Goal: Task Accomplishment & Management: Manage account settings

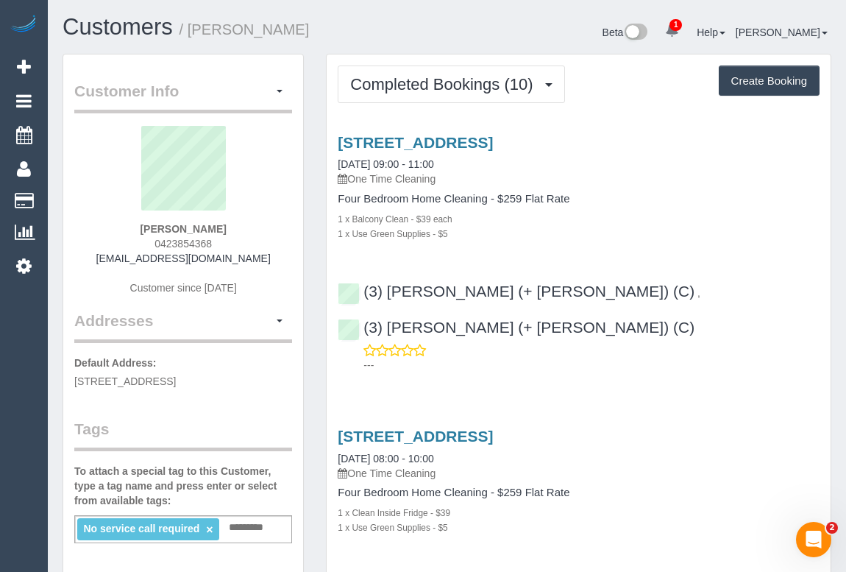
click at [615, 250] on div "22 Brookvale Court, Roxburgh Park, VIC 3064 09/09/2025 09:00 - 11:00 One Time C…" at bounding box center [579, 250] width 504 height 258
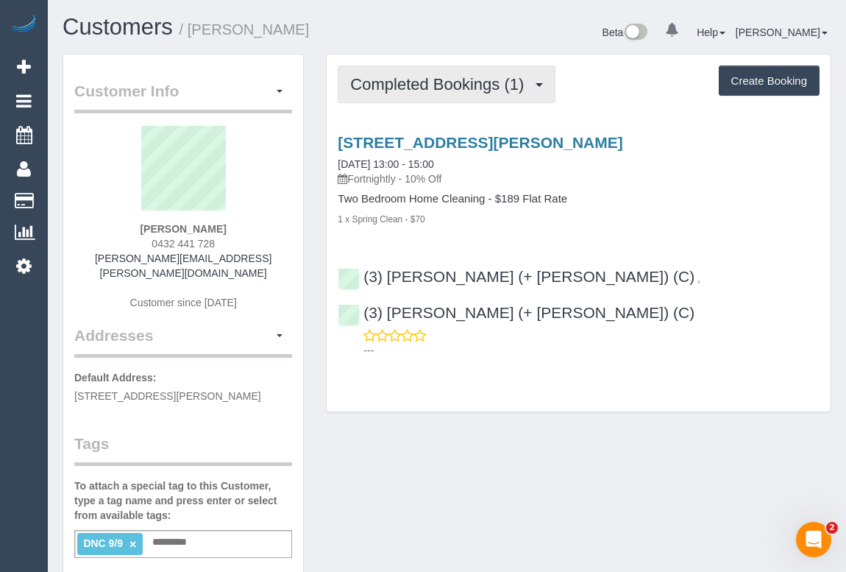
click at [472, 88] on span "Completed Bookings (1)" at bounding box center [440, 84] width 181 height 18
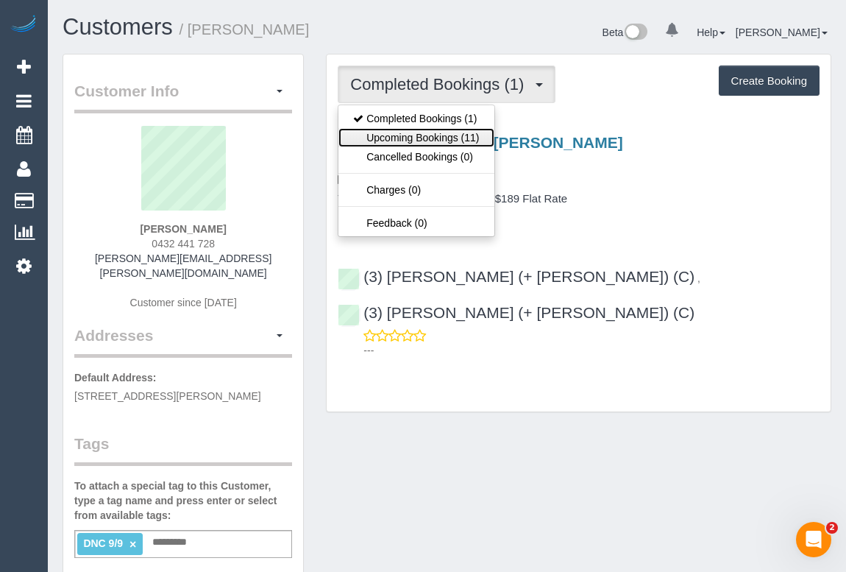
click at [448, 140] on link "Upcoming Bookings (11)" at bounding box center [416, 137] width 155 height 19
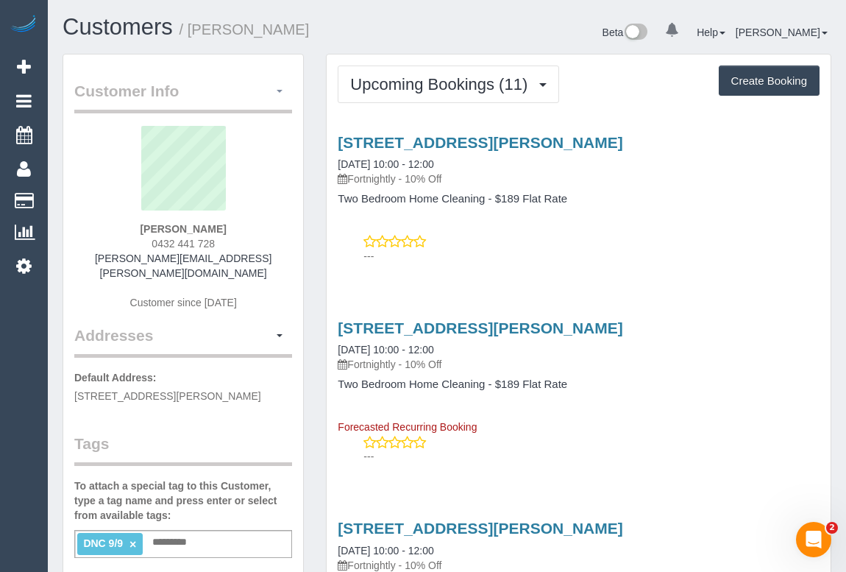
click at [279, 88] on button "button" at bounding box center [279, 91] width 25 height 23
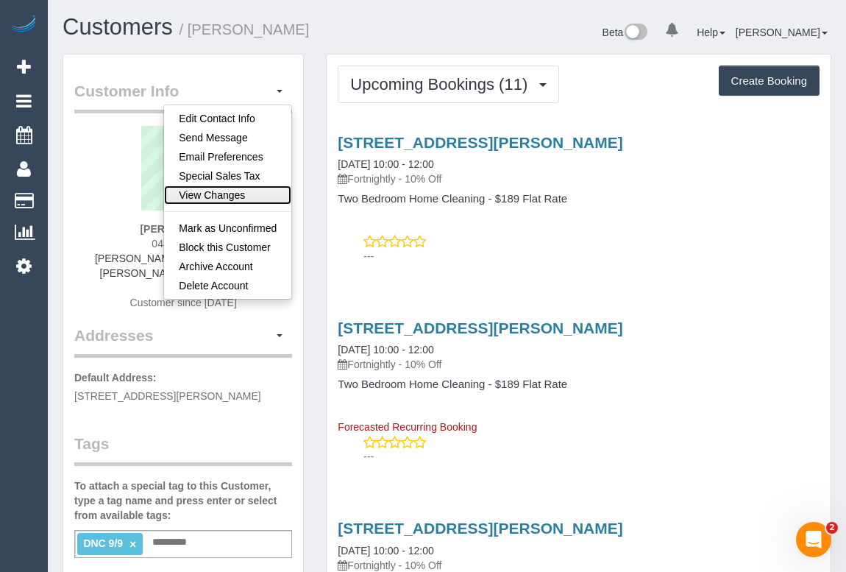
click at [213, 192] on link "View Changes" at bounding box center [227, 194] width 127 height 19
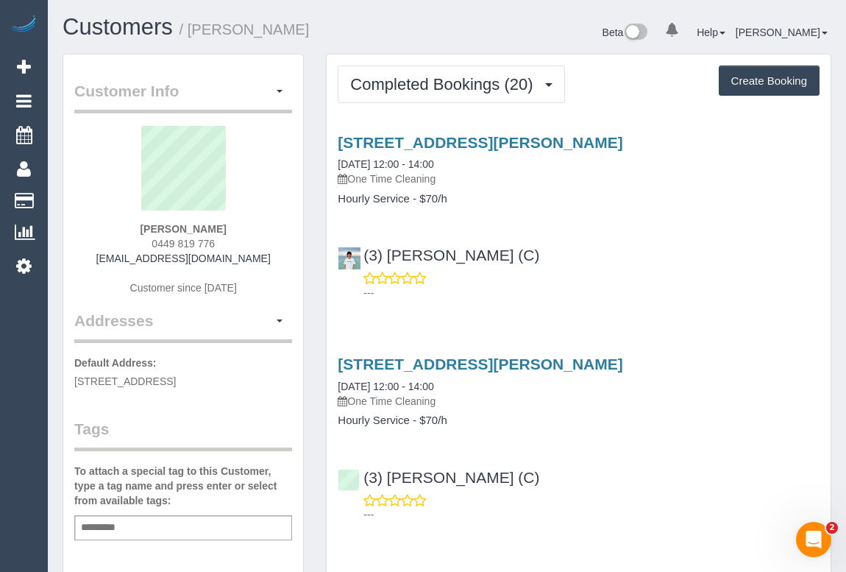
drag, startPoint x: 110, startPoint y: 260, endPoint x: 309, endPoint y: 260, distance: 199.5
click at [309, 260] on div "Customer Info Edit Contact Info Send Message Email Preferences Special Sales Ta…" at bounding box center [183, 562] width 263 height 1016
copy div "dylantouneaus@gmail.com Customer since 2022 Addresses"
click at [255, 273] on div "Dylan Toune 0449 819 776 dylantouneaus@gmail.com Customer since 2022" at bounding box center [183, 218] width 218 height 184
click at [255, 263] on div "Dylan Toune 0449 819 776 dylantouneaus@gmail.com Customer since 2022" at bounding box center [183, 218] width 218 height 184
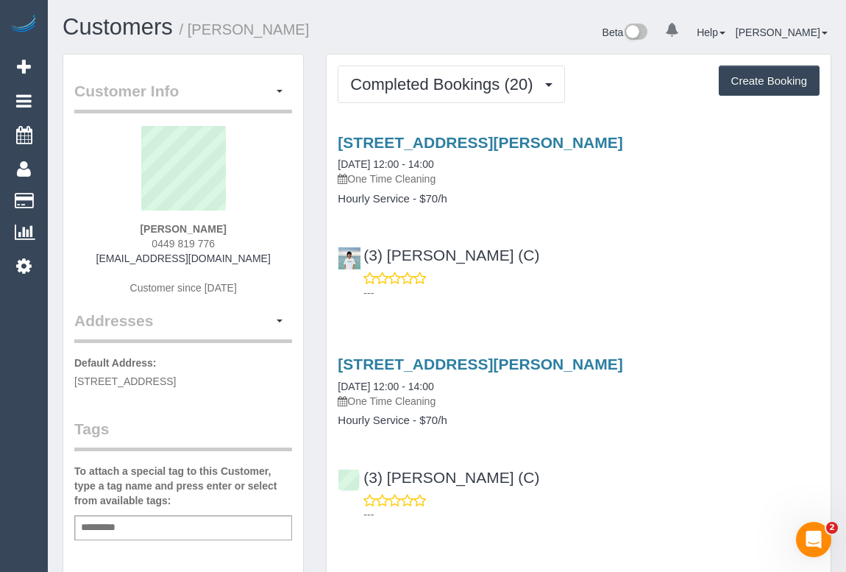
drag, startPoint x: 113, startPoint y: 254, endPoint x: 255, endPoint y: 255, distance: 141.3
click at [255, 255] on div "Dylan Toune 0449 819 776 dylantouneaus@gmail.com Customer since 2022" at bounding box center [183, 218] width 218 height 184
copy link "dylantouneaus@gmail.com"
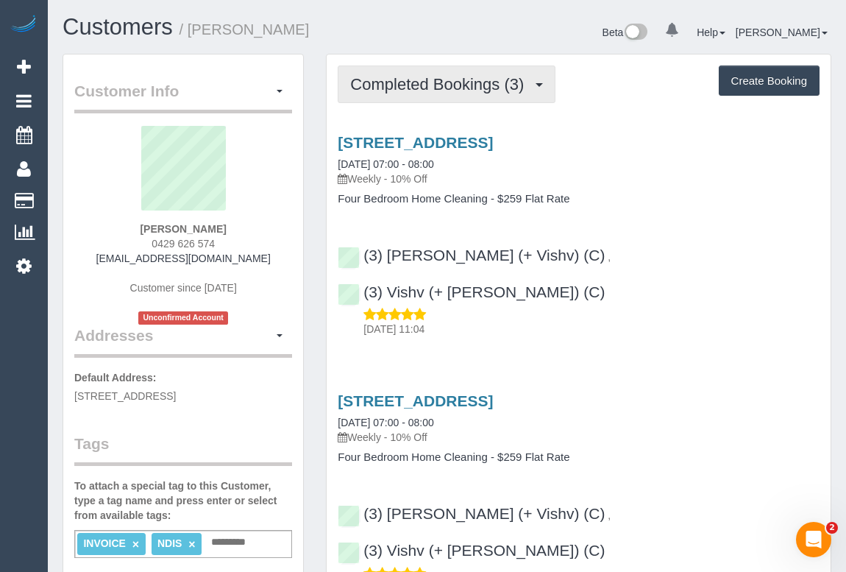
click at [464, 80] on span "Completed Bookings (3)" at bounding box center [440, 84] width 181 height 18
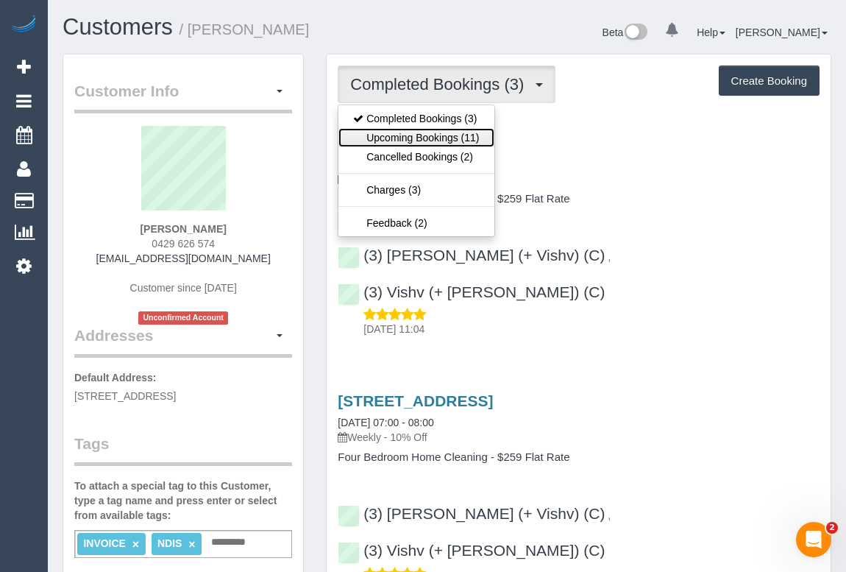
click at [422, 138] on link "Upcoming Bookings (11)" at bounding box center [416, 137] width 155 height 19
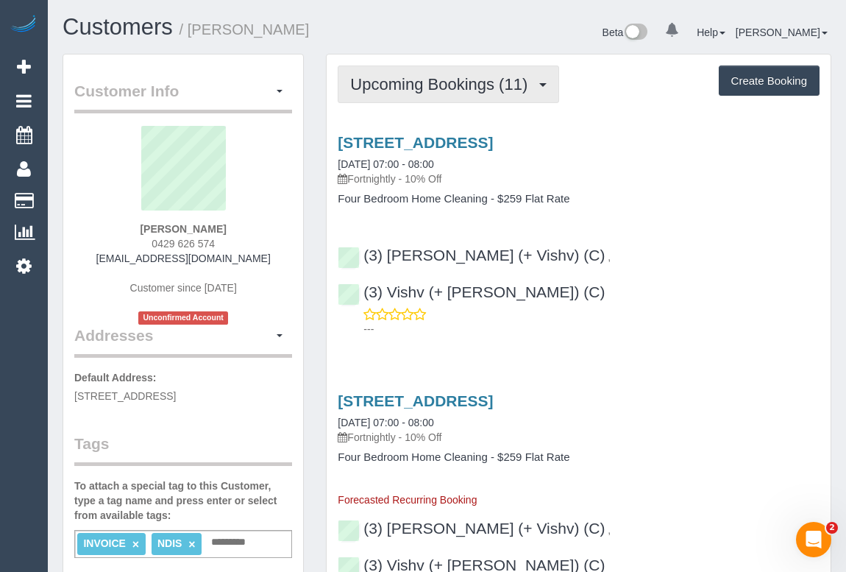
click at [439, 85] on span "Upcoming Bookings (11)" at bounding box center [442, 84] width 185 height 18
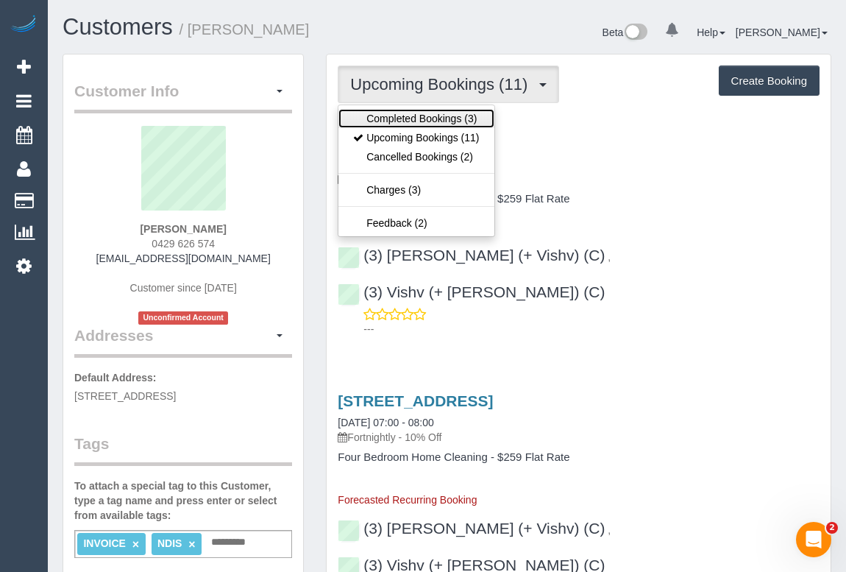
click at [442, 118] on link "Completed Bookings (3)" at bounding box center [416, 118] width 155 height 19
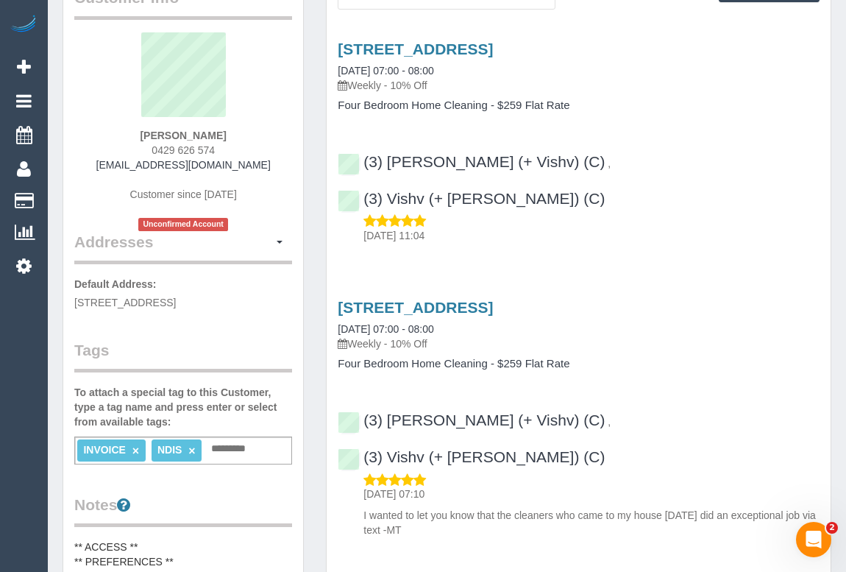
scroll to position [294, 0]
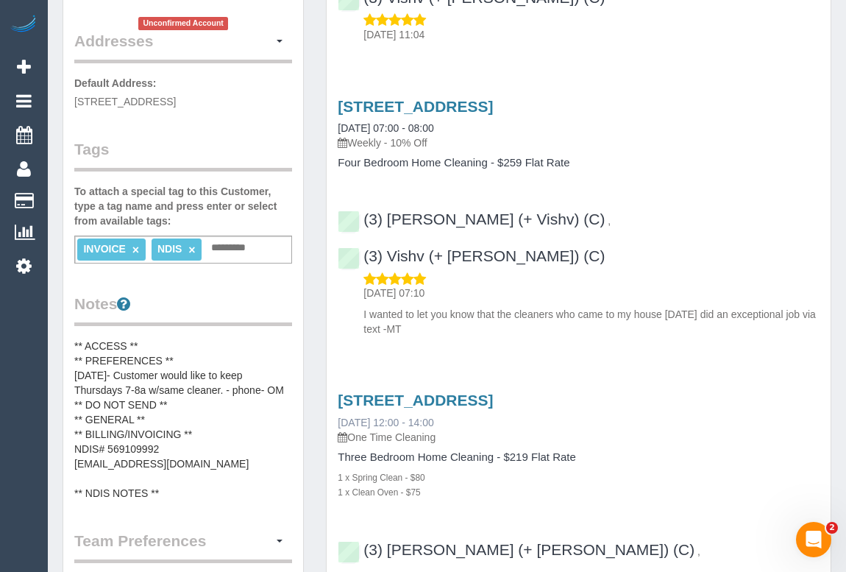
drag, startPoint x: 330, startPoint y: 342, endPoint x: 450, endPoint y: 345, distance: 120.0
click at [450, 392] on div "122 Riversdale Road, Hawthorn, VIC 3122 28/07/2025 12:00 - 14:00 One Time Clean…" at bounding box center [579, 445] width 504 height 107
copy link "28/07/2025 12:00 - 14:00"
drag, startPoint x: 350, startPoint y: 218, endPoint x: 464, endPoint y: 216, distance: 113.4
click at [464, 271] on div "22/08/2025 07:10 I wanted to let you know that the cleaners who came to my hous…" at bounding box center [579, 304] width 482 height 66
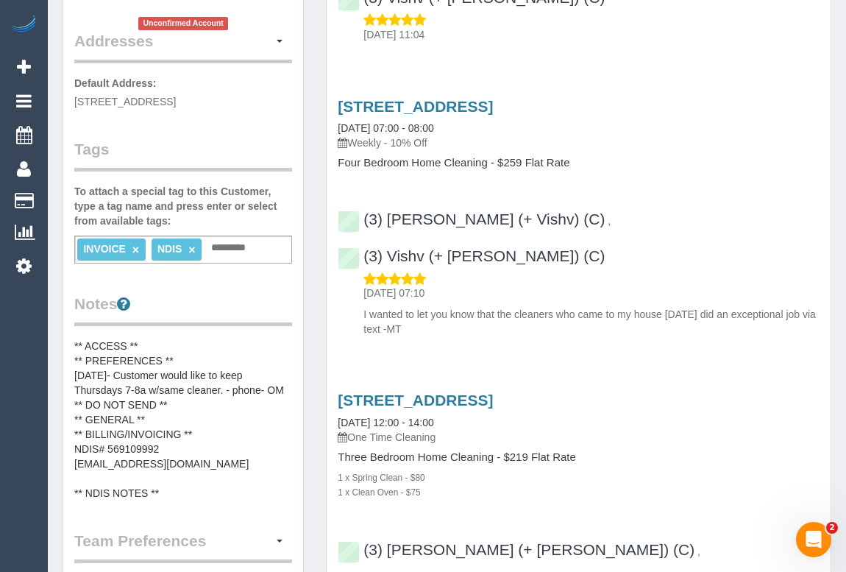
copy p "22/08/2025 07:10"
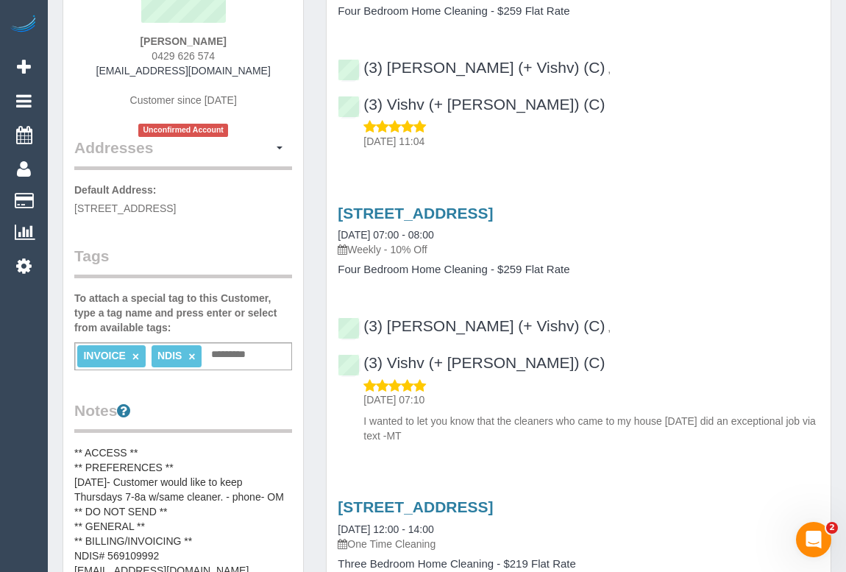
scroll to position [200, 0]
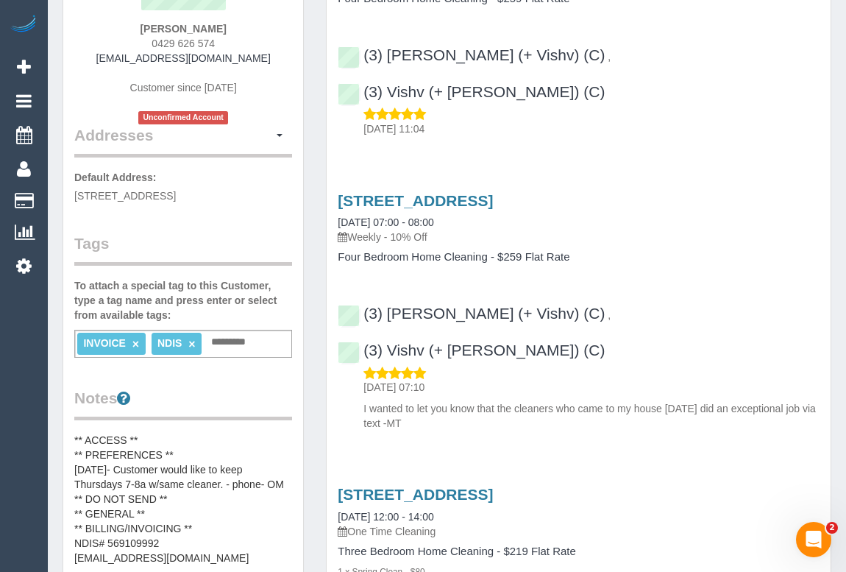
drag, startPoint x: 329, startPoint y: 183, endPoint x: 460, endPoint y: 186, distance: 131.0
click at [460, 192] on div "122 Riversdale Road,, Hawthorn, VIC 3122 21/08/2025 07:00 - 08:00 Weekly - 10% …" at bounding box center [579, 227] width 504 height 71
copy link "21/08/2025 07:00 - 08:00"
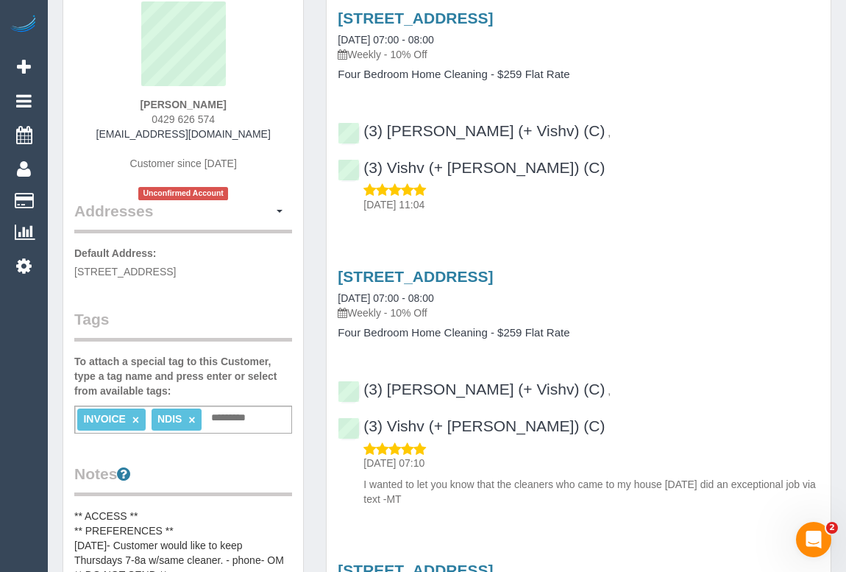
scroll to position [0, 0]
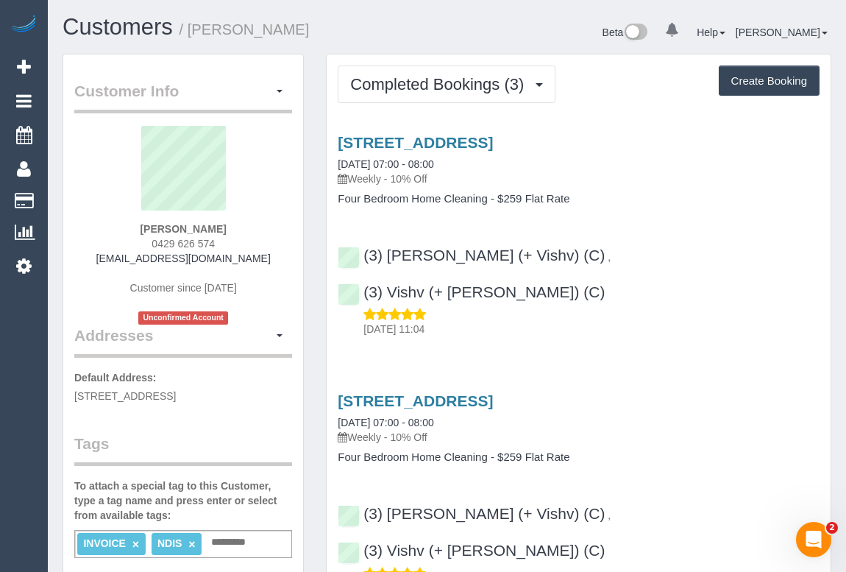
drag, startPoint x: 470, startPoint y: 169, endPoint x: 336, endPoint y: 167, distance: 134.0
click at [336, 167] on div "122 Riversdale Road,, Hawthorn, VIC 3122 28/08/2025 07:00 - 08:00 Weekly - 10% …" at bounding box center [579, 169] width 504 height 71
copy link "28/08/2025 07:00 - 08:00"
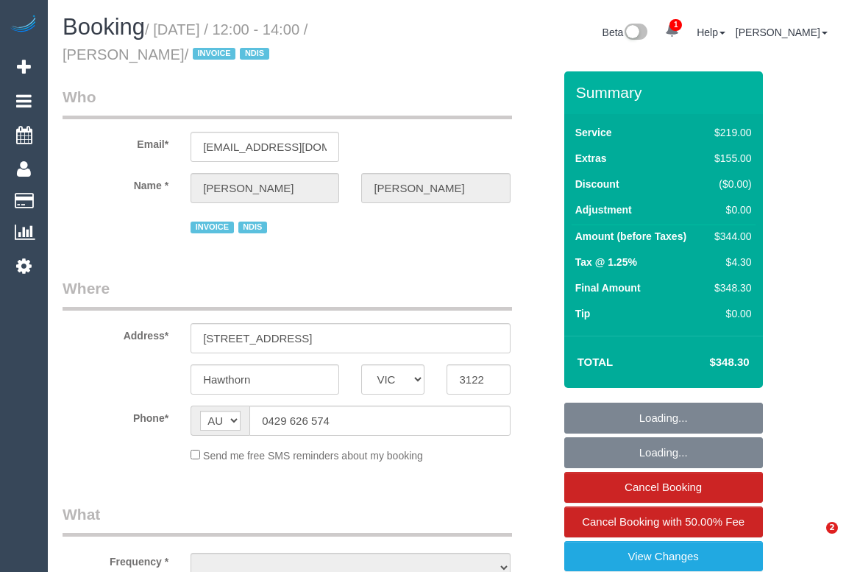
select select "VIC"
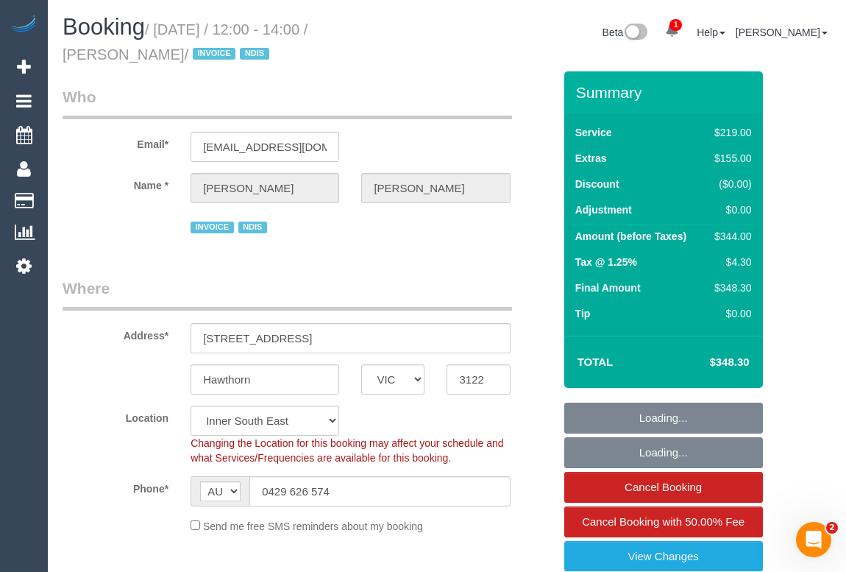
select select "object:708"
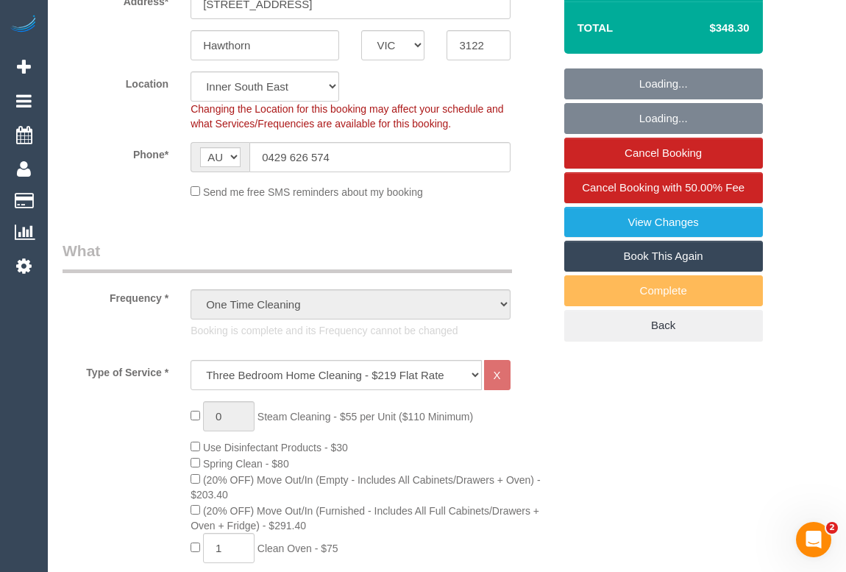
select select "string:stripe-pm_1RnWNe2GScqysDRVWJ4FMciN"
select select "number:29"
select select "number:14"
select select "number:19"
select select "number:36"
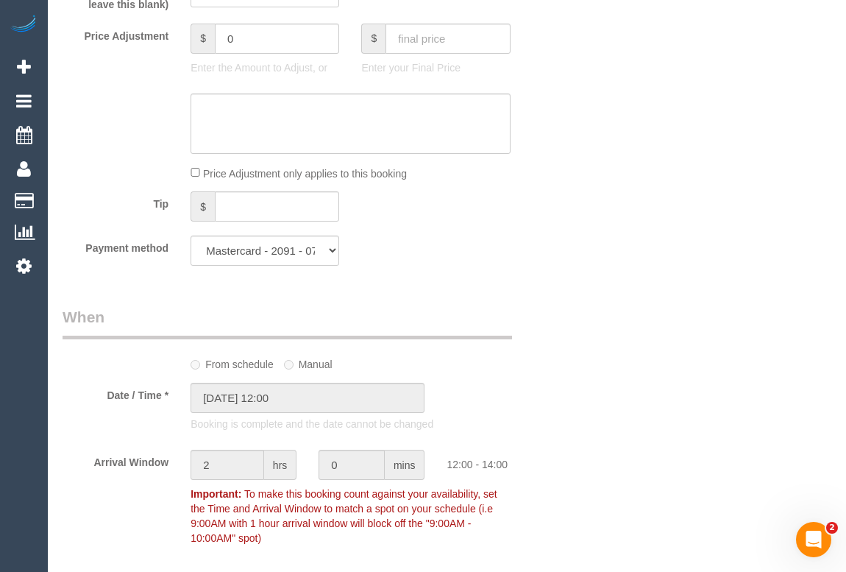
scroll to position [1405, 0]
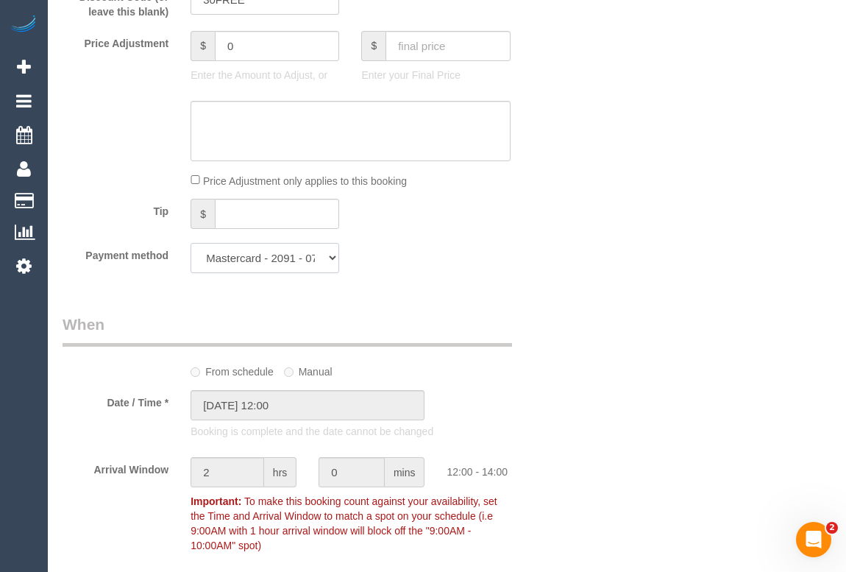
click at [332, 266] on select "Mastercard - 2091 - 07/2027 Mastercard - 2091 - 07/2027 (Default) Add Credit Ca…" at bounding box center [265, 258] width 149 height 30
select select "string:check"
click at [191, 247] on select "Mastercard - 2091 - 07/2027 Mastercard - 2091 - 07/2027 (Default) Add Credit Ca…" at bounding box center [265, 258] width 149 height 30
click at [428, 300] on div "Who Email* janepoxon1@gmail.com Name * Jane Poxon INVOICE NDIS Where Address* 1…" at bounding box center [308, 455] width 513 height 3578
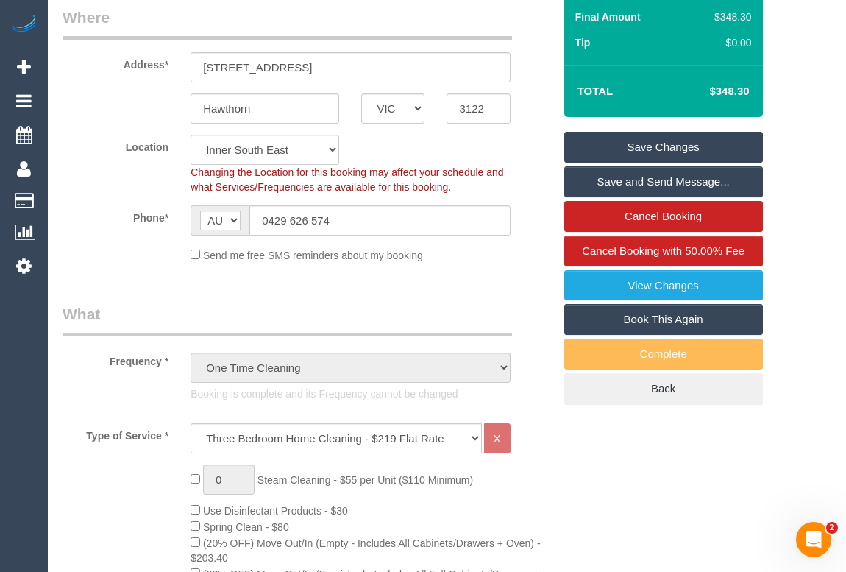
scroll to position [200, 0]
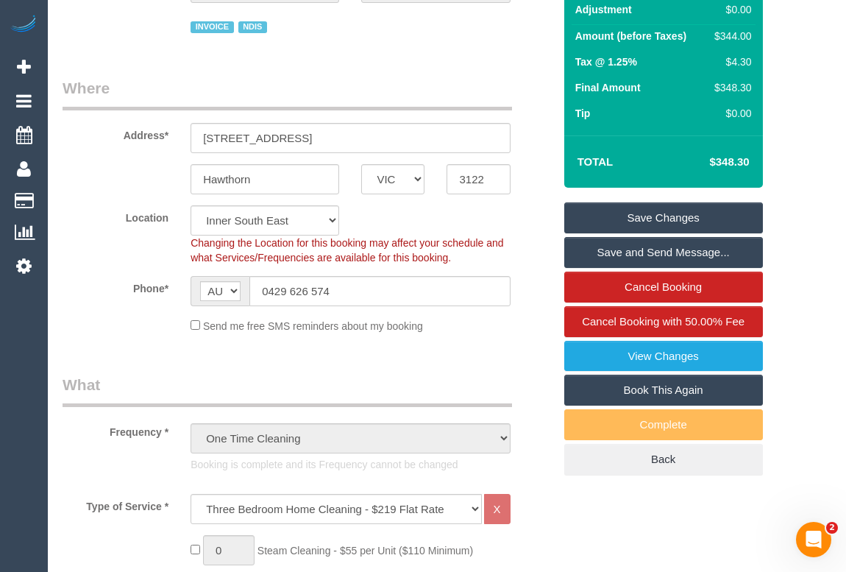
click at [673, 216] on link "Save Changes" at bounding box center [664, 217] width 199 height 31
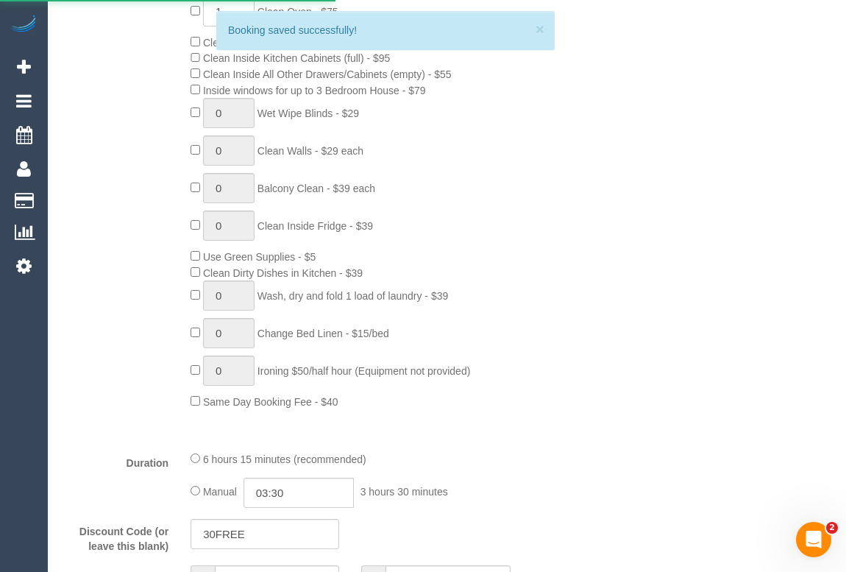
scroll to position [869, 0]
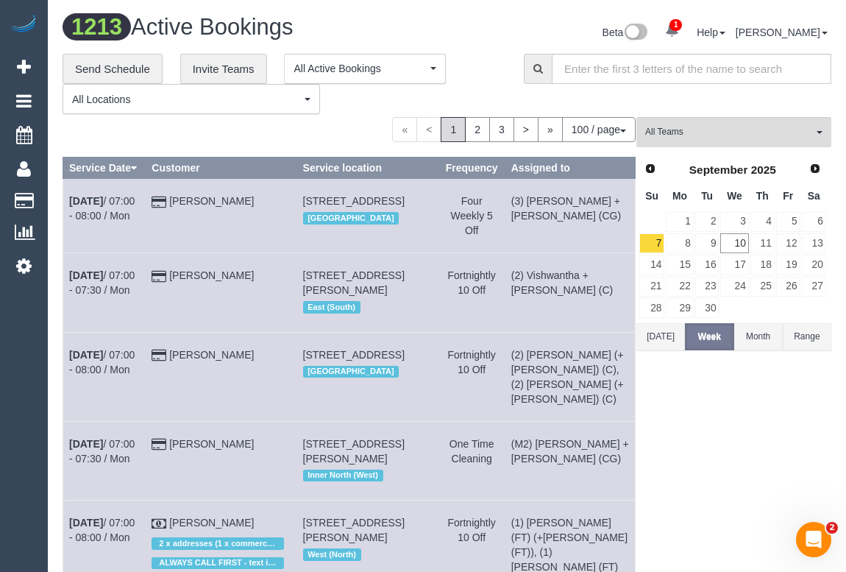
click at [478, 58] on div "**********" at bounding box center [282, 84] width 439 height 61
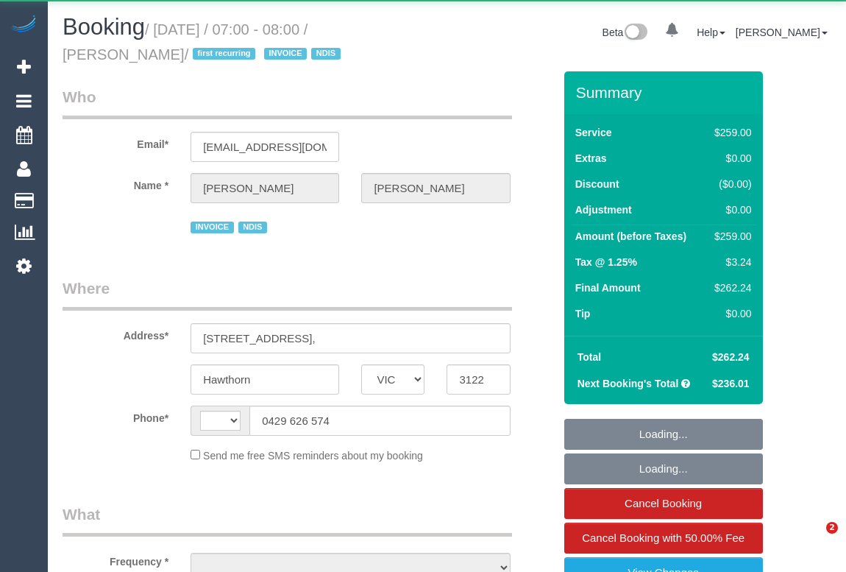
select select "VIC"
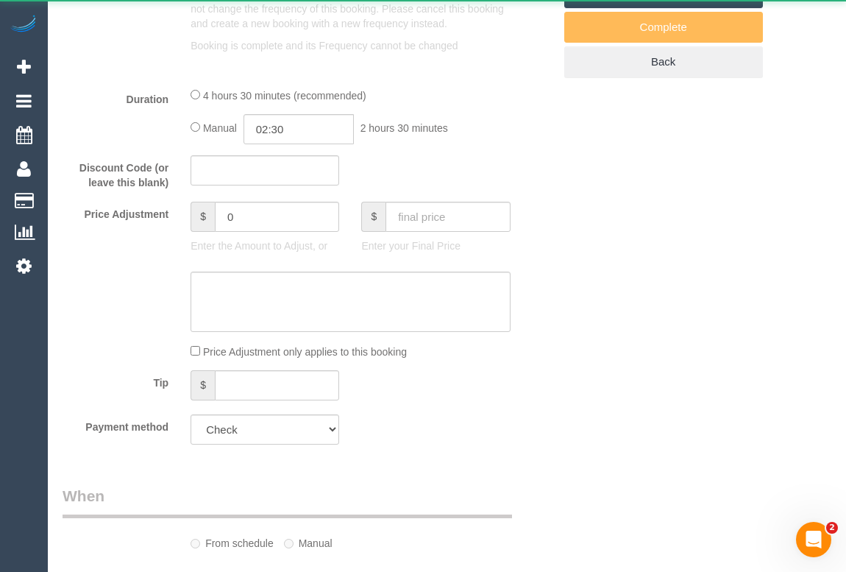
select select "string:AU"
select select "object:551"
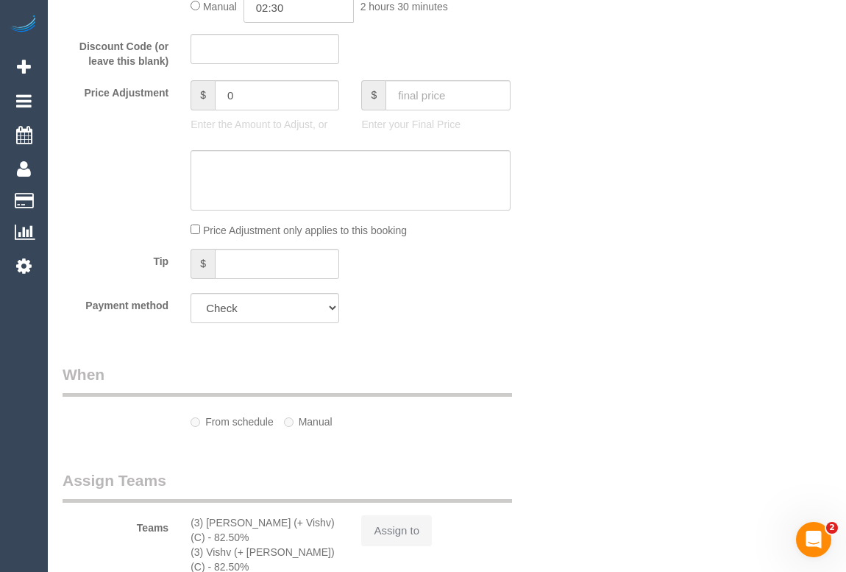
select select "number:29"
select select "number:14"
select select "number:19"
select select "number:25"
select select "number:33"
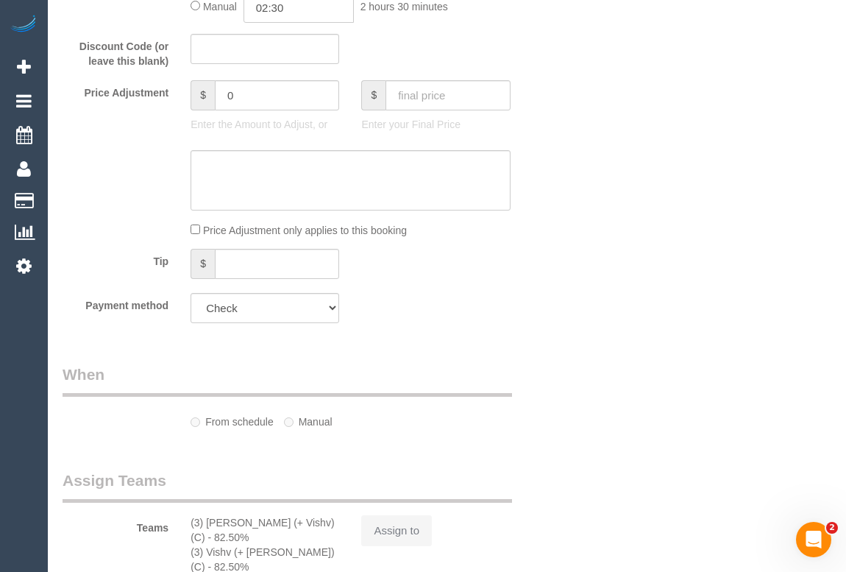
select select "number:12"
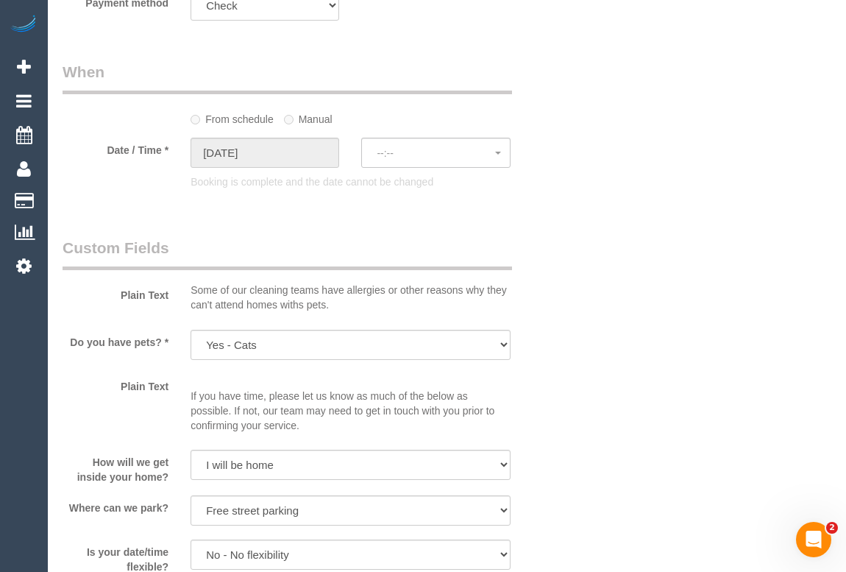
select select "object:1393"
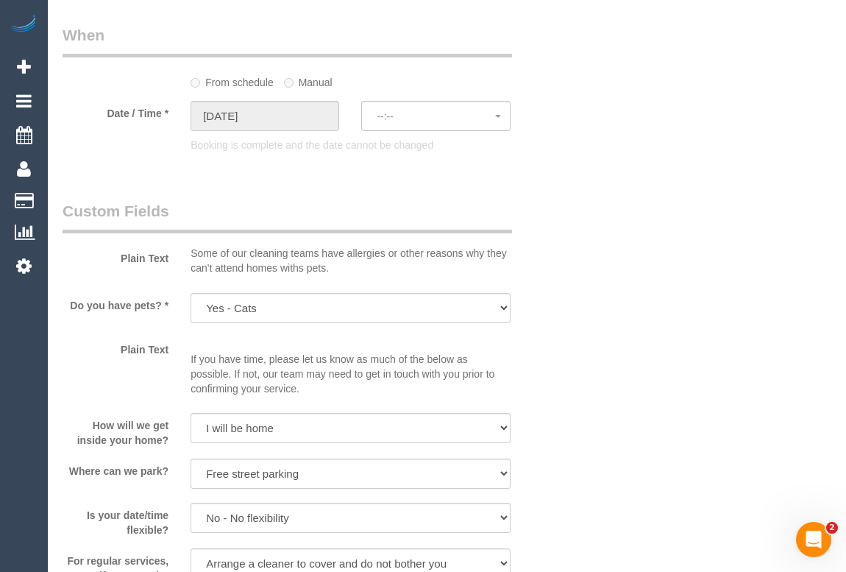
select select "spot1"
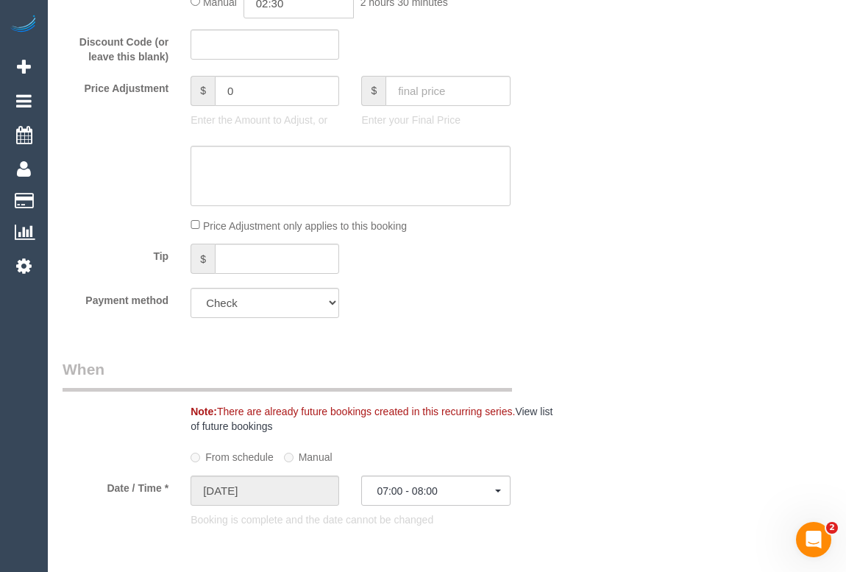
scroll to position [1091, 0]
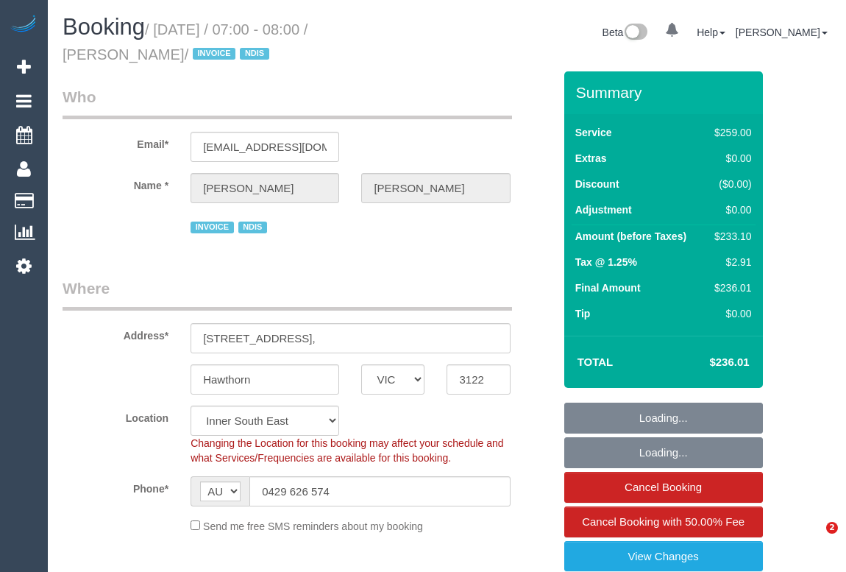
select select "VIC"
select select "object:796"
select select "number:29"
select select "number:14"
select select "number:19"
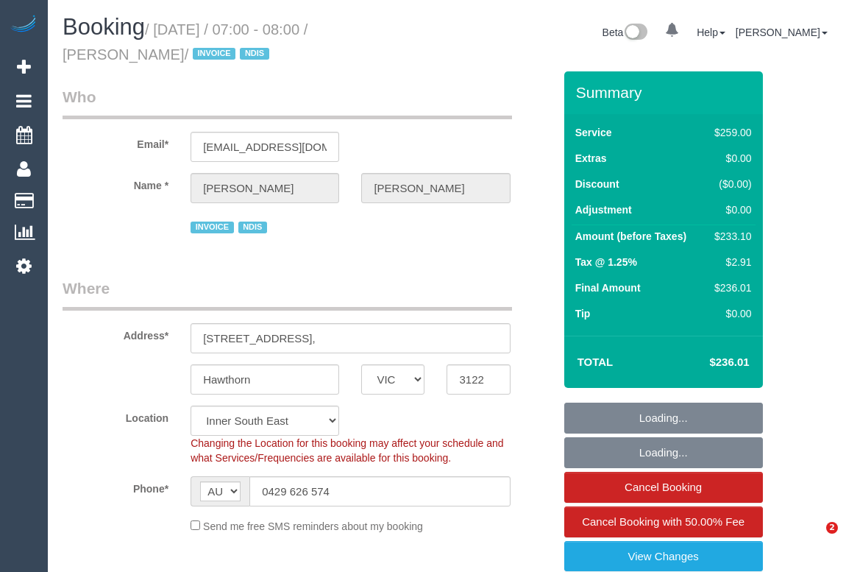
select select "number:25"
select select "number:33"
select select "number:12"
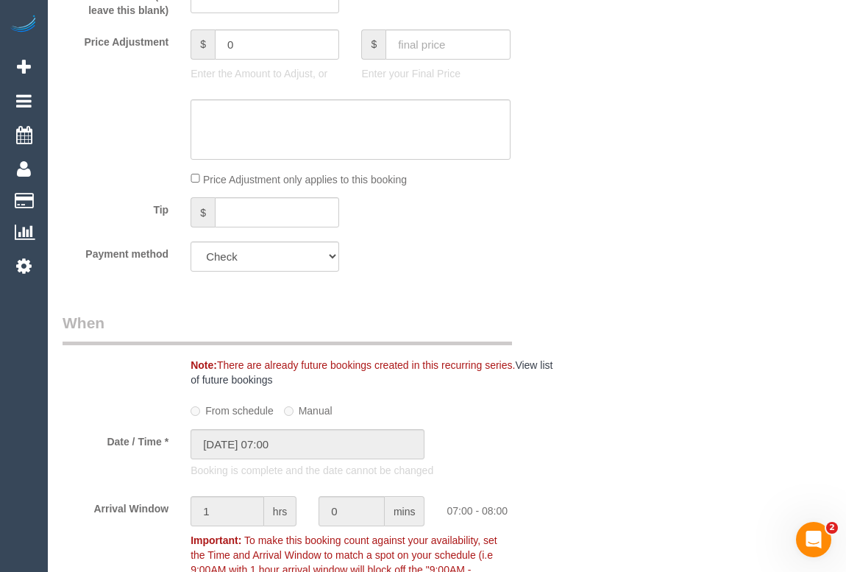
scroll to position [1405, 0]
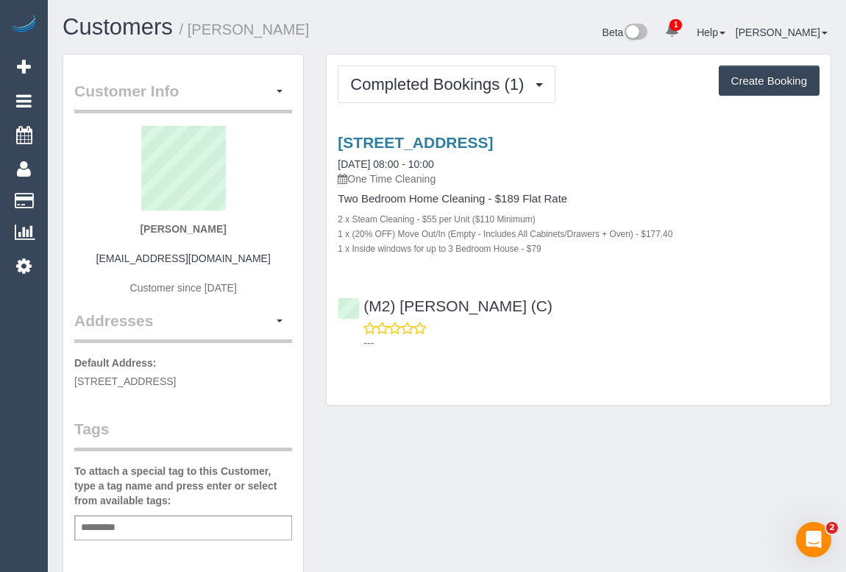
click at [450, 435] on div "Customer Info Edit Contact Info Send Message Email Preferences Special Sales Ta…" at bounding box center [447, 547] width 791 height 986
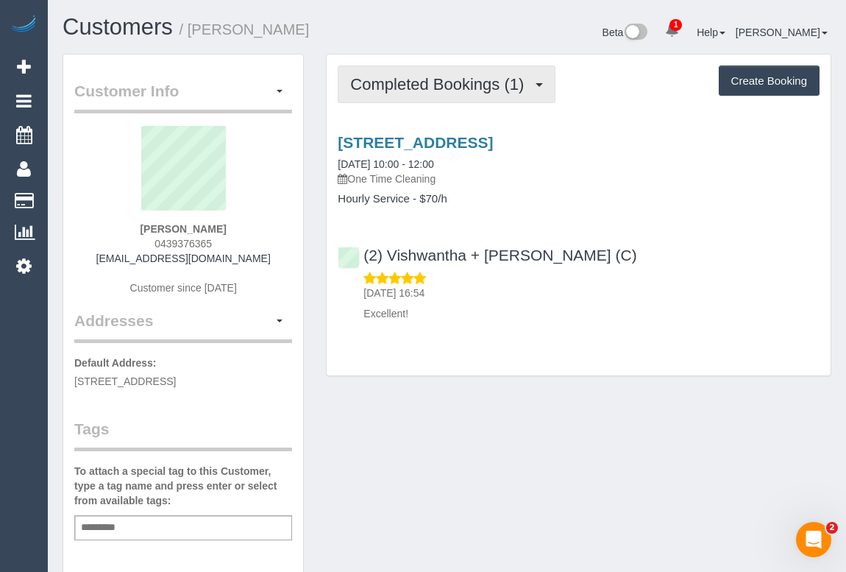
click at [453, 89] on span "Completed Bookings (1)" at bounding box center [440, 84] width 181 height 18
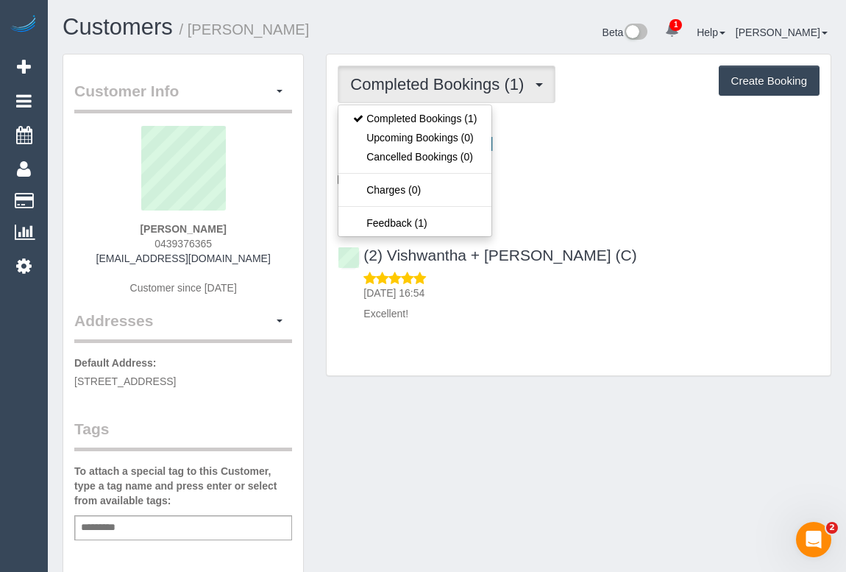
click at [515, 420] on div "Customer Info Edit Contact Info Send Message Email Preferences Special Sales Ta…" at bounding box center [447, 547] width 791 height 986
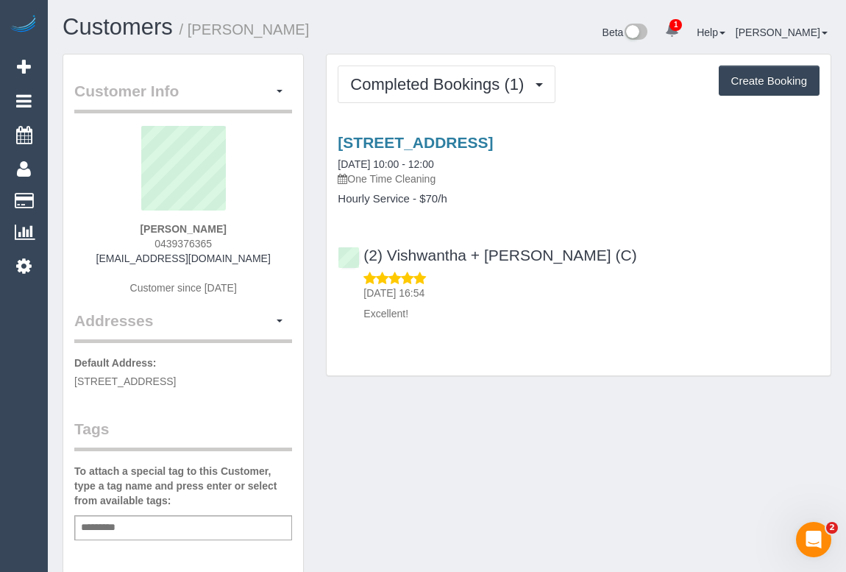
click at [519, 364] on div "Completed Bookings (1) Completed Bookings (1) Upcoming Bookings (0) Cancelled B…" at bounding box center [579, 214] width 504 height 321
drag, startPoint x: 597, startPoint y: 252, endPoint x: 365, endPoint y: 247, distance: 231.9
click at [365, 247] on div "(2) Vishwantha + [PERSON_NAME] (C)" at bounding box center [491, 256] width 306 height 18
copy link "(2) Vishwantha + [PERSON_NAME] (C)"
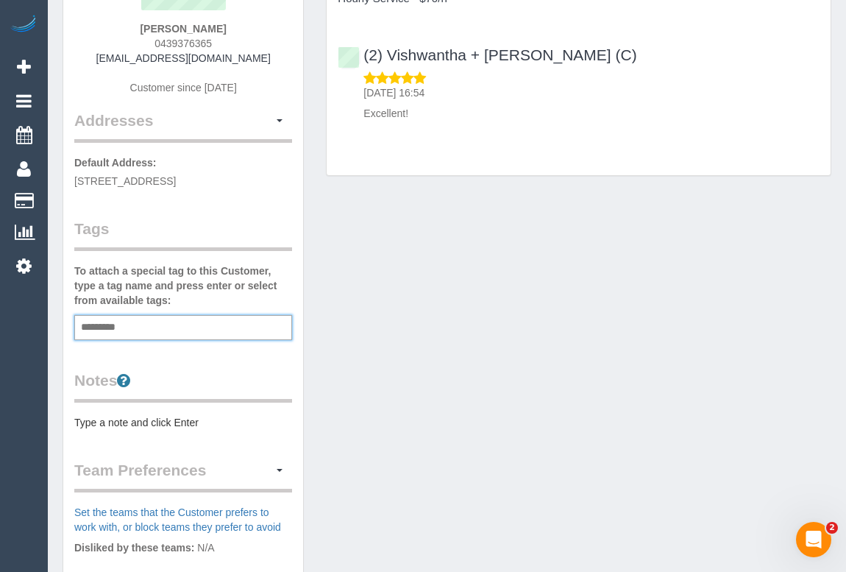
click at [127, 324] on input "text" at bounding box center [102, 327] width 50 height 19
type input "*"
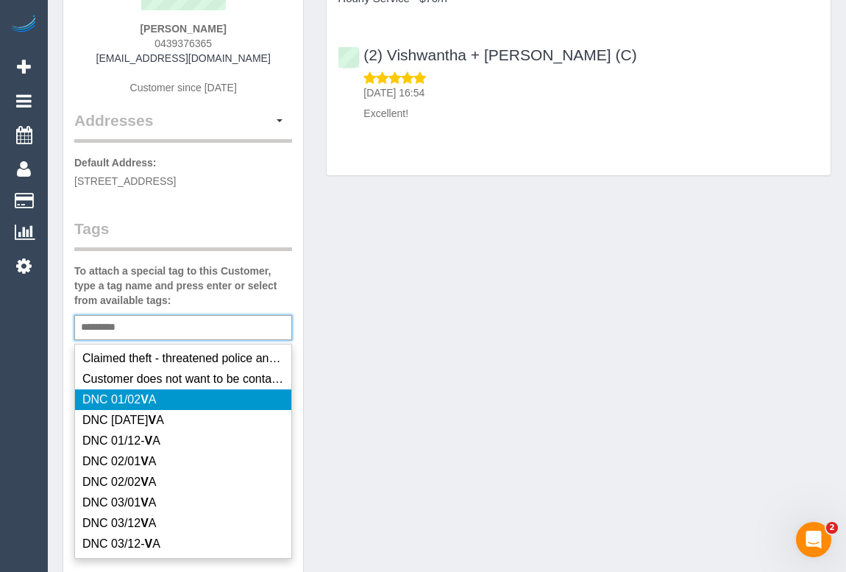
click at [458, 414] on div "Customer Info Edit Contact Info Send Message Email Preferences Special Sales Ta…" at bounding box center [447, 347] width 791 height 986
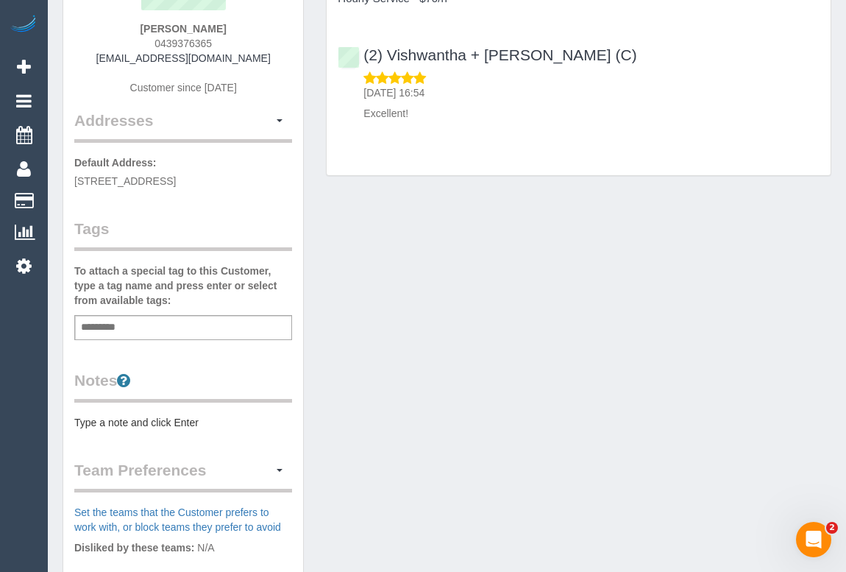
click at [164, 424] on pre "Type a note and click Enter" at bounding box center [183, 422] width 218 height 15
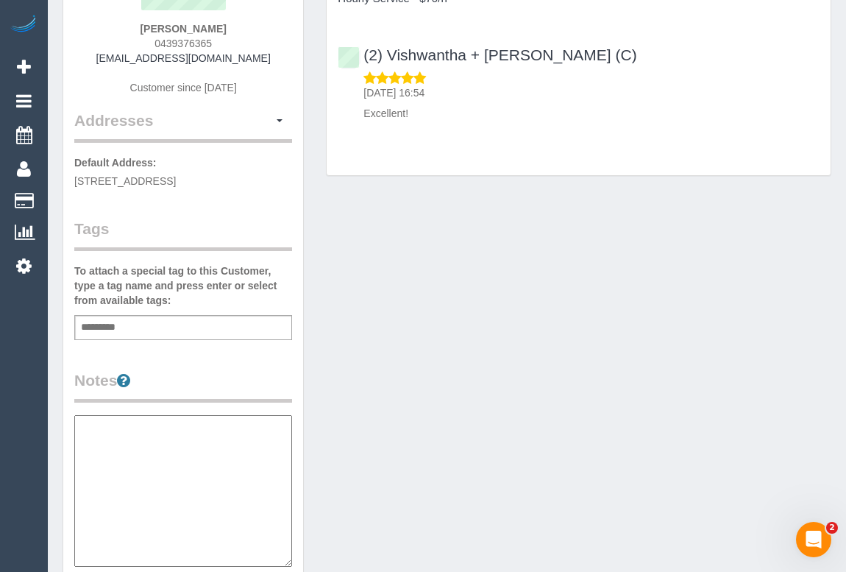
click at [416, 431] on div "Customer Info Edit Contact Info Send Message Email Preferences Special Sales Ta…" at bounding box center [447, 417] width 791 height 1127
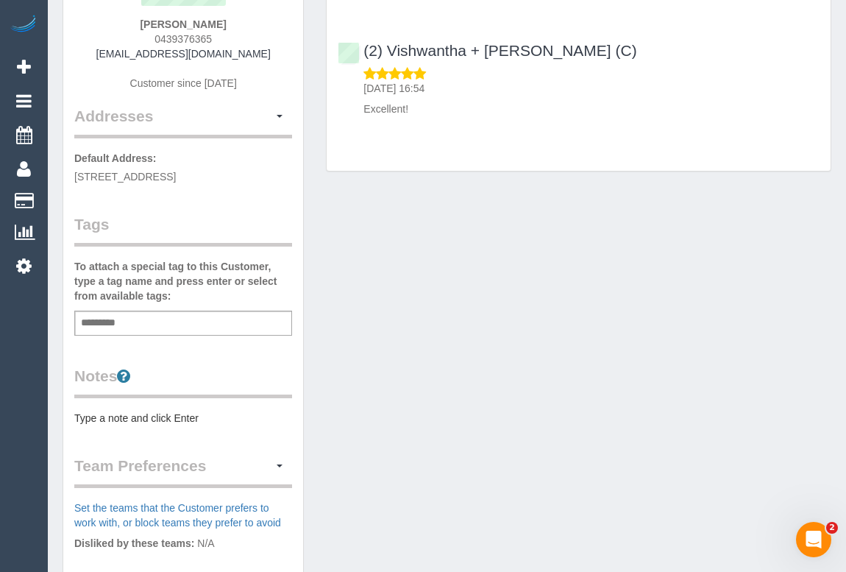
scroll to position [401, 0]
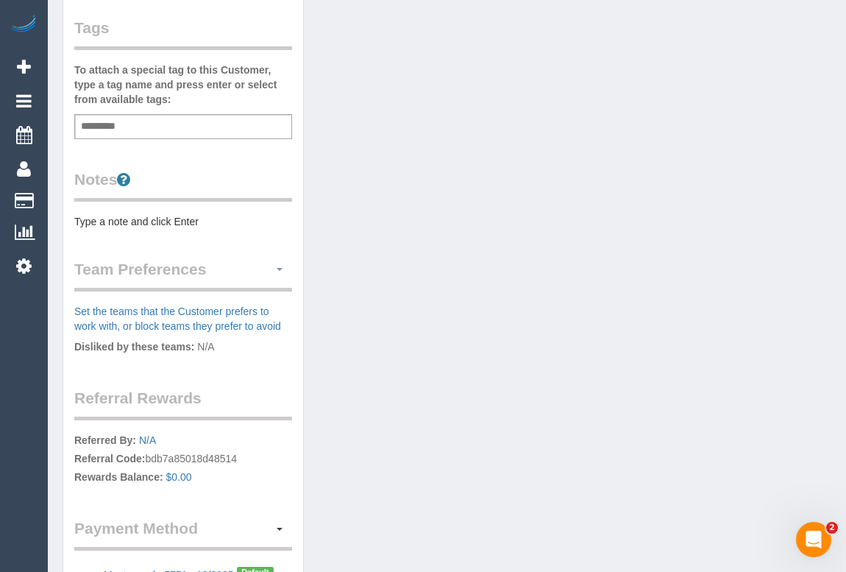
click at [283, 265] on button "button" at bounding box center [279, 269] width 25 height 23
click at [213, 294] on link "Manage Preferences" at bounding box center [228, 296] width 125 height 19
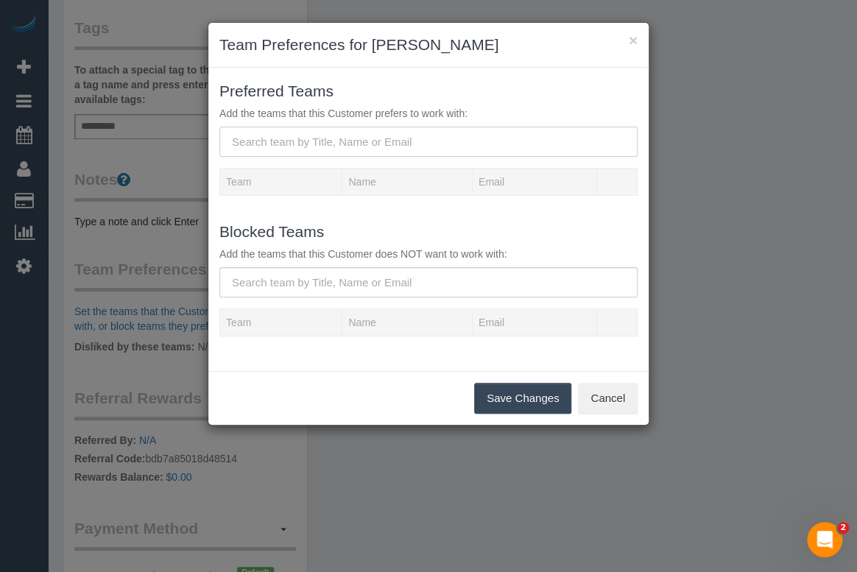
click at [315, 141] on input "text" at bounding box center [428, 142] width 418 height 30
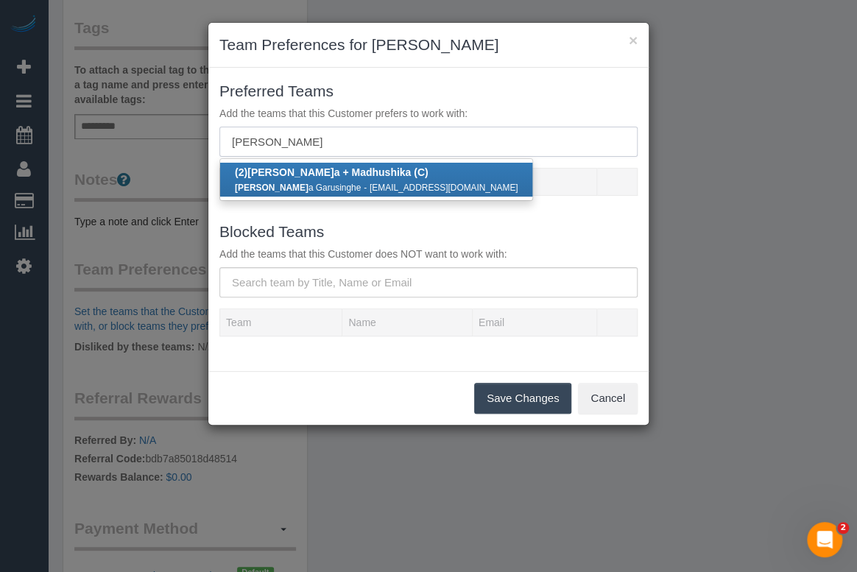
type input "vishwanth"
click at [309, 183] on small "Vishwanth a Garusinghe" at bounding box center [298, 188] width 126 height 10
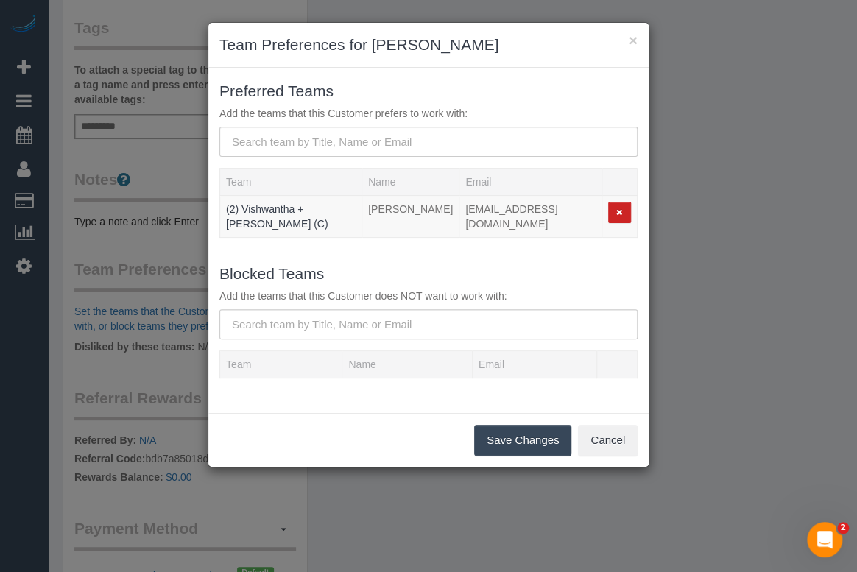
click at [520, 442] on button "Save Changes" at bounding box center [522, 440] width 97 height 31
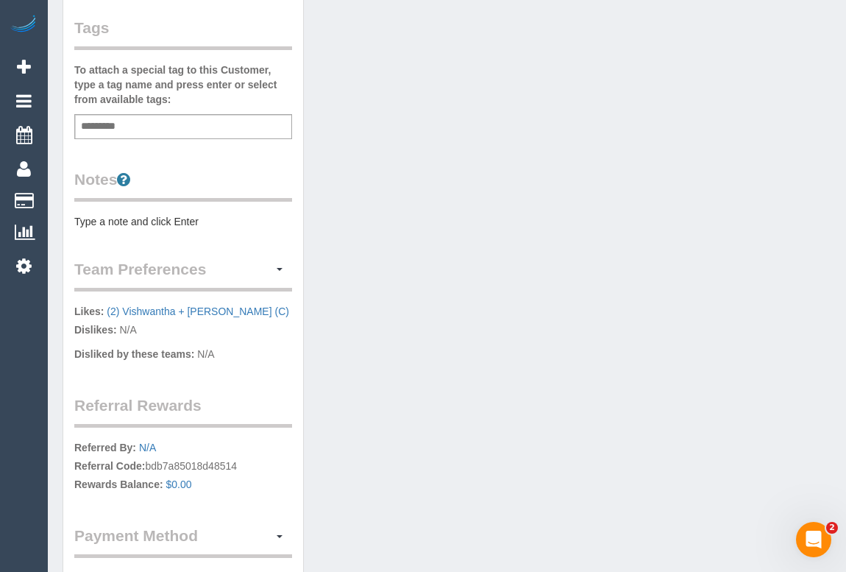
click at [472, 368] on div "Customer Info Edit Contact Info Send Message Email Preferences Special Sales Ta…" at bounding box center [447, 150] width 791 height 994
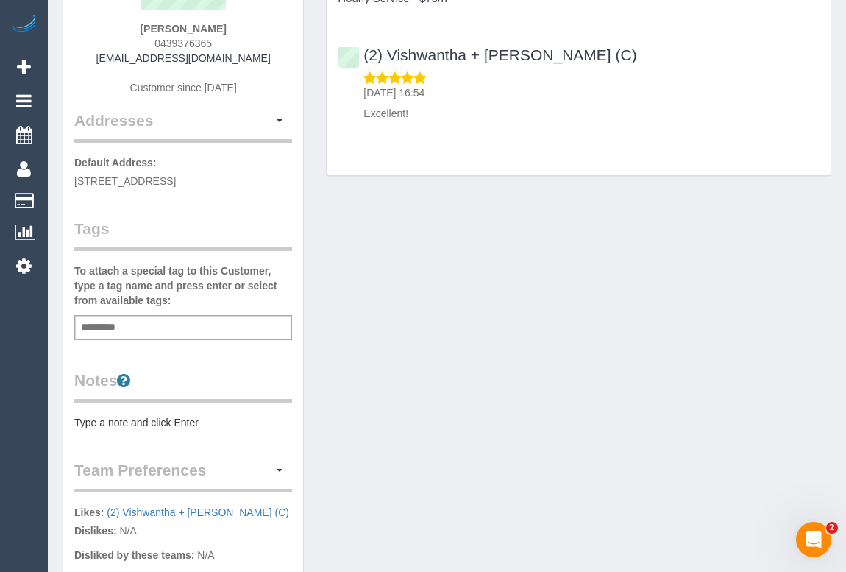
scroll to position [0, 0]
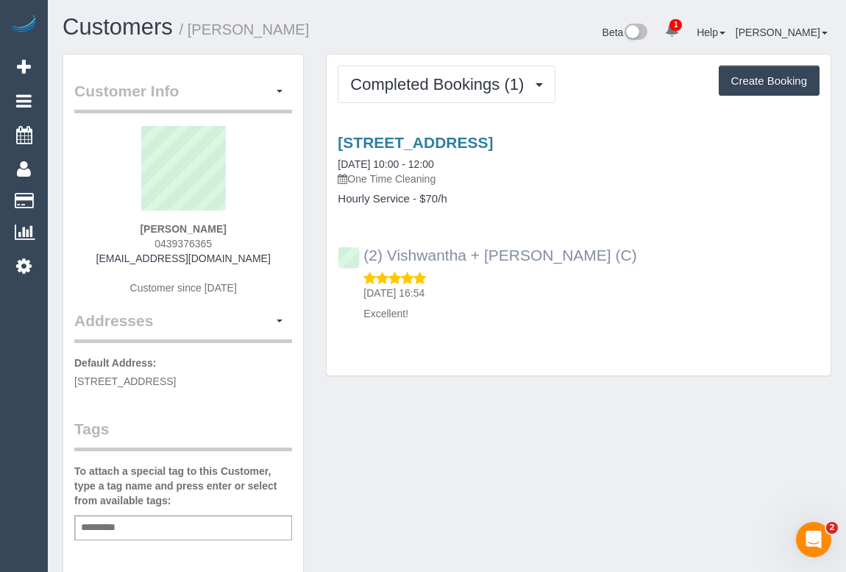
drag, startPoint x: 611, startPoint y: 252, endPoint x: 364, endPoint y: 250, distance: 246.6
click at [364, 250] on div "(2) Vishwantha + Madhushika (C) 07/09/2025 16:54 Excellent!" at bounding box center [579, 277] width 504 height 87
copy link "(2) Vishwantha + Madhushika (C)"
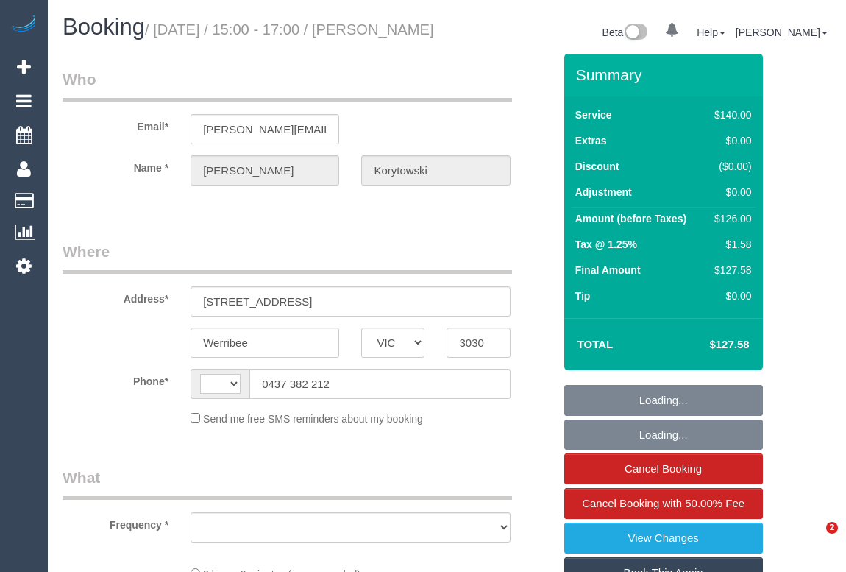
select select "VIC"
select select "string:AU"
select select "object:541"
select select "string:stripe-pm_1H7sLU2GScqysDRVKj7DvBeK"
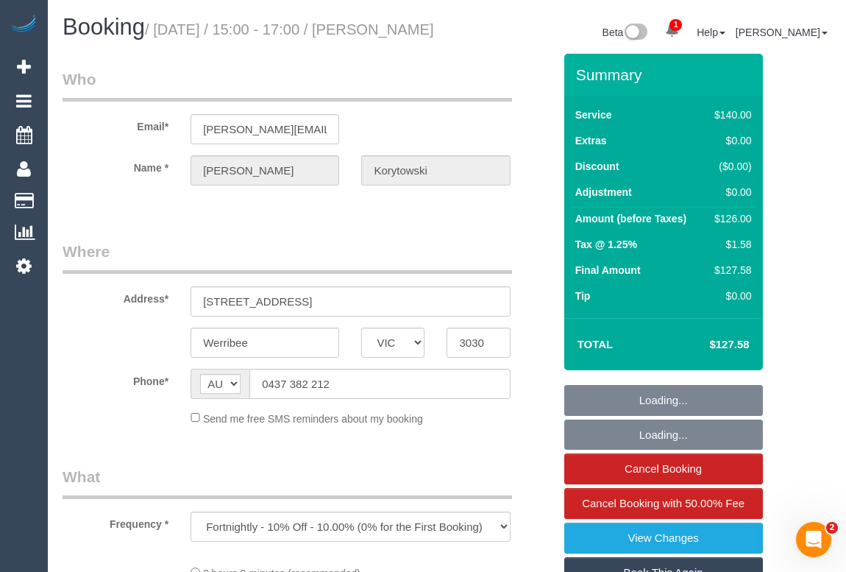
select select "number:28"
select select "number:14"
select select "number:19"
select select "number:24"
select select "number:12"
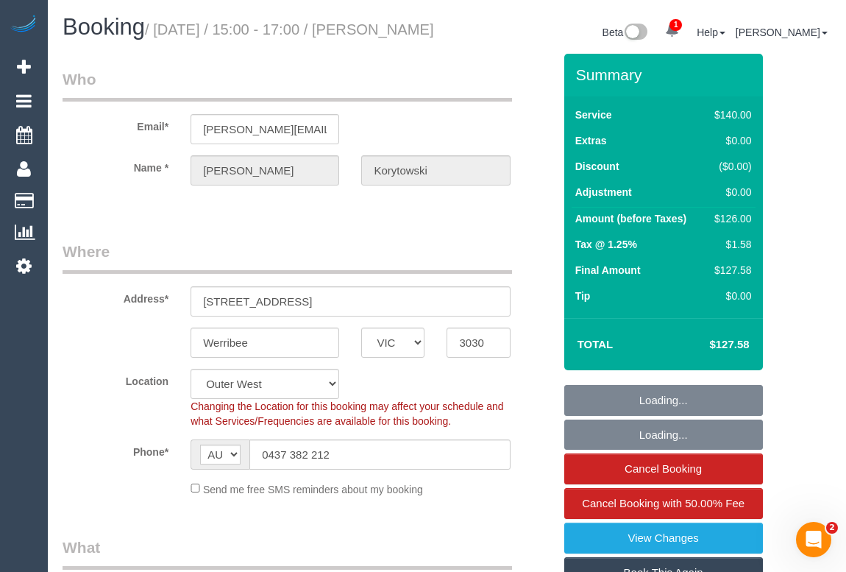
select select "object:858"
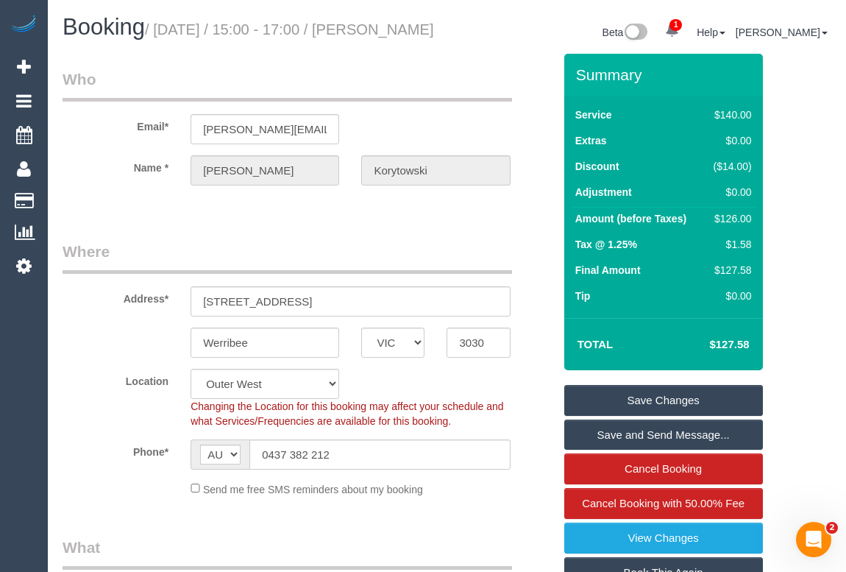
click at [457, 267] on legend "Where" at bounding box center [288, 257] width 450 height 33
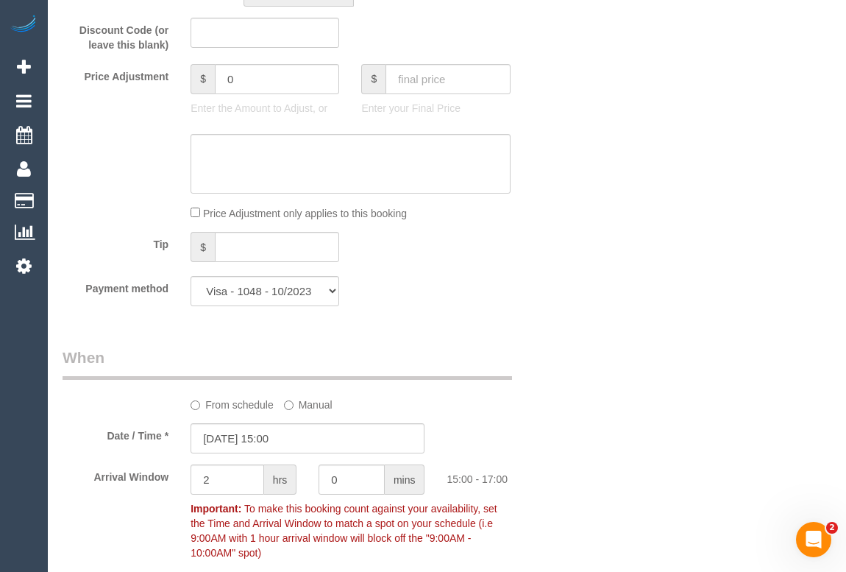
scroll to position [1338, 0]
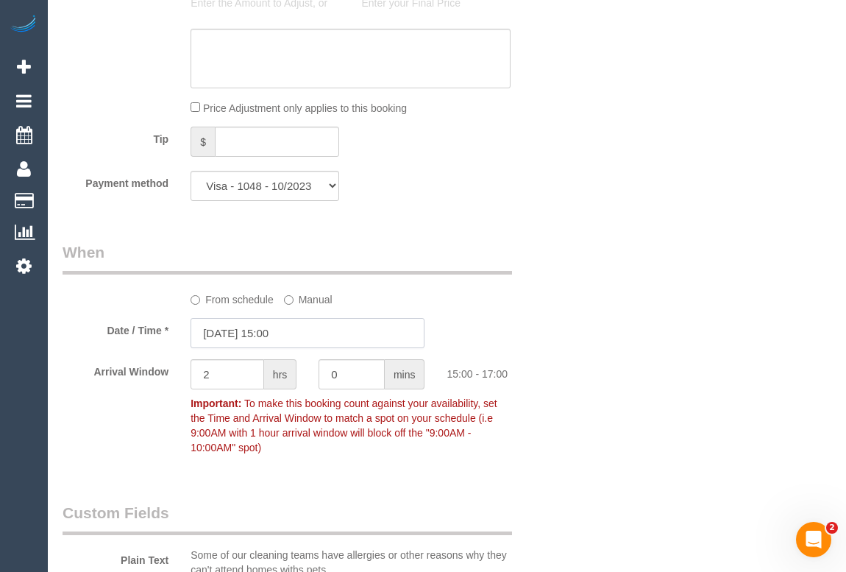
click at [283, 348] on input "10/09/2025 15:00" at bounding box center [308, 333] width 234 height 30
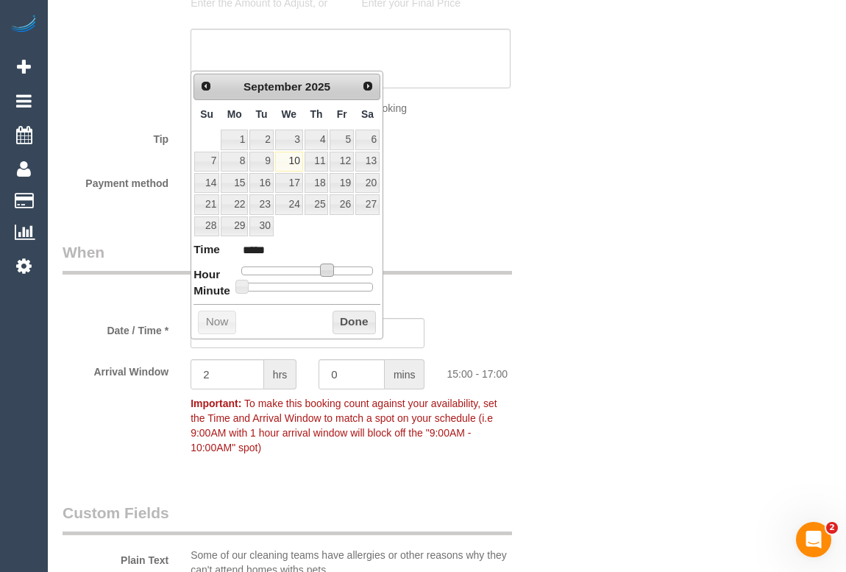
type input "10/09/2025 14:00"
type input "*****"
type input "10/09/2025 13:00"
type input "*****"
drag, startPoint x: 328, startPoint y: 268, endPoint x: 317, endPoint y: 268, distance: 11.0
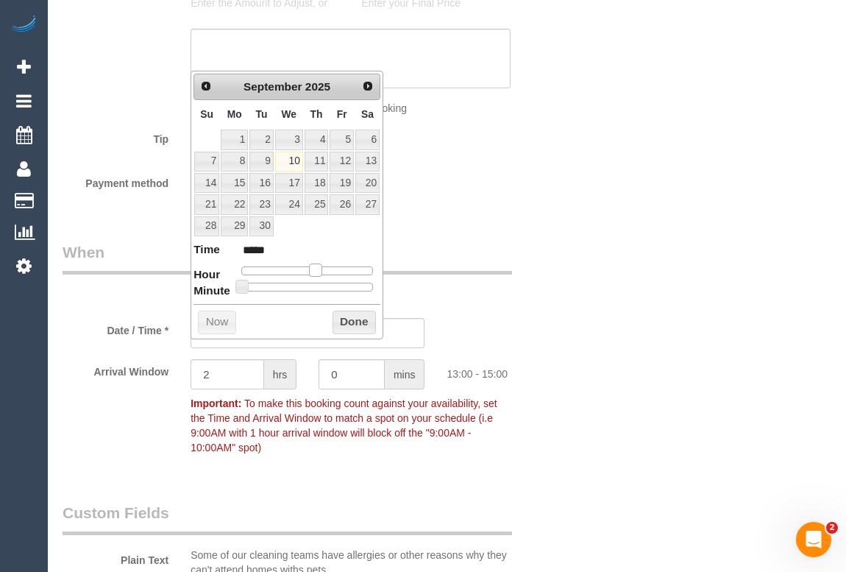
click at [317, 268] on span at bounding box center [315, 269] width 13 height 13
click at [343, 319] on button "Done" at bounding box center [354, 323] width 43 height 24
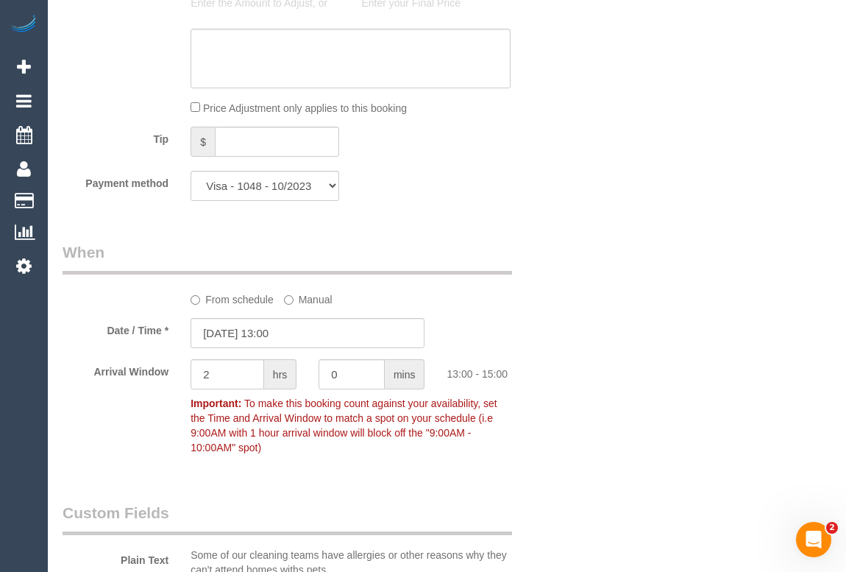
click at [639, 400] on div "Who Email* marty.k636@gmail.com Name * Martin Korytowski Where Address* 21 Deut…" at bounding box center [447, 185] width 769 height 2939
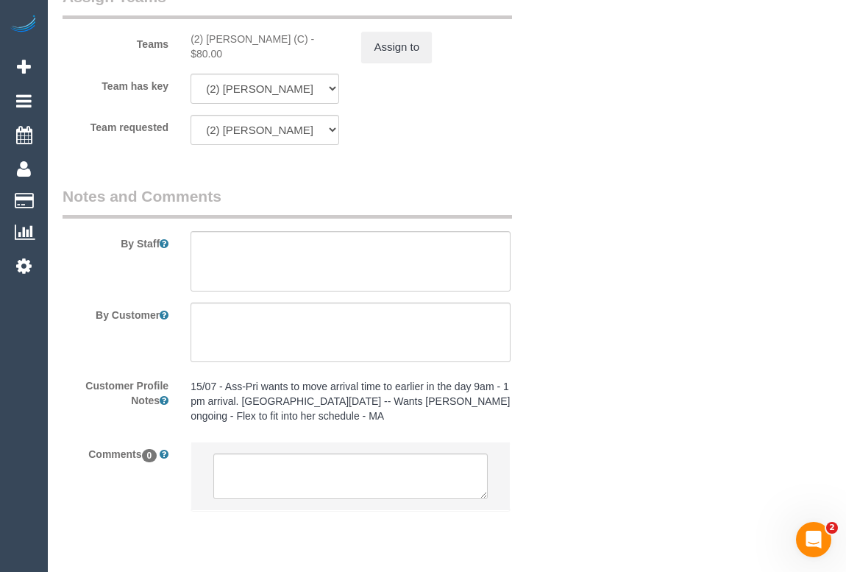
scroll to position [2504, 0]
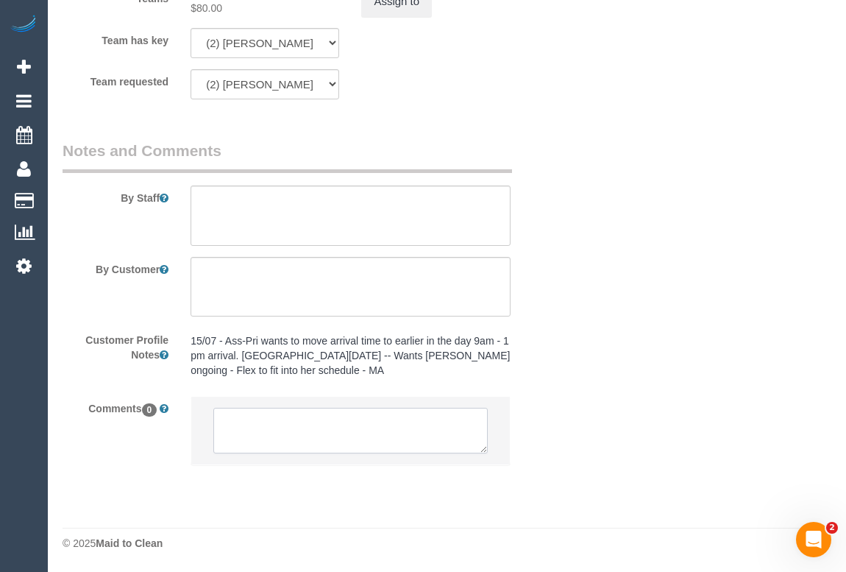
click at [275, 424] on textarea at bounding box center [350, 431] width 274 height 46
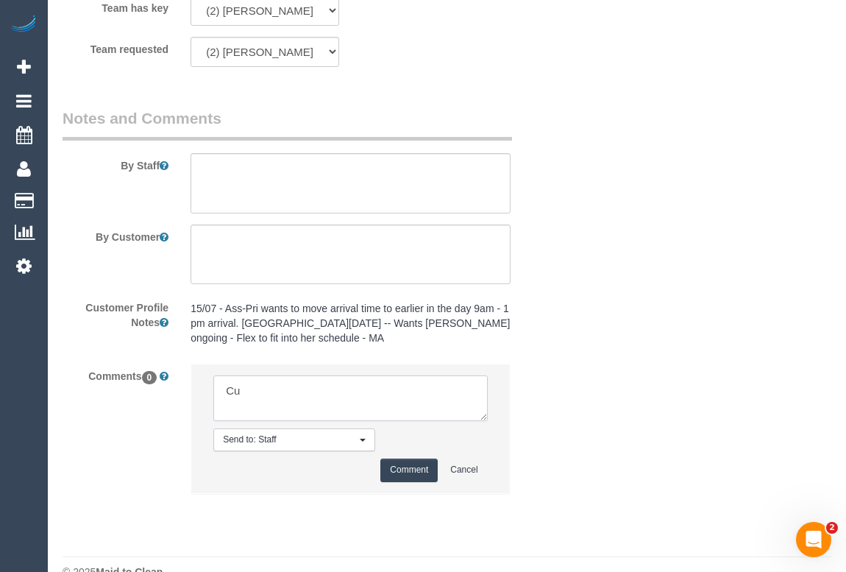
type textarea "C"
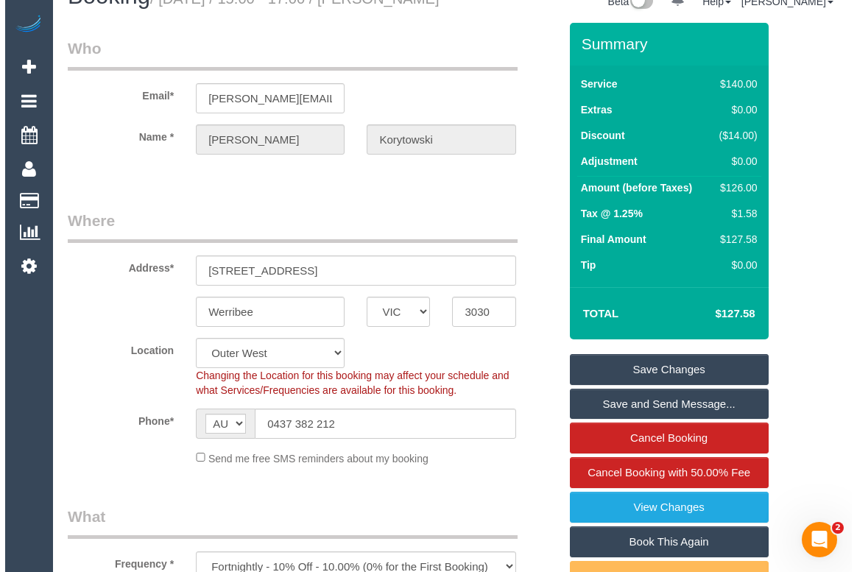
scroll to position [0, 0]
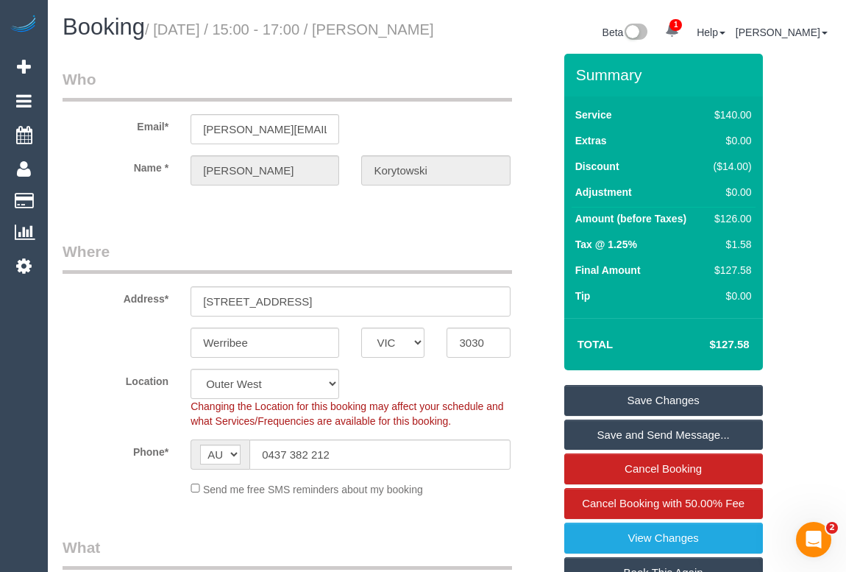
click at [651, 412] on link "Save Changes" at bounding box center [664, 400] width 199 height 31
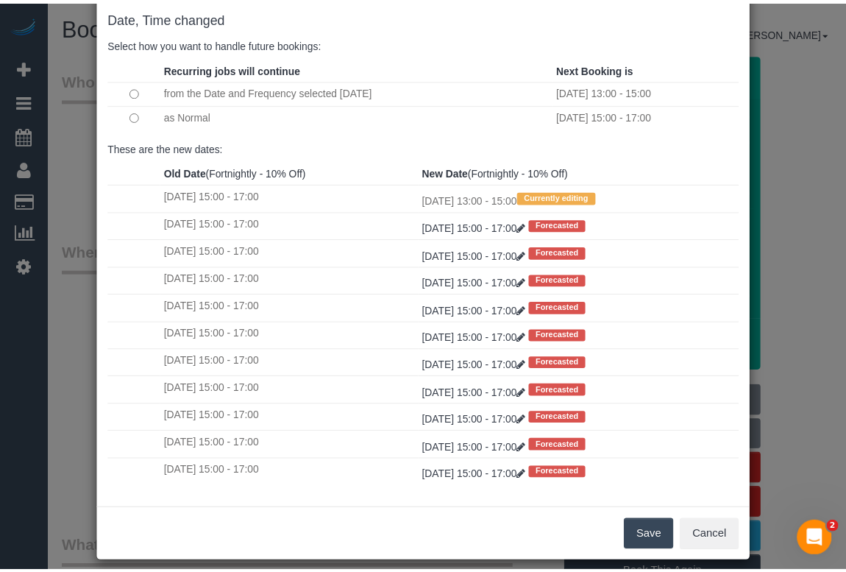
scroll to position [87, 0]
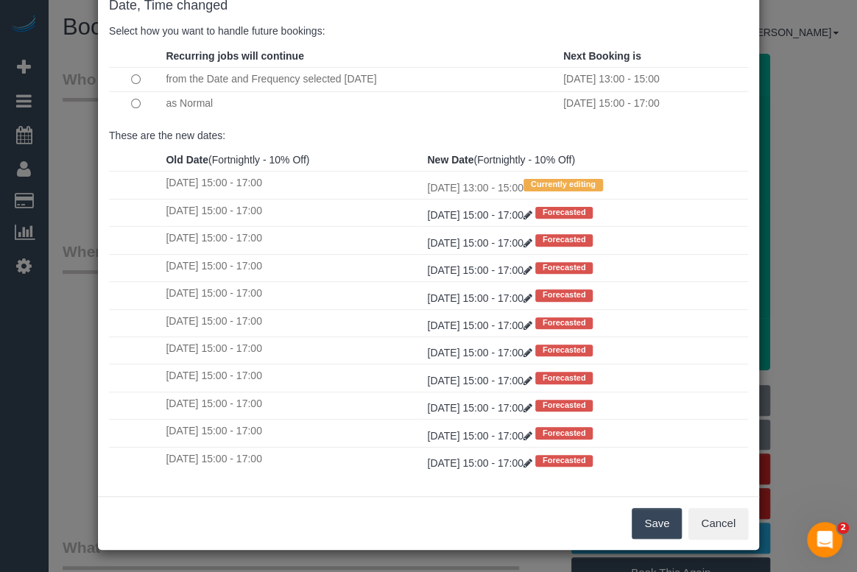
click at [659, 522] on button "Save" at bounding box center [656, 523] width 50 height 31
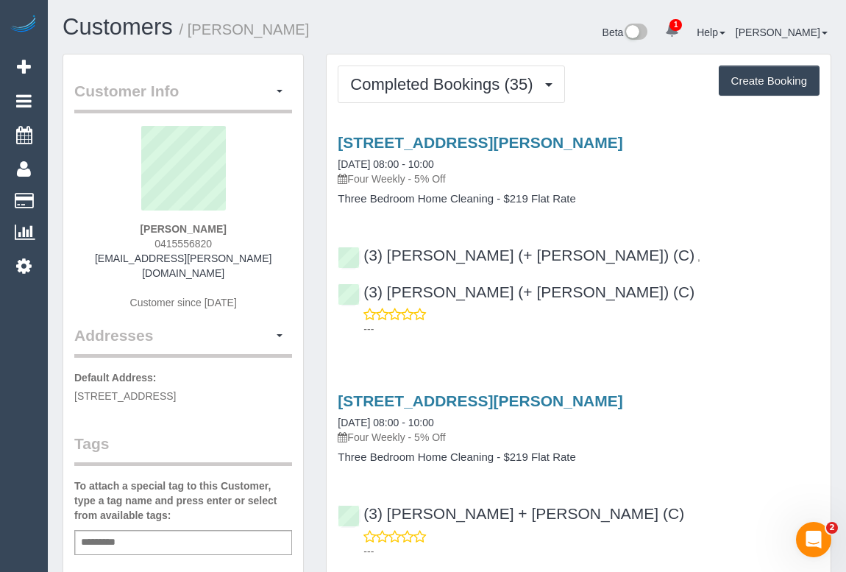
drag, startPoint x: 144, startPoint y: 240, endPoint x: 224, endPoint y: 242, distance: 80.3
click at [224, 242] on div "Claire Hagerty 0415556820 claire.hagerty@gmail.com Customer since 2020" at bounding box center [183, 225] width 218 height 199
copy span "0415556820"
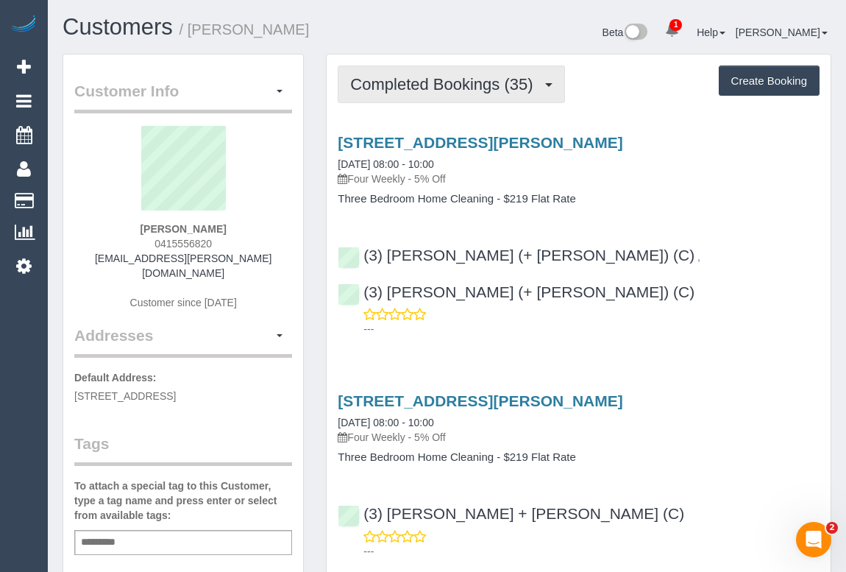
drag, startPoint x: 453, startPoint y: 81, endPoint x: 439, endPoint y: 115, distance: 36.6
click at [452, 80] on span "Completed Bookings (35)" at bounding box center [445, 84] width 190 height 18
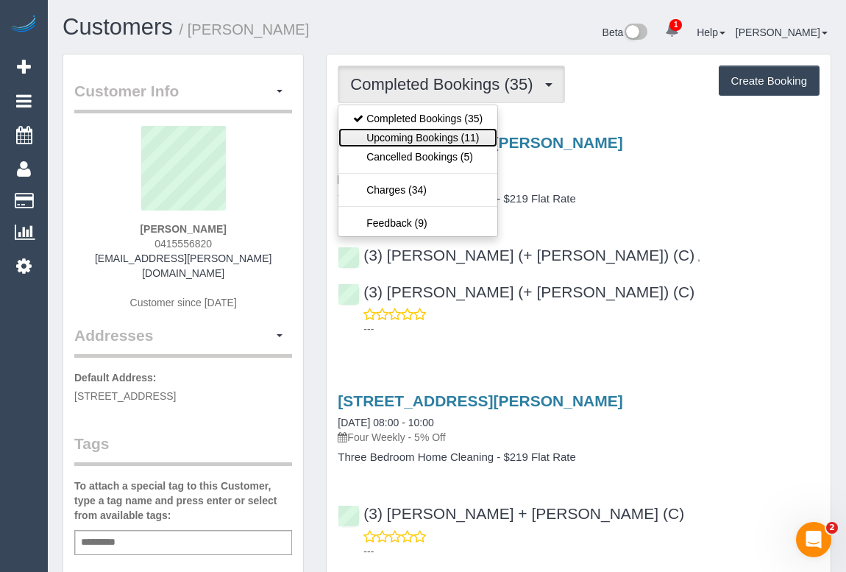
click at [429, 135] on link "Upcoming Bookings (11)" at bounding box center [418, 137] width 159 height 19
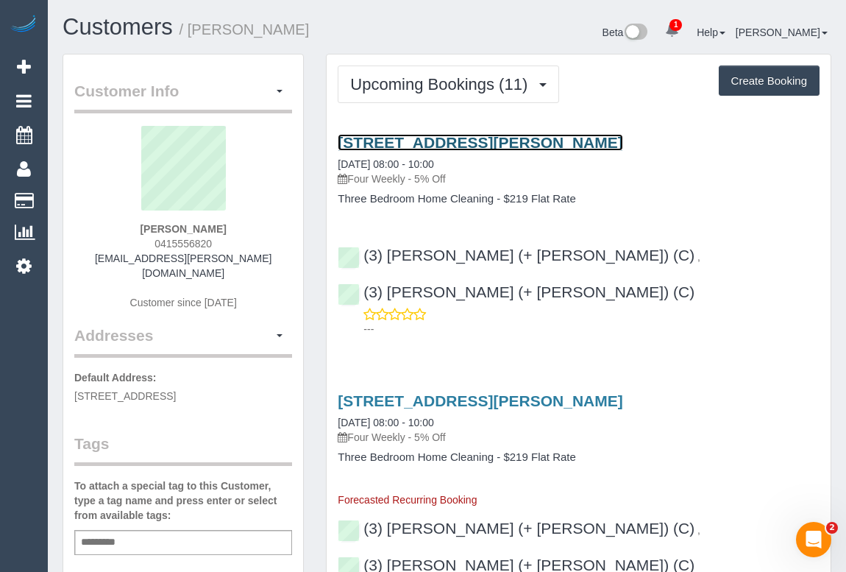
click at [478, 142] on link "[STREET_ADDRESS][PERSON_NAME]" at bounding box center [480, 142] width 285 height 17
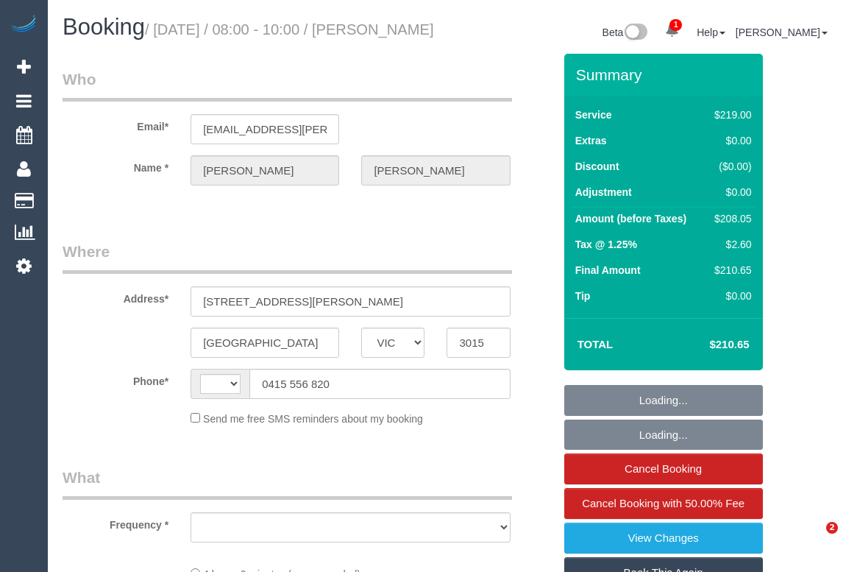
select select "VIC"
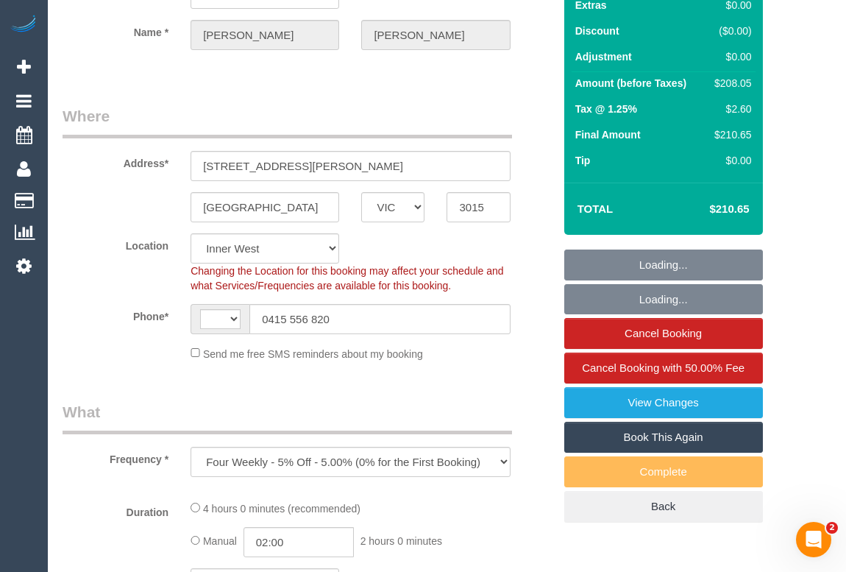
select select "object:451"
select select "string:stripe-pm_1LVooF2GScqysDRVgZ9Q9g4w"
select select "number:27"
select select "number:14"
select select "number:19"
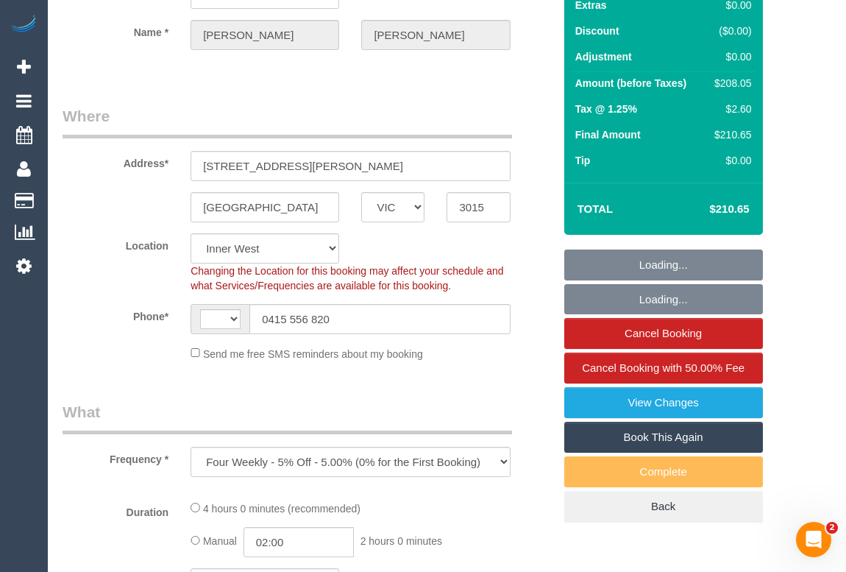
select select "number:22"
select select "number:13"
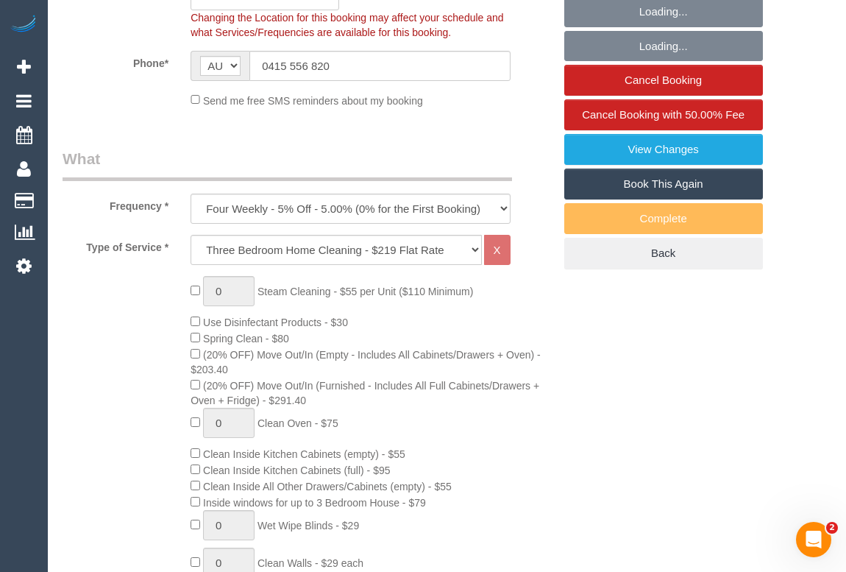
select select "string:AU"
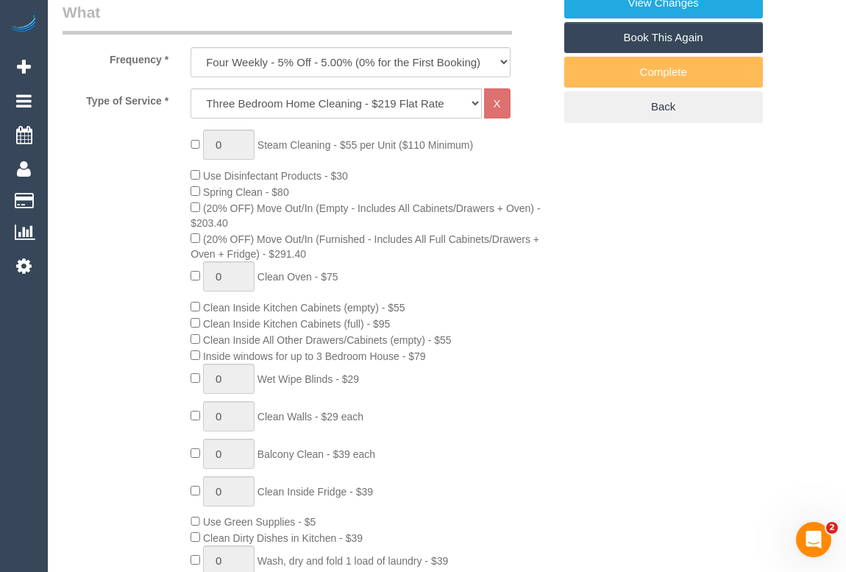
select select "spot1"
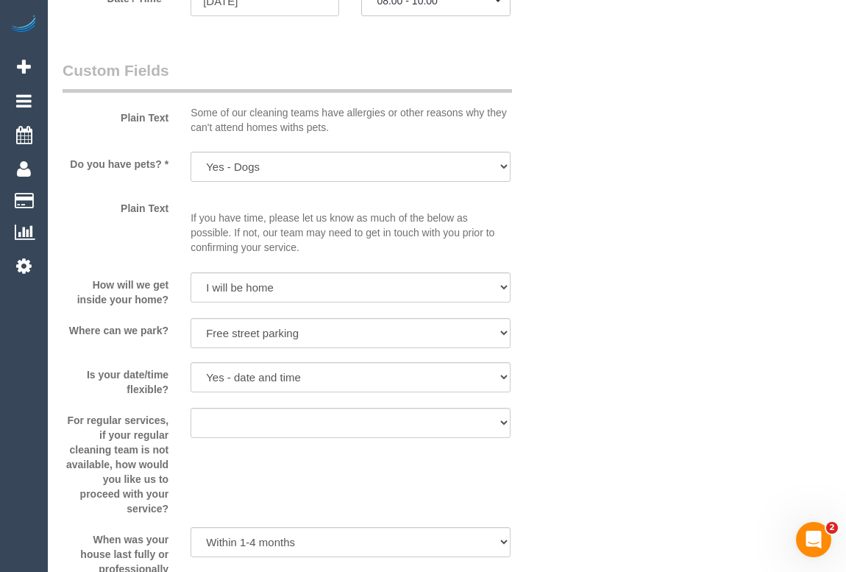
scroll to position [1605, 0]
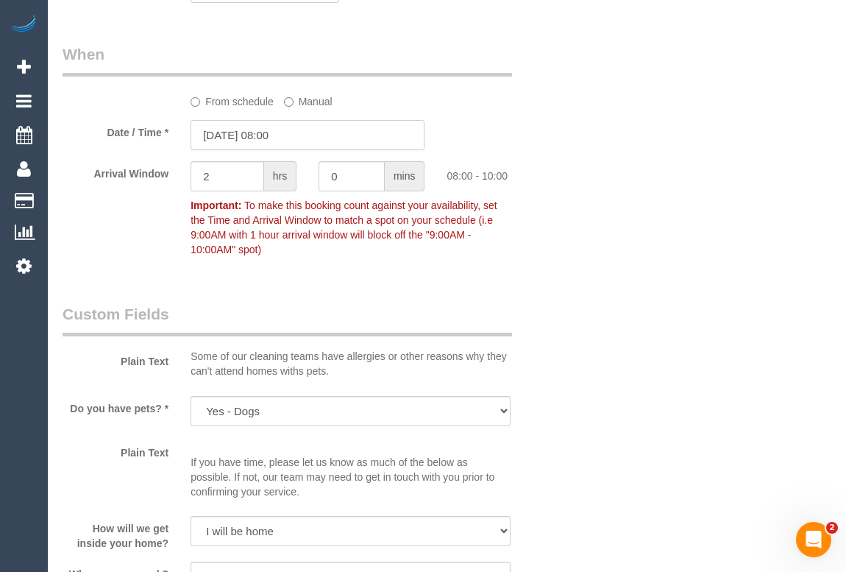
click at [272, 150] on input "[DATE] 08:00" at bounding box center [308, 135] width 234 height 30
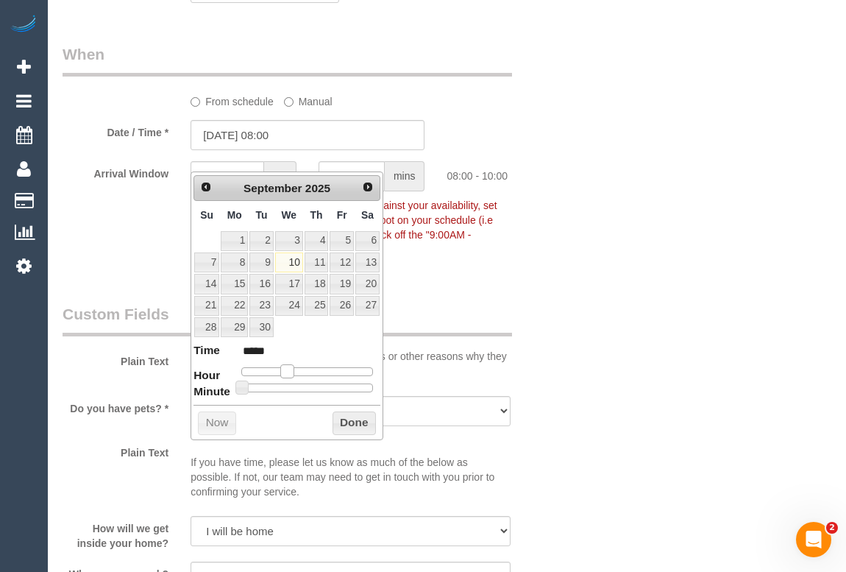
type input "[DATE] 09:00"
type input "*****"
type input "[DATE] 10:00"
type input "*****"
type input "[DATE] 11:00"
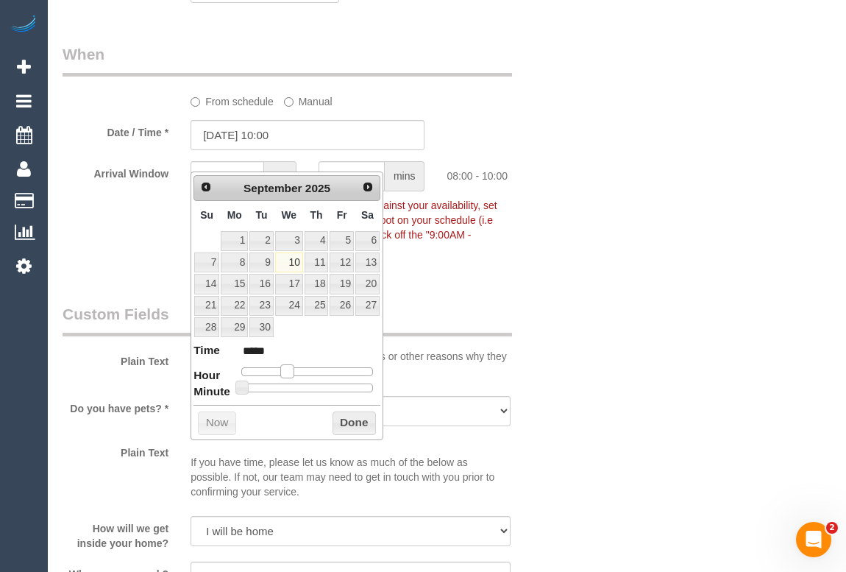
type input "*****"
type input "[DATE] 10:00"
type input "*****"
drag, startPoint x: 288, startPoint y: 367, endPoint x: 300, endPoint y: 367, distance: 12.5
click at [300, 367] on span at bounding box center [298, 370] width 13 height 13
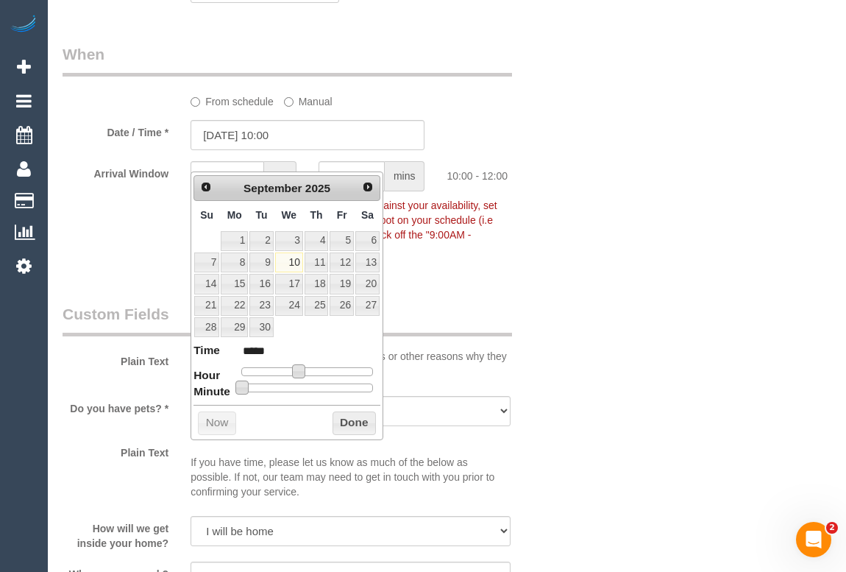
type input "[DATE] 10:05"
type input "*****"
type input "[DATE] 10:10"
type input "*****"
type input "[DATE] 10:15"
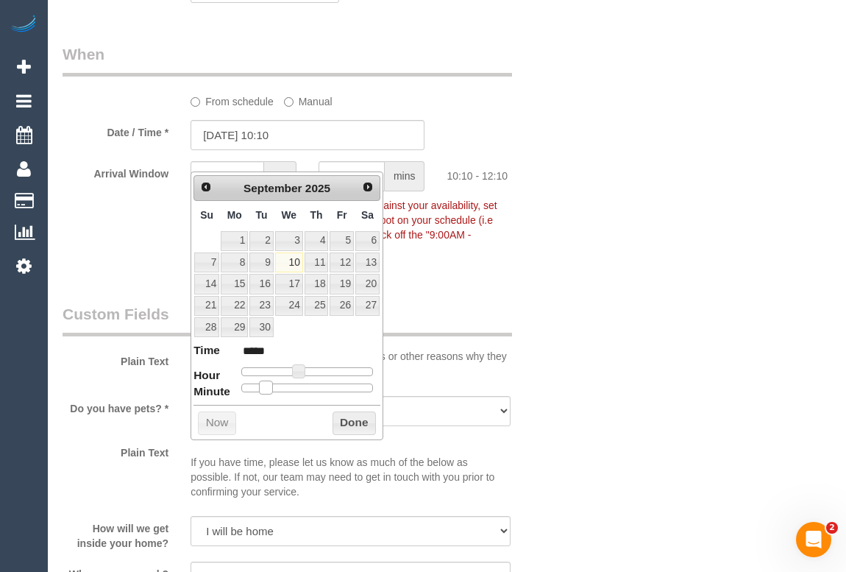
type input "*****"
type input "[DATE] 10:20"
type input "*****"
type input "[DATE] 10:25"
type input "*****"
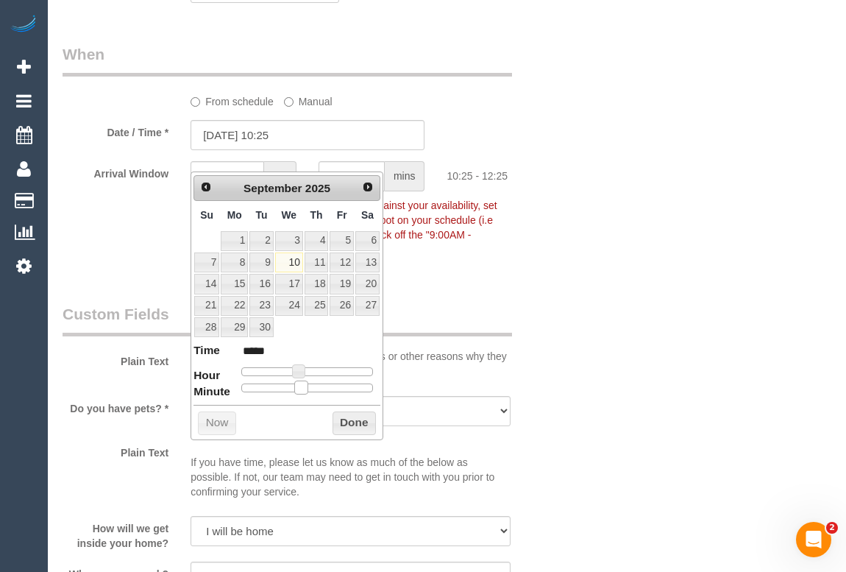
type input "[DATE] 10:20"
type input "*****"
drag, startPoint x: 244, startPoint y: 383, endPoint x: 295, endPoint y: 389, distance: 51.2
click at [295, 389] on span at bounding box center [289, 387] width 13 height 13
click at [349, 418] on button "Done" at bounding box center [354, 423] width 43 height 24
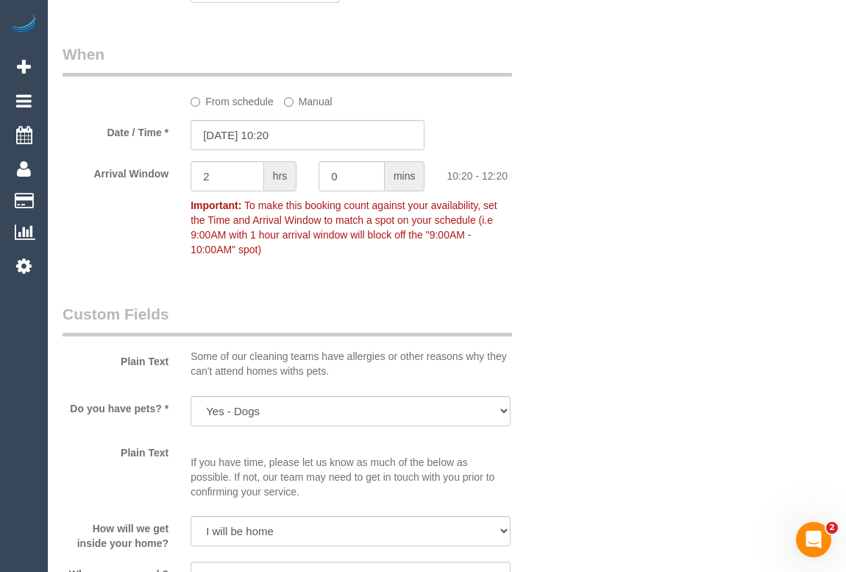
click at [596, 375] on div "Who Email* [PERSON_NAME][EMAIL_ADDRESS][PERSON_NAME][DOMAIN_NAME] Name * [PERSO…" at bounding box center [447, 11] width 769 height 3124
drag, startPoint x: 311, startPoint y: 199, endPoint x: 301, endPoint y: 199, distance: 10.3
click at [301, 199] on div "Arrival Window 2 hrs 0 mins 10:20 - 12:20 Important: To make this booking count…" at bounding box center [308, 212] width 513 height 102
drag, startPoint x: 227, startPoint y: 198, endPoint x: 87, endPoint y: 198, distance: 140.6
click at [87, 198] on div "Arrival Window 2 hrs 0 mins 10:20 - 12:20 Important: To make this booking count…" at bounding box center [308, 212] width 513 height 102
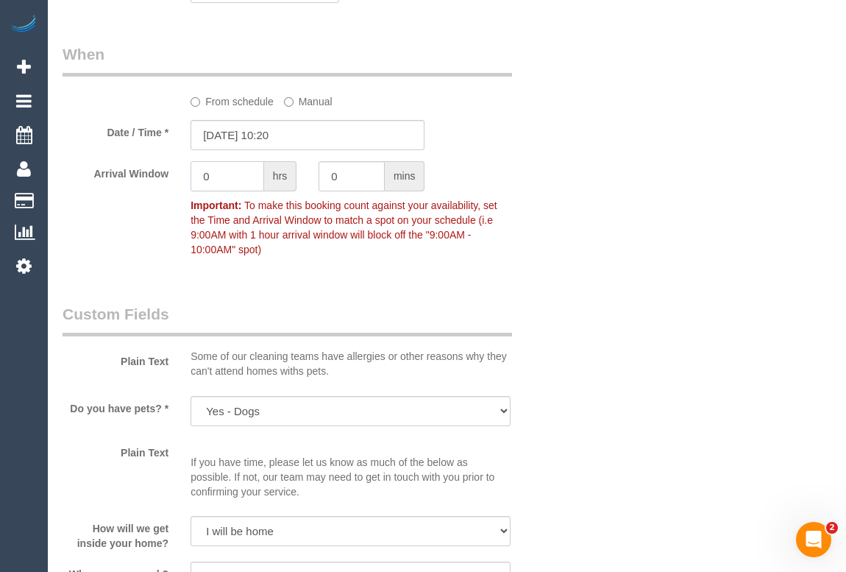
type input "0"
click at [594, 243] on div "Who Email* claire.hagerty@gmail.com Name * Claire Hagerty Where Address* 2/24 M…" at bounding box center [447, 11] width 769 height 3124
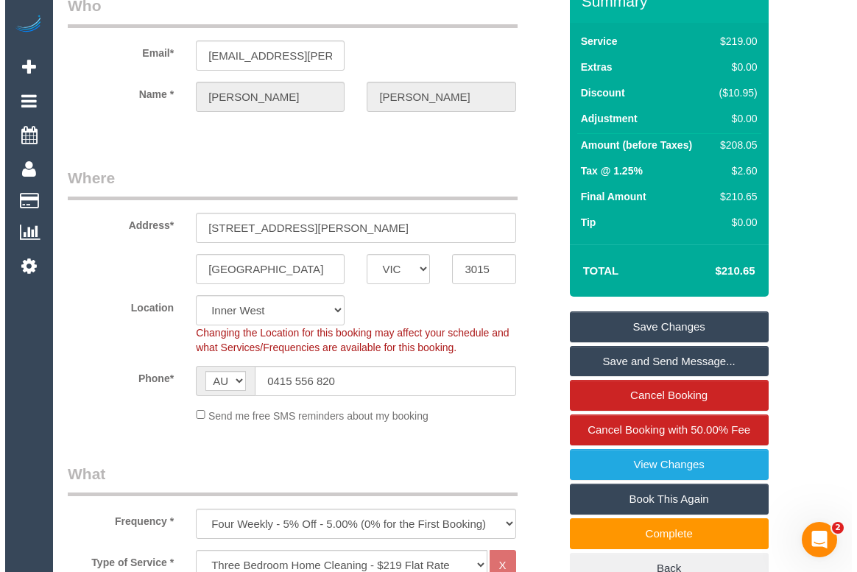
scroll to position [0, 0]
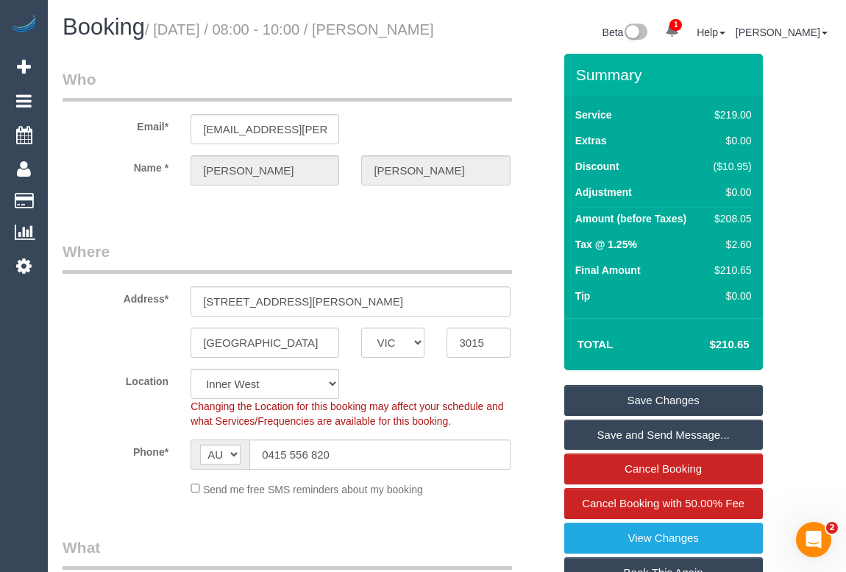
drag, startPoint x: 668, startPoint y: 414, endPoint x: 714, endPoint y: 414, distance: 45.6
click at [668, 414] on link "Save Changes" at bounding box center [664, 400] width 199 height 31
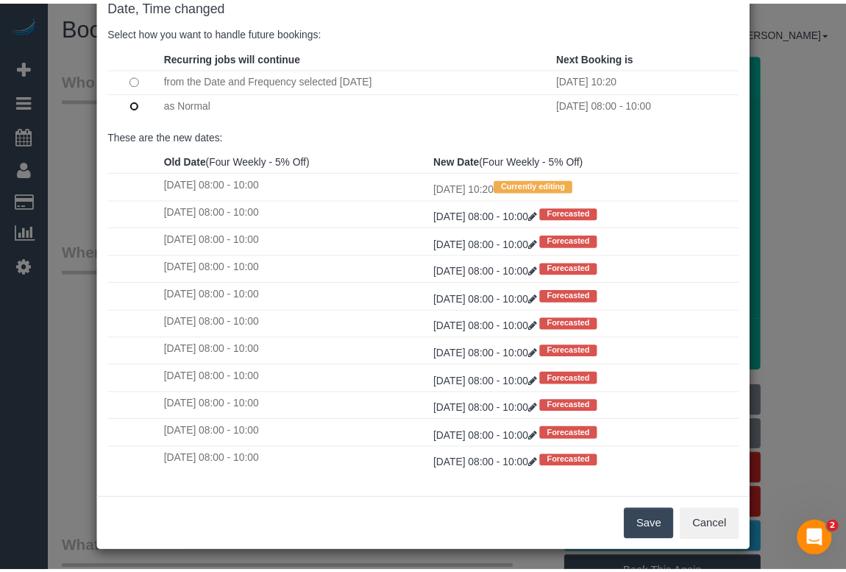
scroll to position [87, 0]
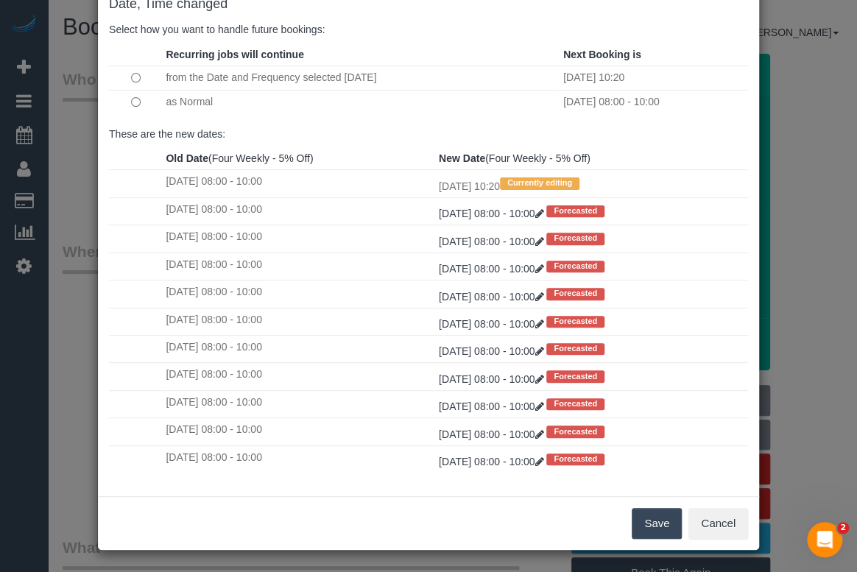
click at [652, 523] on button "Save" at bounding box center [656, 523] width 50 height 31
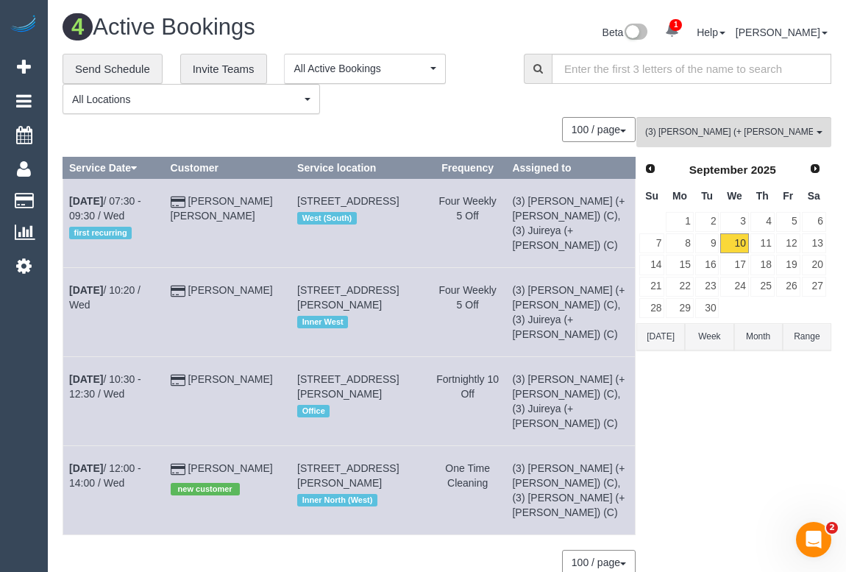
drag, startPoint x: 738, startPoint y: 102, endPoint x: 746, endPoint y: 141, distance: 39.8
click at [738, 102] on div "**********" at bounding box center [447, 84] width 791 height 61
click at [736, 134] on span "(3) Gazi (+ Juireya) (C)" at bounding box center [729, 132] width 168 height 13
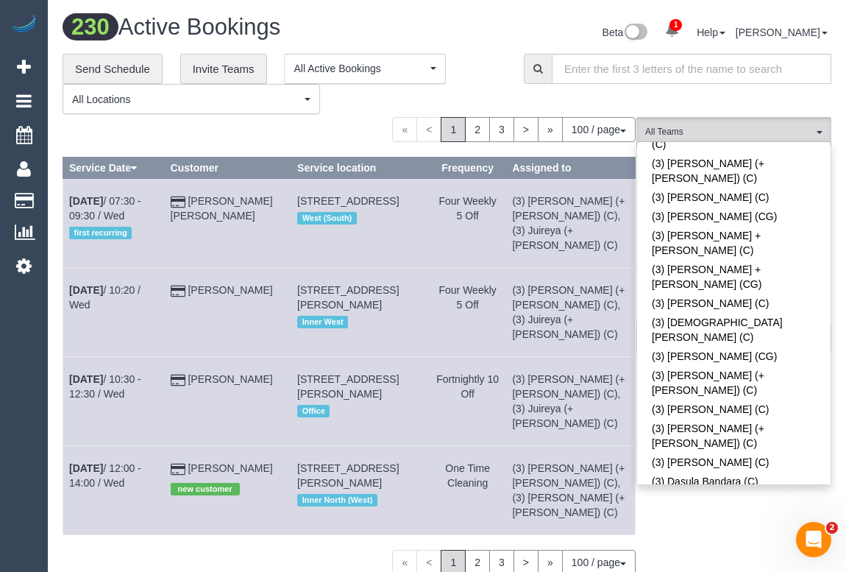
click at [475, 81] on div "**********" at bounding box center [282, 84] width 439 height 61
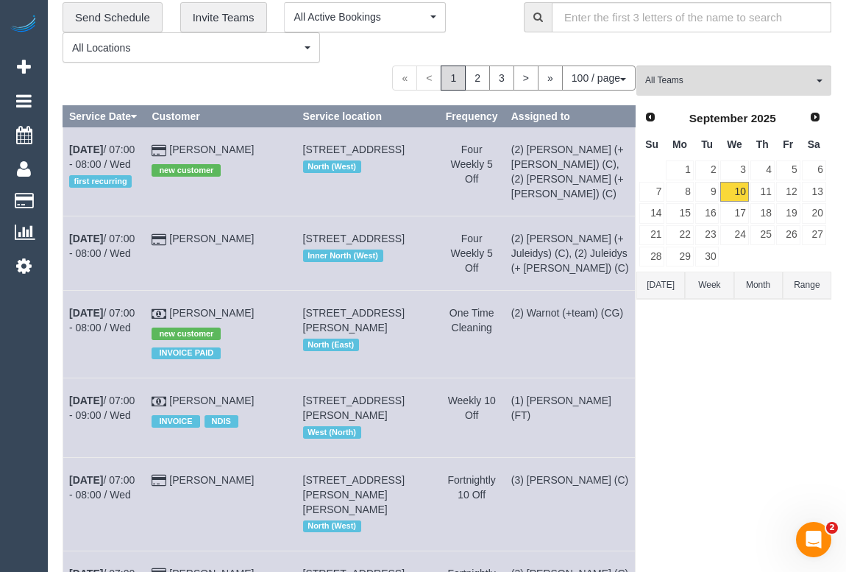
scroll to position [0, 0]
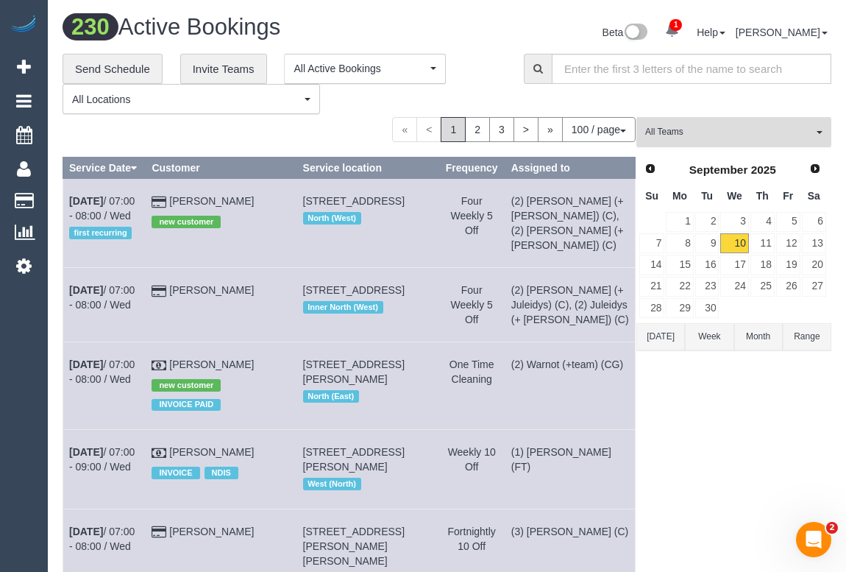
click at [690, 145] on button "All Teams" at bounding box center [734, 132] width 195 height 30
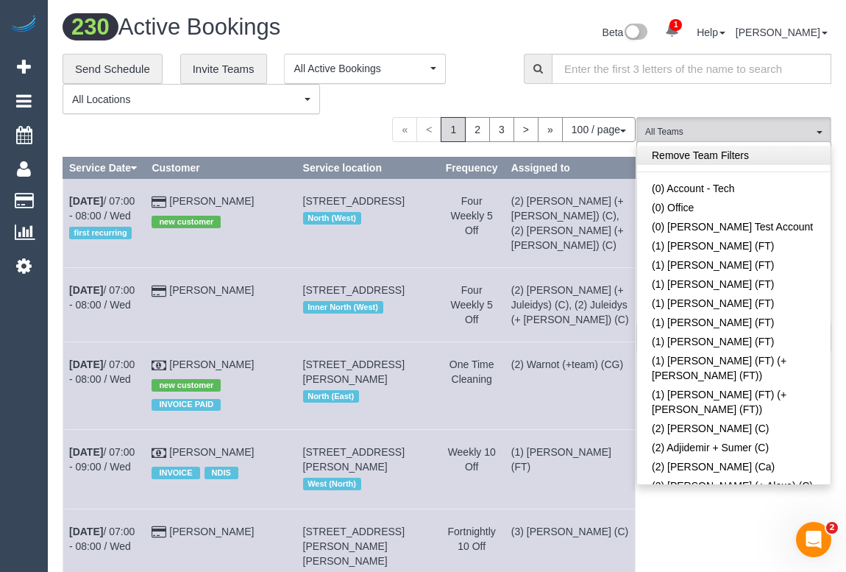
click at [706, 154] on link "Remove Team Filters" at bounding box center [734, 155] width 194 height 19
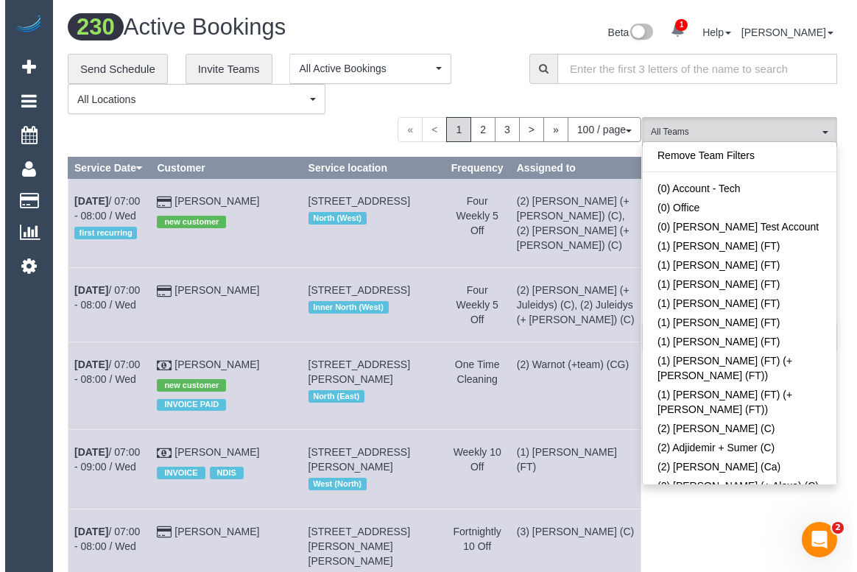
scroll to position [3911, 0]
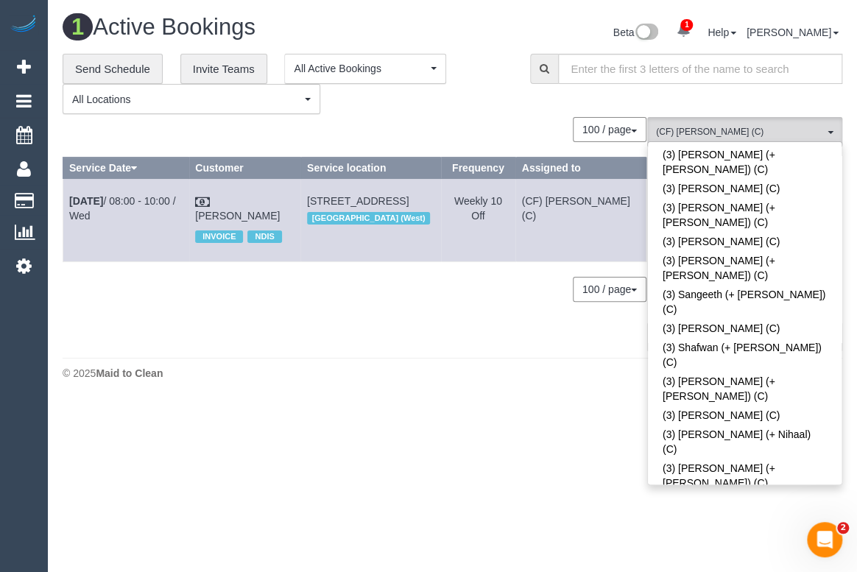
click at [400, 330] on div "0 Bookings found. We couldn't find any bookings that matched your search. Creat…" at bounding box center [355, 233] width 584 height 233
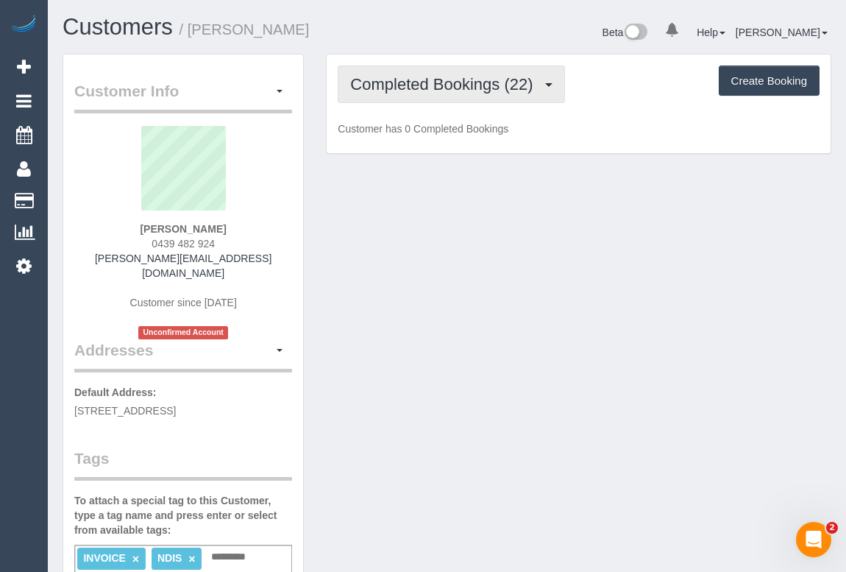
click at [431, 86] on span "Completed Bookings (22)" at bounding box center [445, 84] width 190 height 18
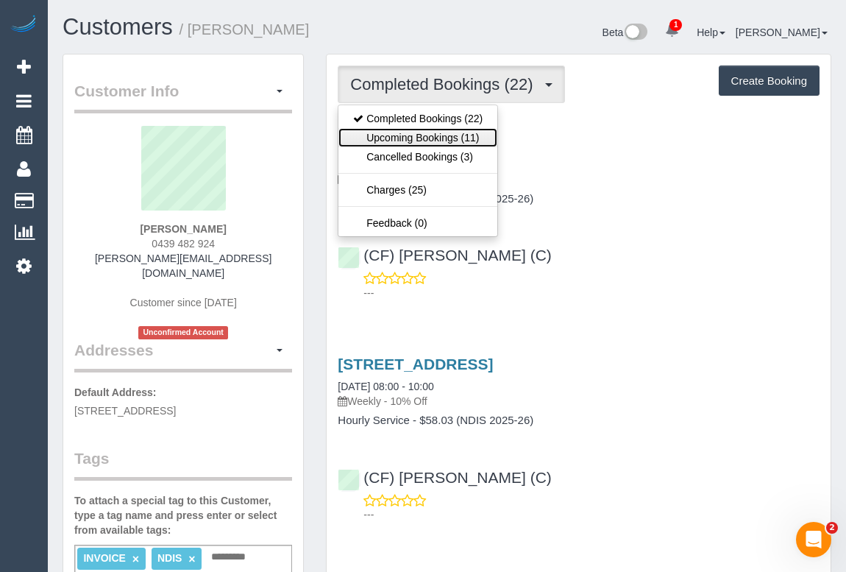
click at [433, 138] on link "Upcoming Bookings (11)" at bounding box center [418, 137] width 159 height 19
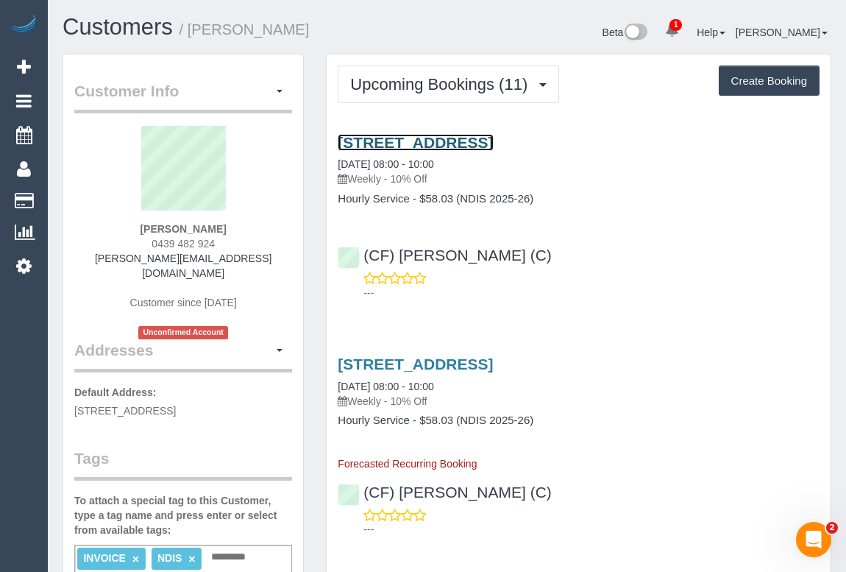
click at [436, 140] on link "23 Moonlight Way, Mickleham, VIC 3064" at bounding box center [415, 142] width 155 height 17
drag, startPoint x: 161, startPoint y: 392, endPoint x: 206, endPoint y: 396, distance: 45.1
click at [176, 405] on span "23 Moonlight Way, Mickleham, VIC 3064" at bounding box center [125, 411] width 102 height 12
copy span "Mickleham"
click at [433, 140] on link "23 Moonlight Way, Mickleham, VIC 3064" at bounding box center [415, 142] width 155 height 17
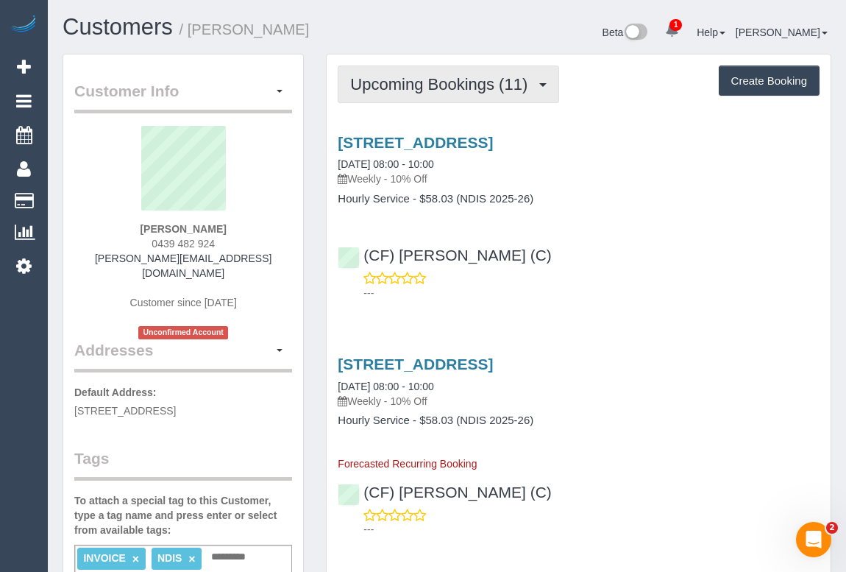
click at [440, 89] on span "Upcoming Bookings (11)" at bounding box center [442, 84] width 185 height 18
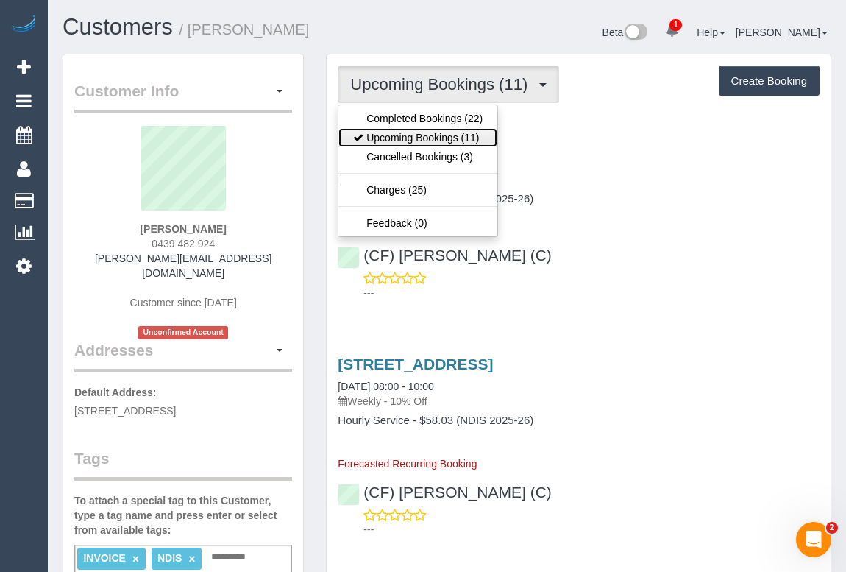
click at [422, 139] on link "Upcoming Bookings (11)" at bounding box center [418, 137] width 159 height 19
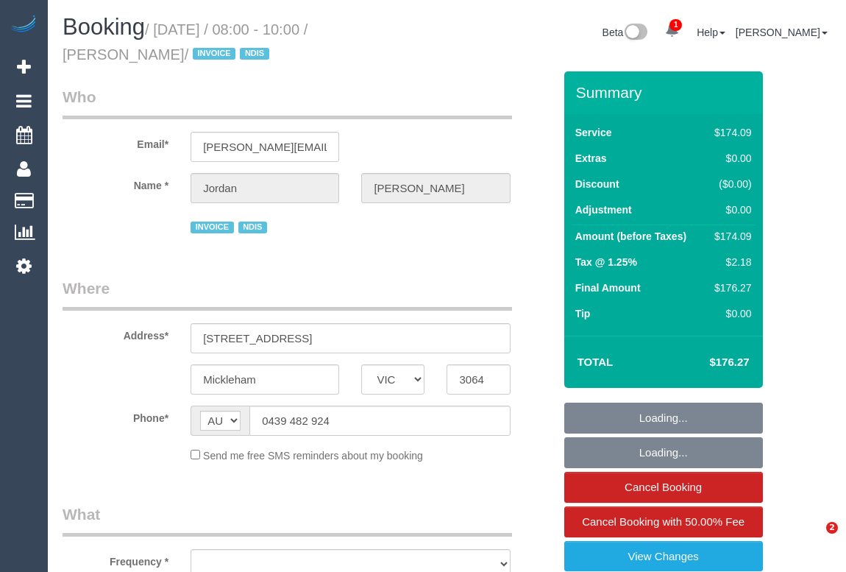
select select "VIC"
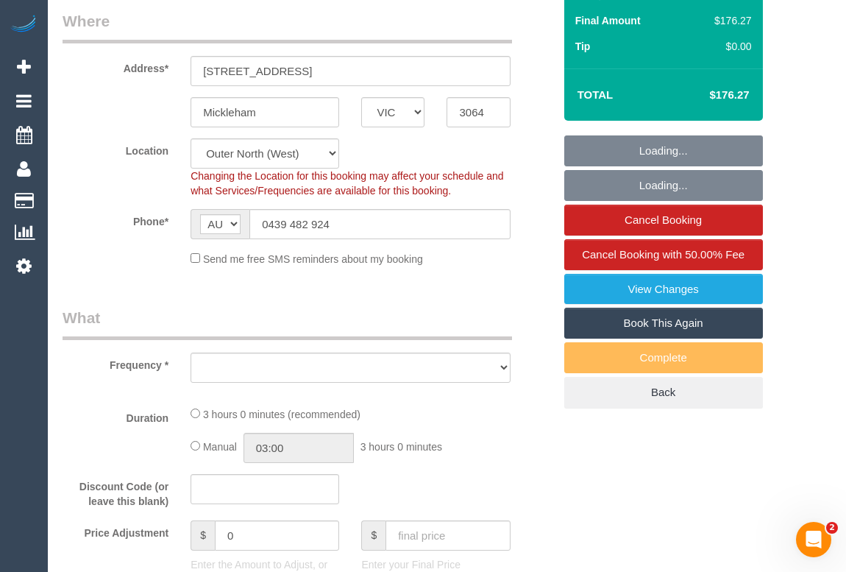
select select "object:540"
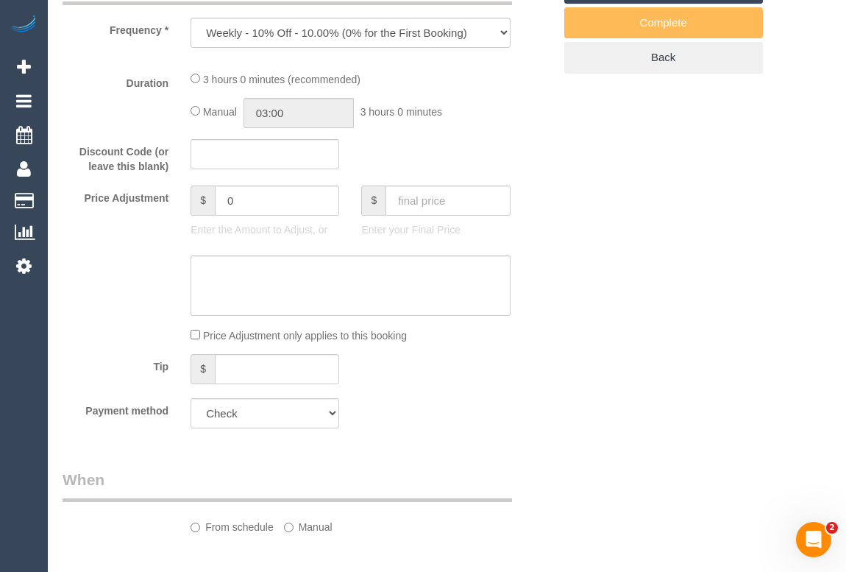
select select "180"
select select "number:27"
select select "number:14"
select select "number:19"
select select "number:36"
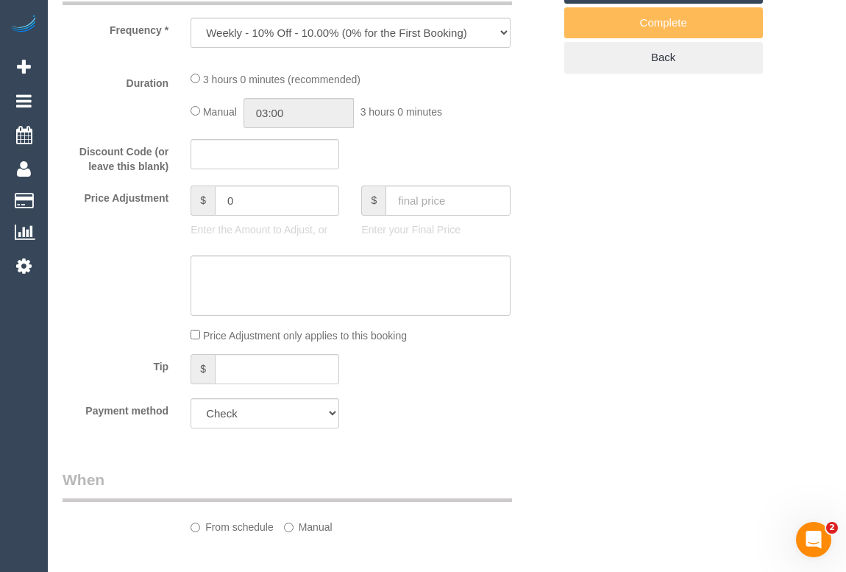
select select "number:33"
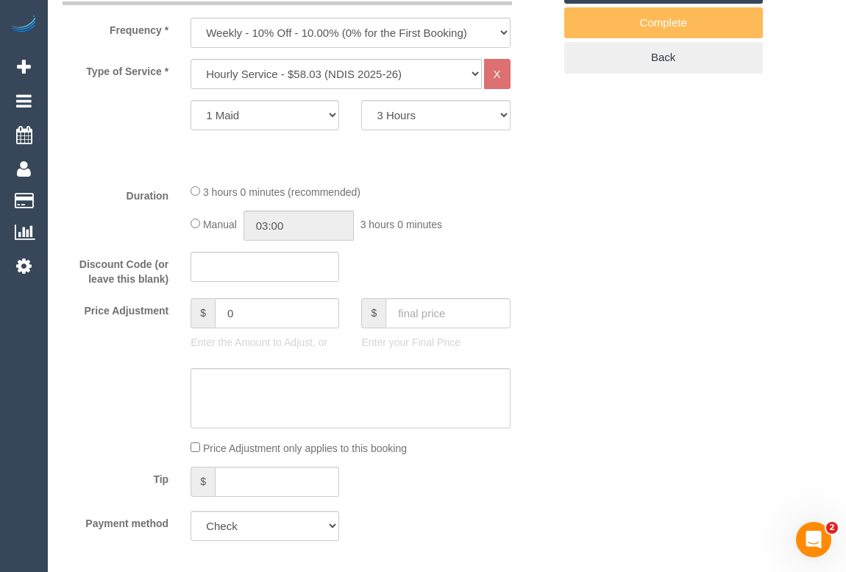
select select "spot1"
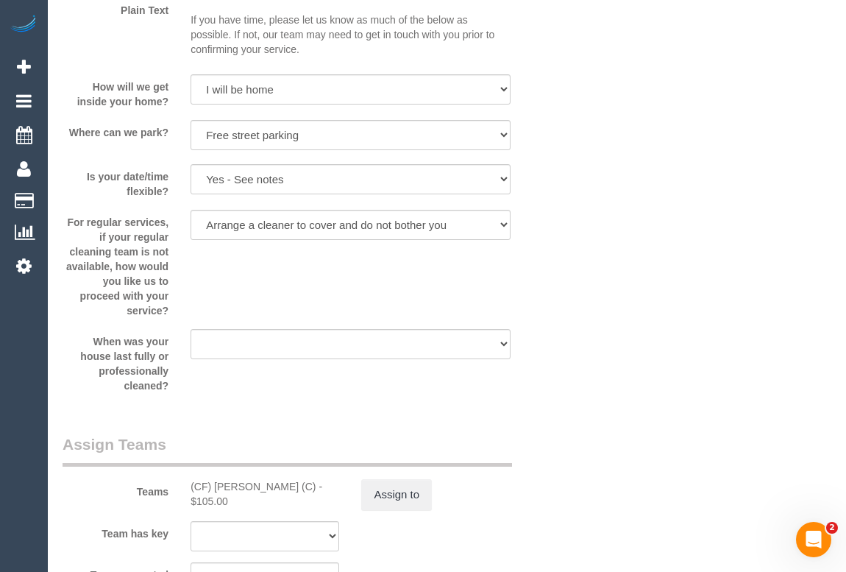
scroll to position [1806, 0]
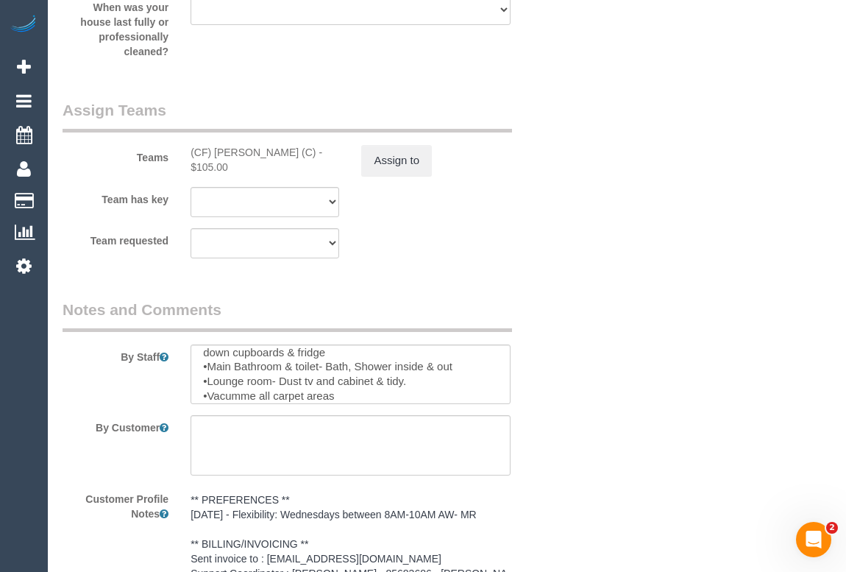
select select "object:1143"
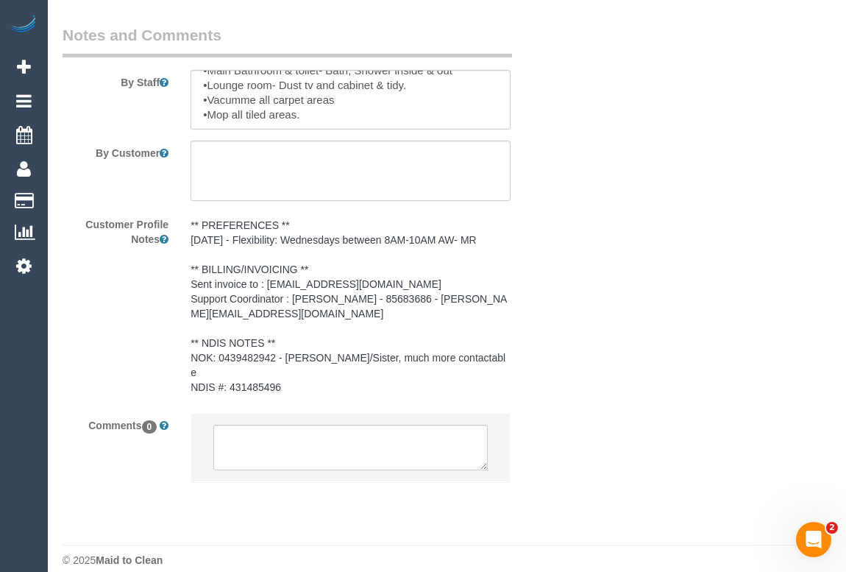
scroll to position [1813, 0]
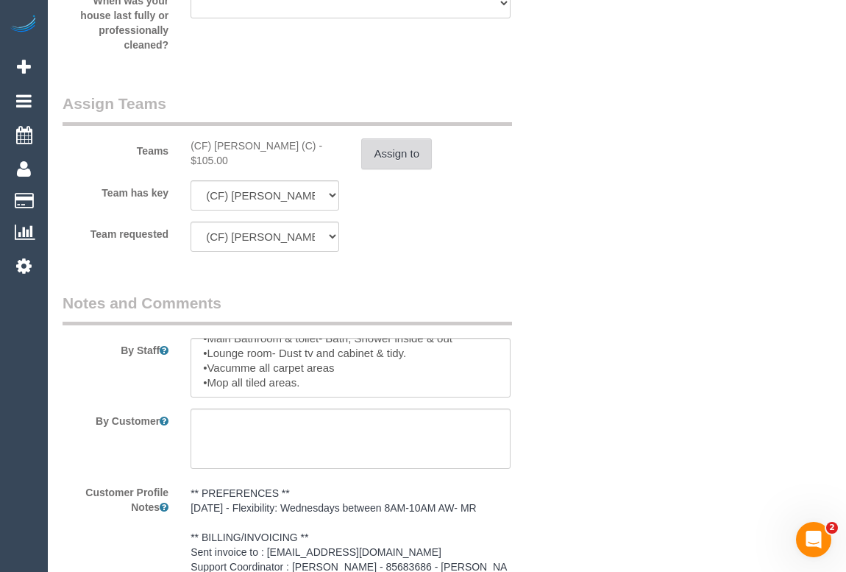
click at [399, 155] on button "Assign to" at bounding box center [396, 153] width 71 height 31
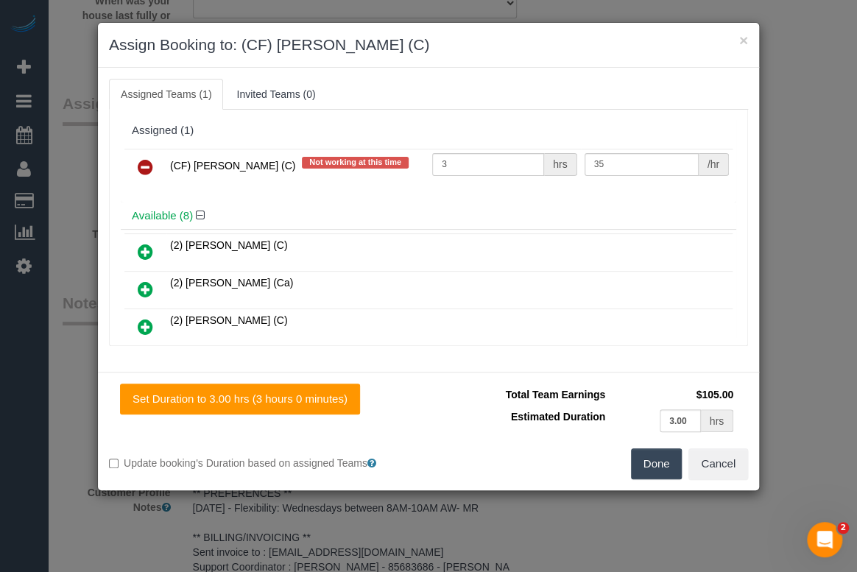
drag, startPoint x: 168, startPoint y: 163, endPoint x: 268, endPoint y: 168, distance: 100.2
click at [268, 168] on td "(CF) [PERSON_NAME] (C) Not working at this time" at bounding box center [297, 168] width 262 height 38
copy span "(CF) [PERSON_NAME] (C)"
click at [148, 166] on icon at bounding box center [145, 167] width 15 height 18
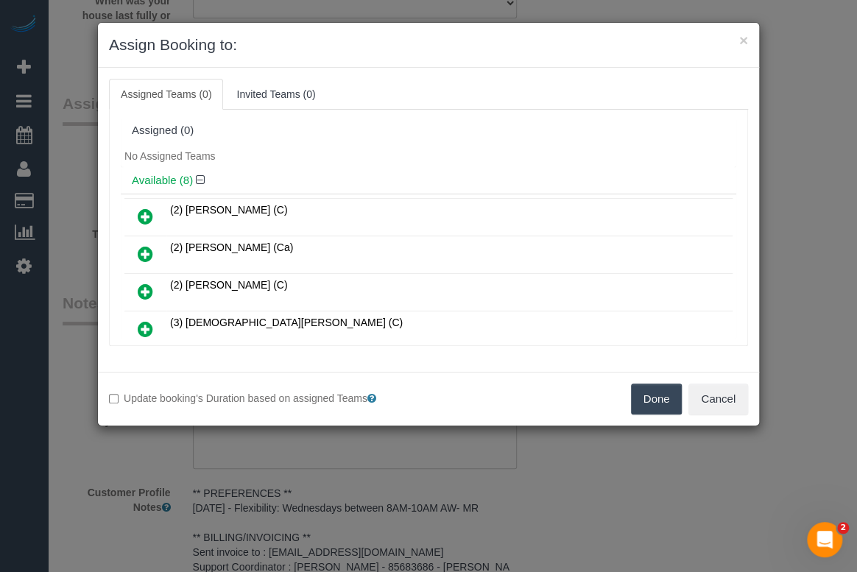
click at [654, 400] on button "Done" at bounding box center [657, 398] width 52 height 31
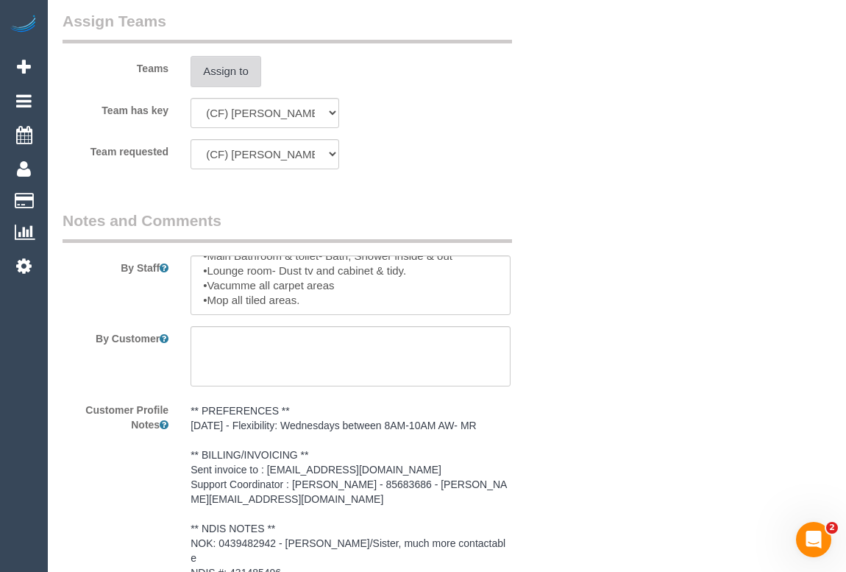
scroll to position [2081, 0]
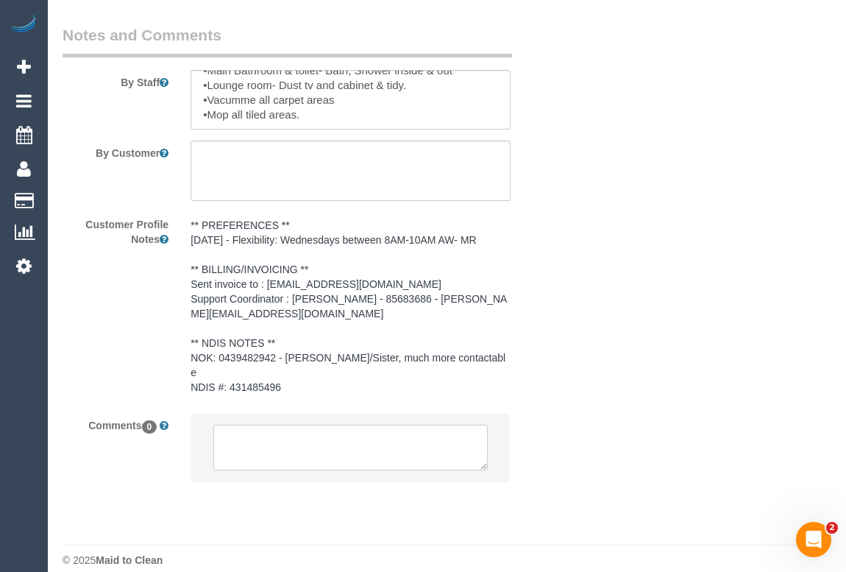
click at [292, 434] on textarea at bounding box center [350, 448] width 274 height 46
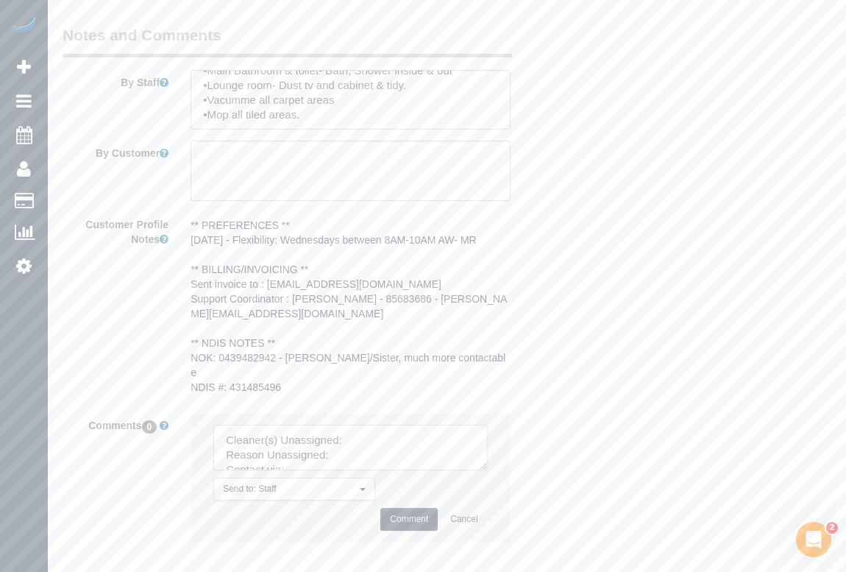
click at [354, 425] on textarea at bounding box center [350, 448] width 274 height 46
paste textarea "(CF) [PERSON_NAME] (C)"
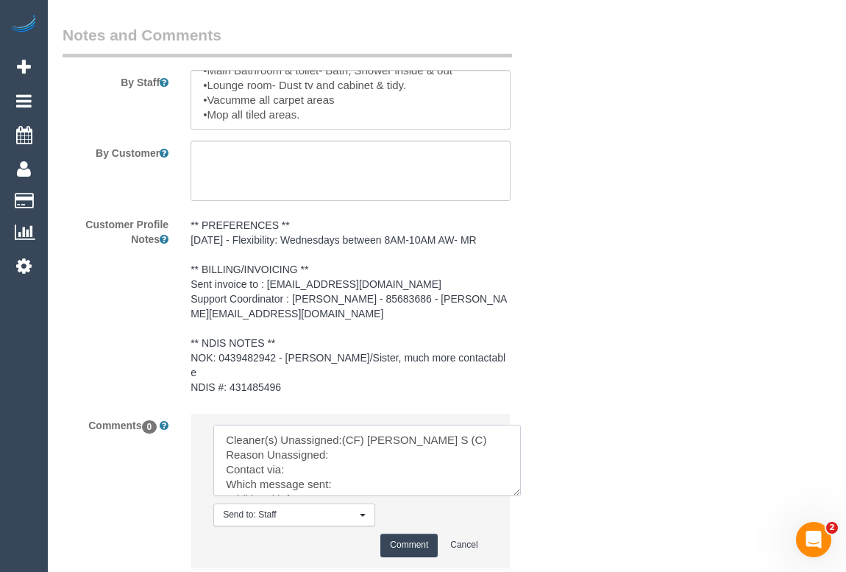
drag, startPoint x: 503, startPoint y: 467, endPoint x: 570, endPoint y: 519, distance: 85.5
click at [521, 496] on textarea at bounding box center [367, 460] width 308 height 71
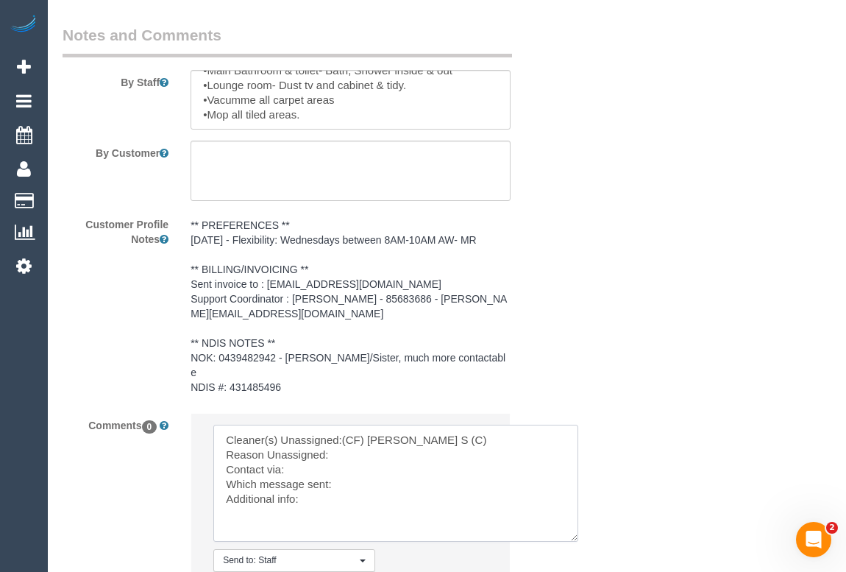
click at [342, 434] on textarea at bounding box center [395, 483] width 365 height 117
click at [311, 467] on textarea at bounding box center [395, 483] width 365 height 117
click at [359, 476] on textarea at bounding box center [395, 483] width 365 height 117
click at [350, 495] on textarea at bounding box center [395, 483] width 365 height 117
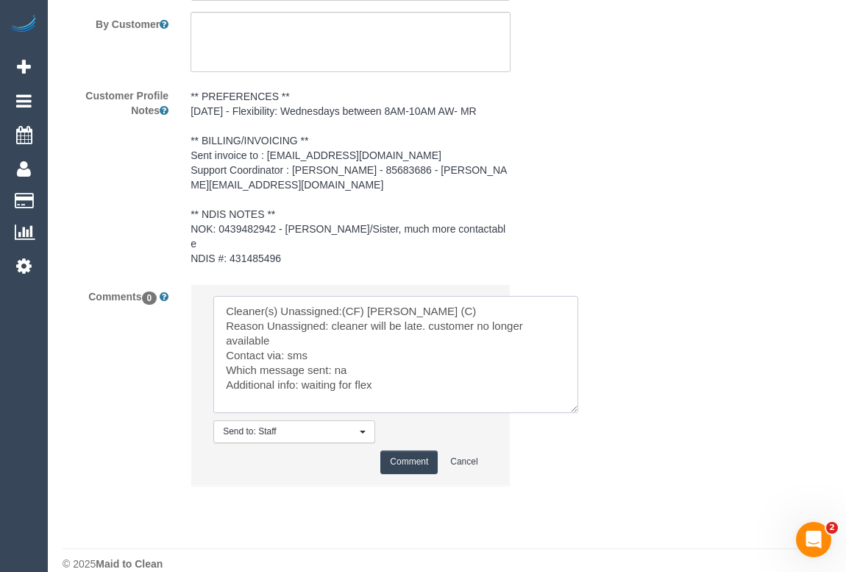
scroll to position [2212, 0]
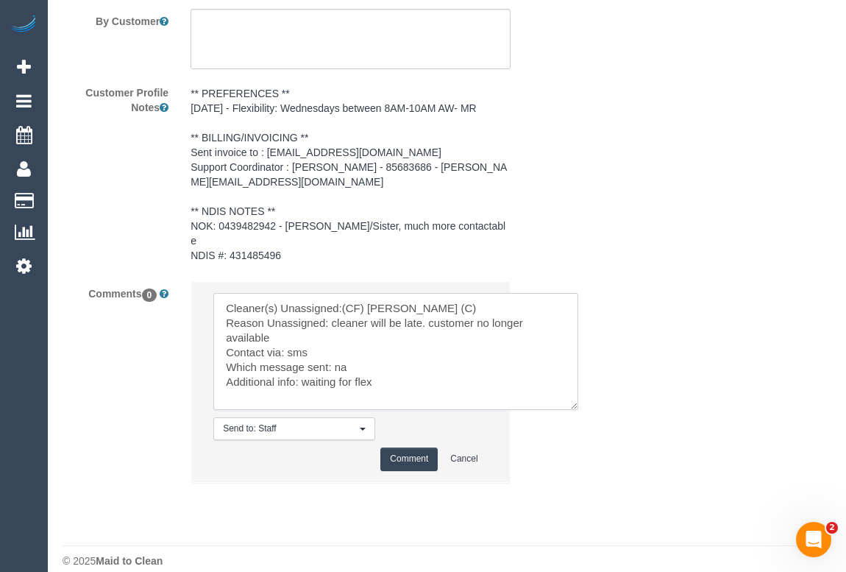
type textarea "Cleaner(s) Unassigned:(CF) [PERSON_NAME] (C) Reason Unassigned: cleaner will be…"
click at [418, 448] on button "Comment" at bounding box center [409, 458] width 57 height 23
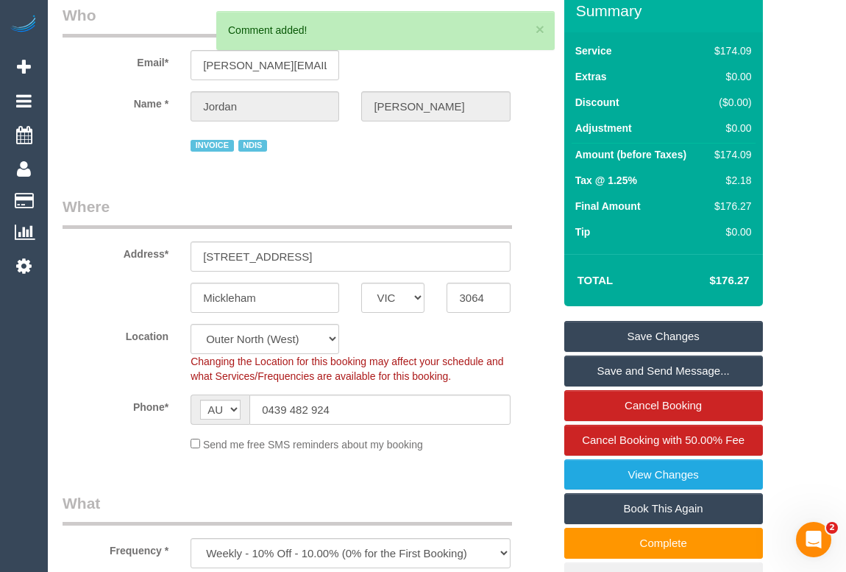
scroll to position [4, 0]
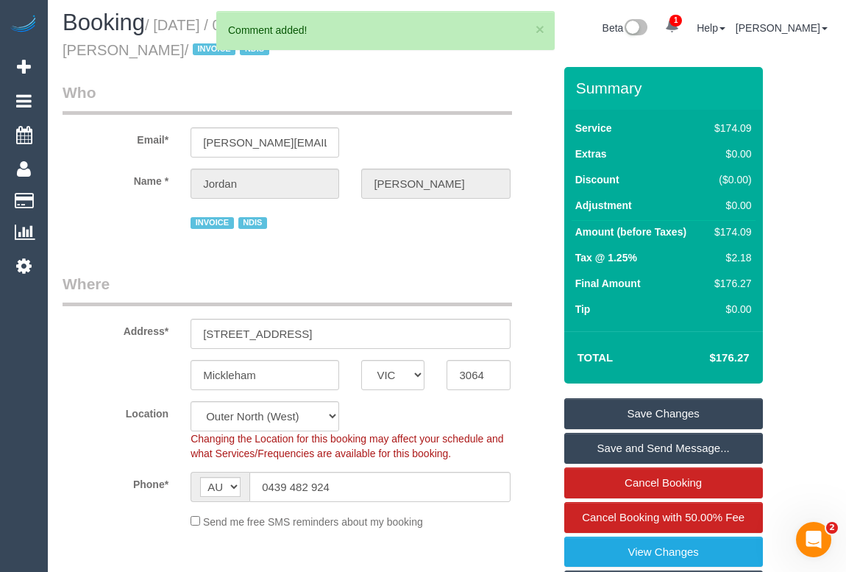
click at [653, 405] on link "Save Changes" at bounding box center [664, 413] width 199 height 31
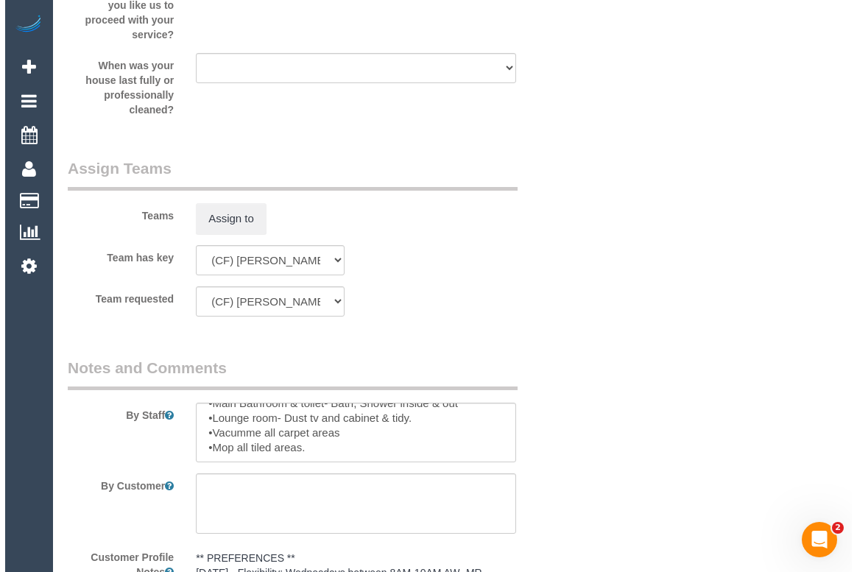
scroll to position [2078, 0]
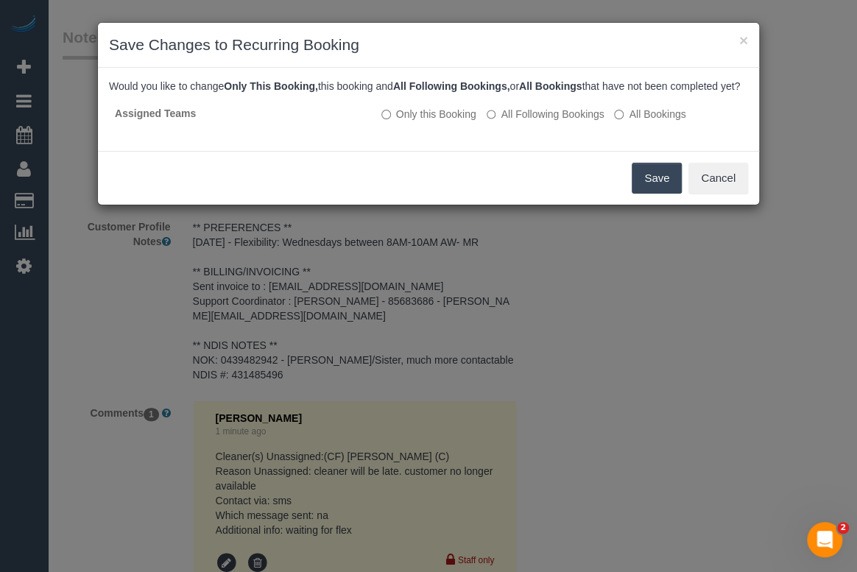
click at [647, 188] on button "Save" at bounding box center [656, 178] width 50 height 31
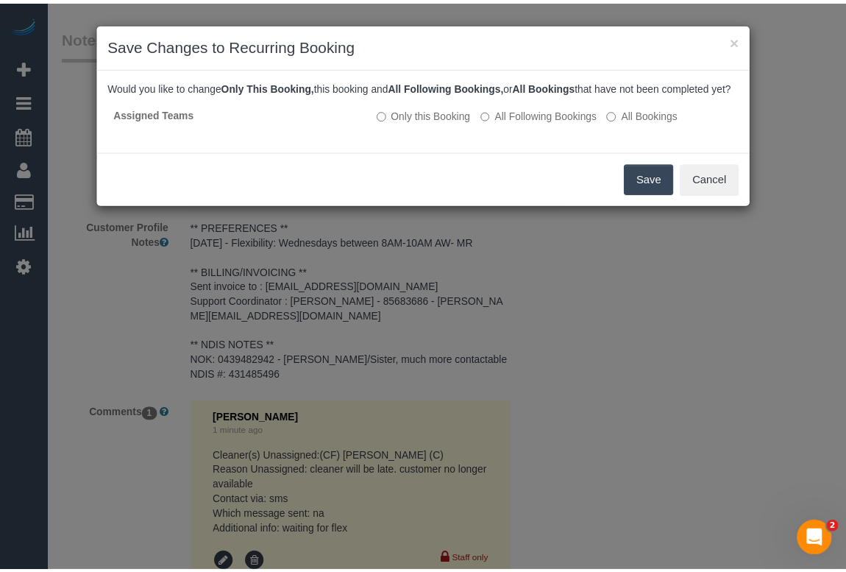
scroll to position [132, 0]
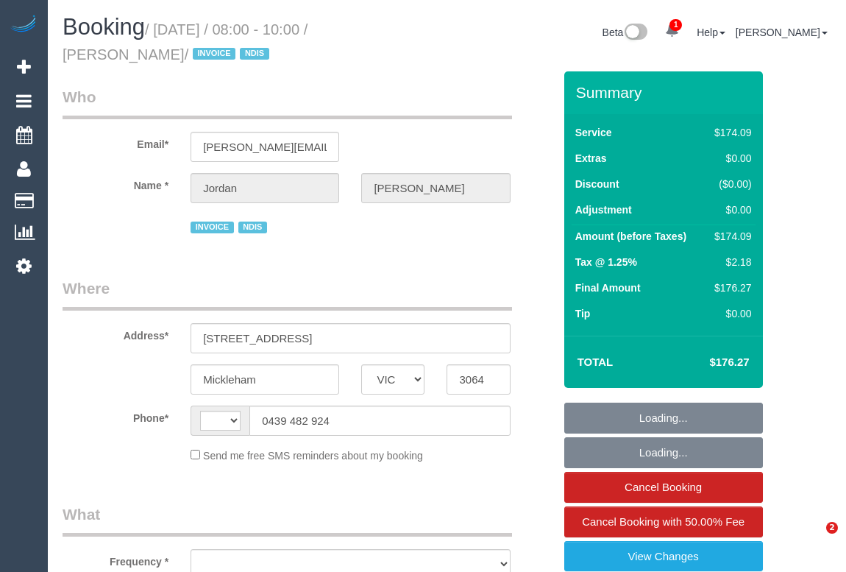
select select "VIC"
select select "object:306"
select select "number:27"
select select "number:14"
select select "number:19"
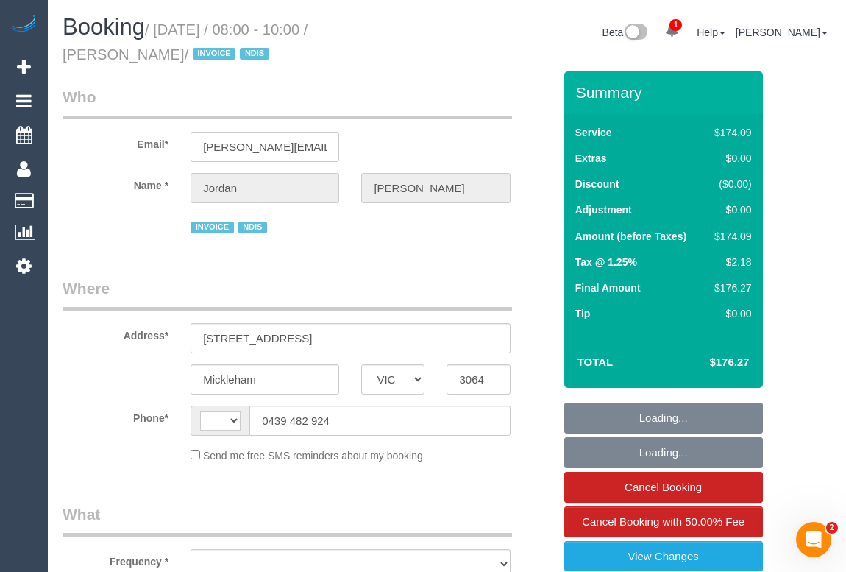
select select "number:36"
select select "number:33"
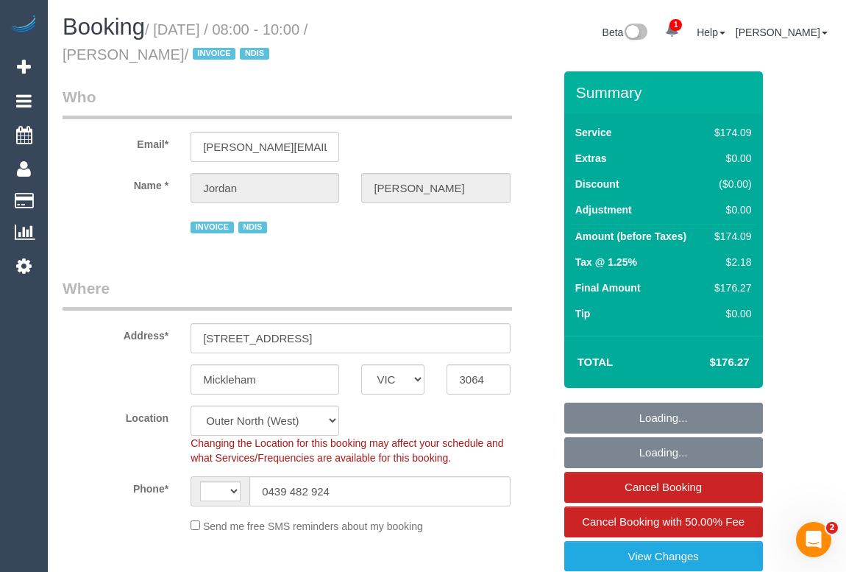
select select "object:518"
select select "string:AU"
select select "180"
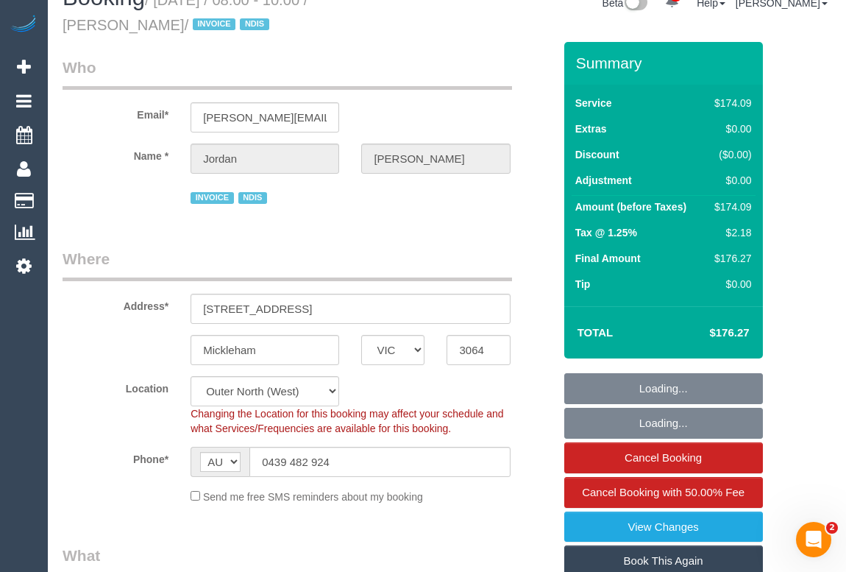
select select "spot1"
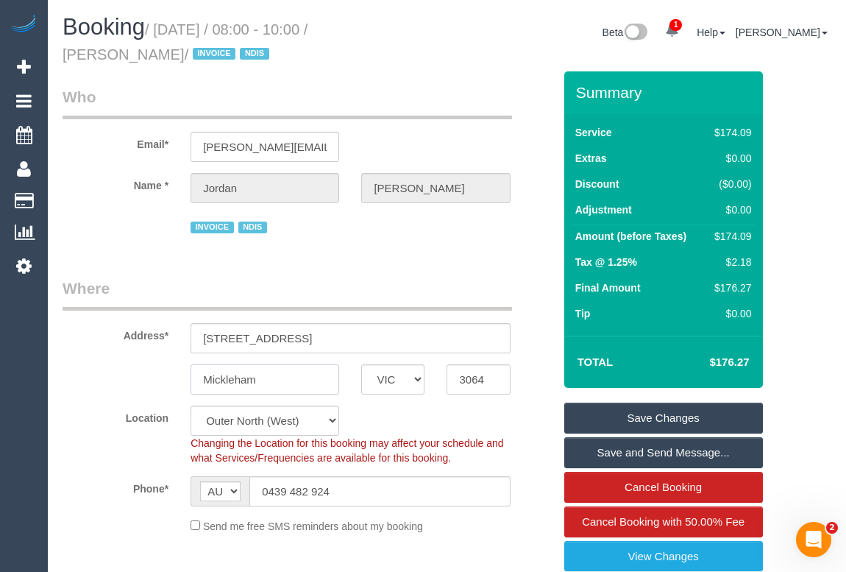
drag, startPoint x: 192, startPoint y: 379, endPoint x: 132, endPoint y: 379, distance: 59.6
click at [132, 379] on div "Mickleham ACT [GEOGRAPHIC_DATA] NT [GEOGRAPHIC_DATA] SA TAS [GEOGRAPHIC_DATA] […" at bounding box center [308, 379] width 513 height 30
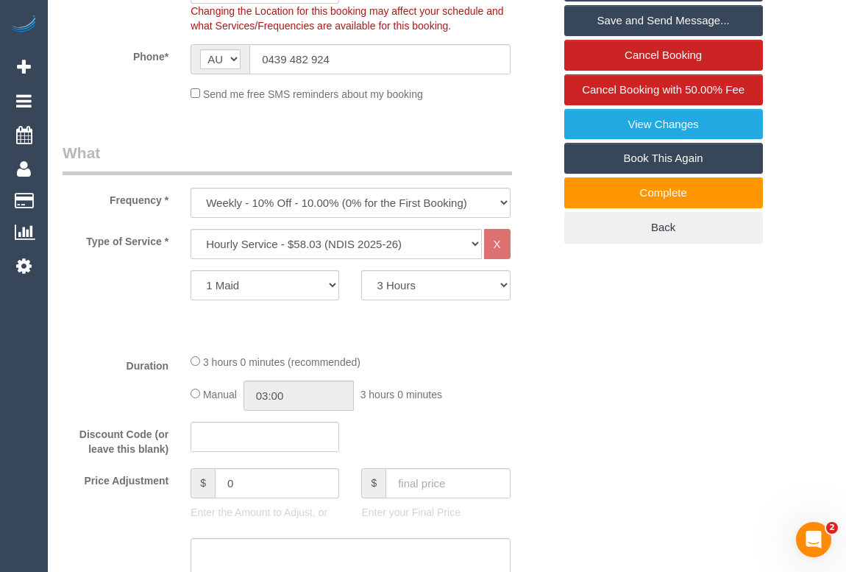
scroll to position [97, 0]
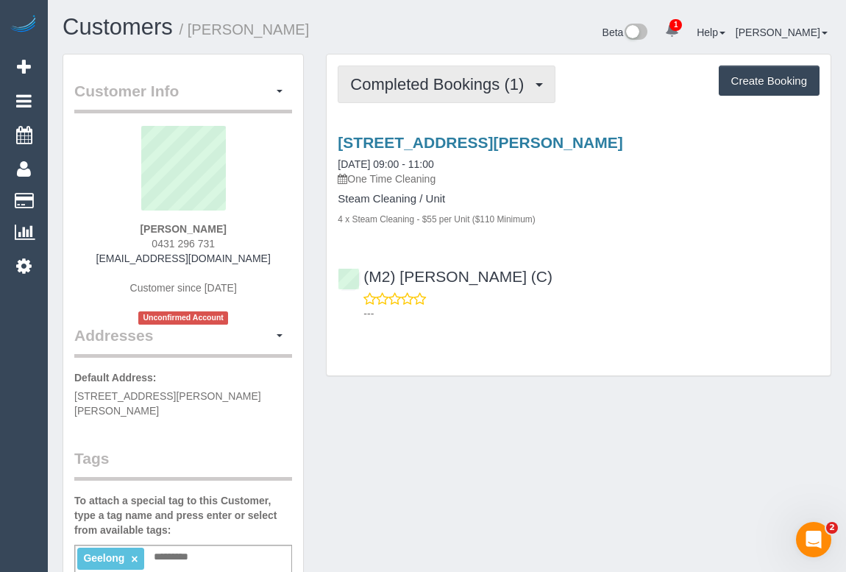
click at [449, 76] on span "Completed Bookings (1)" at bounding box center [440, 84] width 181 height 18
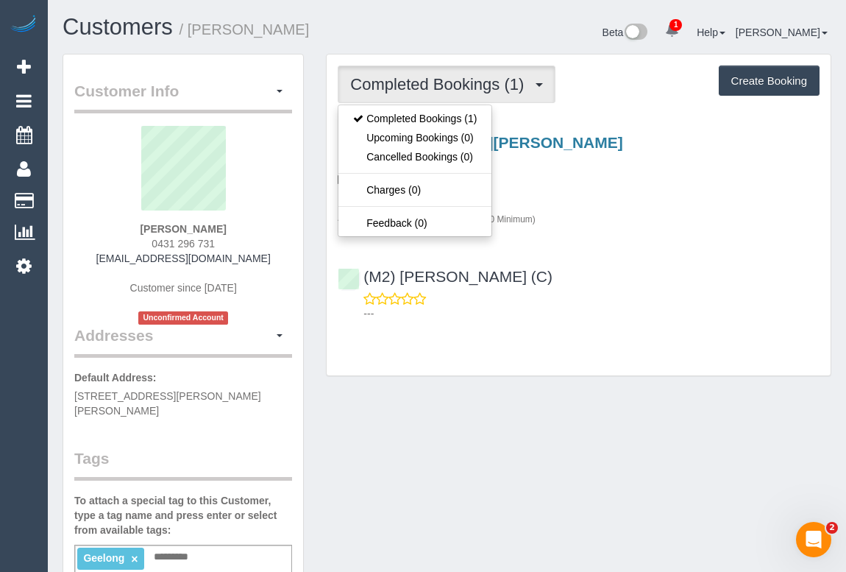
click at [642, 244] on div "[STREET_ADDRESS][PERSON_NAME] [DATE] 09:00 - 11:00 One Time Cleaning Steam Clea…" at bounding box center [579, 224] width 504 height 206
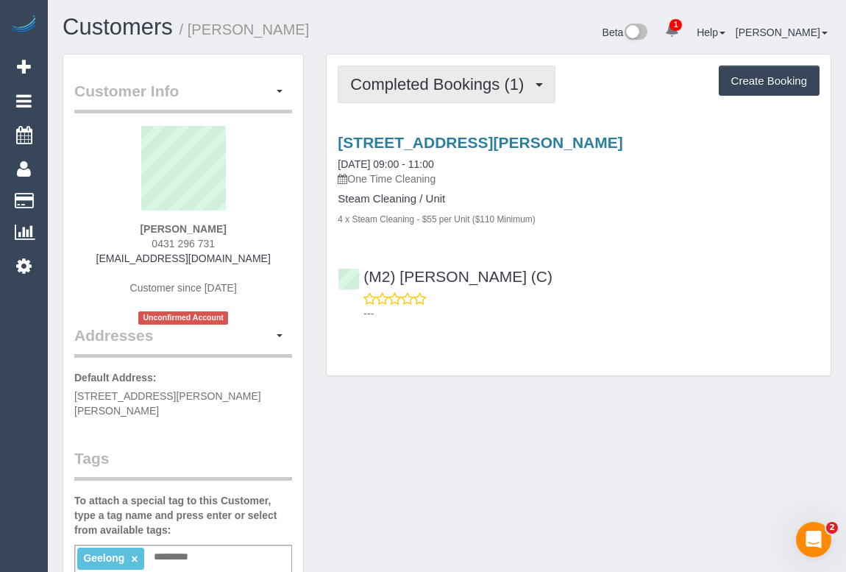
click at [400, 85] on span "Completed Bookings (1)" at bounding box center [440, 84] width 181 height 18
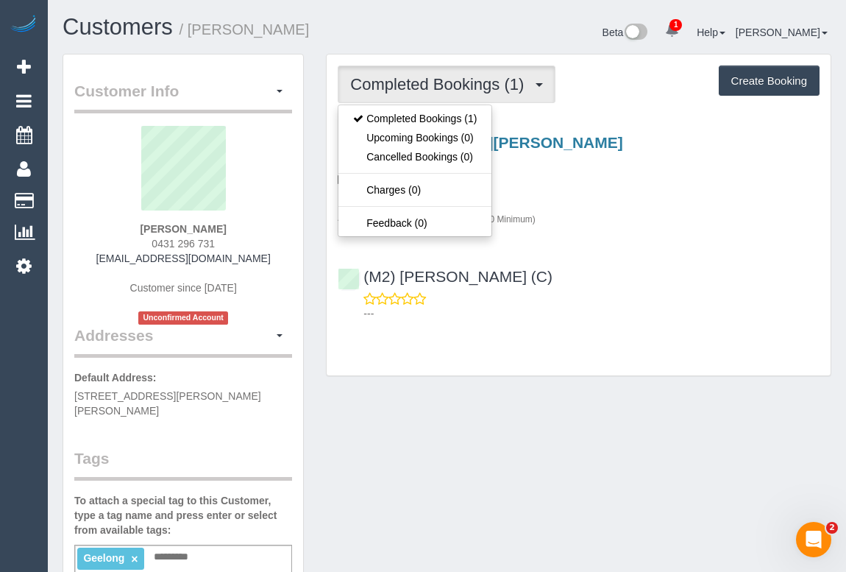
click at [445, 414] on div "Customer Info Edit Contact Info Send Message Email Preferences Special Sales Ta…" at bounding box center [447, 563] width 791 height 1019
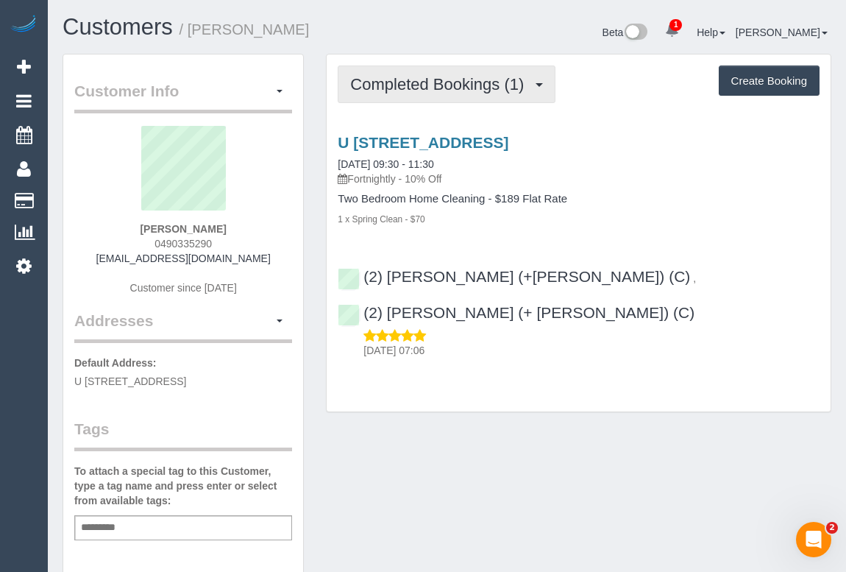
click at [436, 81] on span "Completed Bookings (1)" at bounding box center [440, 84] width 181 height 18
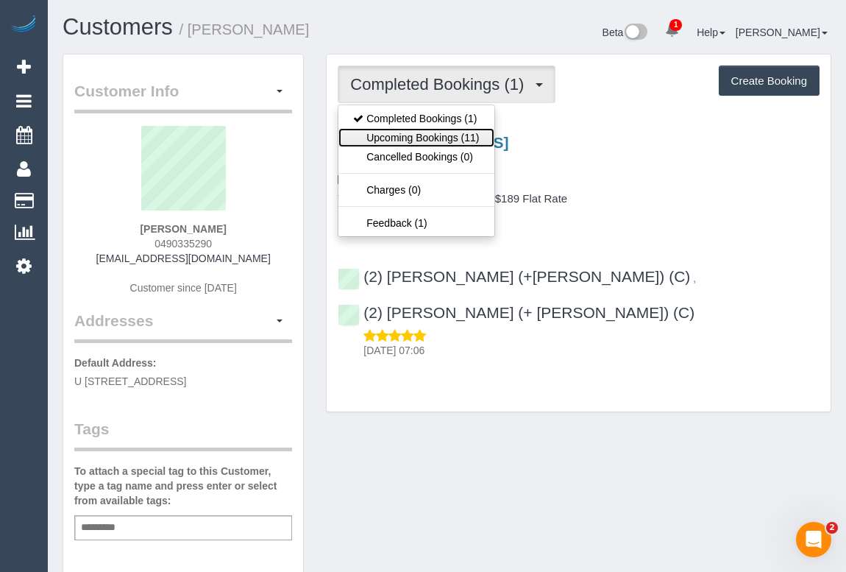
click at [442, 138] on link "Upcoming Bookings (11)" at bounding box center [416, 137] width 155 height 19
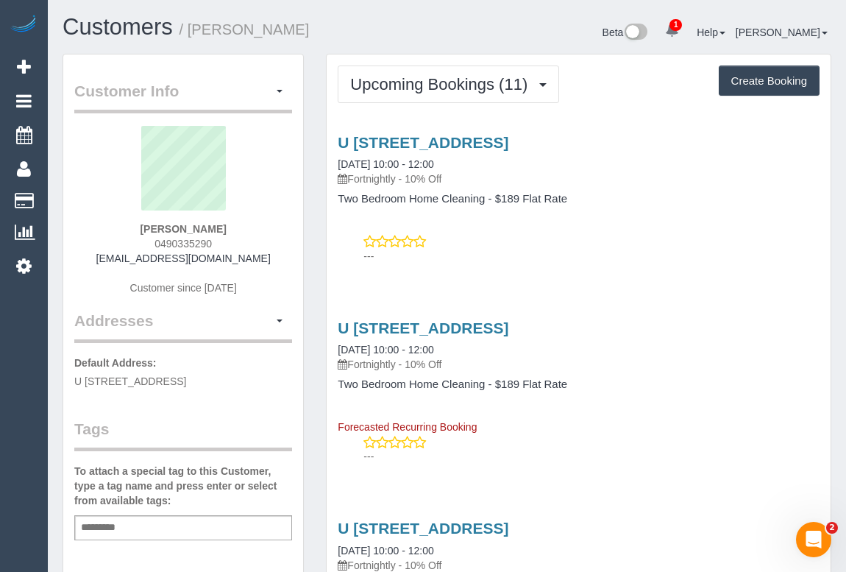
click at [547, 236] on div "---" at bounding box center [579, 248] width 482 height 29
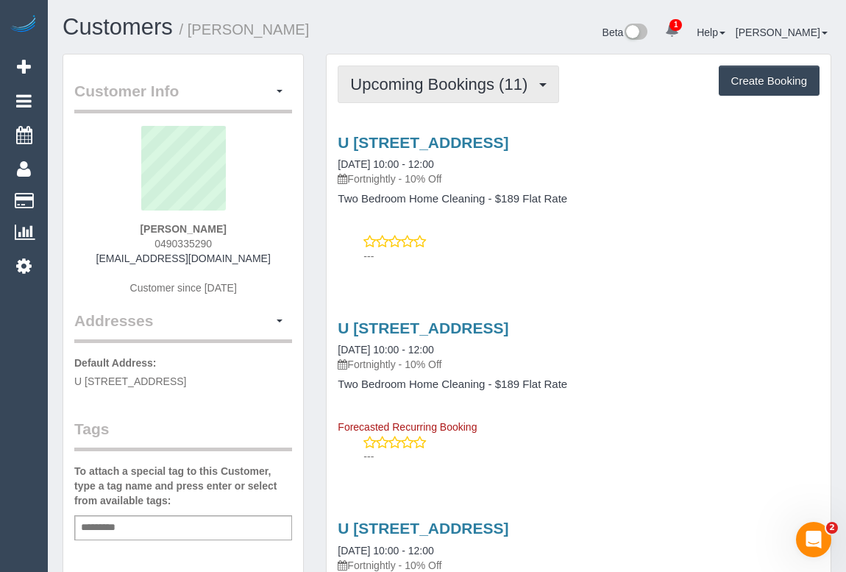
click at [438, 87] on span "Upcoming Bookings (11)" at bounding box center [442, 84] width 185 height 18
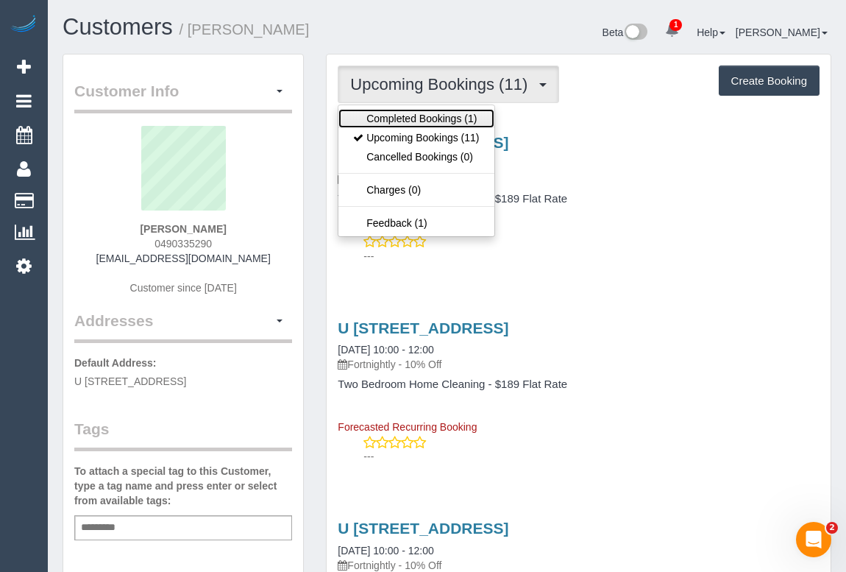
click at [432, 111] on link "Completed Bookings (1)" at bounding box center [416, 118] width 155 height 19
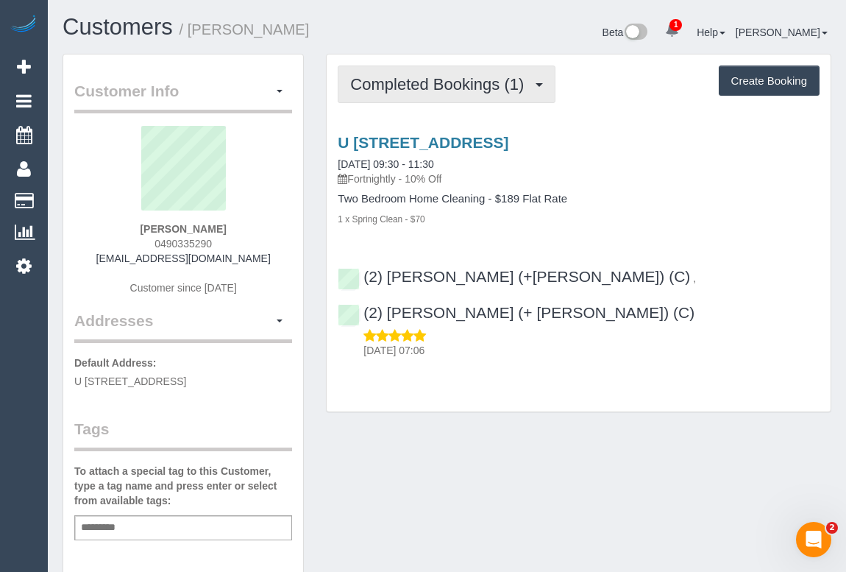
click at [414, 96] on button "Completed Bookings (1)" at bounding box center [447, 85] width 218 height 38
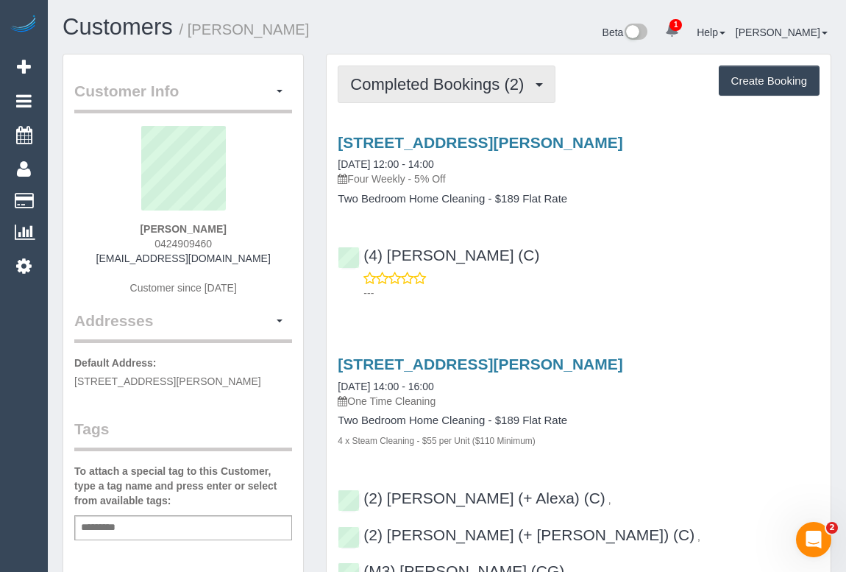
click at [442, 88] on span "Completed Bookings (2)" at bounding box center [440, 84] width 181 height 18
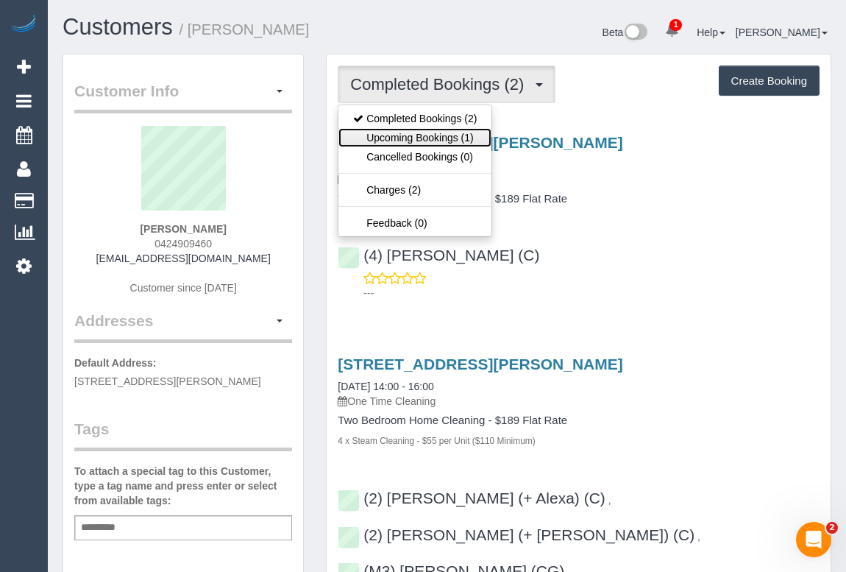
click at [430, 132] on link "Upcoming Bookings (1)" at bounding box center [415, 137] width 153 height 19
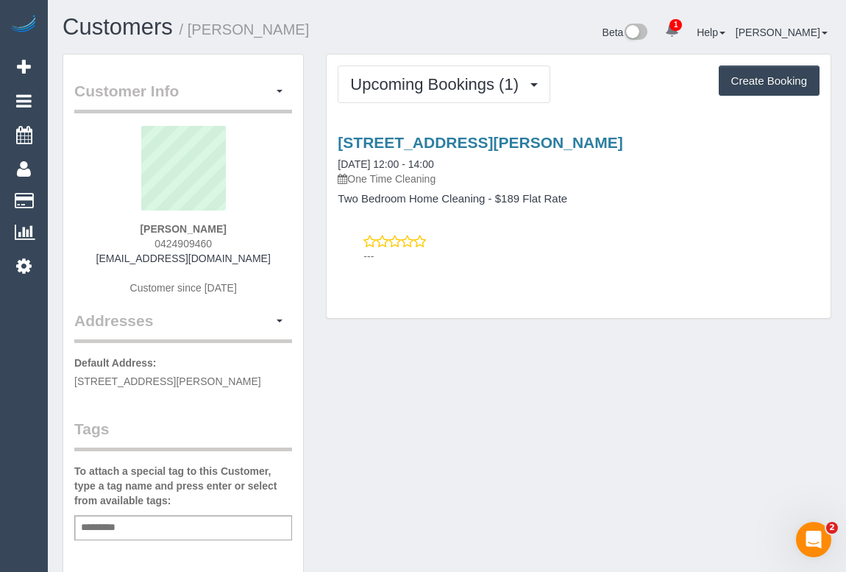
click at [652, 273] on div "Upcoming Bookings (1) Completed Bookings (2) Upcoming Bookings (1) Cancelled Bo…" at bounding box center [579, 185] width 504 height 263
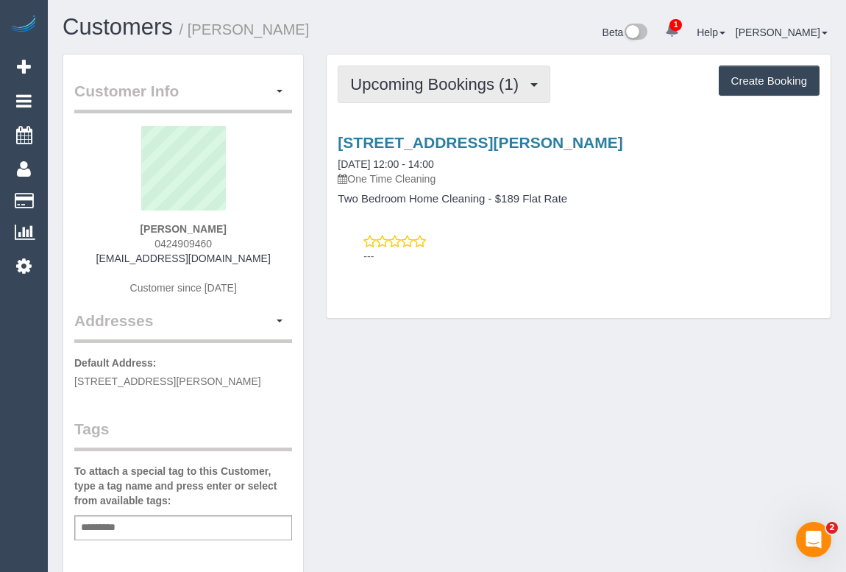
click at [444, 81] on span "Upcoming Bookings (1)" at bounding box center [438, 84] width 176 height 18
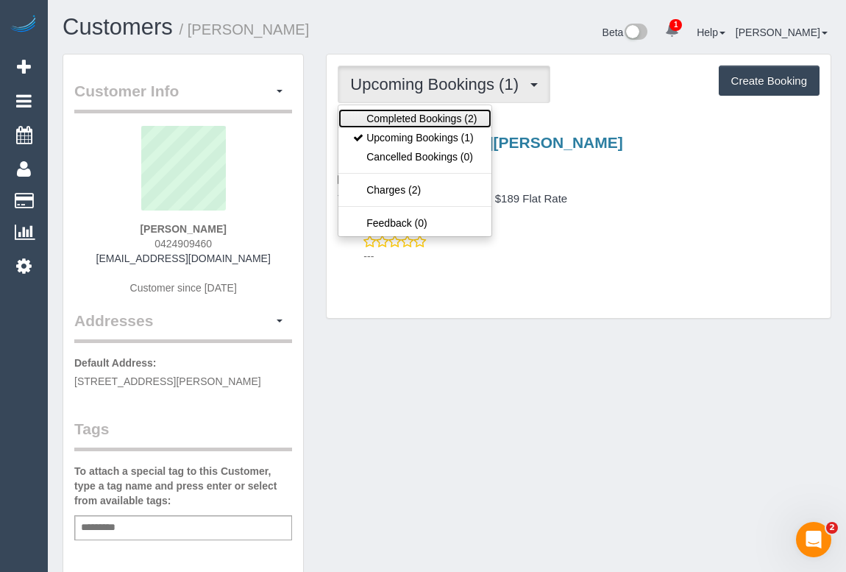
click at [428, 117] on link "Completed Bookings (2)" at bounding box center [415, 118] width 153 height 19
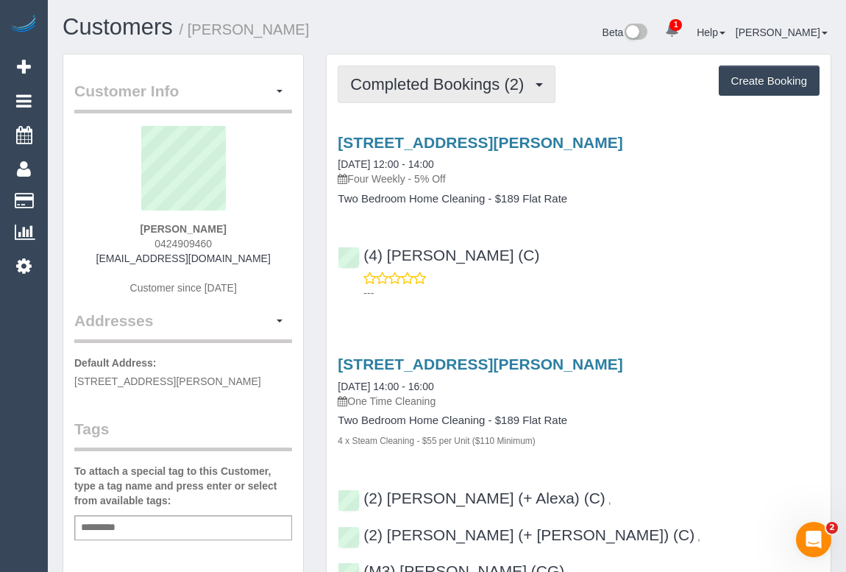
click at [456, 83] on span "Completed Bookings (2)" at bounding box center [440, 84] width 181 height 18
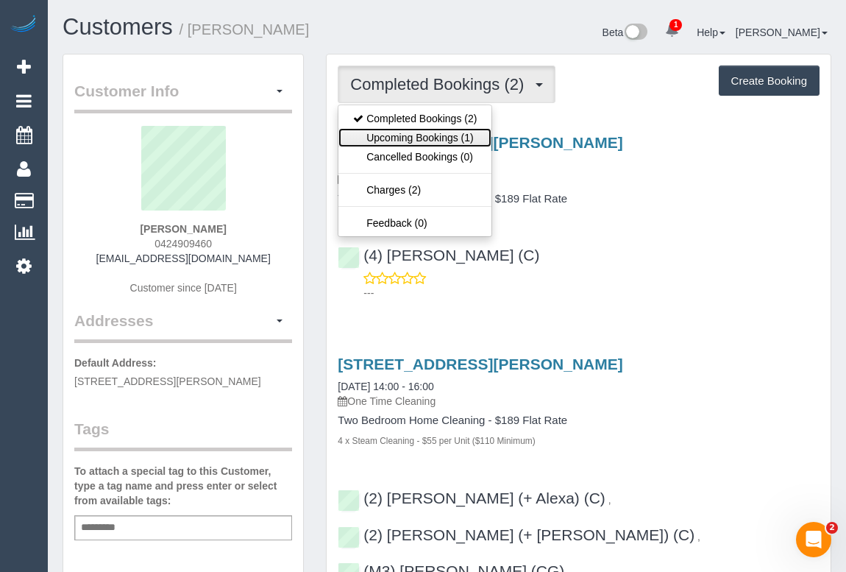
click at [431, 138] on link "Upcoming Bookings (1)" at bounding box center [415, 137] width 153 height 19
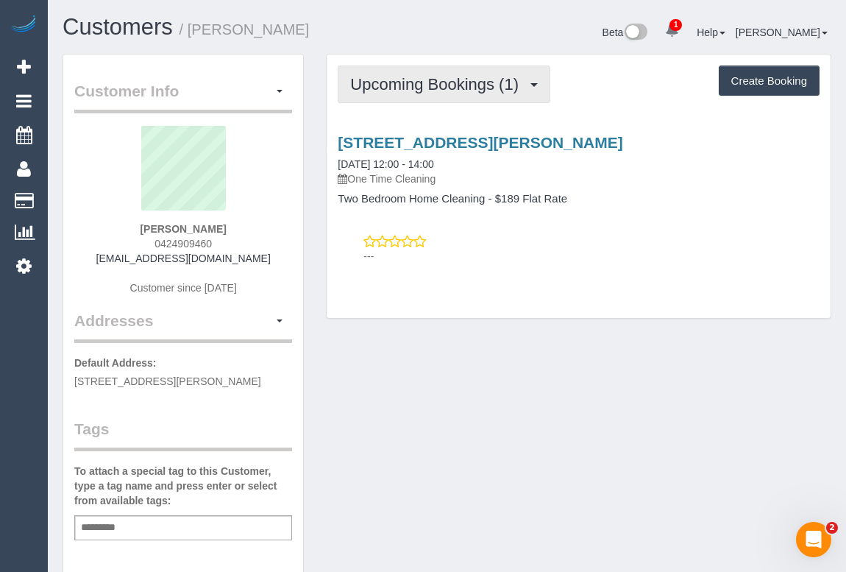
click at [417, 91] on span "Upcoming Bookings (1)" at bounding box center [438, 84] width 176 height 18
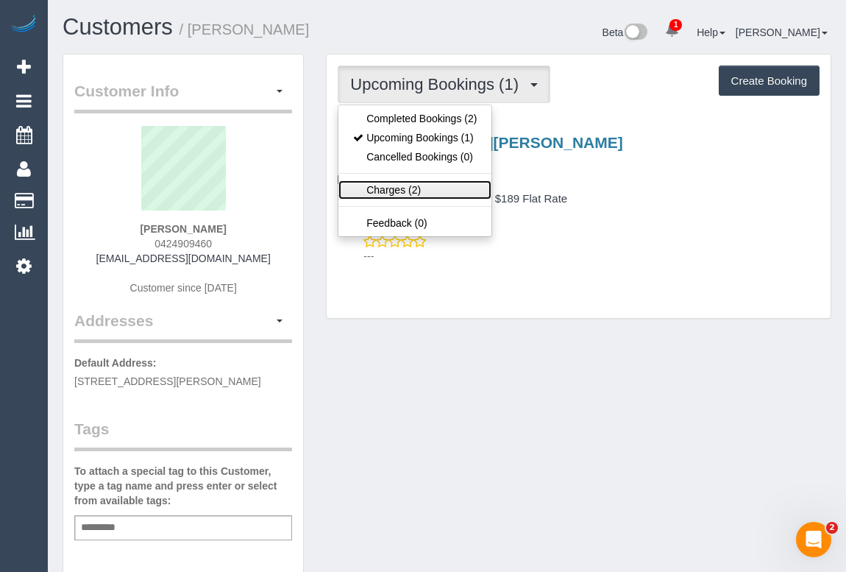
click at [383, 191] on link "Charges (2)" at bounding box center [415, 189] width 153 height 19
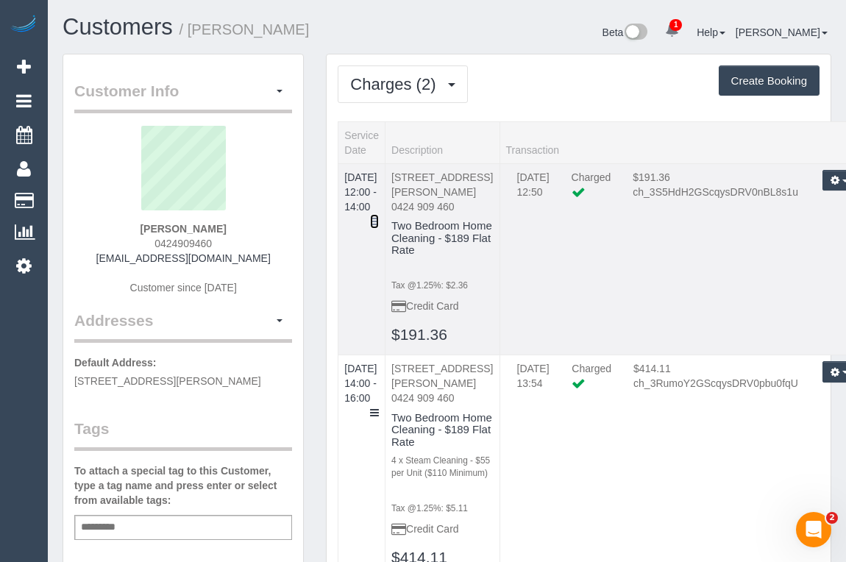
click at [379, 216] on icon at bounding box center [374, 221] width 9 height 10
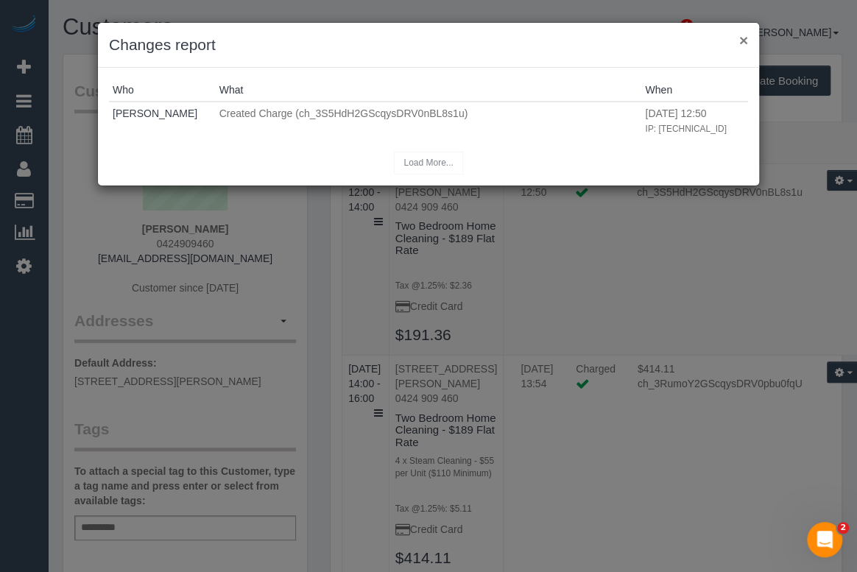
click at [740, 42] on button "×" at bounding box center [743, 39] width 9 height 15
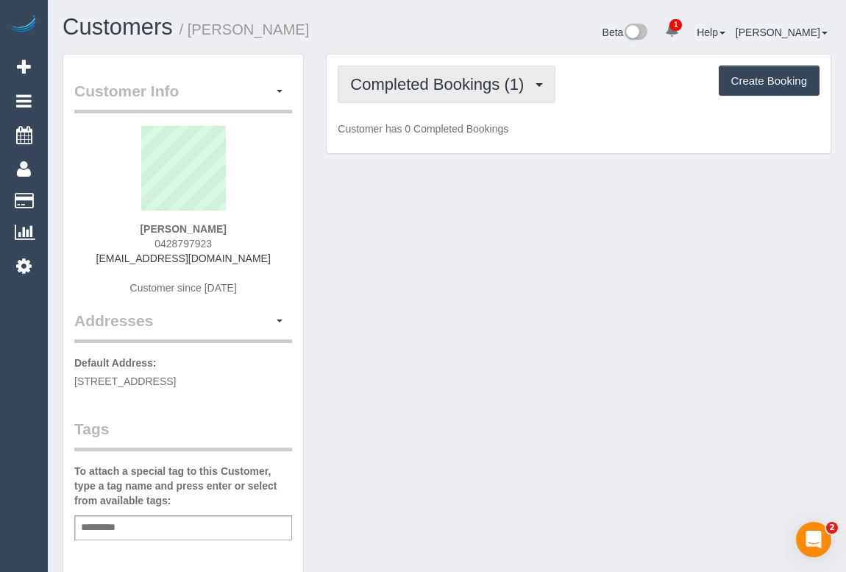
click at [471, 87] on span "Completed Bookings (1)" at bounding box center [440, 84] width 181 height 18
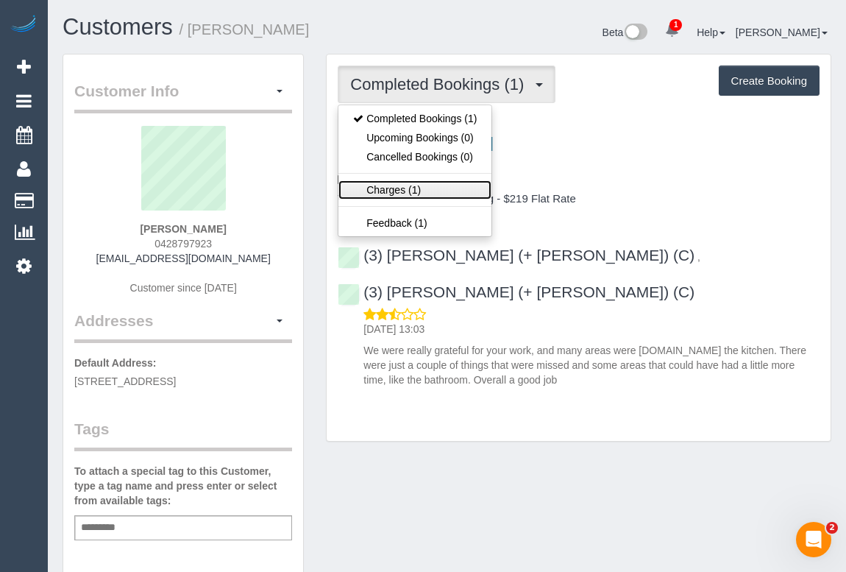
click at [390, 191] on link "Charges (1)" at bounding box center [415, 189] width 153 height 19
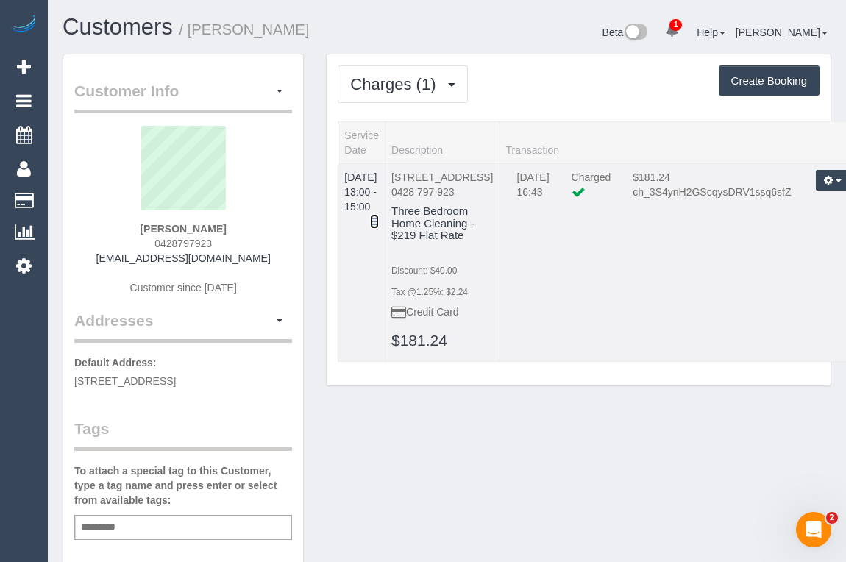
click at [379, 216] on icon at bounding box center [374, 221] width 9 height 10
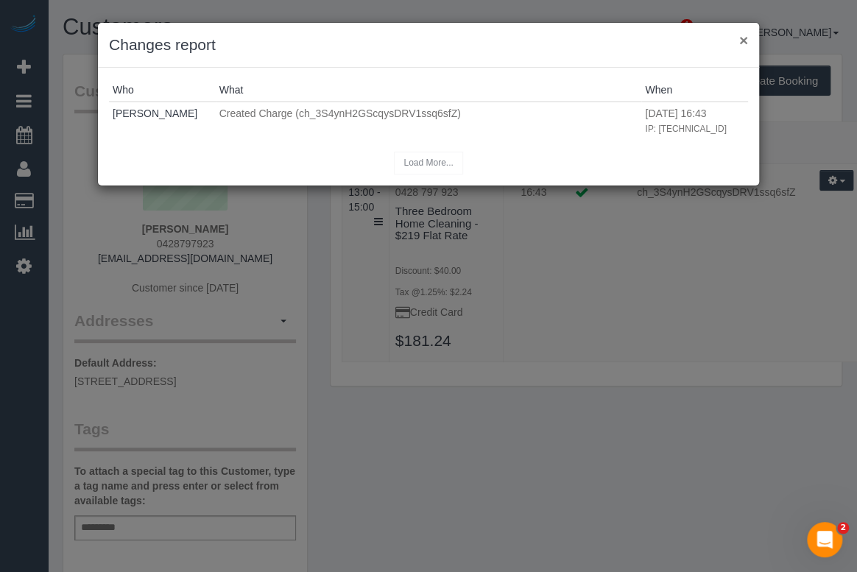
click at [743, 39] on button "×" at bounding box center [743, 39] width 9 height 15
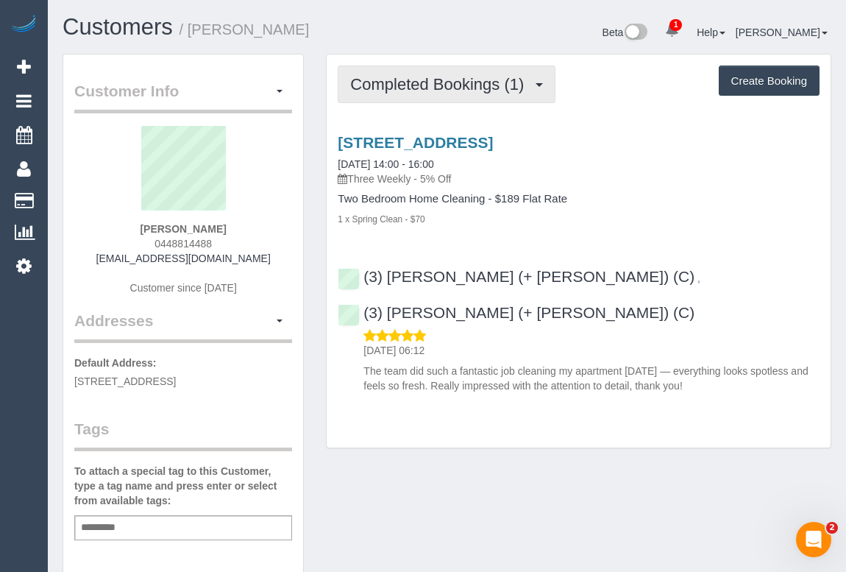
click at [417, 90] on span "Completed Bookings (1)" at bounding box center [440, 84] width 181 height 18
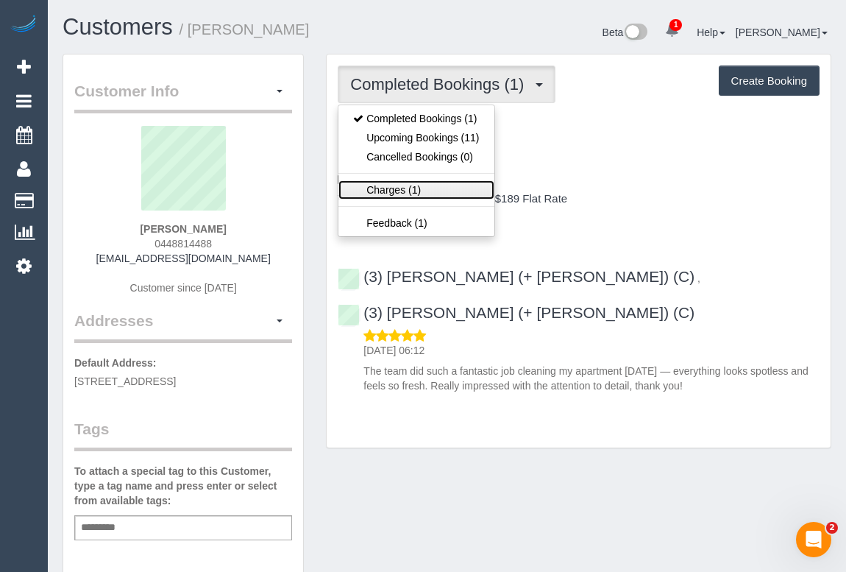
click at [407, 187] on link "Charges (1)" at bounding box center [416, 189] width 155 height 19
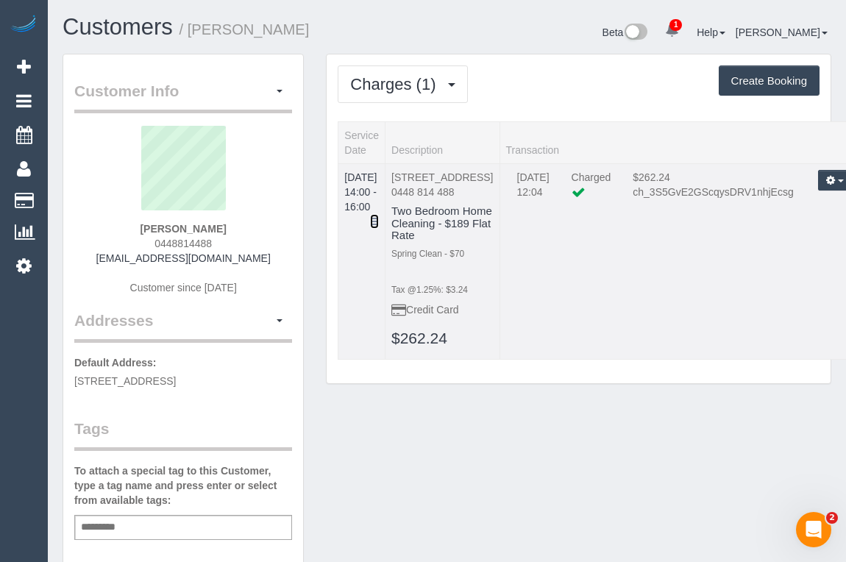
click at [379, 214] on link at bounding box center [374, 221] width 9 height 15
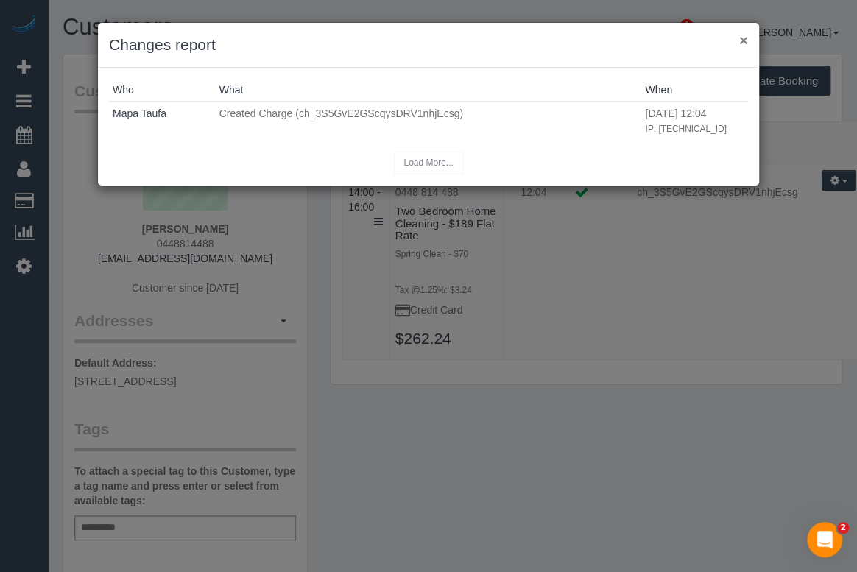
click at [740, 37] on button "×" at bounding box center [743, 39] width 9 height 15
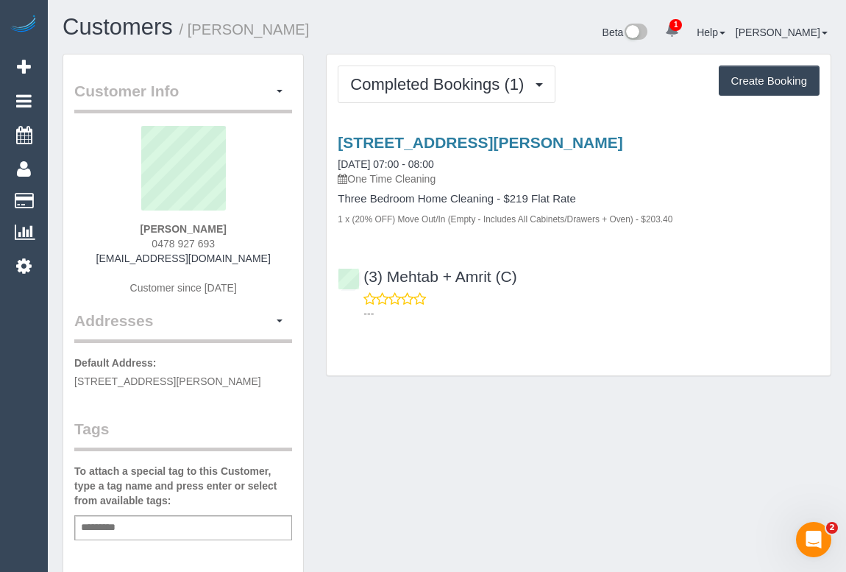
drag, startPoint x: 110, startPoint y: 256, endPoint x: 259, endPoint y: 261, distance: 149.5
click at [259, 261] on div "[PERSON_NAME] 0478 927 693 [EMAIL_ADDRESS][DOMAIN_NAME] Customer since [DATE]" at bounding box center [183, 218] width 218 height 184
copy link "[EMAIL_ADDRESS][DOMAIN_NAME]"
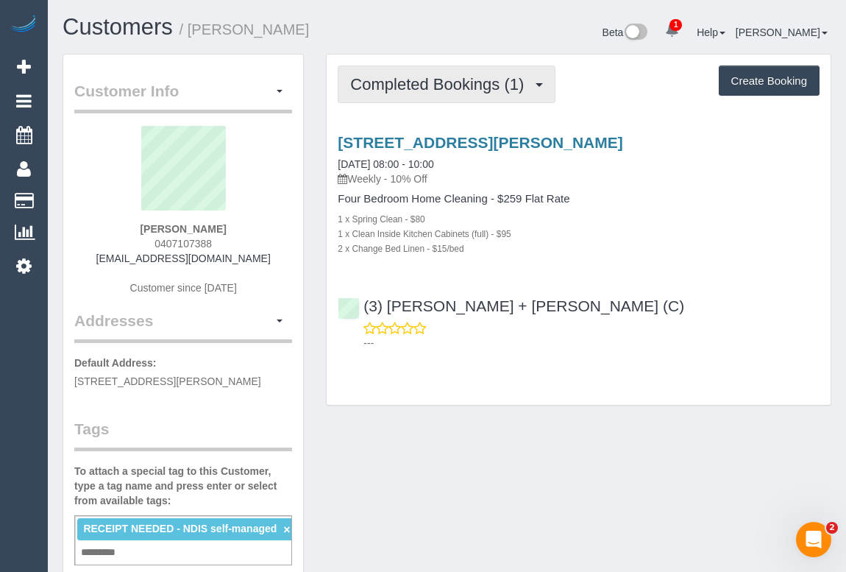
click at [437, 88] on span "Completed Bookings (1)" at bounding box center [440, 84] width 181 height 18
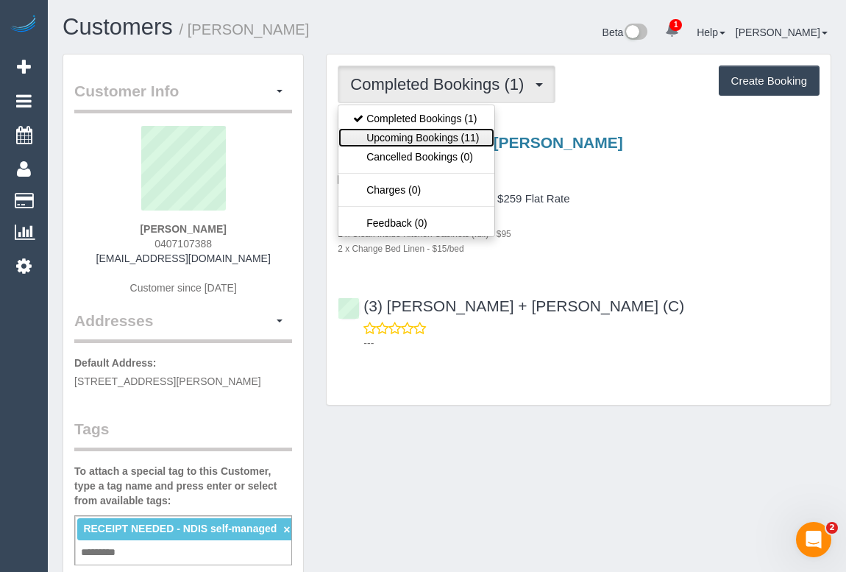
click at [430, 132] on link "Upcoming Bookings (11)" at bounding box center [416, 137] width 155 height 19
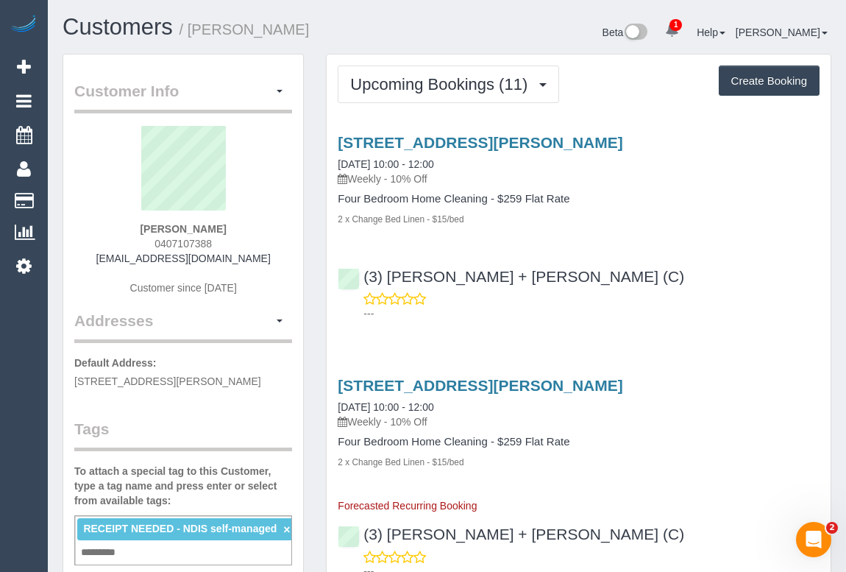
click at [675, 272] on div "(3) [PERSON_NAME] + [PERSON_NAME] (C) ---" at bounding box center [579, 288] width 504 height 66
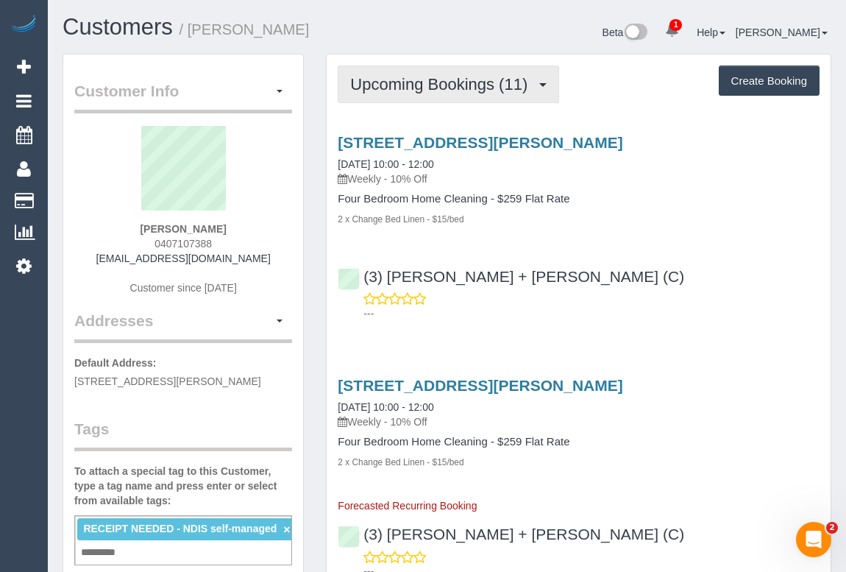
click at [430, 88] on span "Upcoming Bookings (11)" at bounding box center [442, 84] width 185 height 18
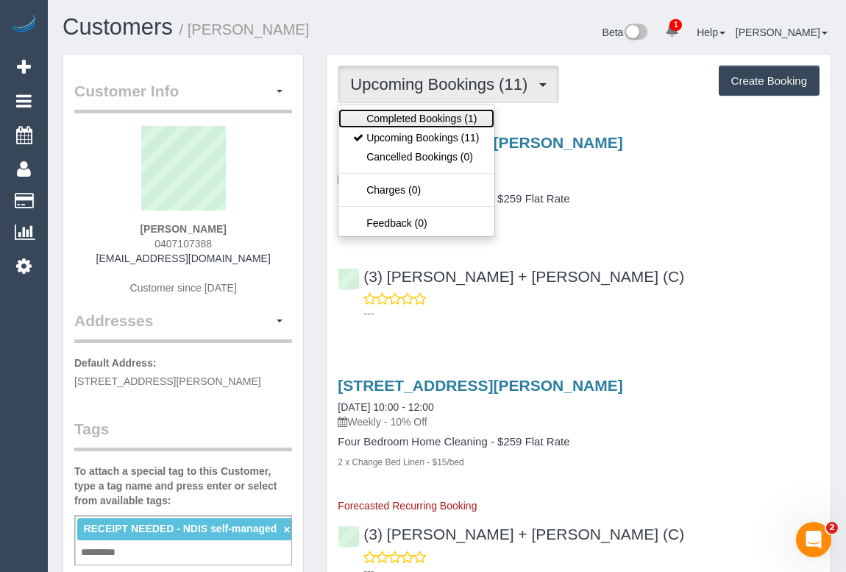
click at [427, 118] on link "Completed Bookings (1)" at bounding box center [416, 118] width 155 height 19
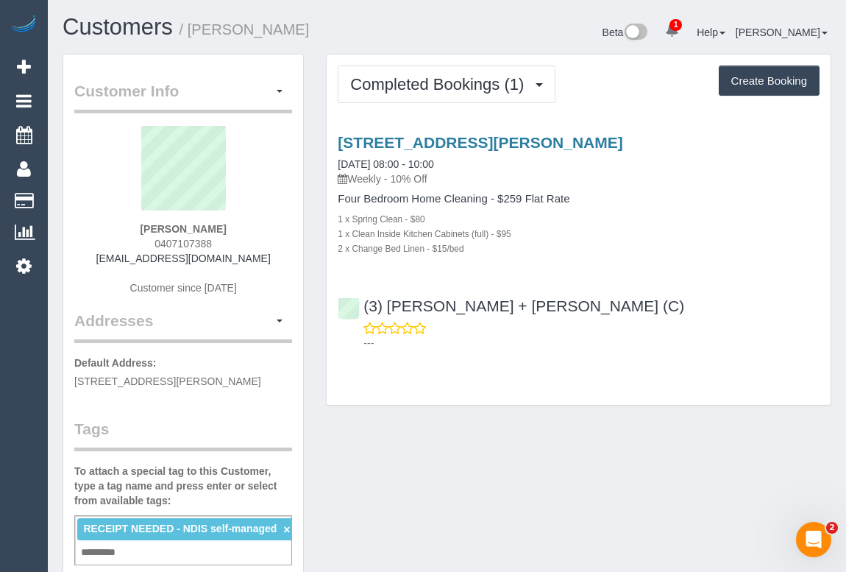
drag, startPoint x: 147, startPoint y: 241, endPoint x: 255, endPoint y: 241, distance: 107.5
click at [255, 241] on div "[PERSON_NAME] 0407107388 [EMAIL_ADDRESS][DOMAIN_NAME] Customer since [DATE]" at bounding box center [183, 218] width 218 height 184
copy span "0407107388"
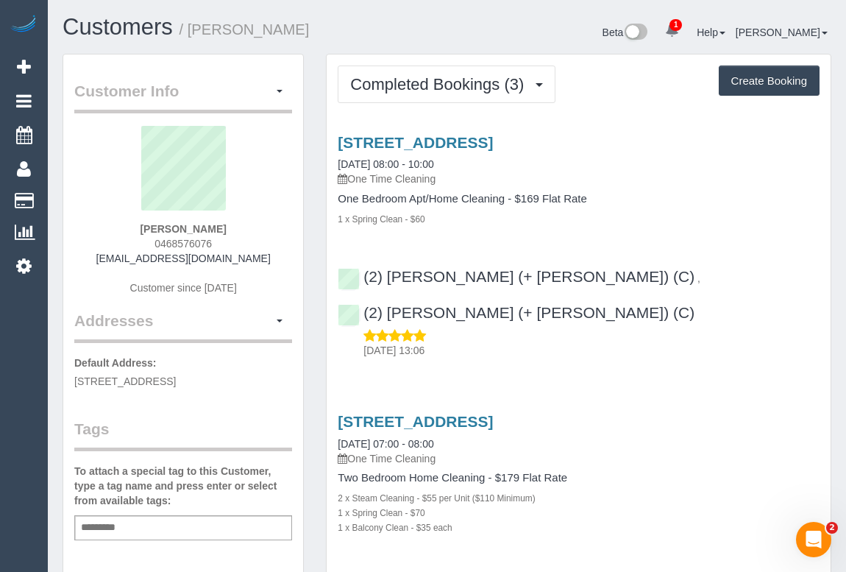
drag, startPoint x: 149, startPoint y: 236, endPoint x: 265, endPoint y: 239, distance: 115.6
click at [265, 239] on div "Namrata Goswami 0468576076 gnamrata123@gmail.com Customer since 2023" at bounding box center [183, 218] width 218 height 184
copy span "0468576076"
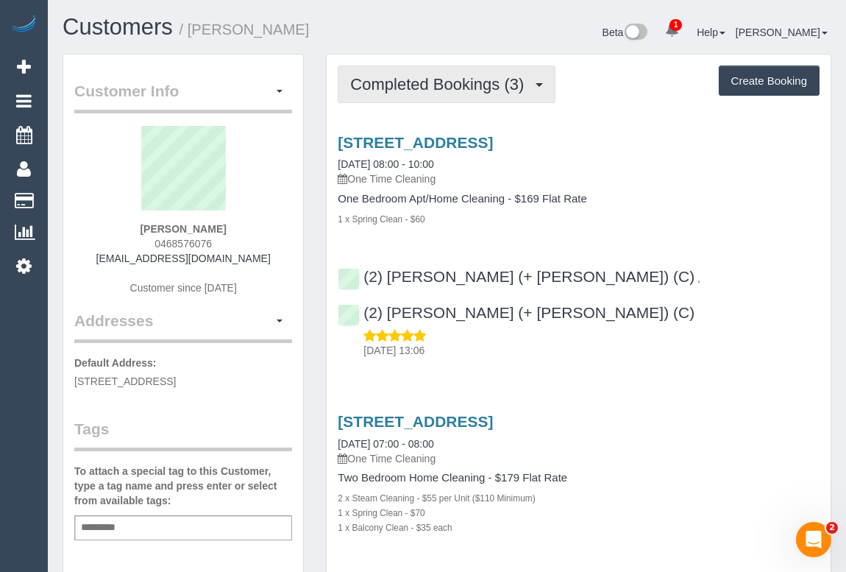
click at [420, 88] on span "Completed Bookings (3)" at bounding box center [440, 84] width 181 height 18
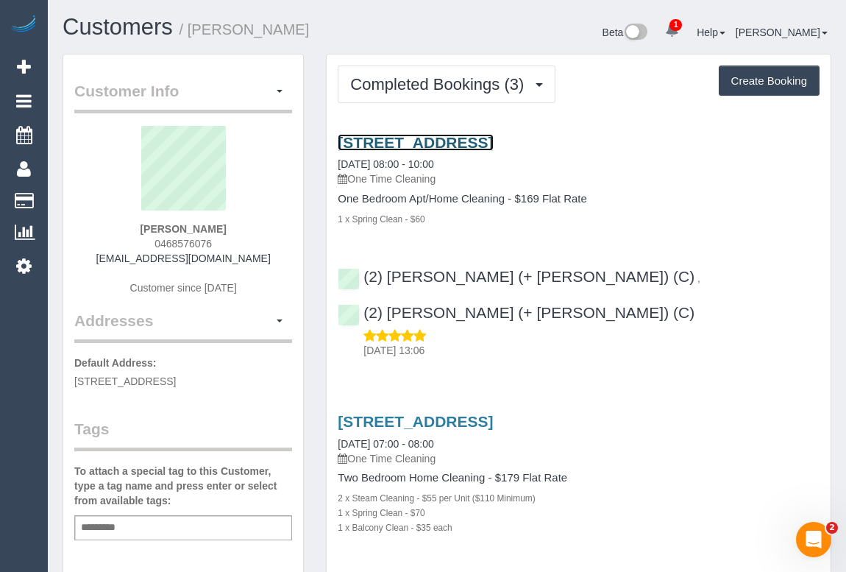
click at [467, 141] on link "[STREET_ADDRESS]" at bounding box center [415, 142] width 155 height 17
drag, startPoint x: 117, startPoint y: 260, endPoint x: 247, endPoint y: 259, distance: 130.3
click at [247, 259] on div "[PERSON_NAME] 0468576076 [EMAIL_ADDRESS][DOMAIN_NAME] Customer since [DATE]" at bounding box center [183, 218] width 218 height 184
copy link "[EMAIL_ADDRESS][DOMAIN_NAME]"
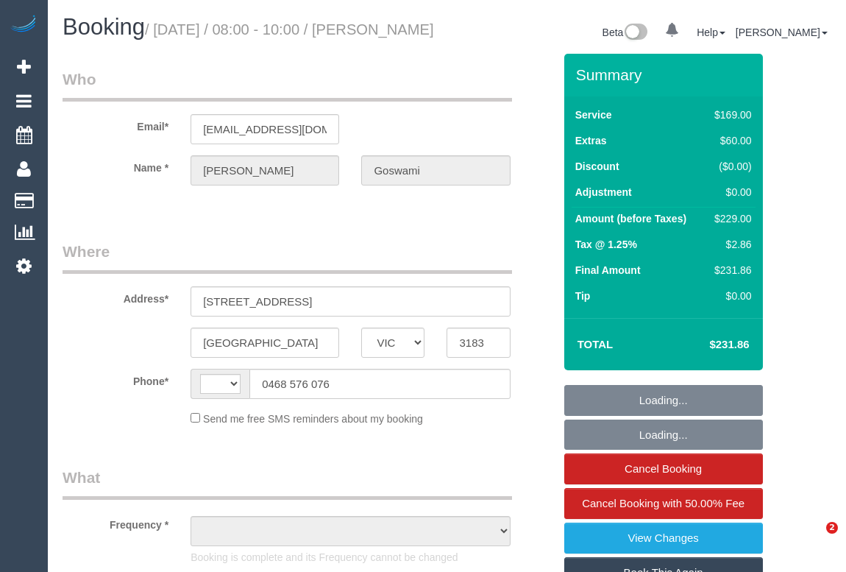
select select "VIC"
select select "string:AU"
select select "object:613"
select select "string:stripe-pm_1S38tr2GScqysDRVdF9owpaG"
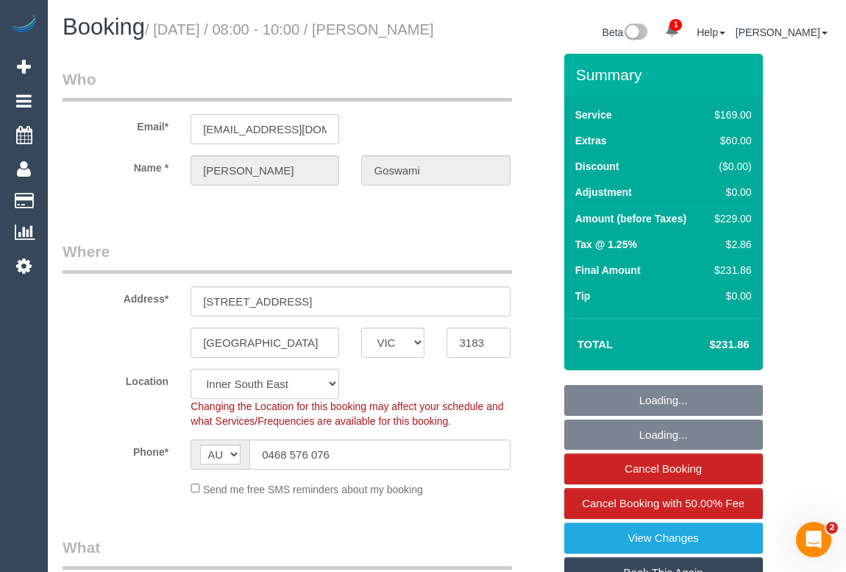
select select "number:29"
select select "number:14"
select select "number:19"
select select "number:25"
select select "number:13"
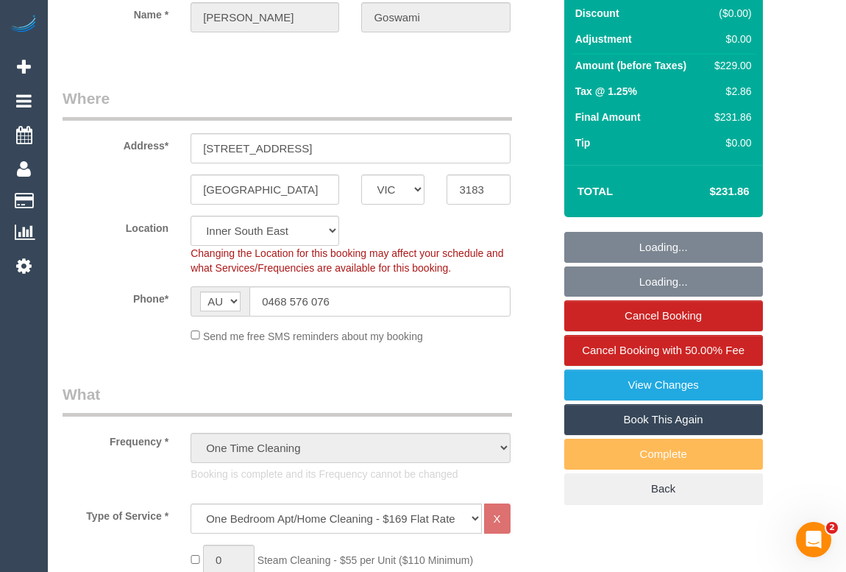
select select "object:862"
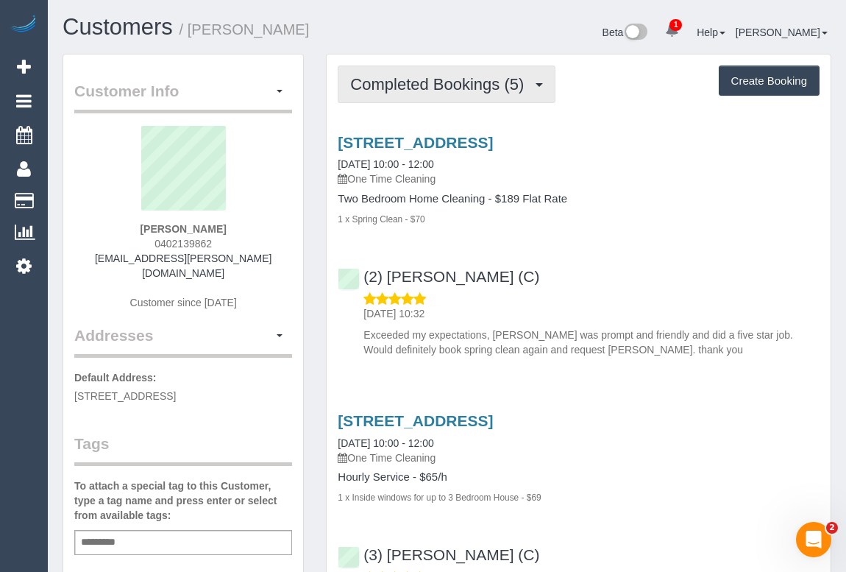
click at [413, 81] on span "Completed Bookings (5)" at bounding box center [440, 84] width 181 height 18
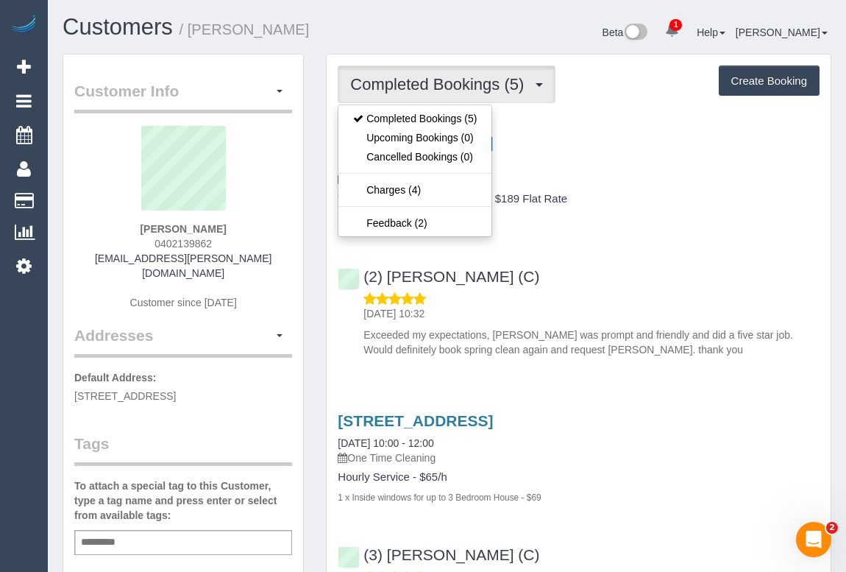
click at [703, 250] on div "1/111 Beaconsfield Pde, Northcote, VIC 3070 06/09/2025 10:00 - 12:00 One Time C…" at bounding box center [579, 242] width 504 height 242
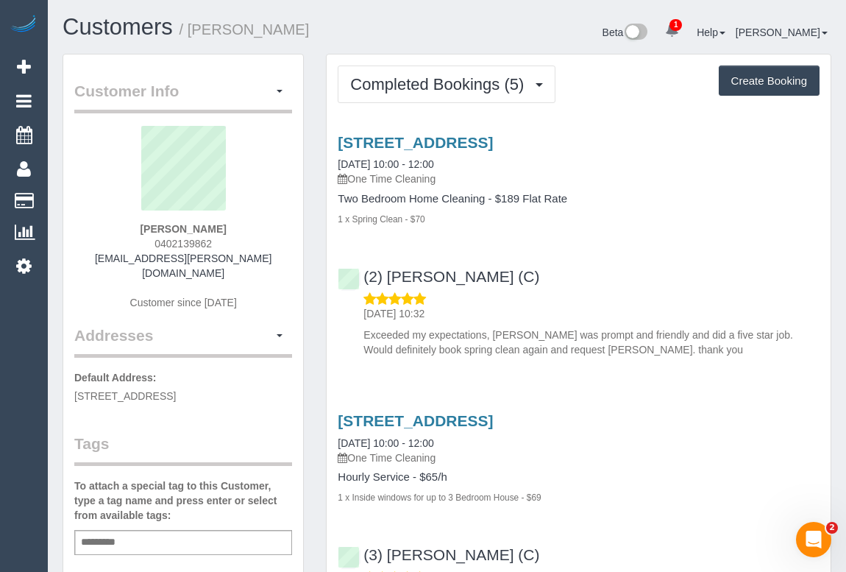
drag, startPoint x: 149, startPoint y: 244, endPoint x: 225, endPoint y: 242, distance: 76.6
click at [225, 242] on div "Gideon James 0402139862 gideon.m.james@gmail.com Customer since 2023" at bounding box center [183, 225] width 218 height 199
copy span "0402139862"
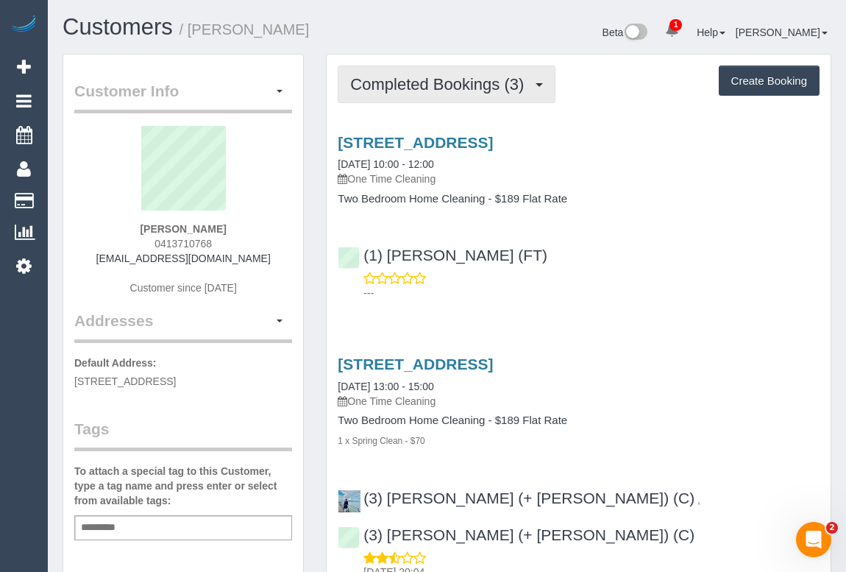
click at [417, 88] on span "Completed Bookings (3)" at bounding box center [440, 84] width 181 height 18
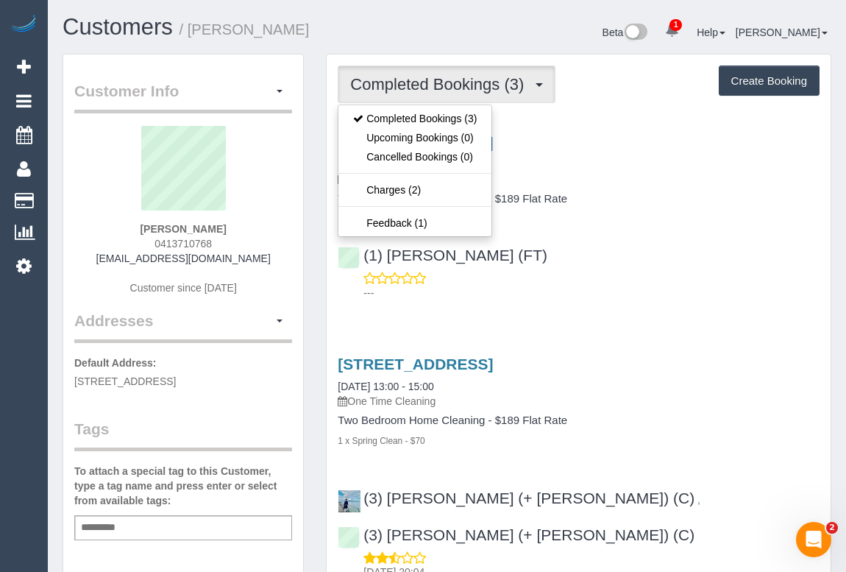
click at [712, 276] on div "---" at bounding box center [579, 285] width 482 height 29
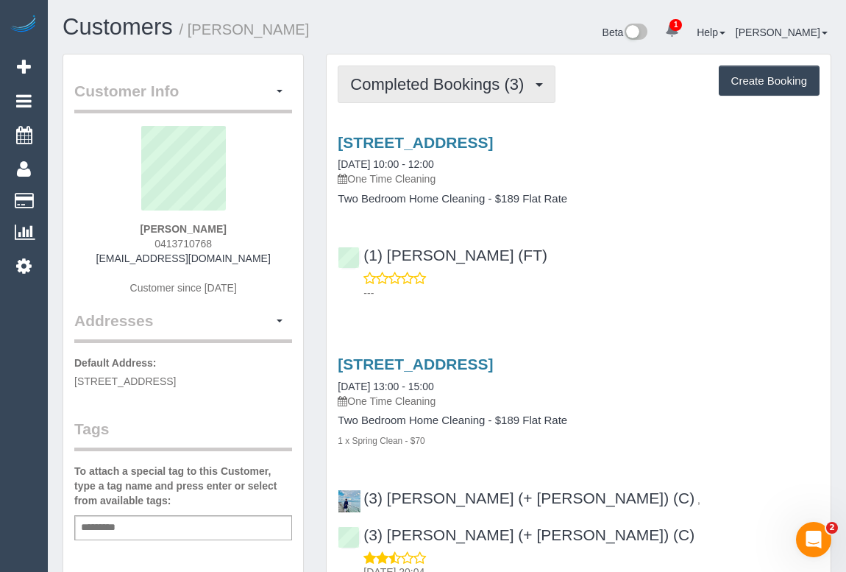
click at [436, 85] on span "Completed Bookings (3)" at bounding box center [440, 84] width 181 height 18
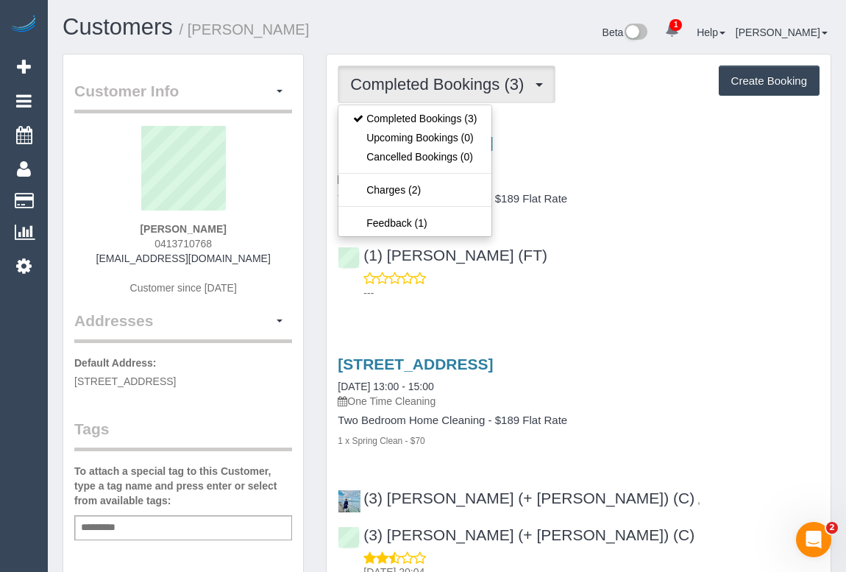
click at [688, 252] on div "(1) [PERSON_NAME] (FT) ---" at bounding box center [579, 267] width 504 height 66
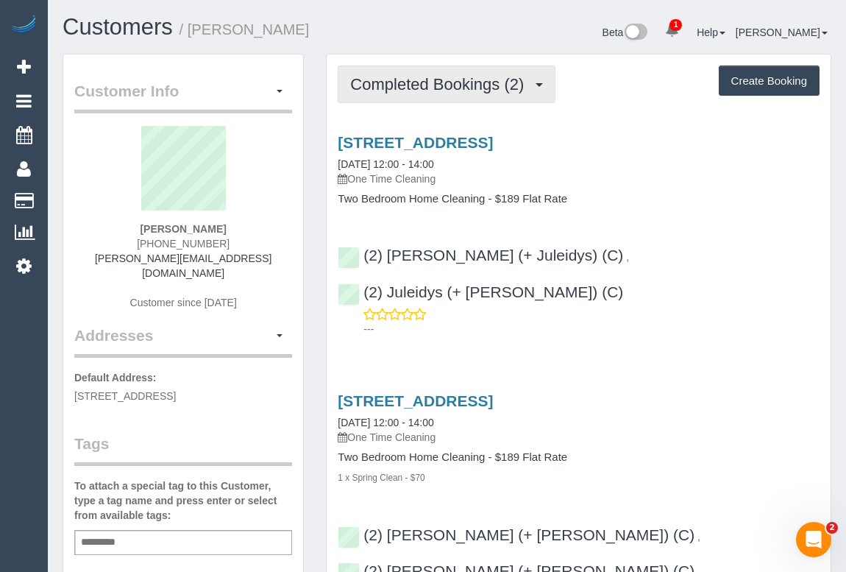
click at [441, 87] on span "Completed Bookings (2)" at bounding box center [440, 84] width 181 height 18
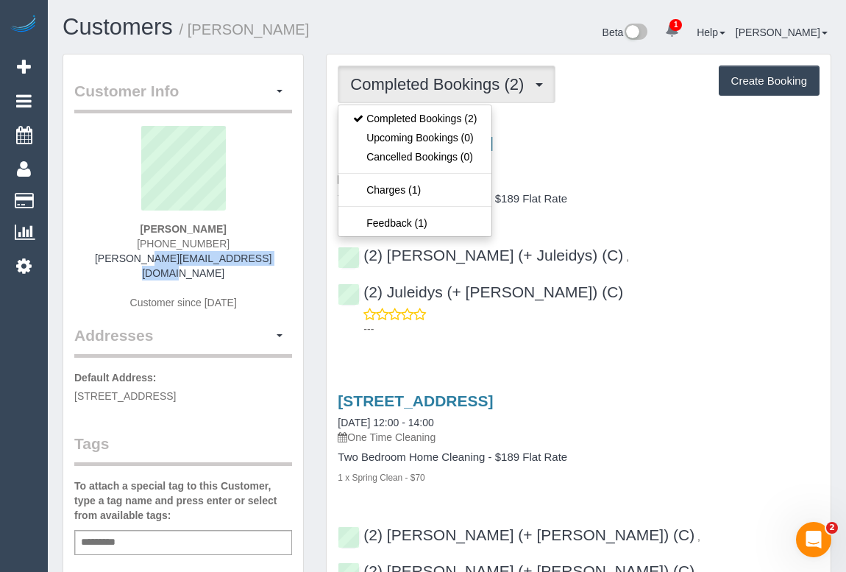
drag, startPoint x: 104, startPoint y: 258, endPoint x: 284, endPoint y: 260, distance: 180.3
click at [284, 260] on div "[PERSON_NAME] [PHONE_NUMBER] [PERSON_NAME][EMAIL_ADDRESS][DOMAIN_NAME] Customer…" at bounding box center [183, 225] width 218 height 199
copy link "[PERSON_NAME][EMAIL_ADDRESS][DOMAIN_NAME]"
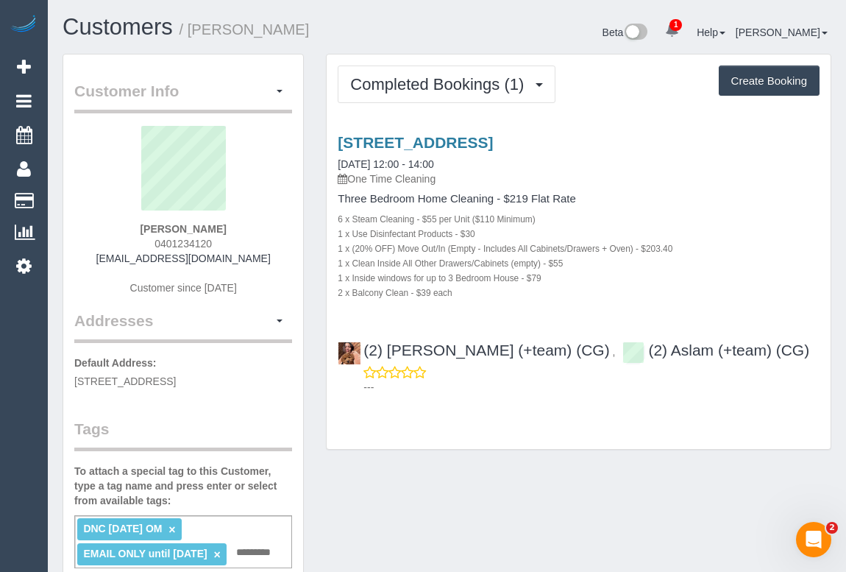
drag, startPoint x: 112, startPoint y: 255, endPoint x: 272, endPoint y: 261, distance: 159.8
click at [272, 261] on div "[PERSON_NAME] 0401234120 [EMAIL_ADDRESS][DOMAIN_NAME] Customer since [DATE]" at bounding box center [183, 218] width 218 height 184
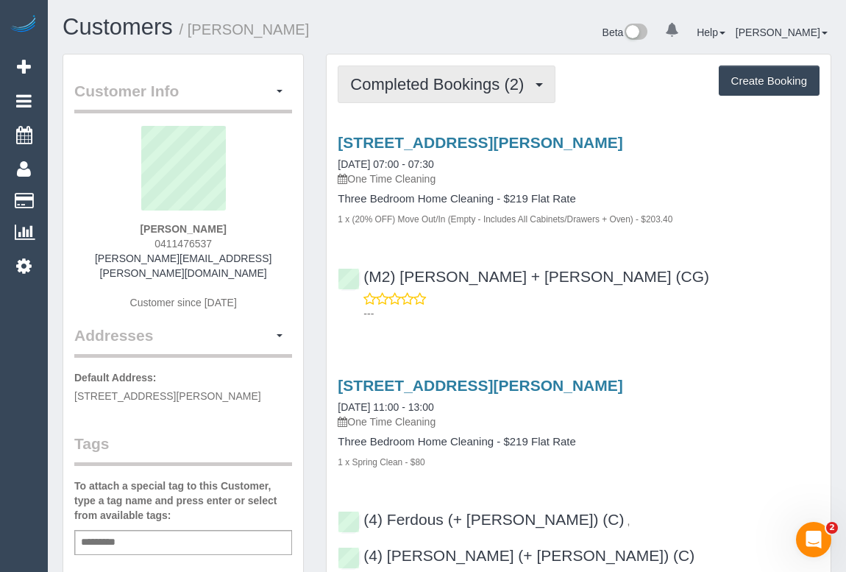
click at [453, 88] on span "Completed Bookings (2)" at bounding box center [440, 84] width 181 height 18
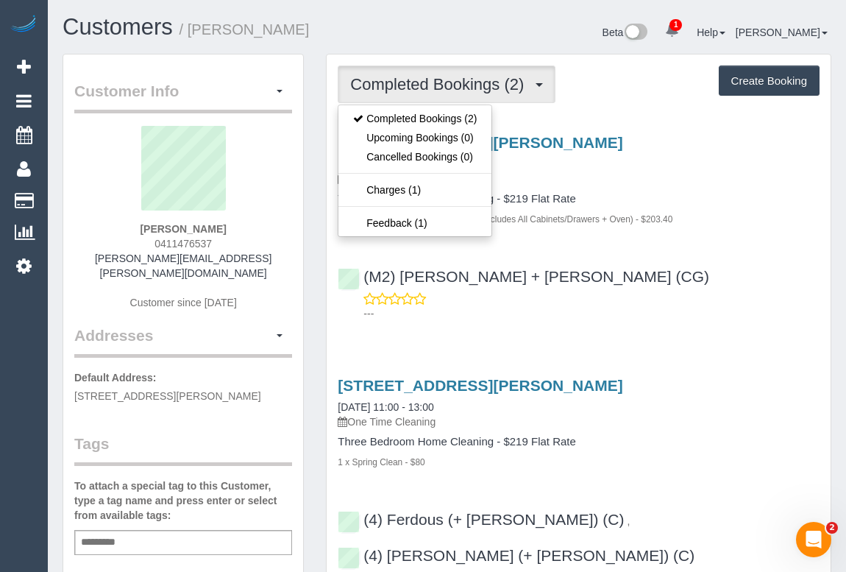
click at [655, 297] on div "---" at bounding box center [579, 305] width 482 height 29
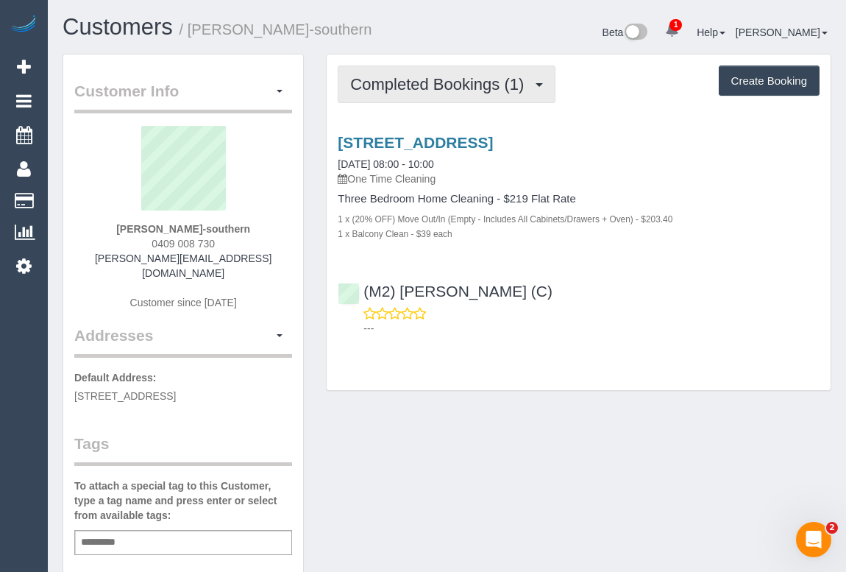
click at [447, 87] on span "Completed Bookings (1)" at bounding box center [440, 84] width 181 height 18
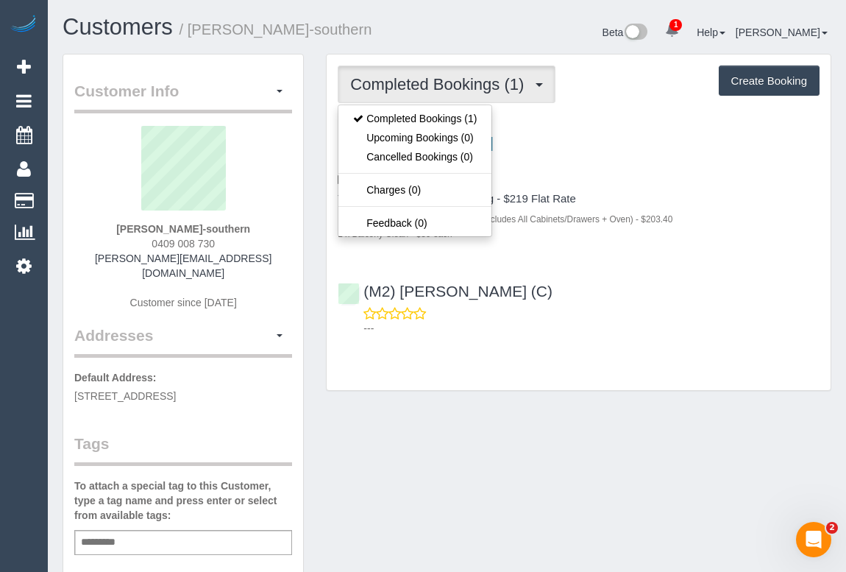
click at [622, 193] on h4 "Three Bedroom Home Cleaning - $219 Flat Rate" at bounding box center [579, 199] width 482 height 13
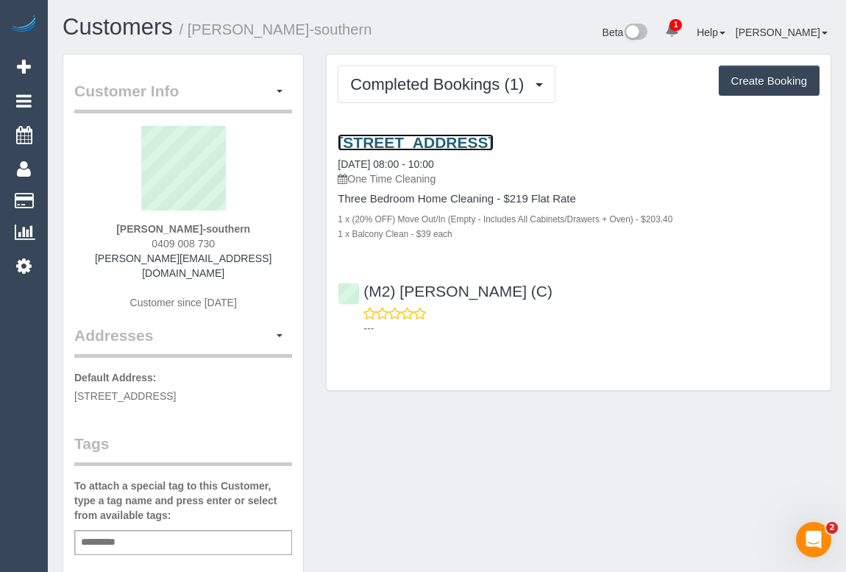
click at [493, 140] on link "2/136 Roadway, Roesevor, VIC 3073" at bounding box center [415, 142] width 155 height 17
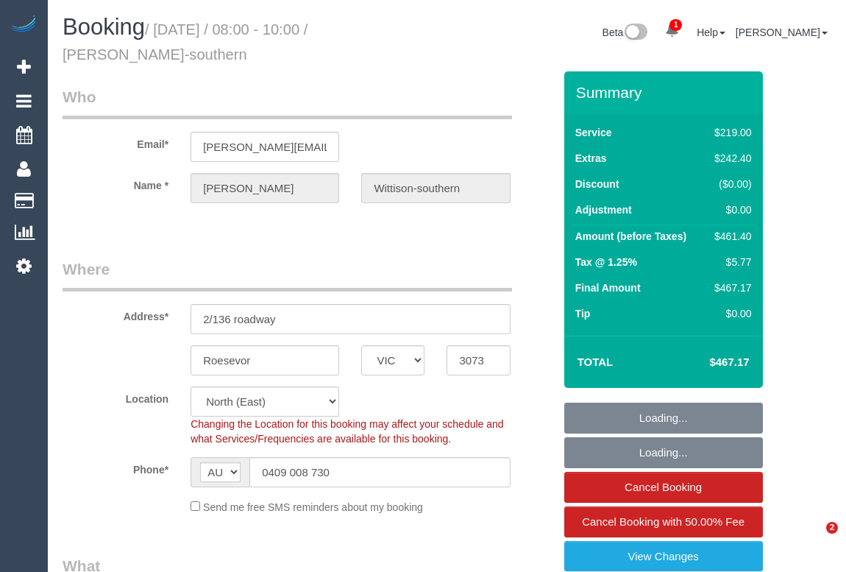
select select "VIC"
select select "object:589"
select select "number:28"
select select "number:14"
select select "number:19"
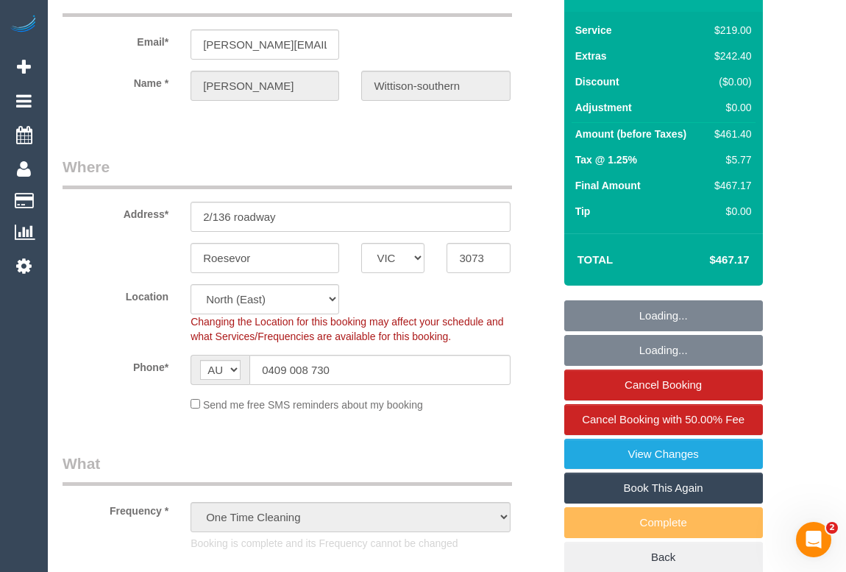
select select "string:stripe-pm_1S3Vpt2GScqysDRV4IwPfZIW"
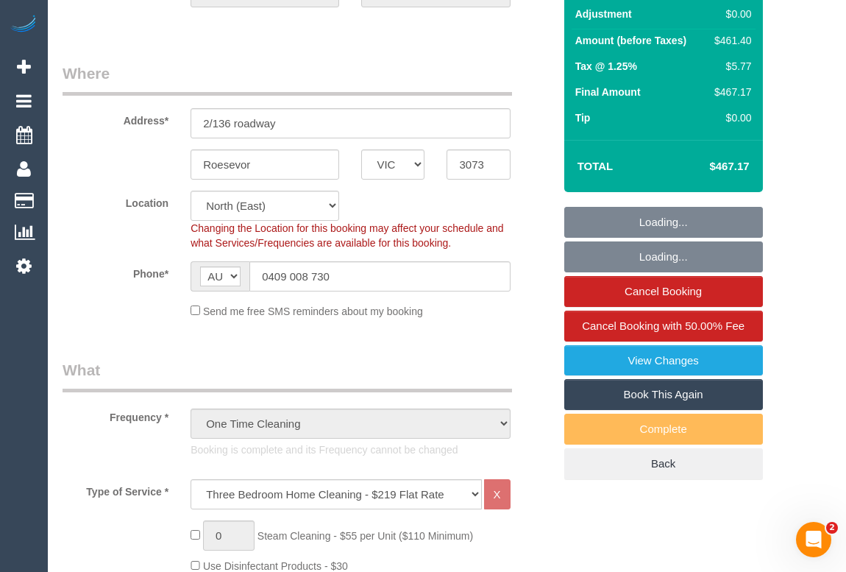
select select "object:836"
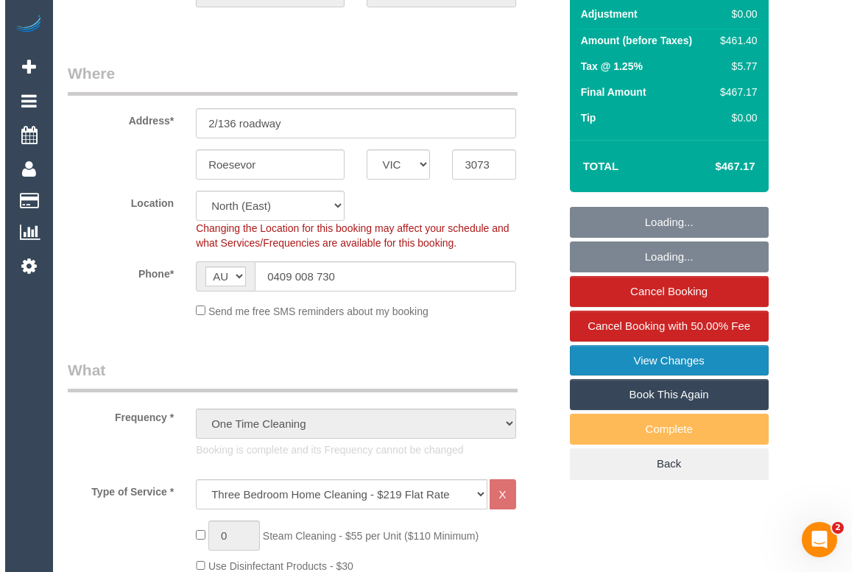
scroll to position [200, 0]
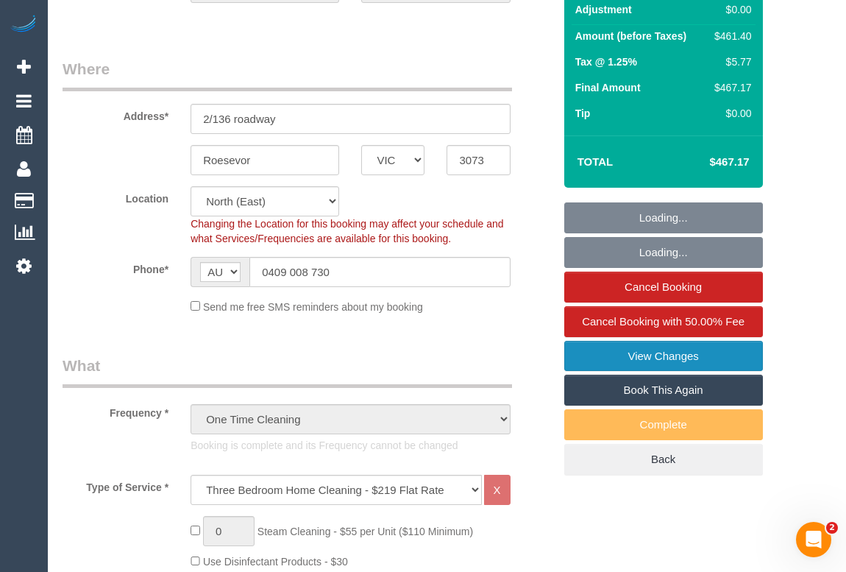
click at [640, 350] on link "View Changes" at bounding box center [664, 356] width 199 height 31
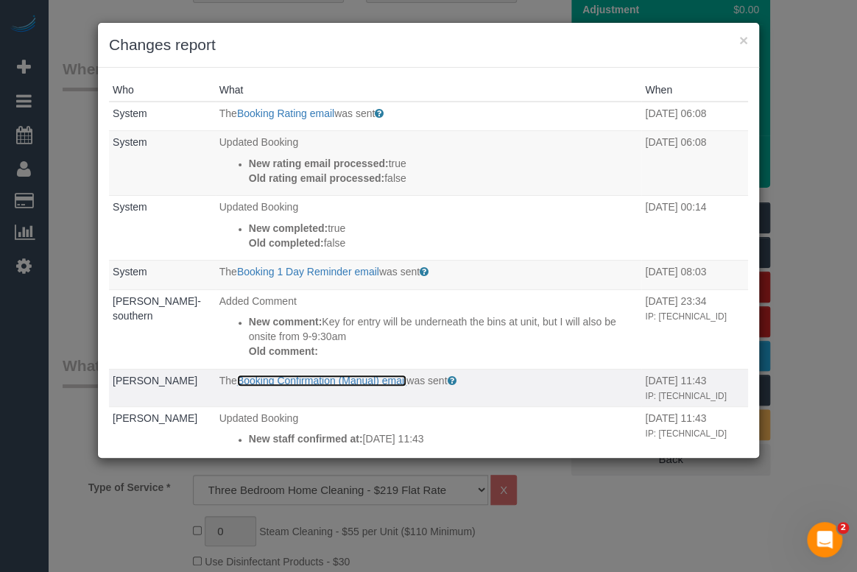
click at [308, 379] on link "Booking Confirmation (Manual) email" at bounding box center [321, 381] width 169 height 12
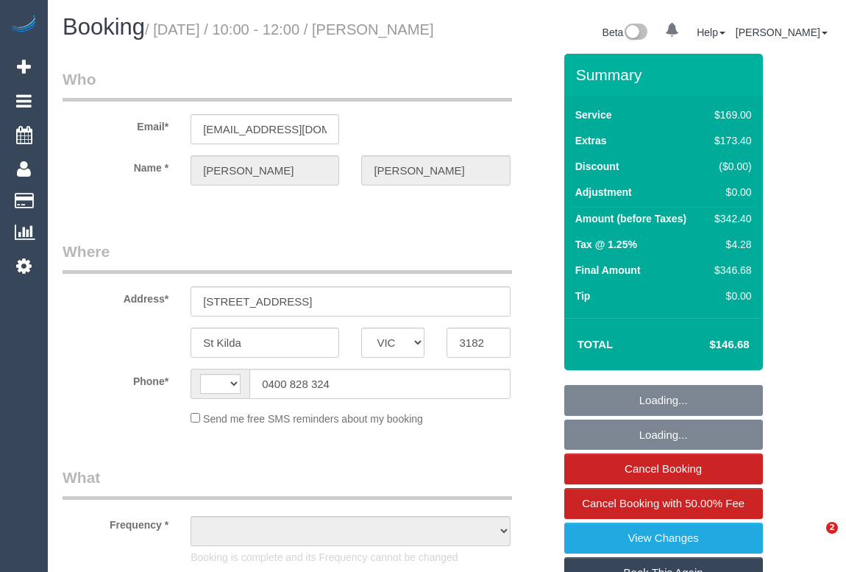
select select "VIC"
select select "string:AU"
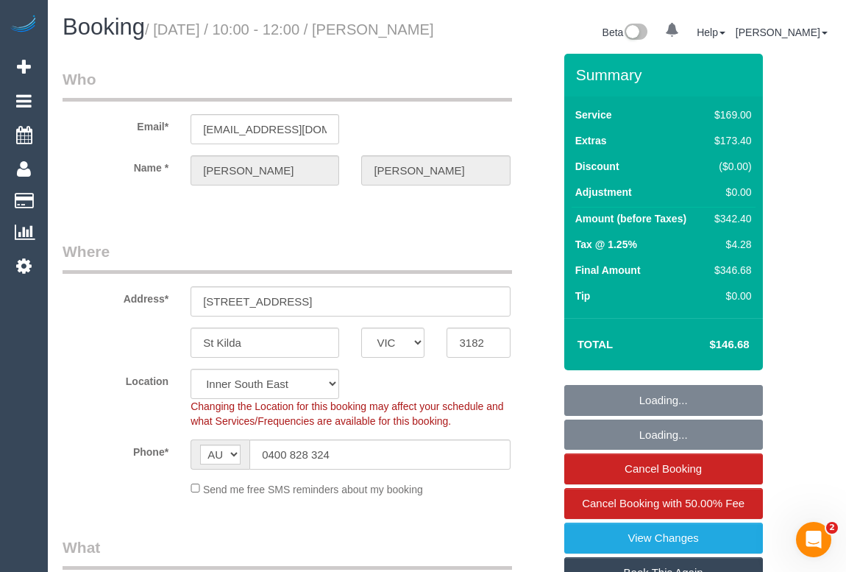
select select "object:668"
select select "string:stripe-pm_1S2kxc2GScqysDRV5Gk8wmwF"
select select "number:28"
select select "number:14"
select select "number:19"
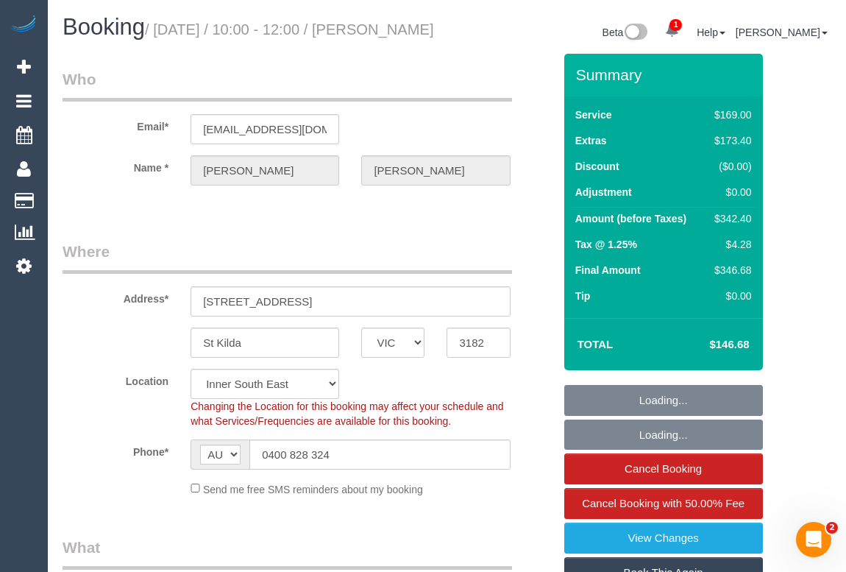
select select "number:24"
select select "number:26"
select select "object:1413"
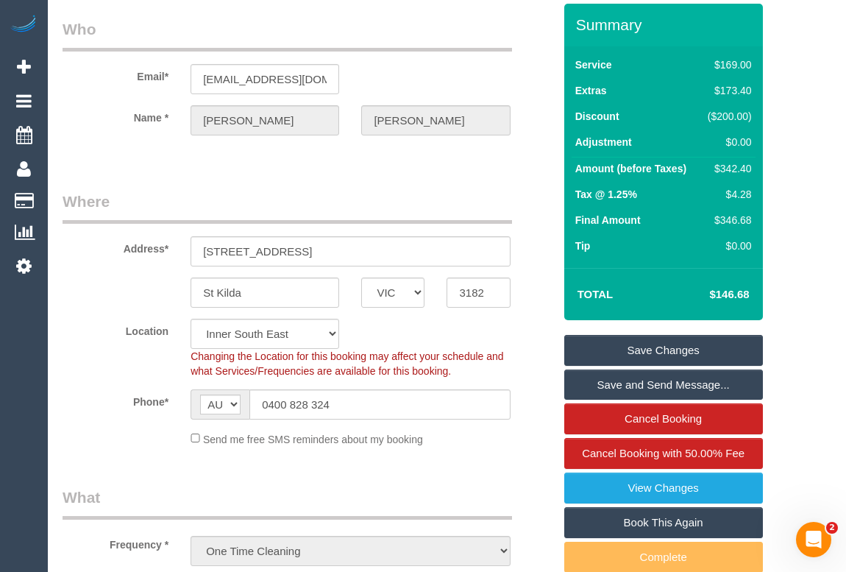
scroll to position [133, 0]
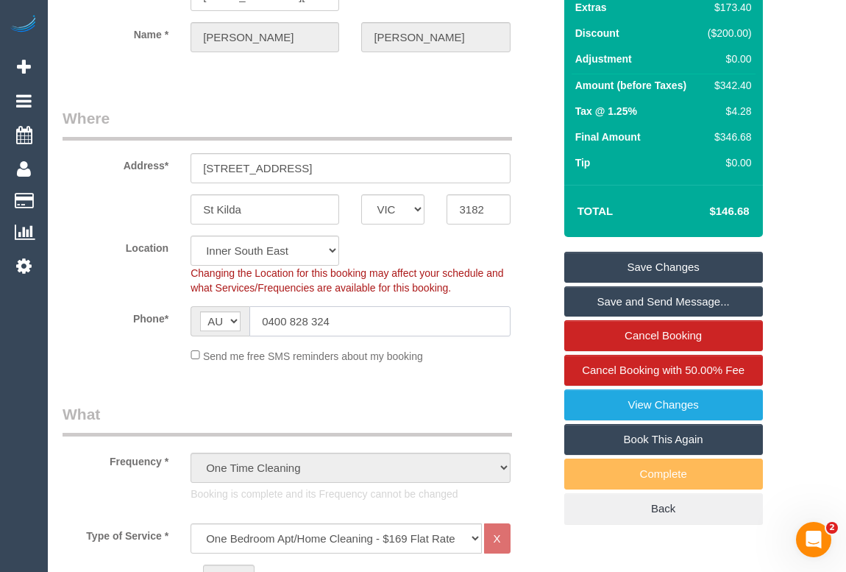
drag, startPoint x: 342, startPoint y: 337, endPoint x: 228, endPoint y: 330, distance: 114.3
click at [228, 330] on div "AF AL DZ AD AO AI AQ AG AR AM AW AU AT AZ BS BH BD BB BY BE BZ BJ BM BT BO BA B…" at bounding box center [350, 321] width 319 height 30
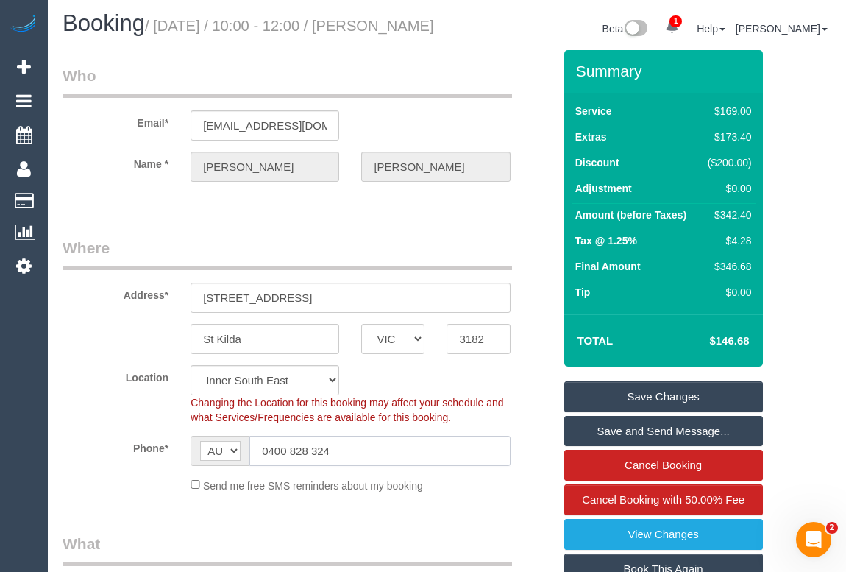
scroll to position [0, 0]
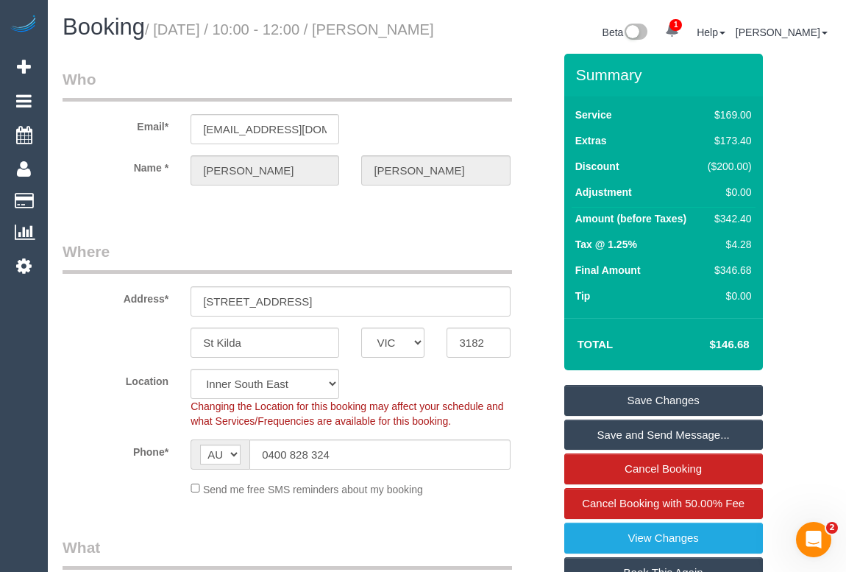
drag, startPoint x: 132, startPoint y: 59, endPoint x: 63, endPoint y: 61, distance: 68.5
click at [63, 40] on h1 "Booking / [DATE] / 10:00 - 12:00 / [PERSON_NAME]" at bounding box center [250, 27] width 374 height 25
copy small "[PERSON_NAME]"
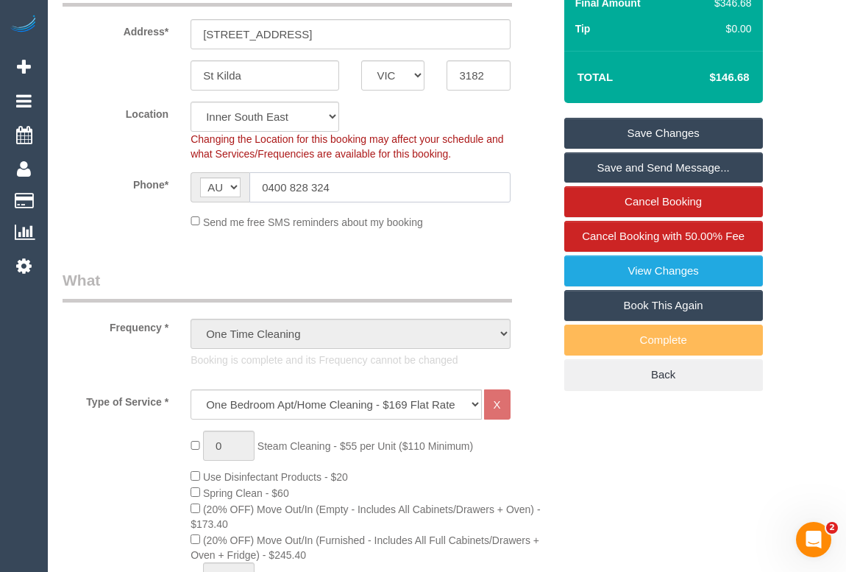
drag, startPoint x: 344, startPoint y: 205, endPoint x: 250, endPoint y: 204, distance: 94.2
click at [250, 202] on input "0400 828 324" at bounding box center [380, 187] width 261 height 30
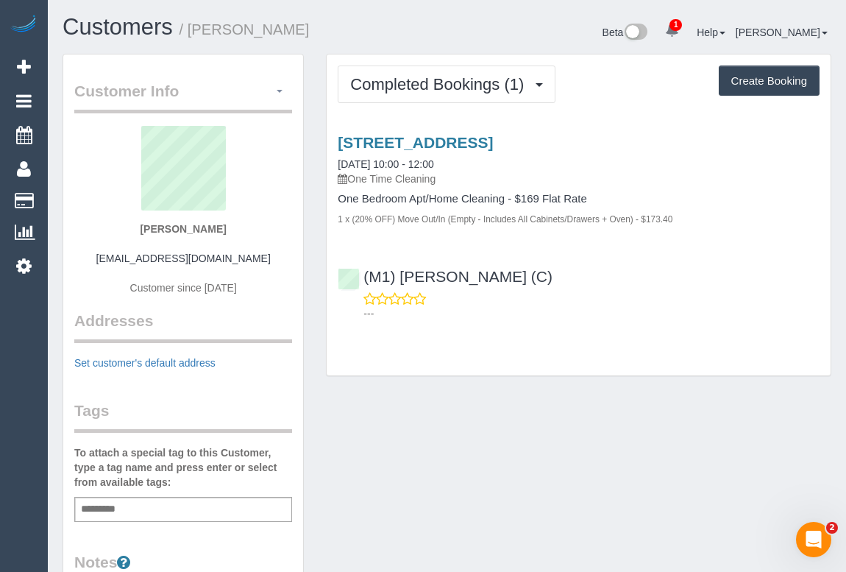
click at [280, 90] on span "button" at bounding box center [280, 91] width 6 height 3
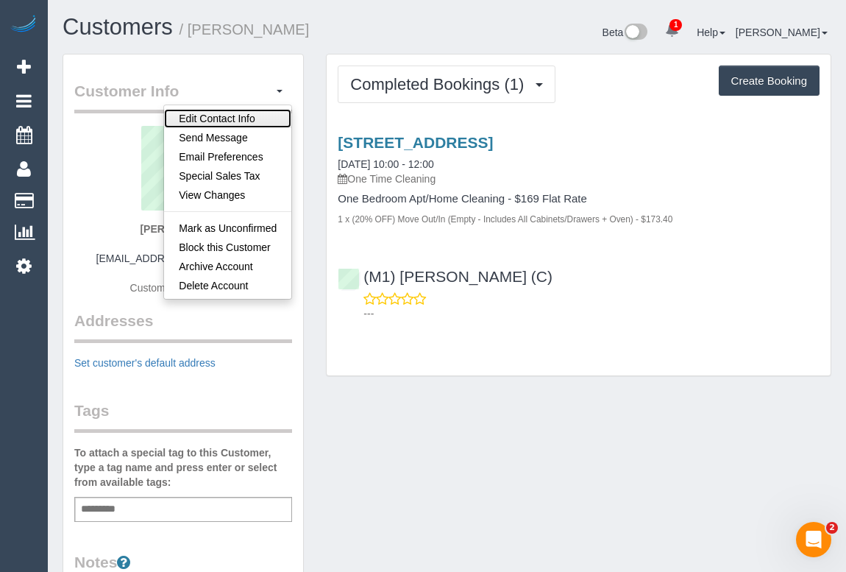
click at [200, 117] on link "Edit Contact Info" at bounding box center [227, 118] width 127 height 19
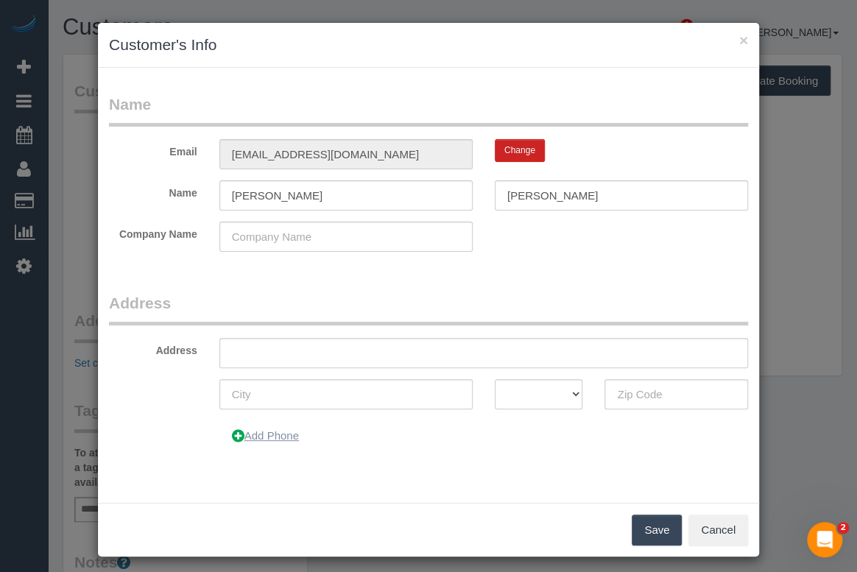
click at [286, 434] on button "Add Phone" at bounding box center [265, 435] width 92 height 31
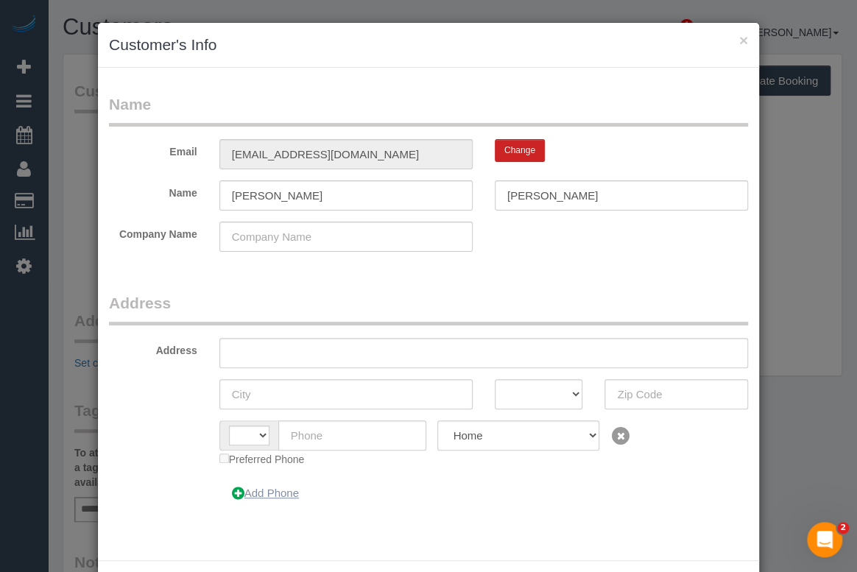
select select "string:AU"
click at [330, 430] on input "text" at bounding box center [352, 435] width 149 height 30
paste input "text"
click at [278, 493] on button "Add Phone" at bounding box center [265, 493] width 92 height 31
click at [345, 434] on input "text" at bounding box center [352, 435] width 149 height 30
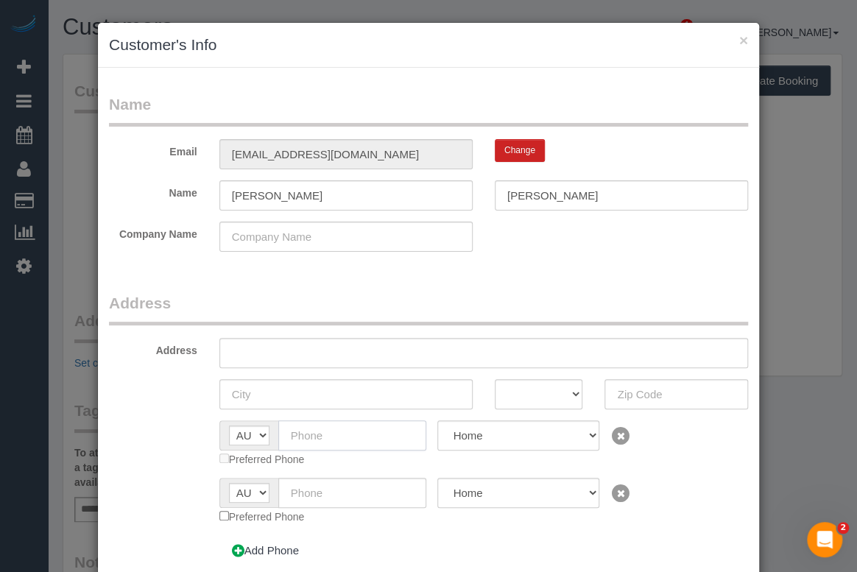
paste input "0400 828 324"
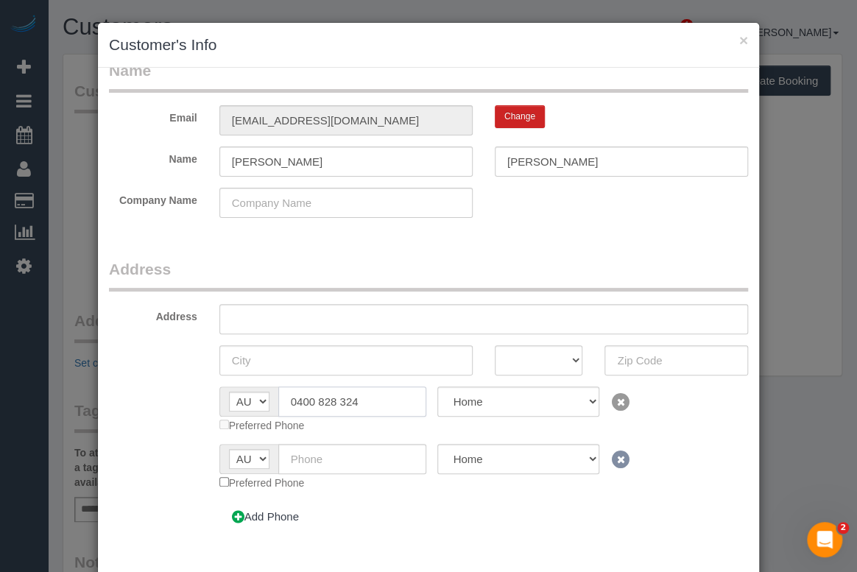
type input "0400 828 324"
click at [610, 456] on icon at bounding box center [620, 459] width 21 height 21
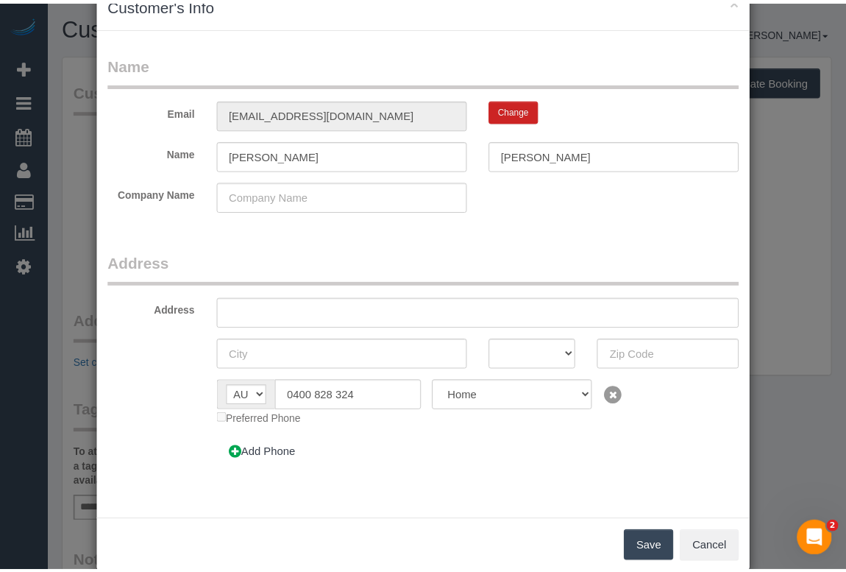
scroll to position [63, 0]
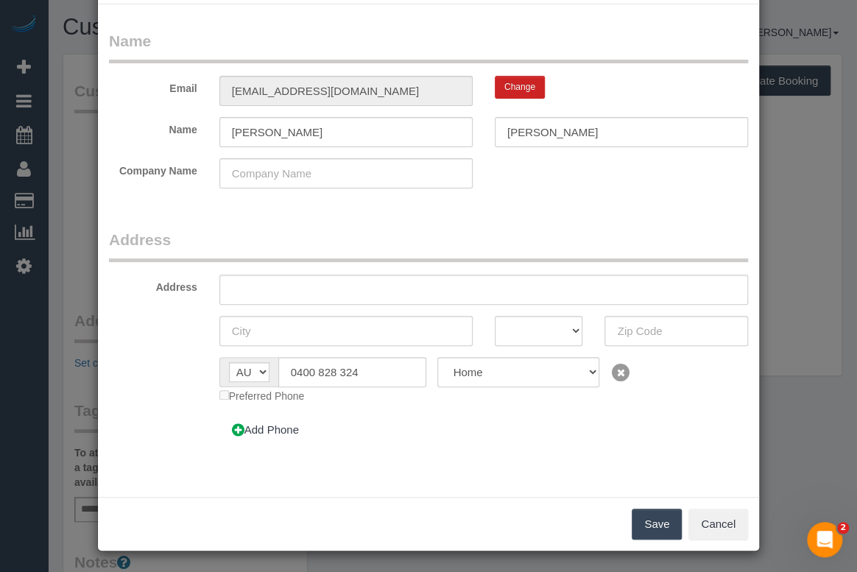
click at [655, 528] on button "Save" at bounding box center [656, 524] width 50 height 31
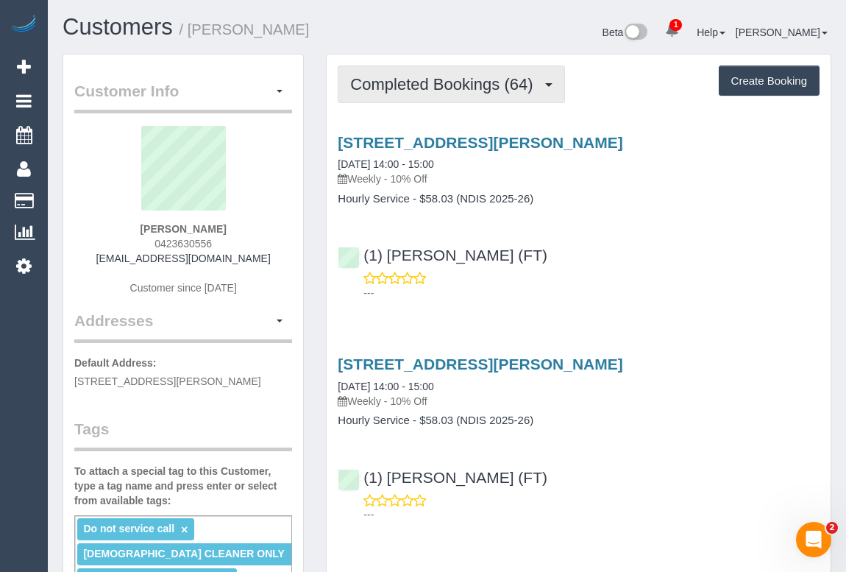
click at [449, 87] on span "Completed Bookings (64)" at bounding box center [445, 84] width 190 height 18
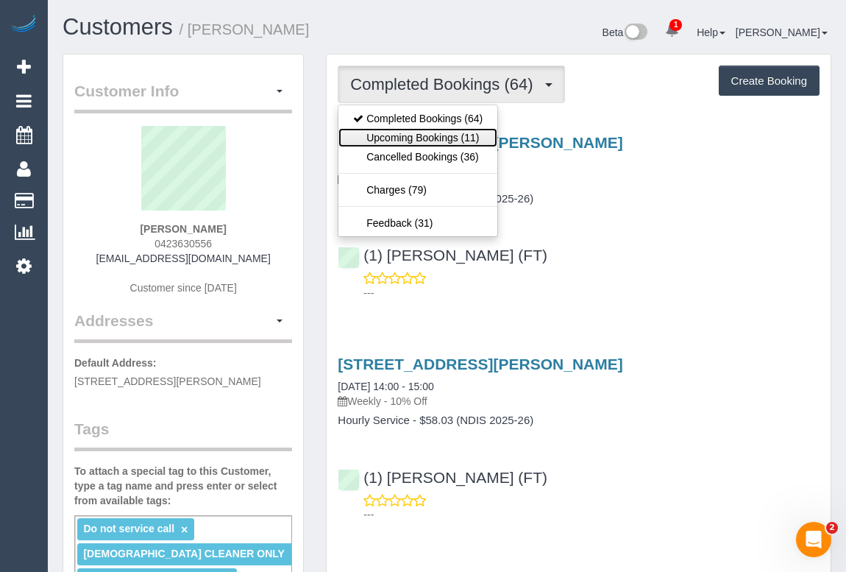
click at [411, 141] on link "Upcoming Bookings (11)" at bounding box center [418, 137] width 159 height 19
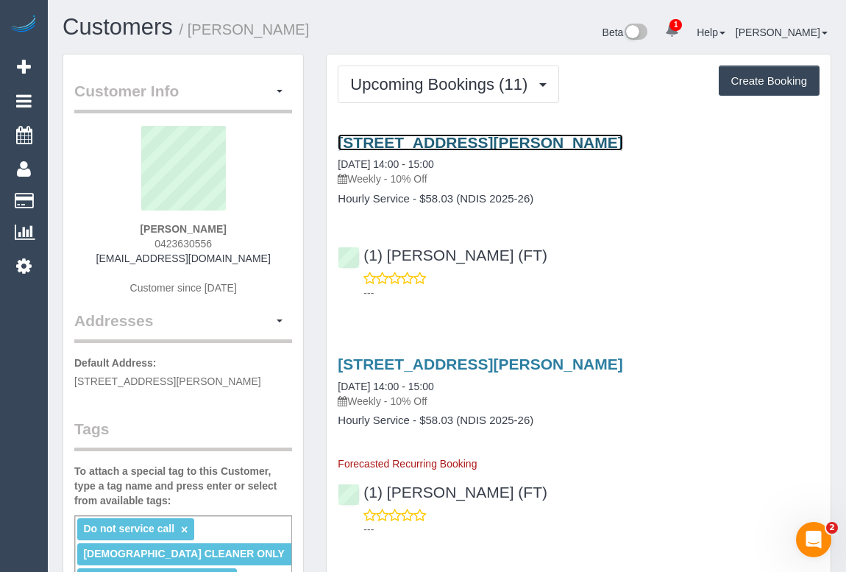
click at [463, 145] on link "26 Yellowstone Street, South Morang, VIC 3752" at bounding box center [480, 142] width 285 height 17
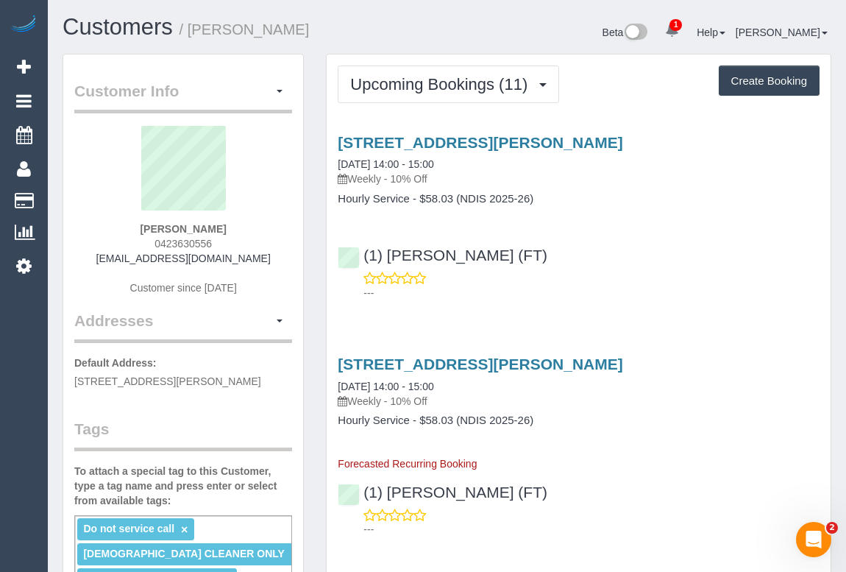
drag, startPoint x: 175, startPoint y: 376, endPoint x: 206, endPoint y: 378, distance: 31.0
click at [206, 378] on span "78 Resolution Circuit, Doreen, VIC 3754" at bounding box center [167, 381] width 187 height 12
copy span "Doreen"
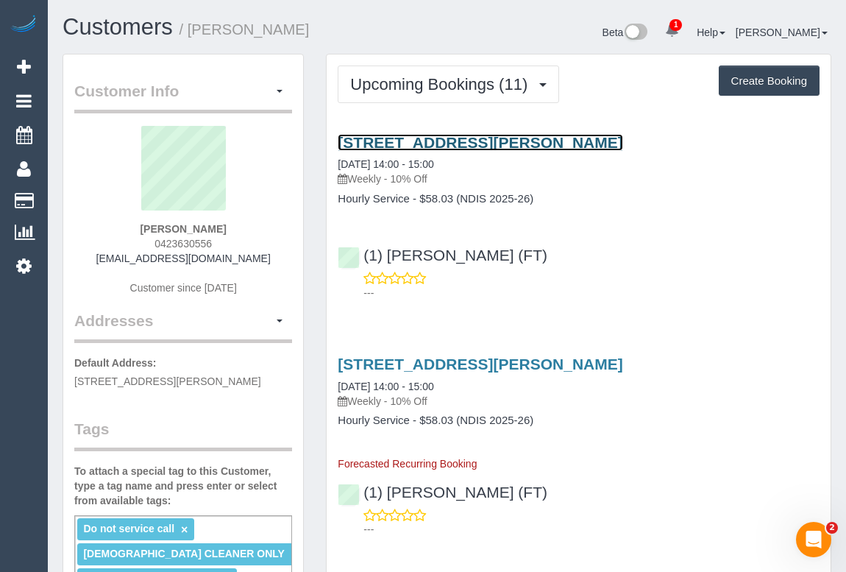
click at [448, 144] on link "26 Yellowstone Street, South Morang, VIC 3752" at bounding box center [480, 142] width 285 height 17
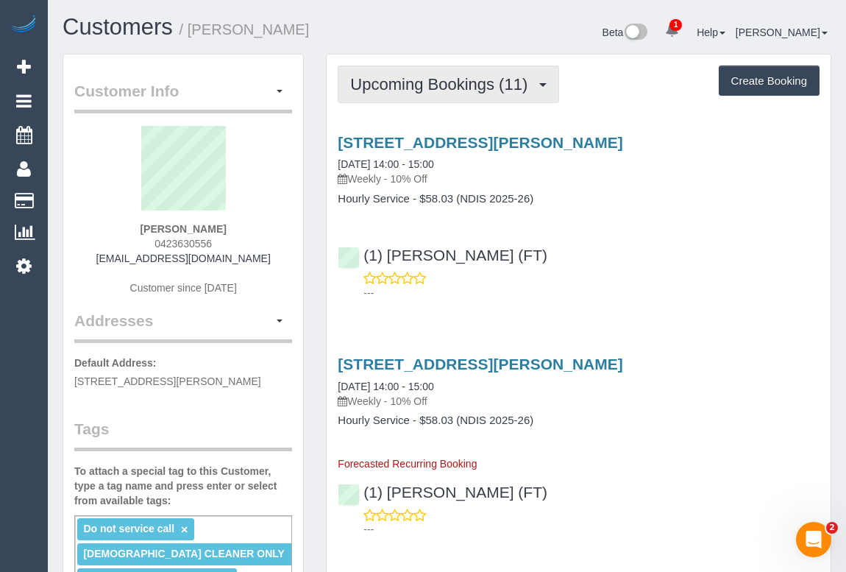
drag, startPoint x: 424, startPoint y: 82, endPoint x: 417, endPoint y: 114, distance: 33.2
click at [424, 81] on span "Upcoming Bookings (11)" at bounding box center [442, 84] width 185 height 18
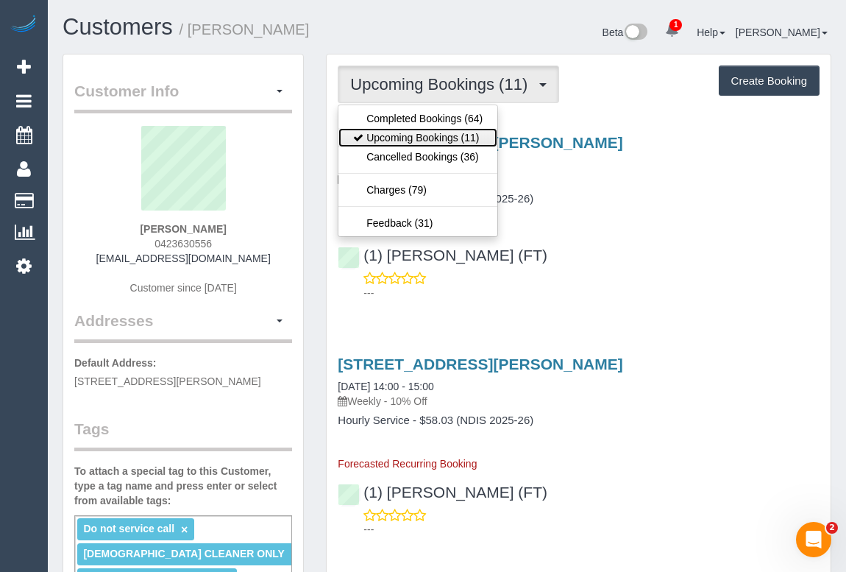
click at [406, 138] on link "Upcoming Bookings (11)" at bounding box center [418, 137] width 159 height 19
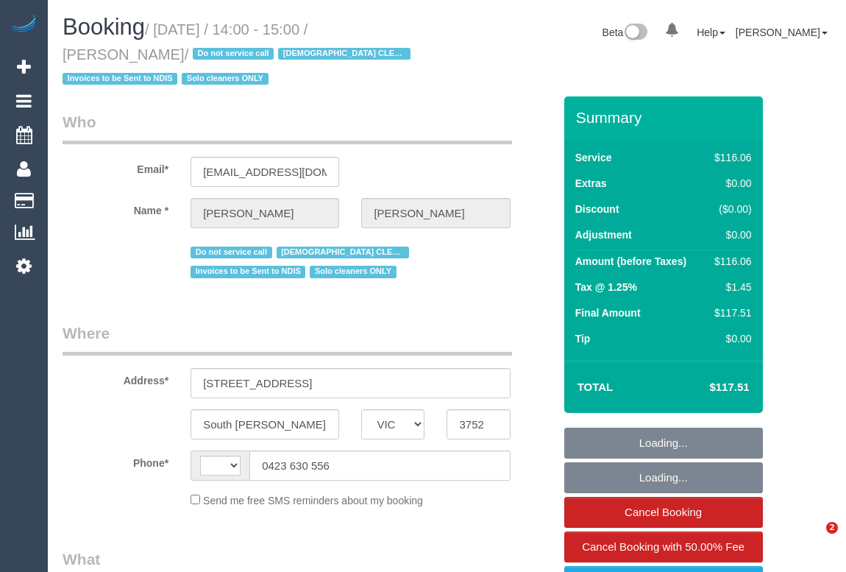
select select "VIC"
click at [448, 118] on legend "Who" at bounding box center [288, 127] width 450 height 33
select select "string:AU"
select select "object:546"
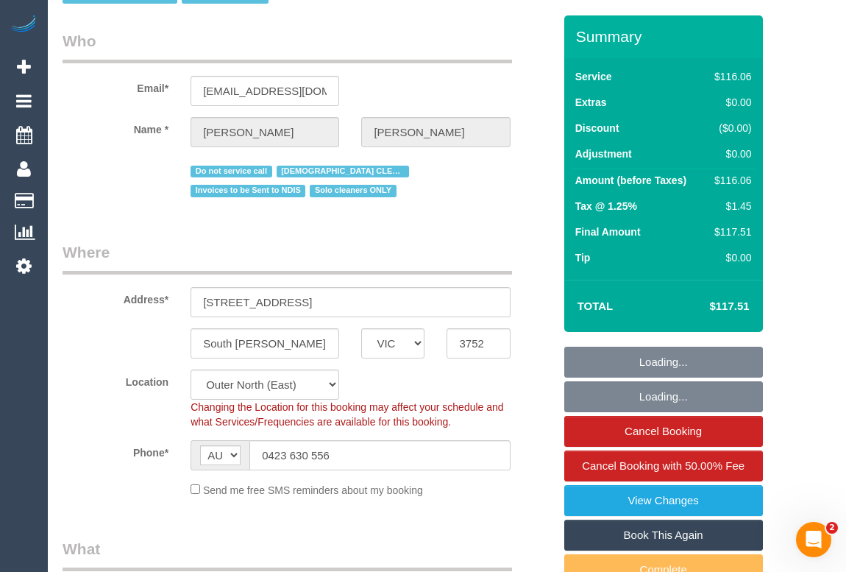
select select "number:28"
select select "number:14"
select select "number:19"
select select "number:22"
select select "number:34"
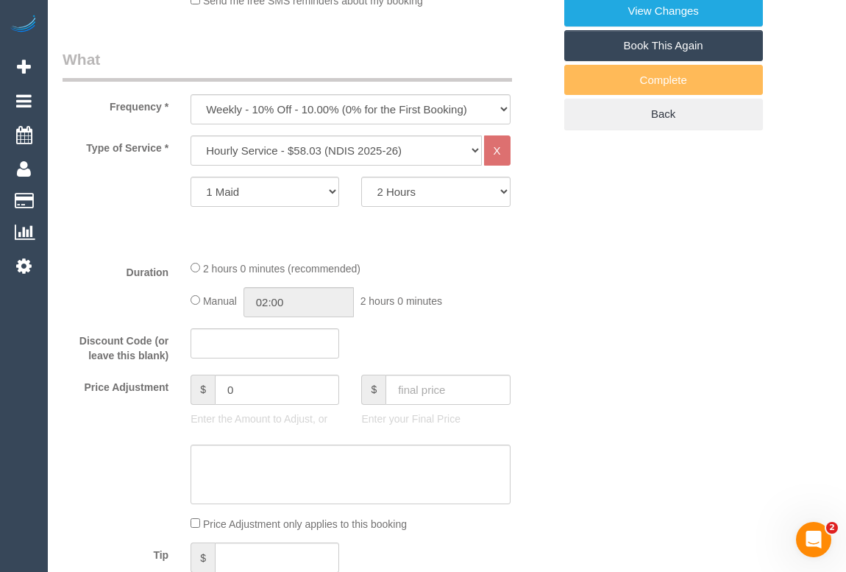
select select "object:1161"
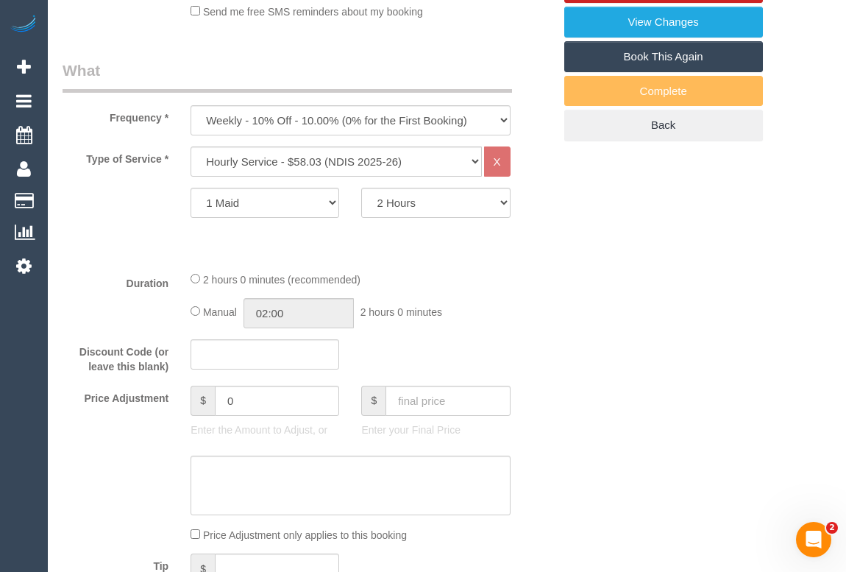
scroll to position [401, 0]
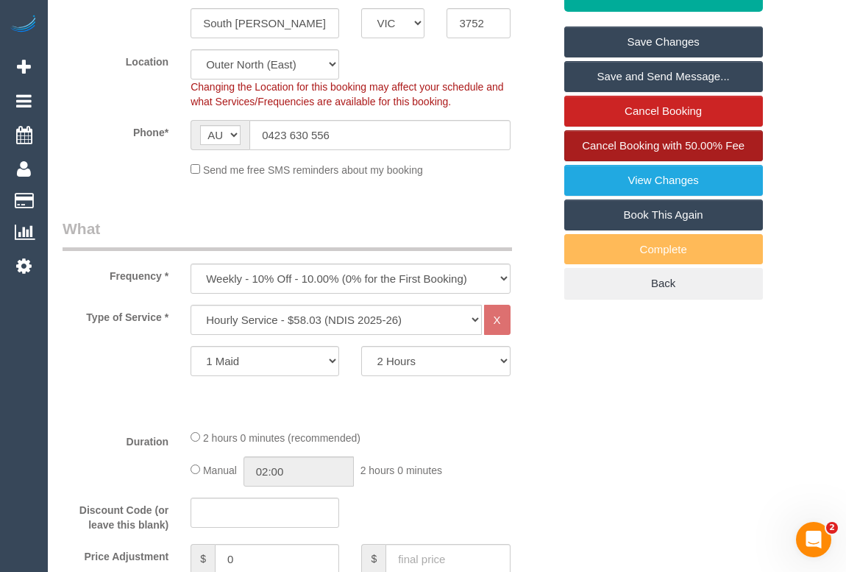
click at [620, 141] on span "Cancel Booking with 50.00% Fee" at bounding box center [663, 145] width 163 height 13
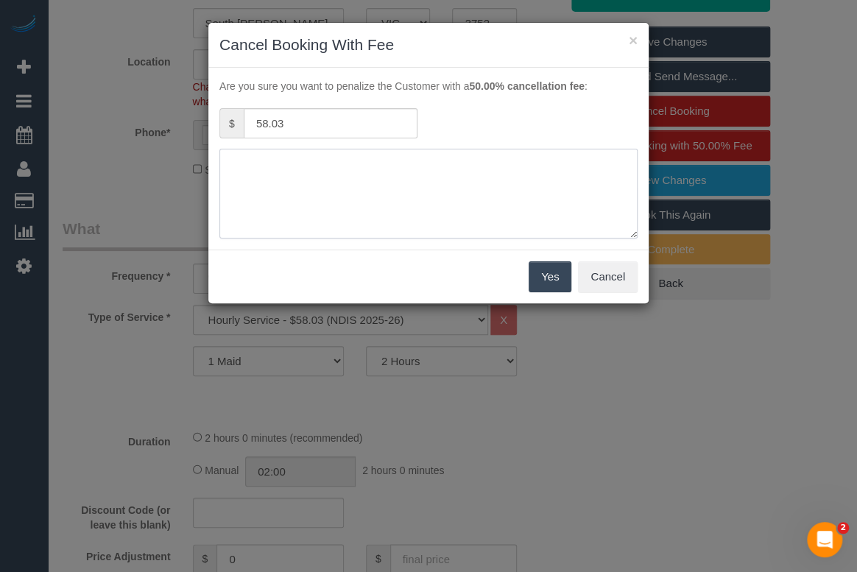
click at [300, 167] on textarea at bounding box center [428, 194] width 418 height 90
type textarea "Unwell. - sms - OM"
click at [544, 273] on button "Yes" at bounding box center [549, 276] width 43 height 31
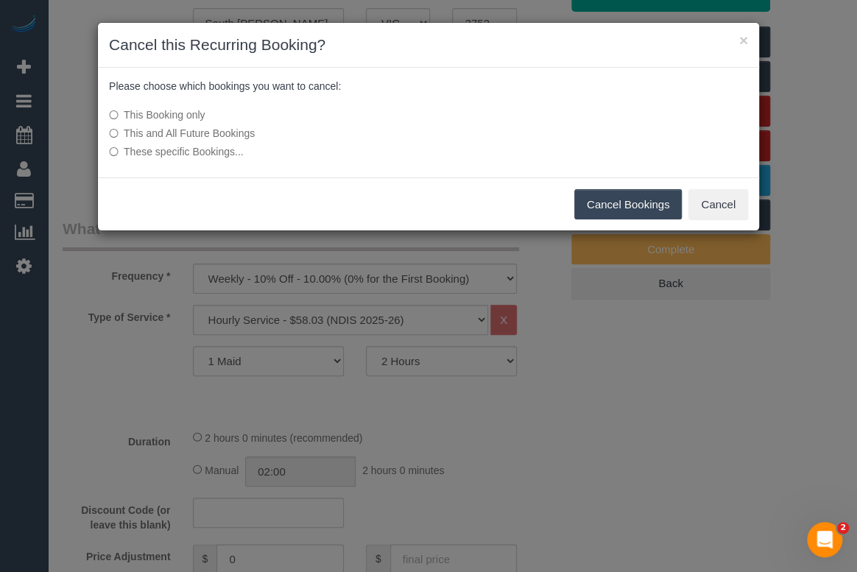
click at [633, 206] on button "Cancel Bookings" at bounding box center [628, 204] width 108 height 31
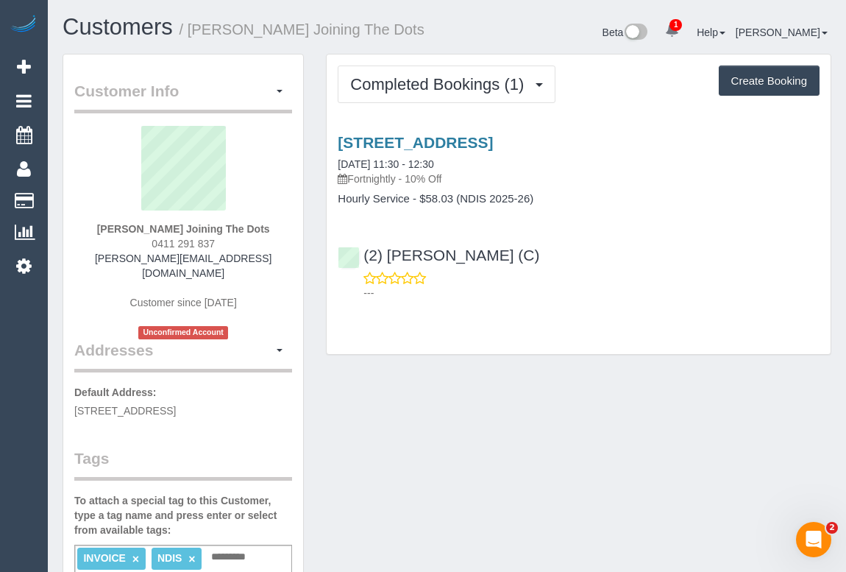
drag, startPoint x: 148, startPoint y: 241, endPoint x: 238, endPoint y: 241, distance: 89.8
click at [238, 241] on div "Edwina Mendes Joining The Dots 0411 291 837 edwina.joiningthedots@fake.com Cust…" at bounding box center [183, 232] width 218 height 213
copy span "0411 291 837"
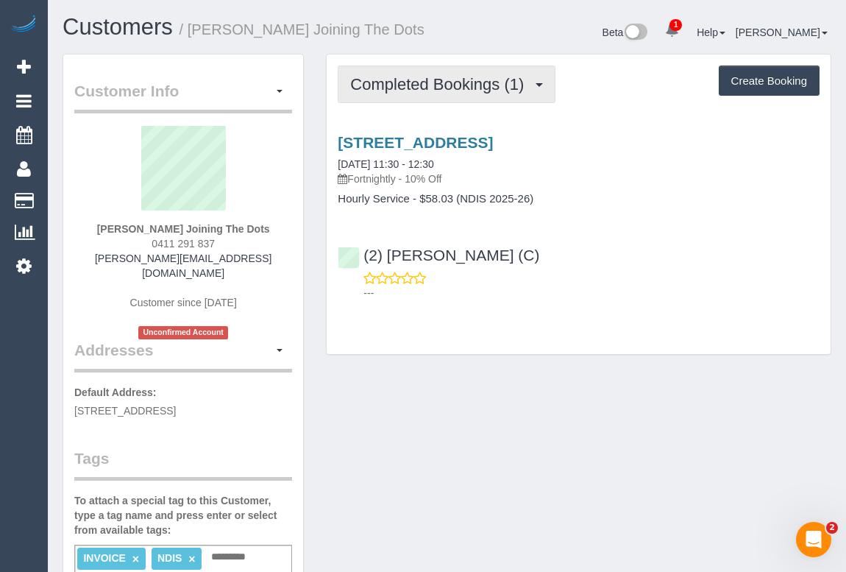
click at [449, 100] on button "Completed Bookings (1)" at bounding box center [447, 85] width 218 height 38
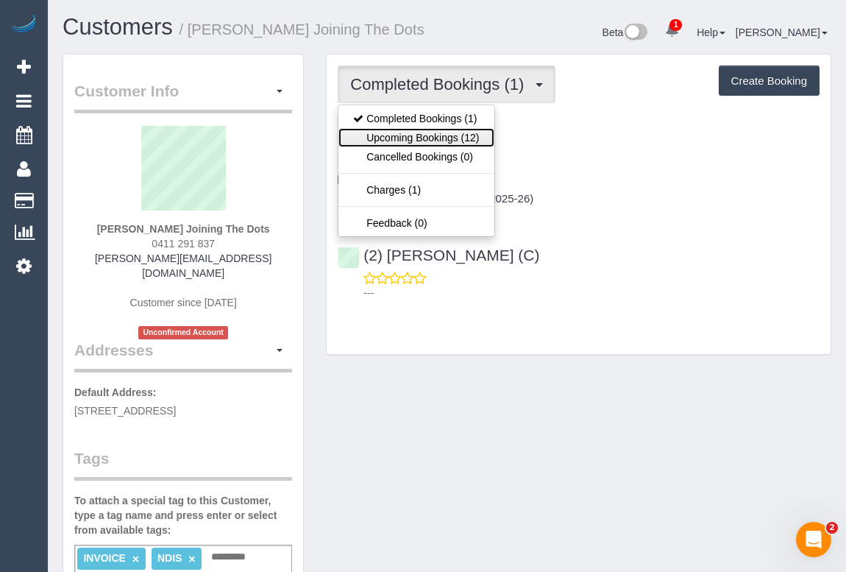
click at [440, 140] on link "Upcoming Bookings (12)" at bounding box center [416, 137] width 155 height 19
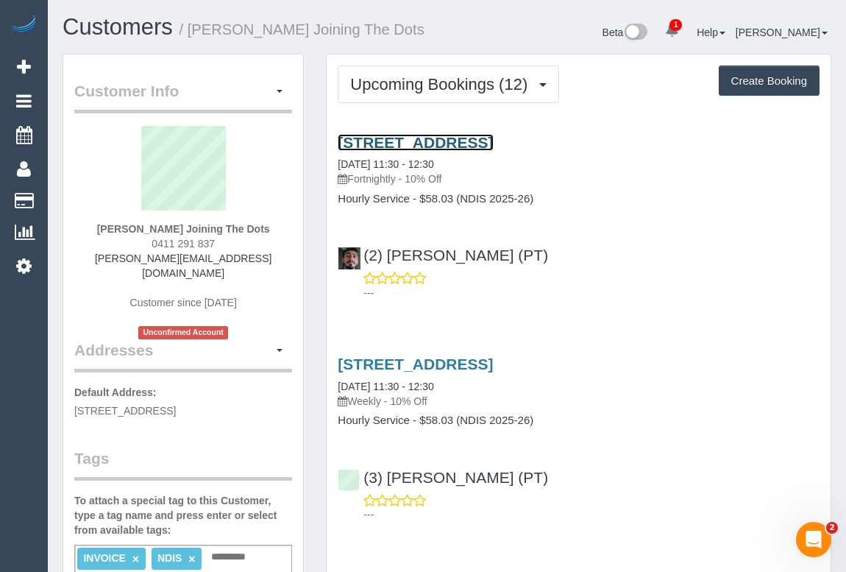
click at [478, 140] on link "16/417 Coventry Street, South Melbourne, VIC 3205" at bounding box center [415, 142] width 155 height 17
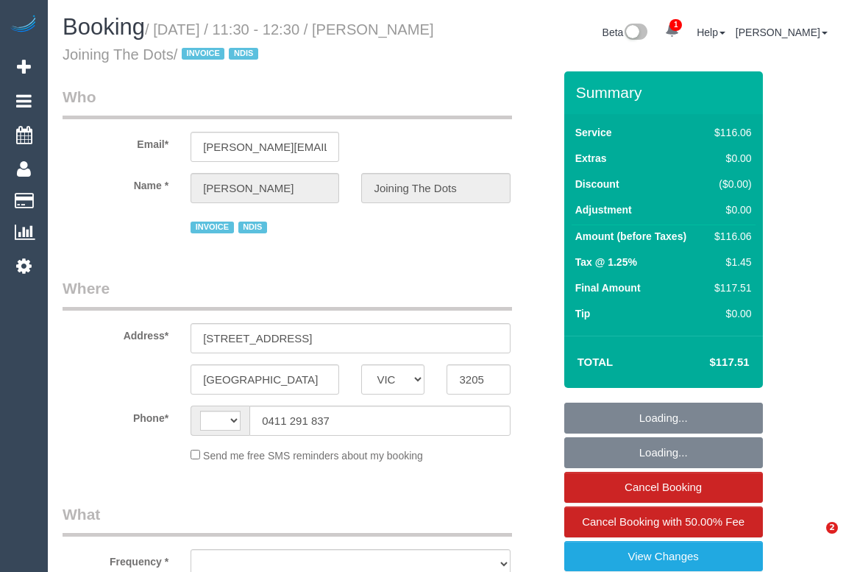
select select "VIC"
select select "string:AU"
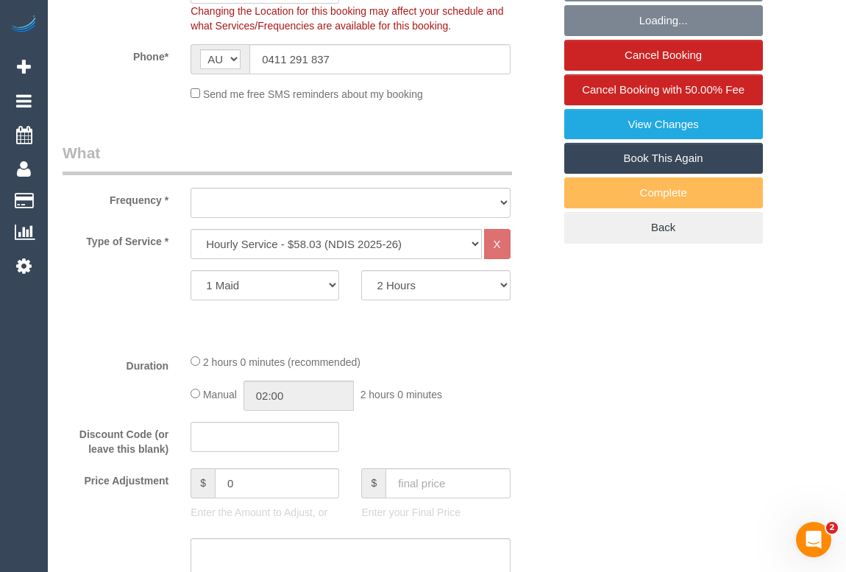
select select "object:642"
select select "number:28"
select select "number:14"
select select "number:19"
select select "number:36"
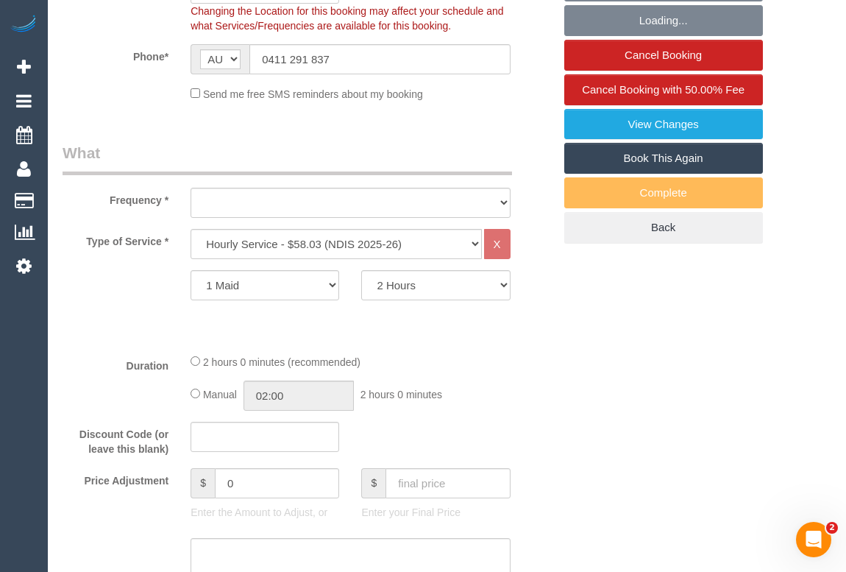
select select "number:35"
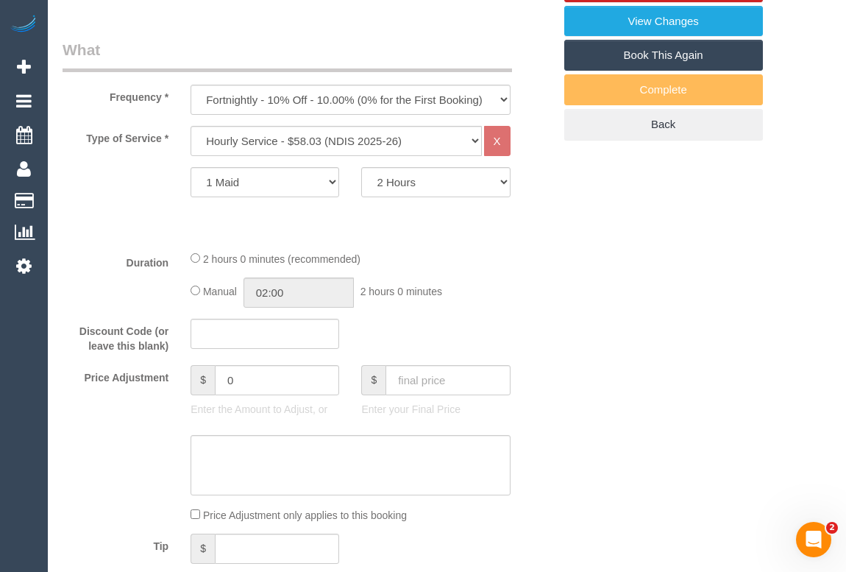
select select "object:793"
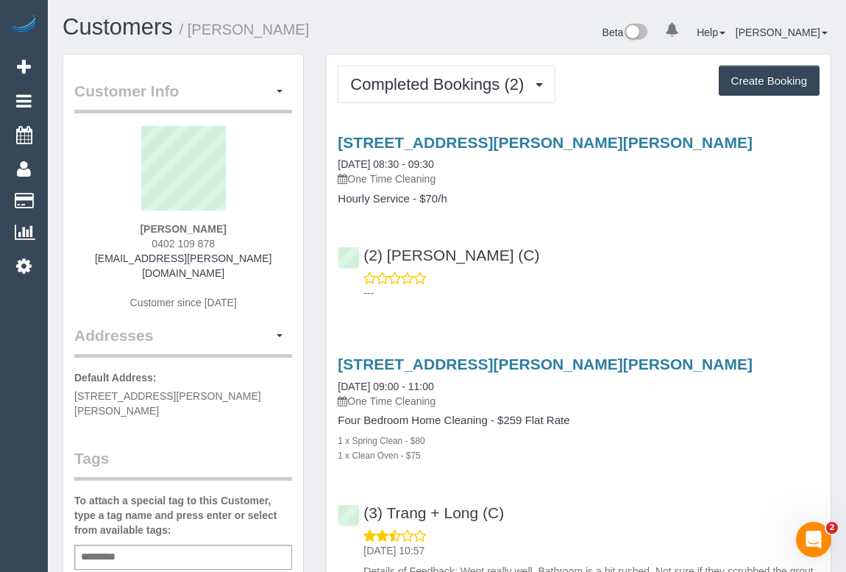
click at [573, 262] on div "(2) [PERSON_NAME] (C) ---" at bounding box center [579, 267] width 504 height 66
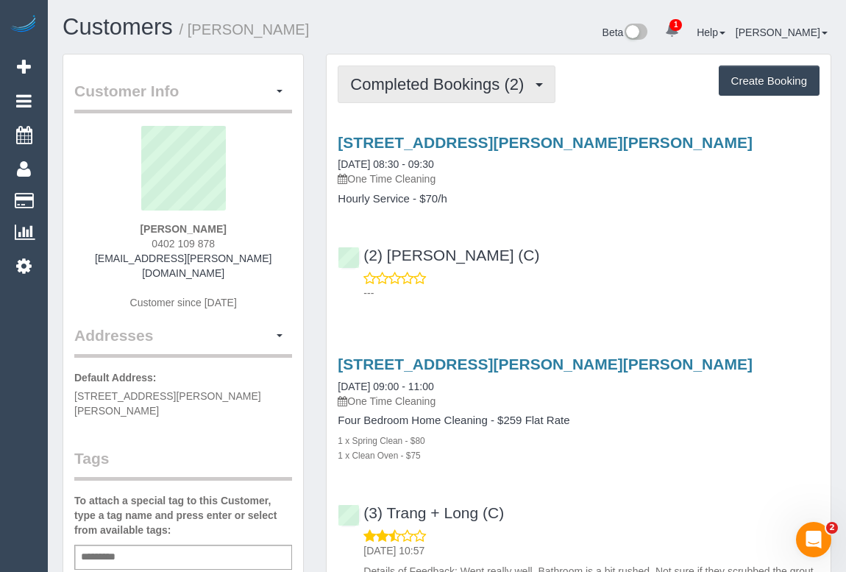
click at [442, 74] on button "Completed Bookings (2)" at bounding box center [447, 85] width 218 height 38
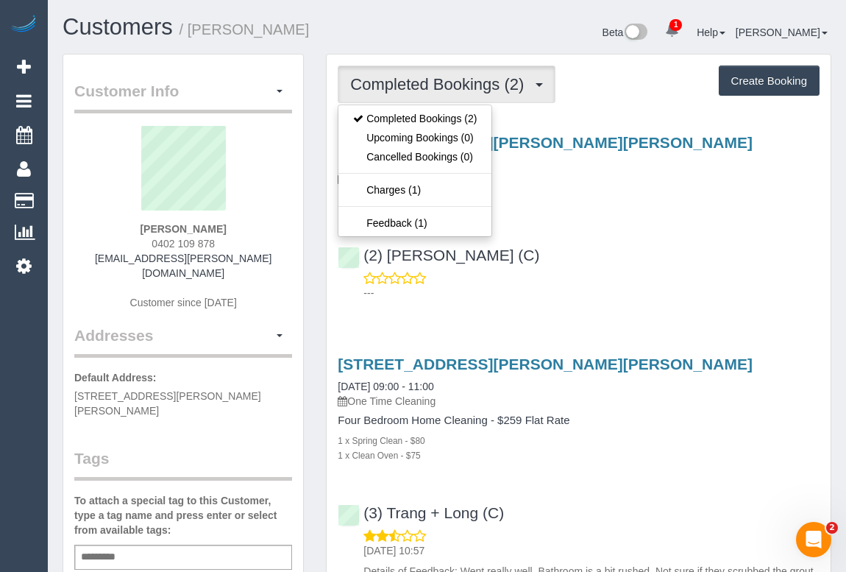
click at [629, 255] on div "(2) Nicole Condello (C) ---" at bounding box center [579, 267] width 504 height 66
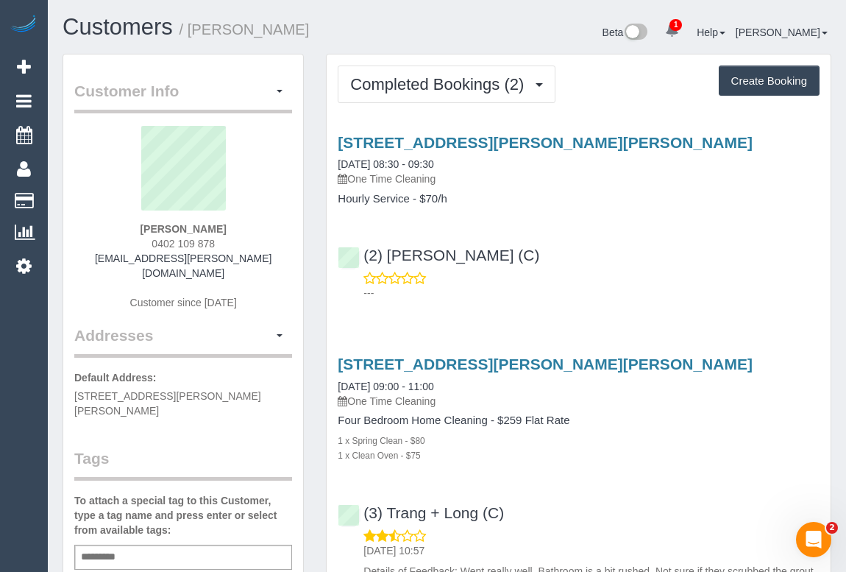
click at [654, 194] on h4 "Hourly Service - $70/h" at bounding box center [579, 199] width 482 height 13
click at [692, 299] on div "6 Winton Grange, Point Cook, VIC 3030 08/09/2025 08:30 - 09:30 One Time Cleanin…" at bounding box center [579, 213] width 504 height 185
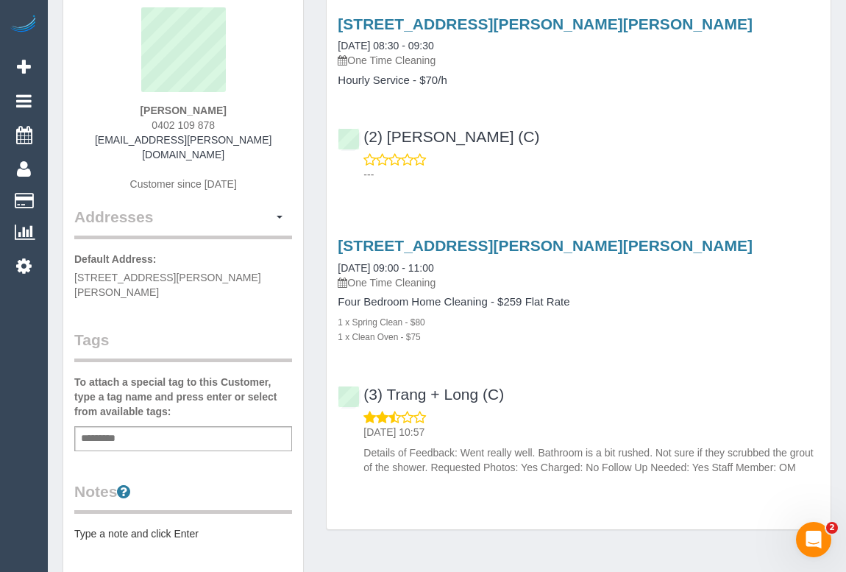
scroll to position [200, 0]
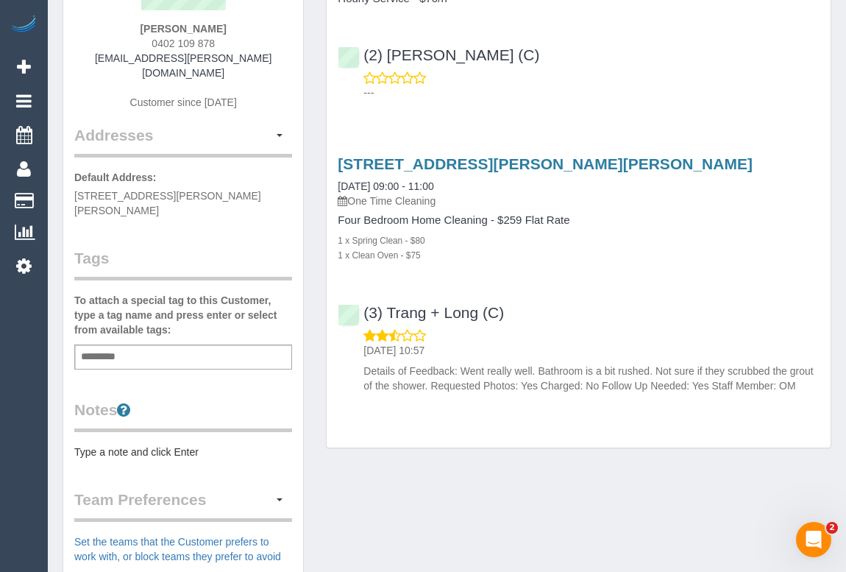
click at [142, 344] on div "Add a tag" at bounding box center [183, 356] width 218 height 25
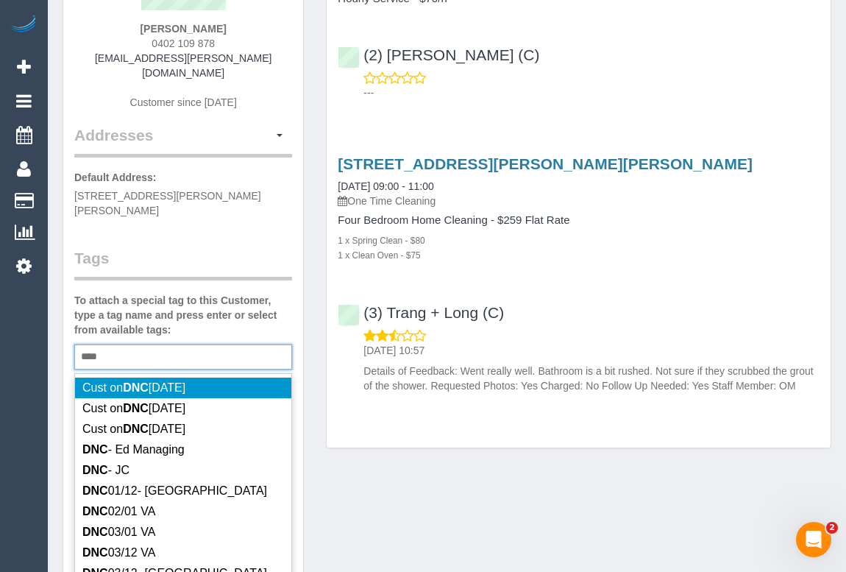
type input "***"
click at [124, 344] on div "*** DNC" at bounding box center [183, 356] width 218 height 25
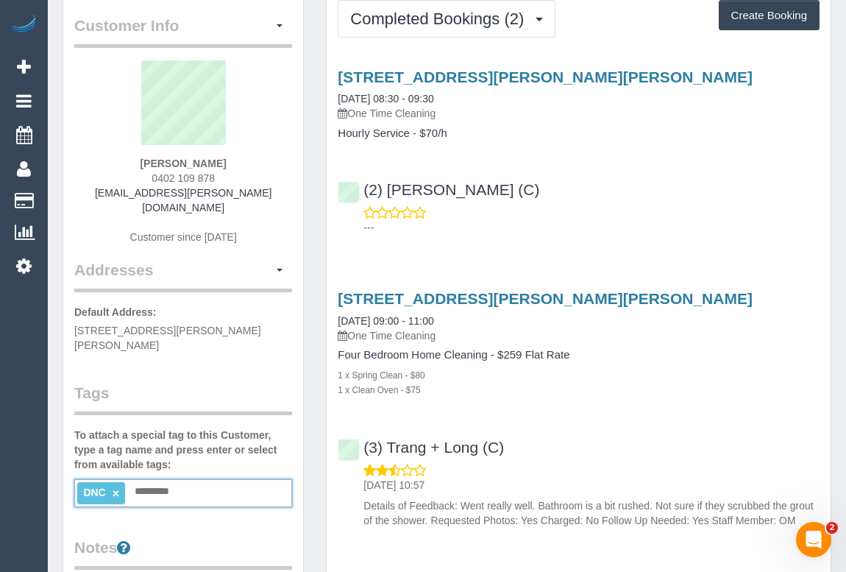
scroll to position [0, 0]
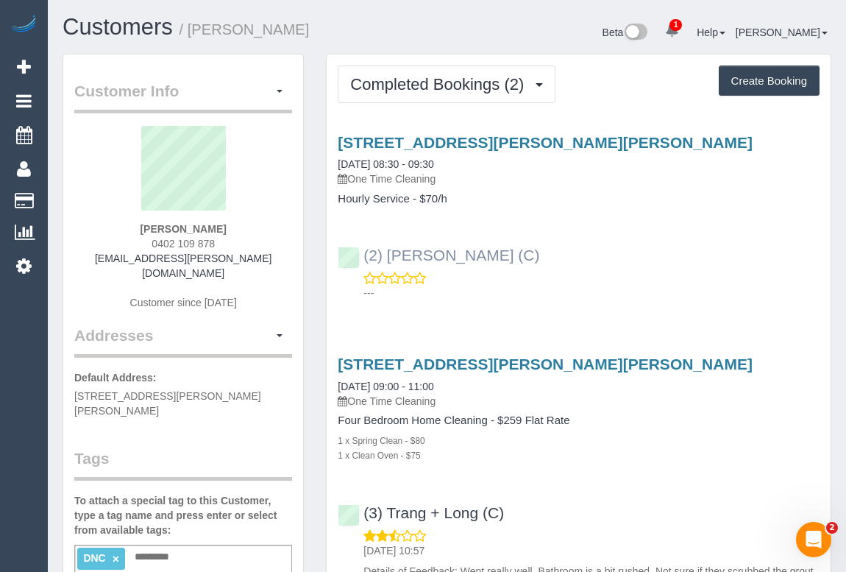
drag, startPoint x: 528, startPoint y: 249, endPoint x: 421, endPoint y: 247, distance: 107.5
click at [421, 247] on div "(2) Nicole Condello (C) ---" at bounding box center [579, 267] width 504 height 66
click at [558, 271] on div "---" at bounding box center [579, 285] width 482 height 29
drag, startPoint x: 537, startPoint y: 252, endPoint x: 365, endPoint y: 252, distance: 171.5
click at [365, 252] on div "(2) Nicole Condello (C) ---" at bounding box center [579, 267] width 504 height 66
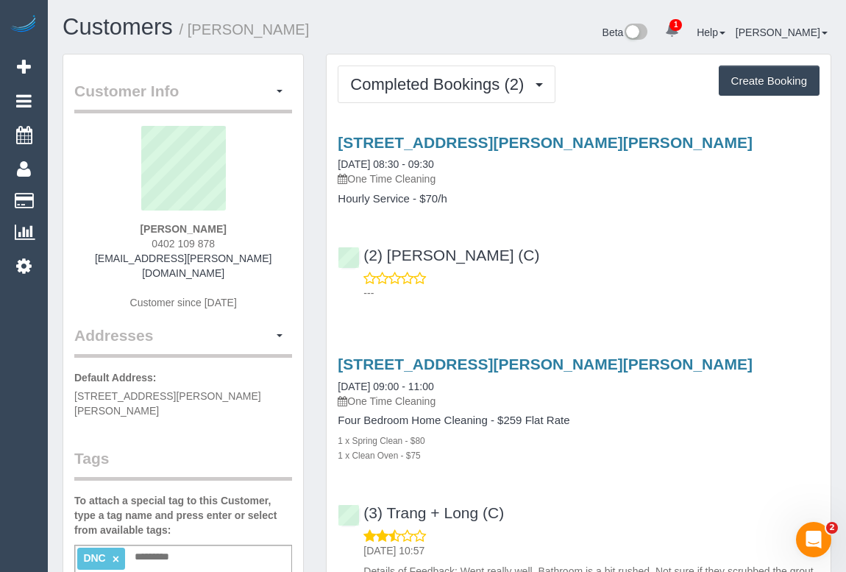
copy link "(2) Nicole Condello (C)"
click at [113, 553] on link "×" at bounding box center [116, 559] width 7 height 13
click at [115, 548] on input "text" at bounding box center [102, 557] width 50 height 19
type input "**********"
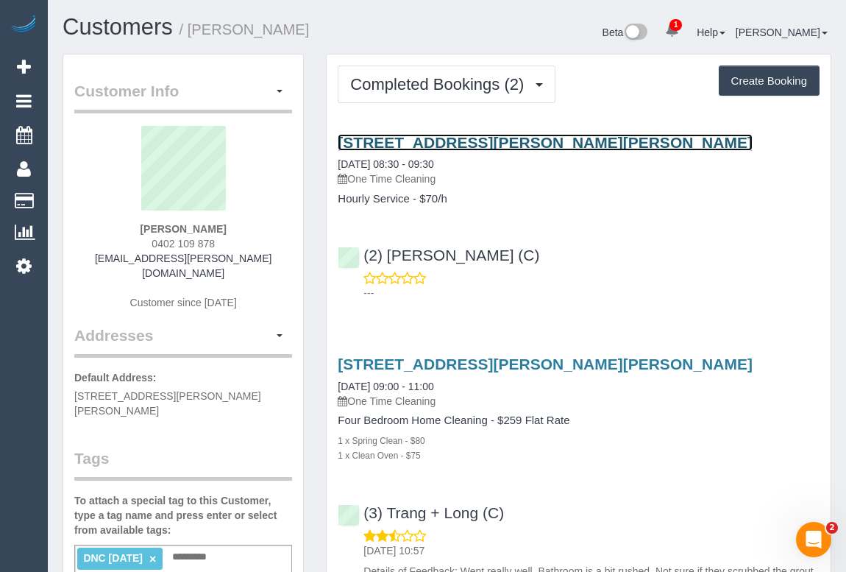
click at [464, 140] on link "6 Winton Grange, Point Cook, VIC 3030" at bounding box center [545, 142] width 415 height 17
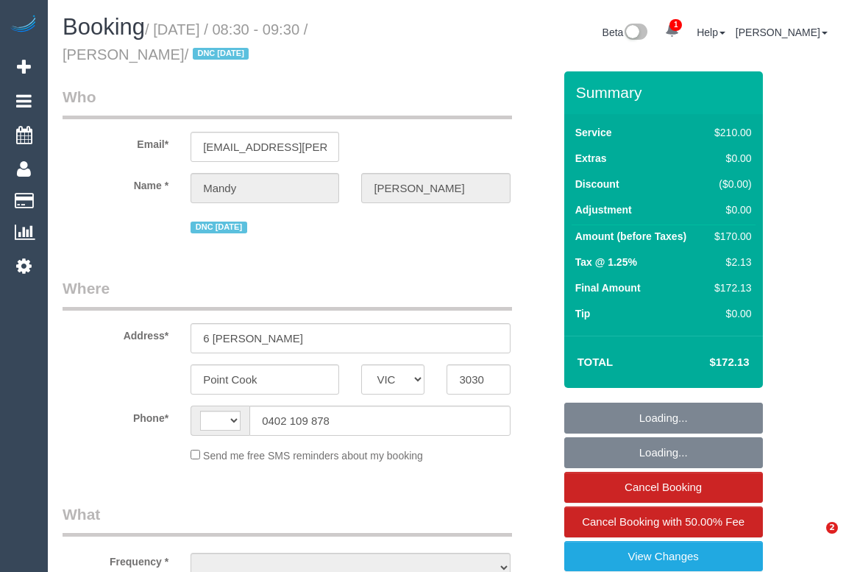
select select "VIC"
select select "string:stripe-pm_1QyNxO2GScqysDRVICVBsnbp"
select select "number:27"
select select "number:14"
select select "number:19"
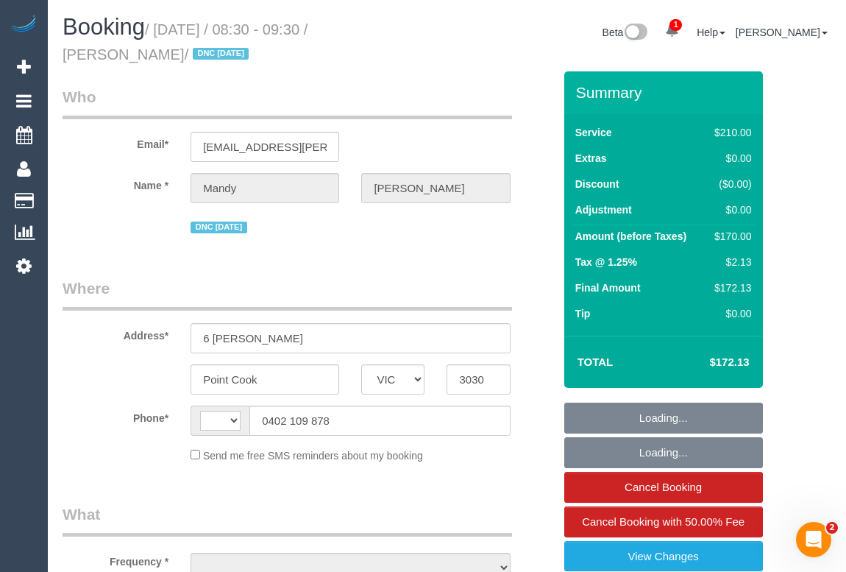
select select "number:22"
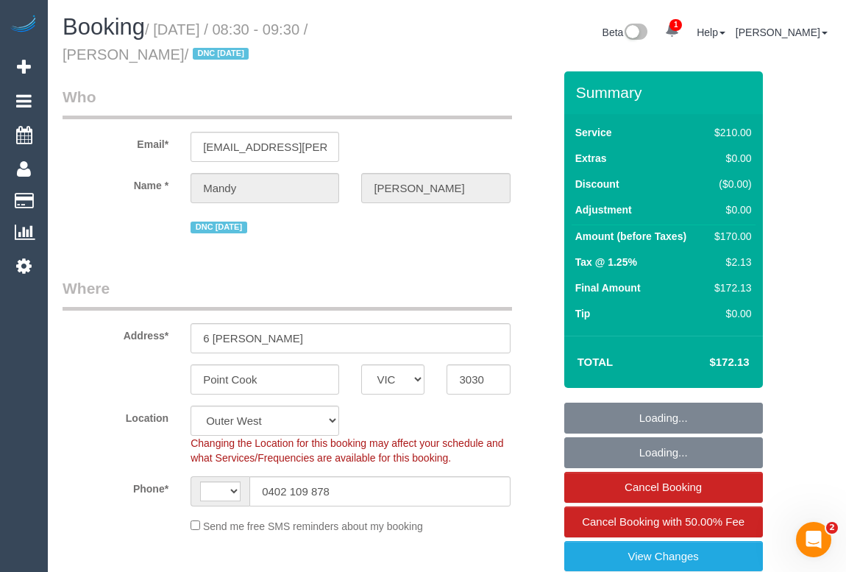
select select "string:AU"
select select "object:908"
select select "180"
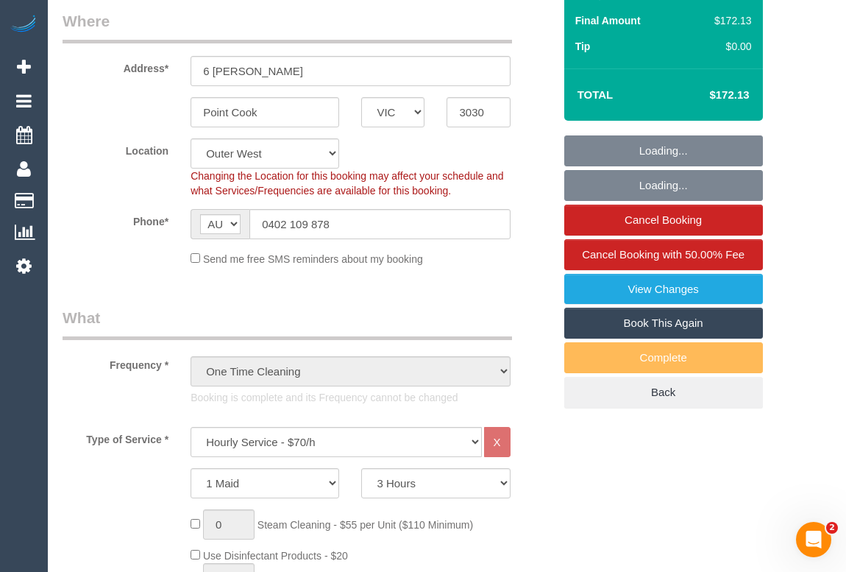
select select "object:913"
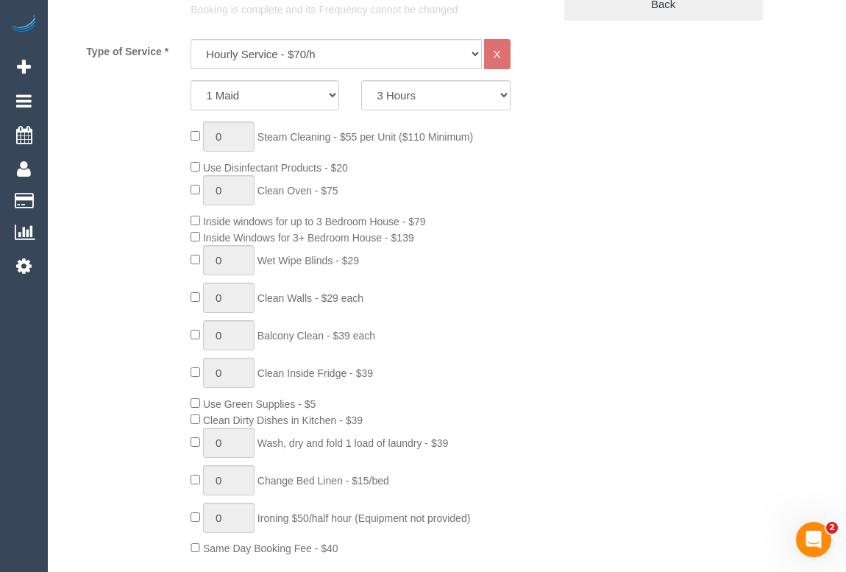
scroll to position [535, 0]
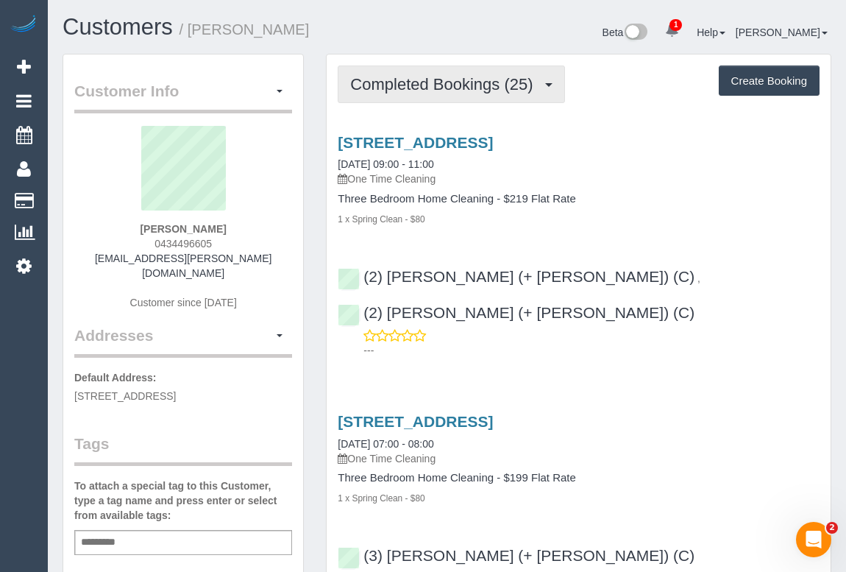
click at [443, 70] on button "Completed Bookings (25)" at bounding box center [451, 85] width 227 height 38
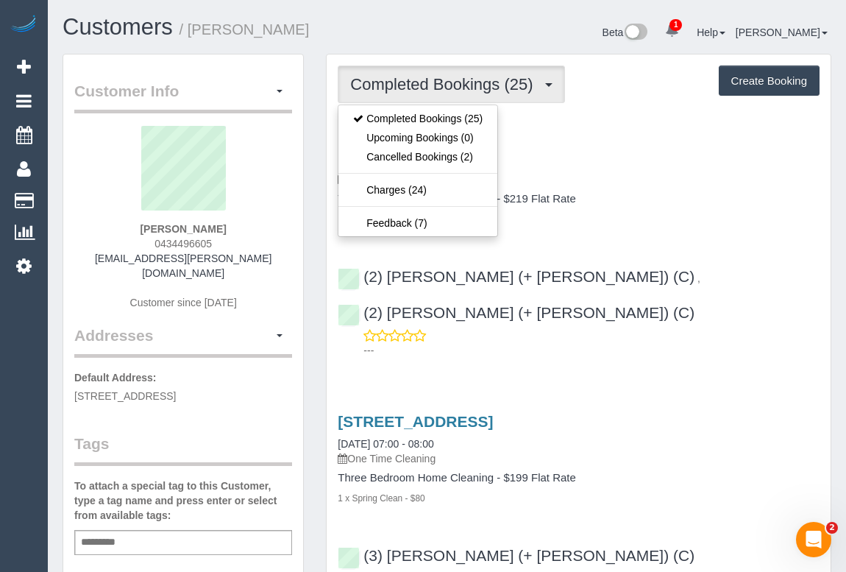
click at [652, 202] on h4 "Three Bedroom Home Cleaning - $219 Flat Rate" at bounding box center [579, 199] width 482 height 13
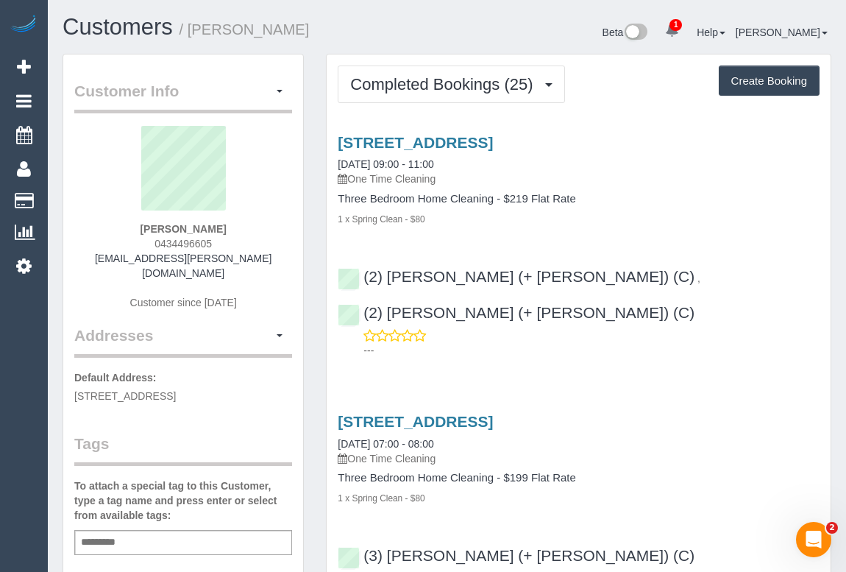
drag, startPoint x: 154, startPoint y: 241, endPoint x: 231, endPoint y: 240, distance: 77.3
click at [231, 240] on div "[PERSON_NAME] 0434496605 [EMAIL_ADDRESS][PERSON_NAME][DOMAIN_NAME] Customer sin…" at bounding box center [183, 225] width 218 height 199
copy span "0434496605"
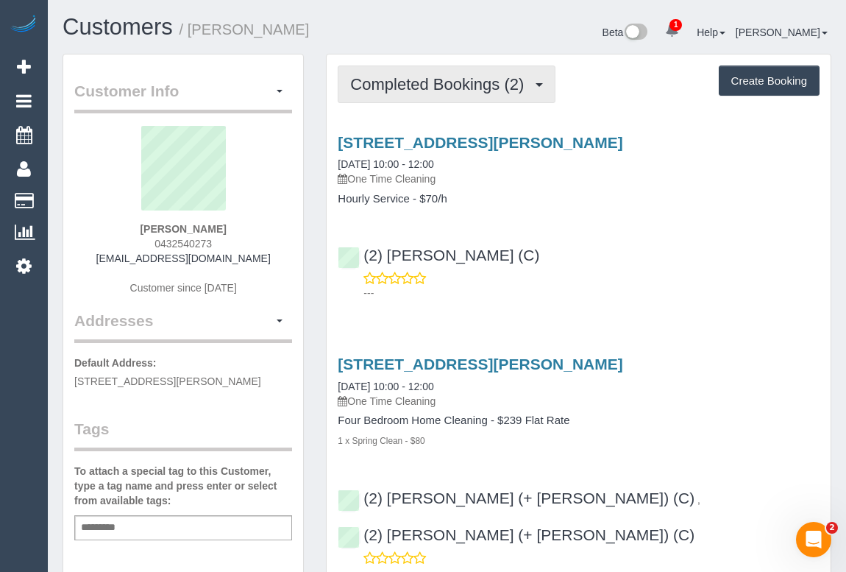
click at [420, 79] on span "Completed Bookings (2)" at bounding box center [440, 84] width 181 height 18
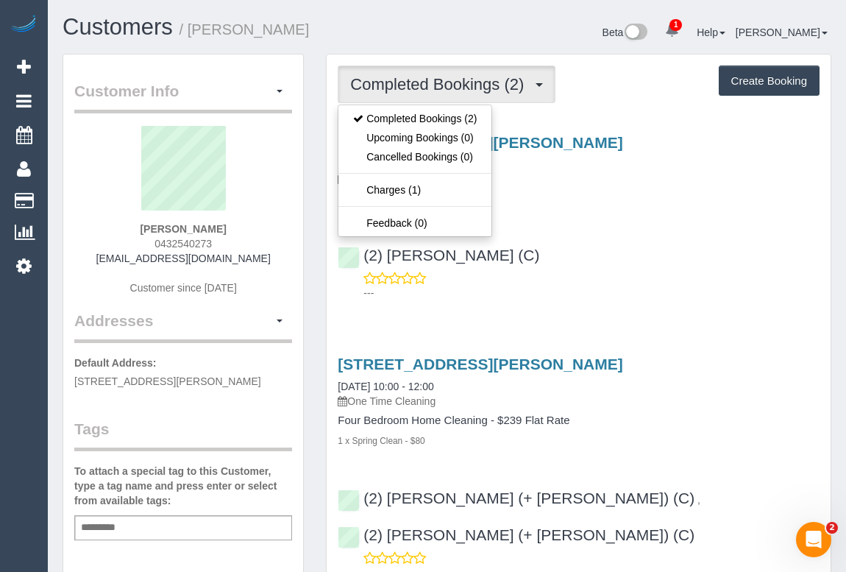
click at [601, 244] on div "(2) [PERSON_NAME] (C) ---" at bounding box center [579, 267] width 504 height 66
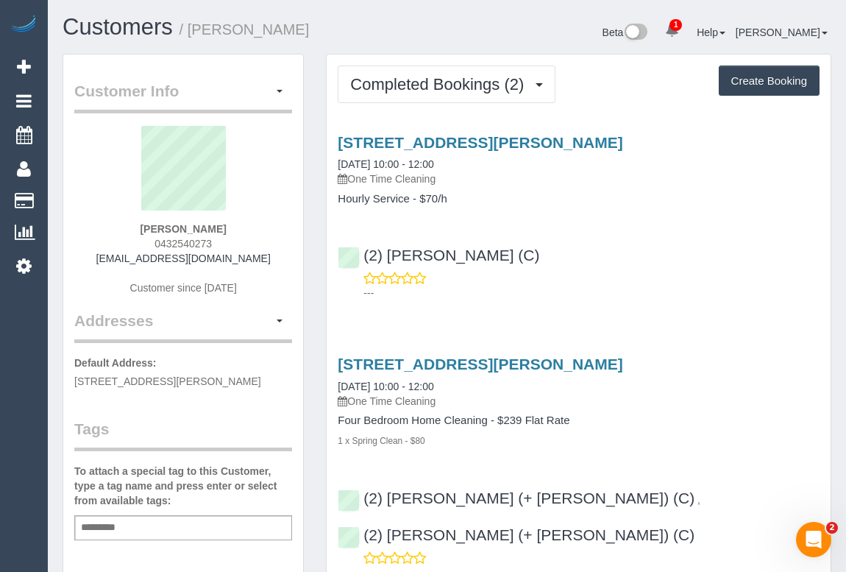
drag, startPoint x: 153, startPoint y: 241, endPoint x: 223, endPoint y: 236, distance: 70.1
click at [223, 236] on div "[PERSON_NAME] 0432540273 [EMAIL_ADDRESS][DOMAIN_NAME] Customer since [DATE]" at bounding box center [183, 218] width 218 height 184
copy span "0432540273"
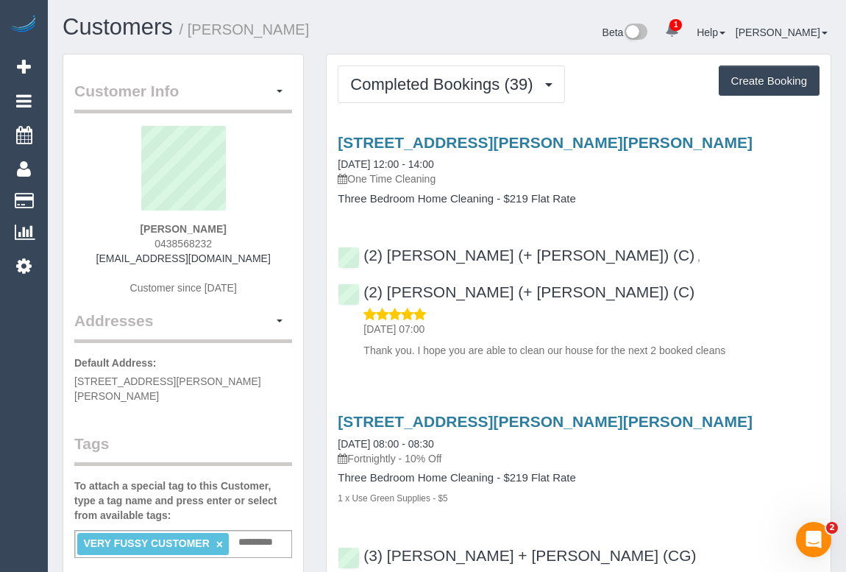
click at [662, 175] on p "One Time Cleaning" at bounding box center [579, 178] width 482 height 15
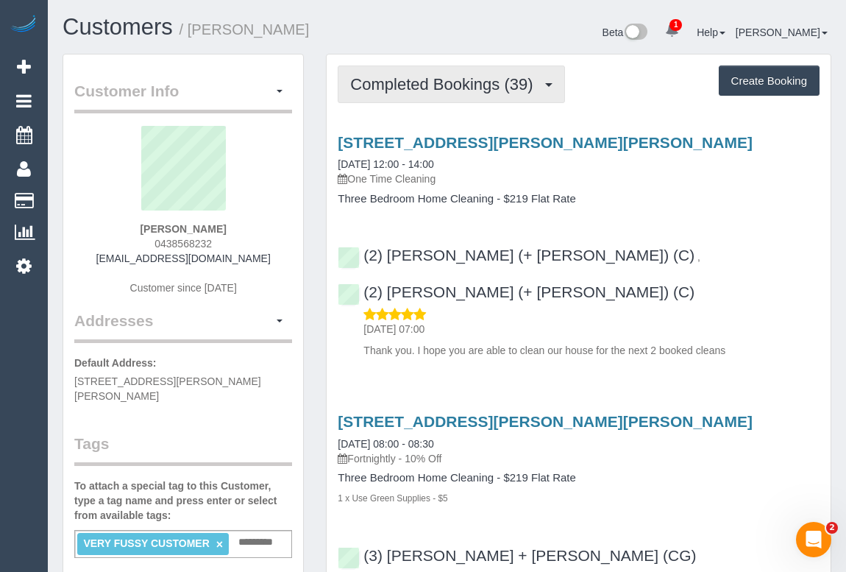
click at [445, 87] on span "Completed Bookings (39)" at bounding box center [445, 84] width 190 height 18
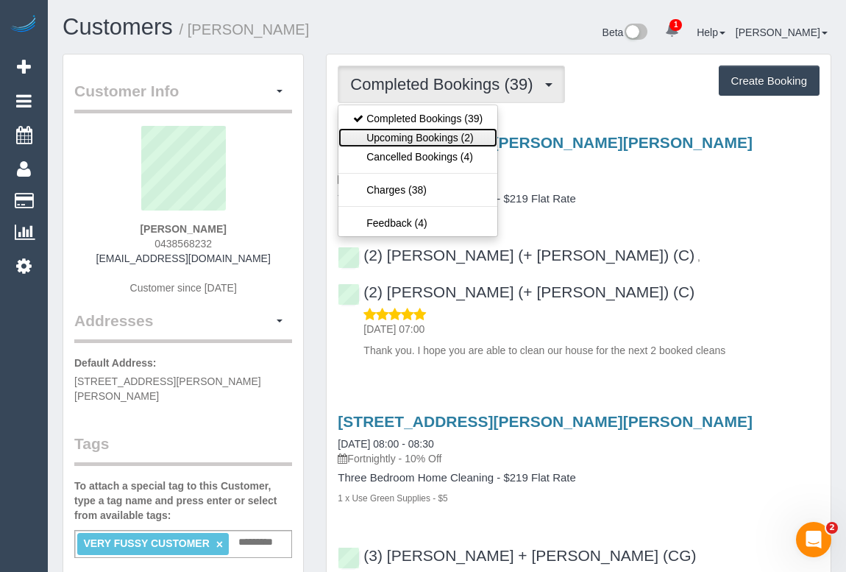
click at [412, 133] on link "Upcoming Bookings (2)" at bounding box center [418, 137] width 159 height 19
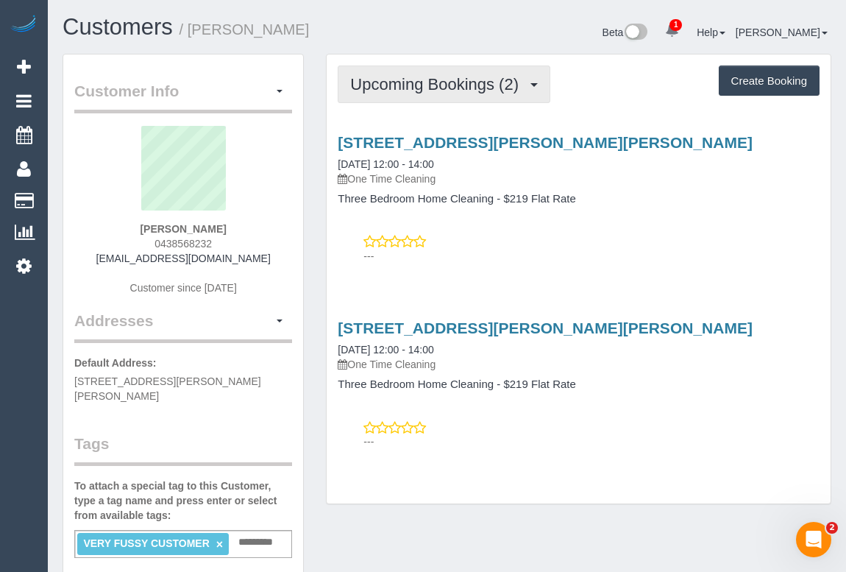
click at [431, 82] on span "Upcoming Bookings (2)" at bounding box center [438, 84] width 176 height 18
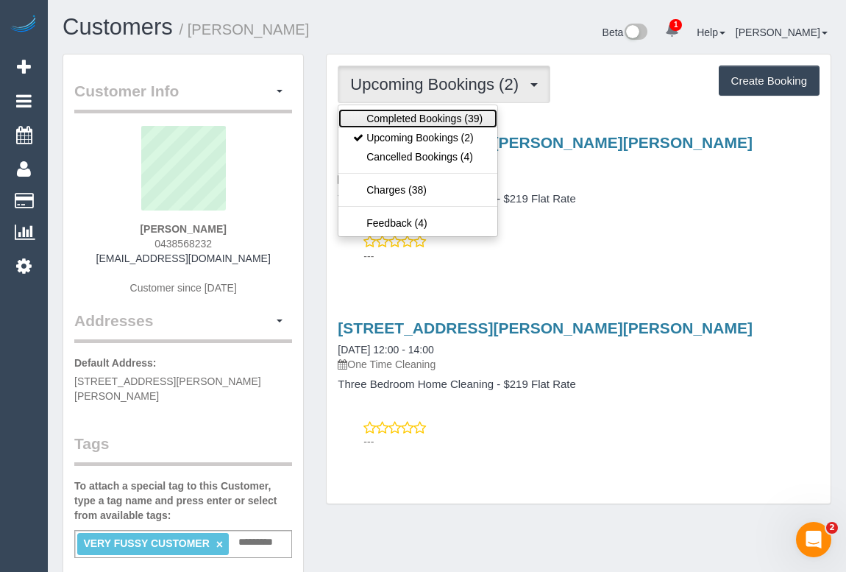
click at [420, 116] on link "Completed Bookings (39)" at bounding box center [418, 118] width 159 height 19
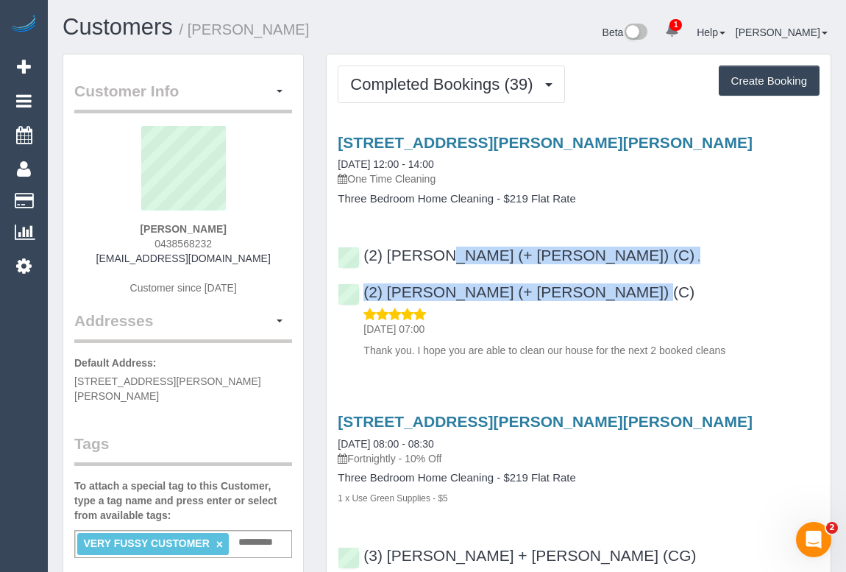
drag, startPoint x: 772, startPoint y: 253, endPoint x: 392, endPoint y: 244, distance: 379.9
click at [392, 244] on div "(2) Chalini (+ Mayon) (C) , (2) Mayon (+ Chalini) (C) 09/09/2025 07:00 Thank yo…" at bounding box center [579, 296] width 504 height 124
copy div "(2) Chalini (+ Mayon) (C) , (2) Mayon (+ Chalini) (C)"
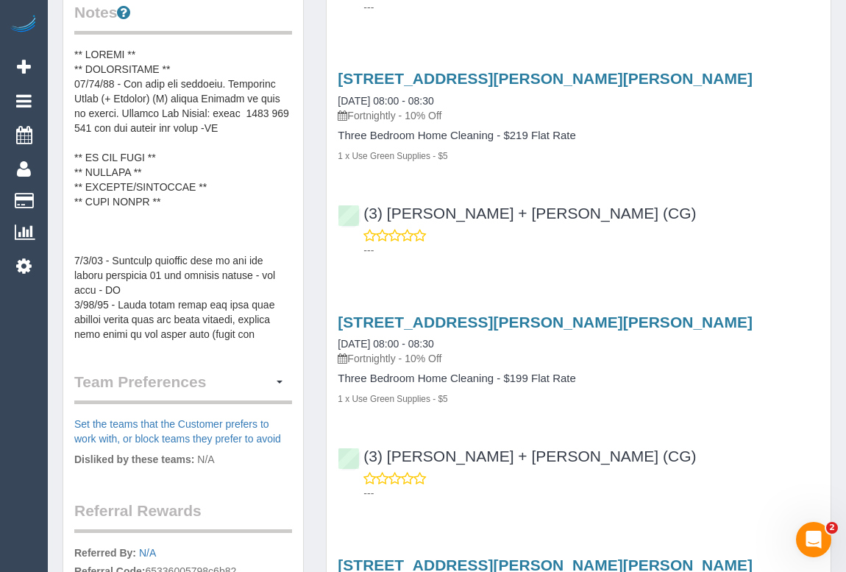
scroll to position [602, 0]
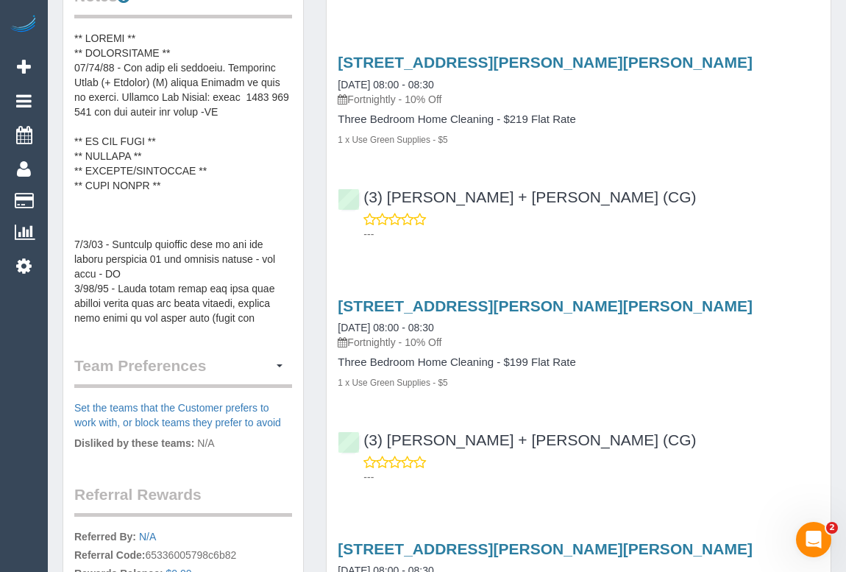
click at [727, 419] on div "(3) Bansari + Bhavesh (CG) ---" at bounding box center [579, 452] width 504 height 66
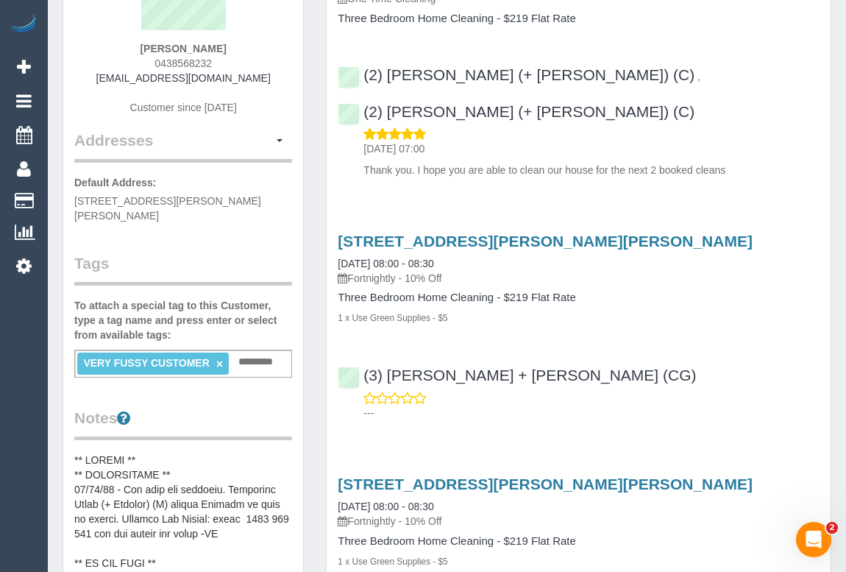
scroll to position [66, 0]
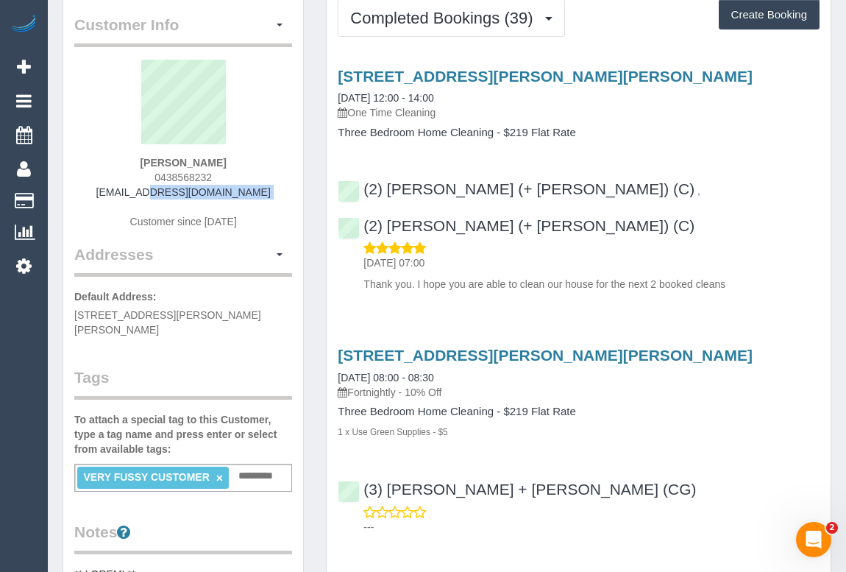
drag, startPoint x: 118, startPoint y: 195, endPoint x: 258, endPoint y: 199, distance: 139.9
click at [258, 199] on div "Vivien Amiel 0438568232 vamiel@bigpond.net.au Customer since 2023" at bounding box center [183, 152] width 218 height 184
copy div "vamiel@bigpond.net.au"
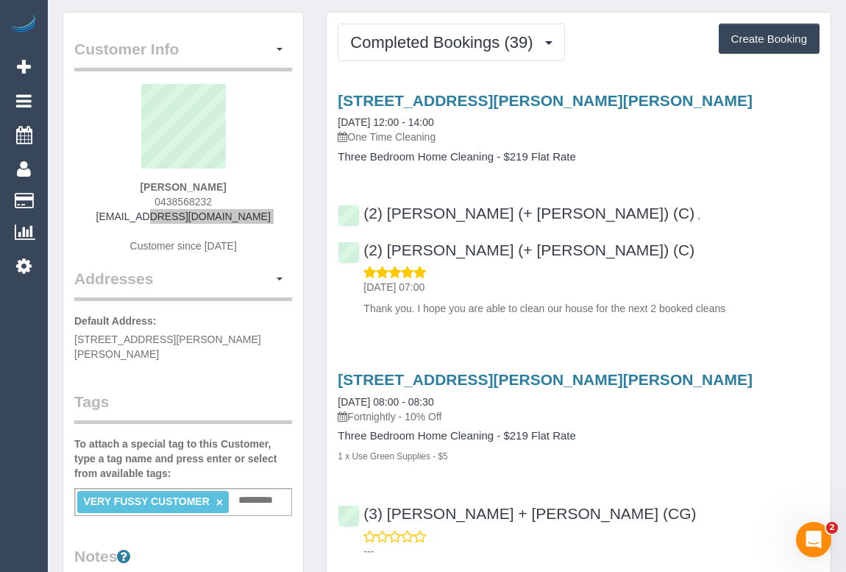
scroll to position [0, 0]
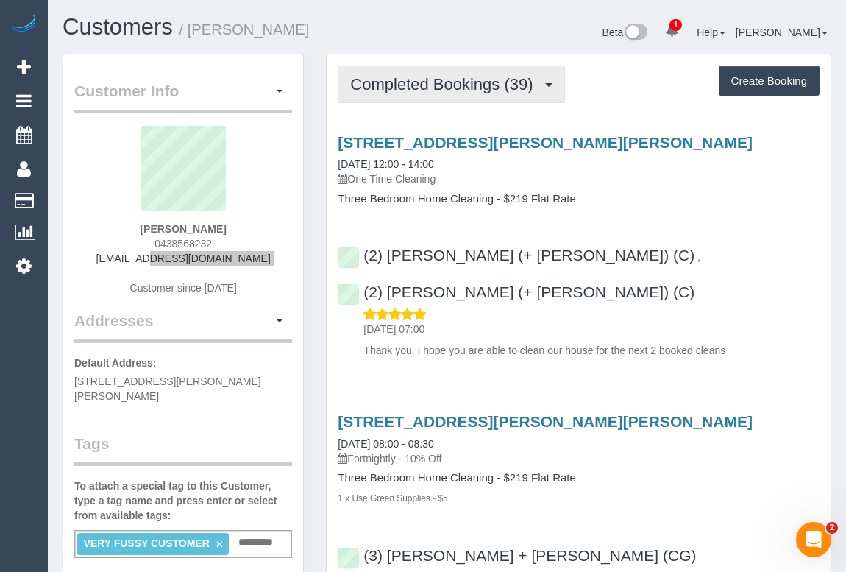
click at [445, 83] on span "Completed Bookings (39)" at bounding box center [445, 84] width 190 height 18
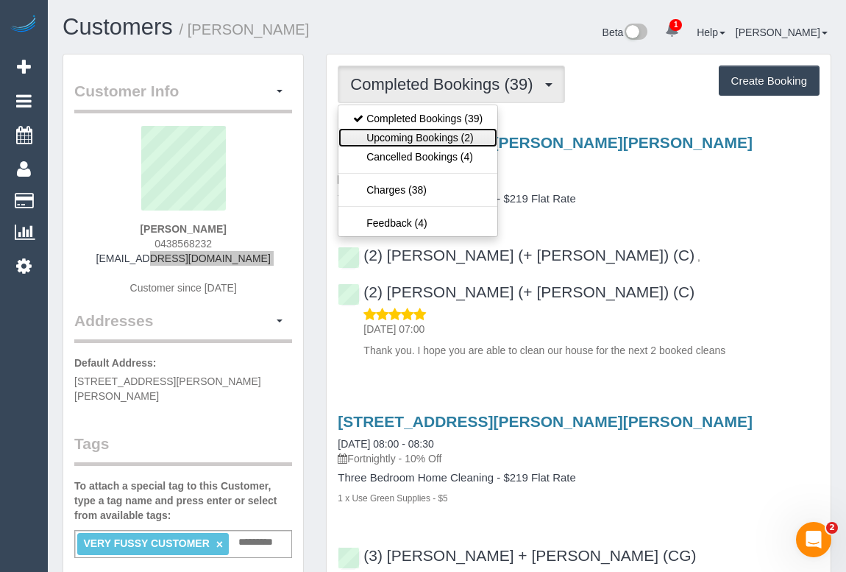
click at [426, 136] on link "Upcoming Bookings (2)" at bounding box center [418, 137] width 159 height 19
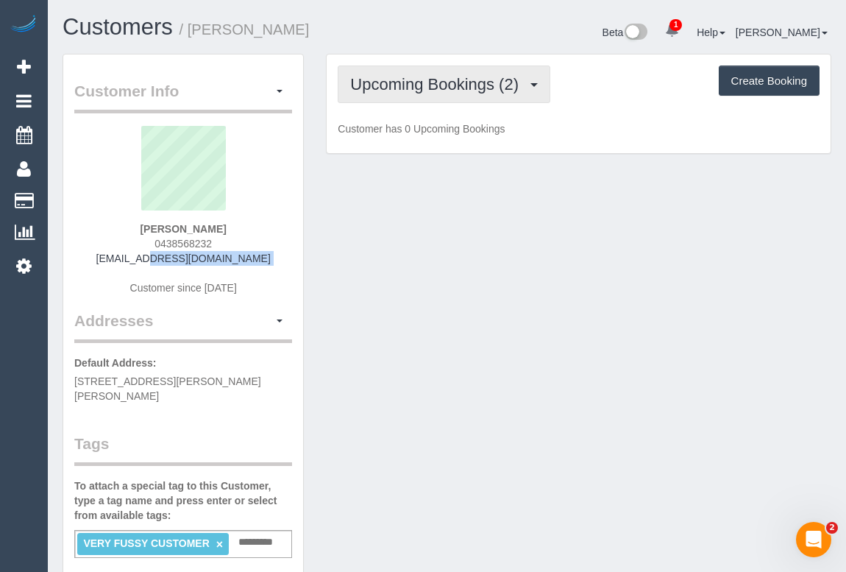
click at [448, 92] on button "Upcoming Bookings (2)" at bounding box center [444, 85] width 213 height 38
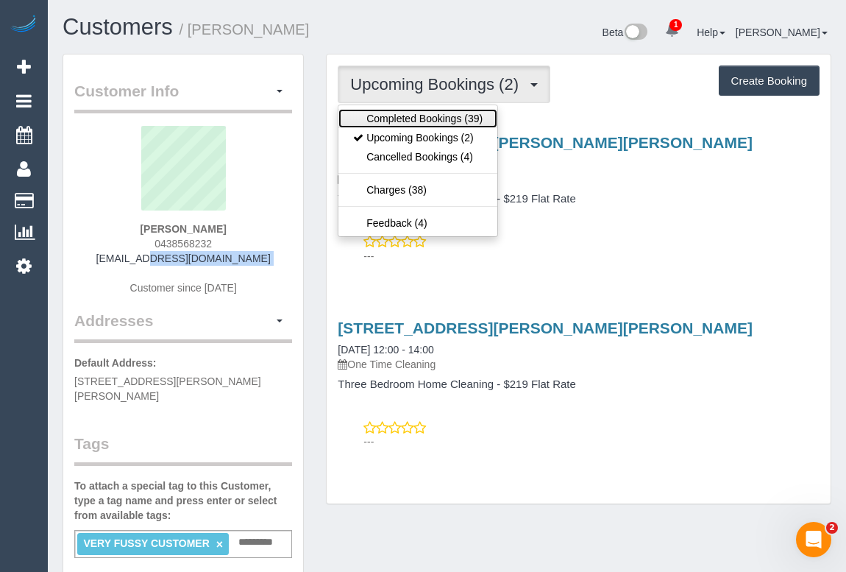
click at [418, 113] on link "Completed Bookings (39)" at bounding box center [418, 118] width 159 height 19
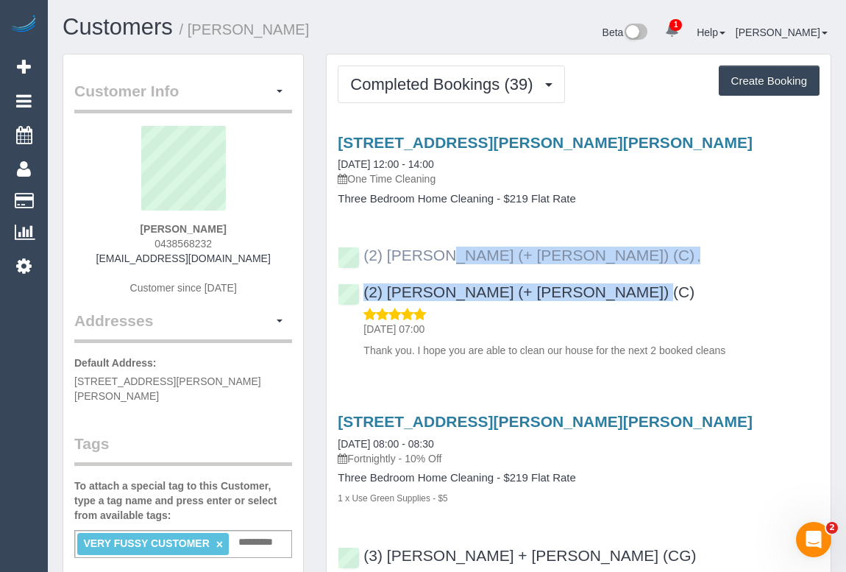
drag, startPoint x: 751, startPoint y: 255, endPoint x: 363, endPoint y: 255, distance: 388.6
click at [363, 255] on div "(2) Chalini (+ Mayon) (C) , (2) Mayon (+ Chalini) (C) 09/09/2025 07:00 Thank yo…" at bounding box center [579, 296] width 504 height 124
copy div "(2) Chalini (+ Mayon) (C) , (2) Mayon (+ Chalini) (C)"
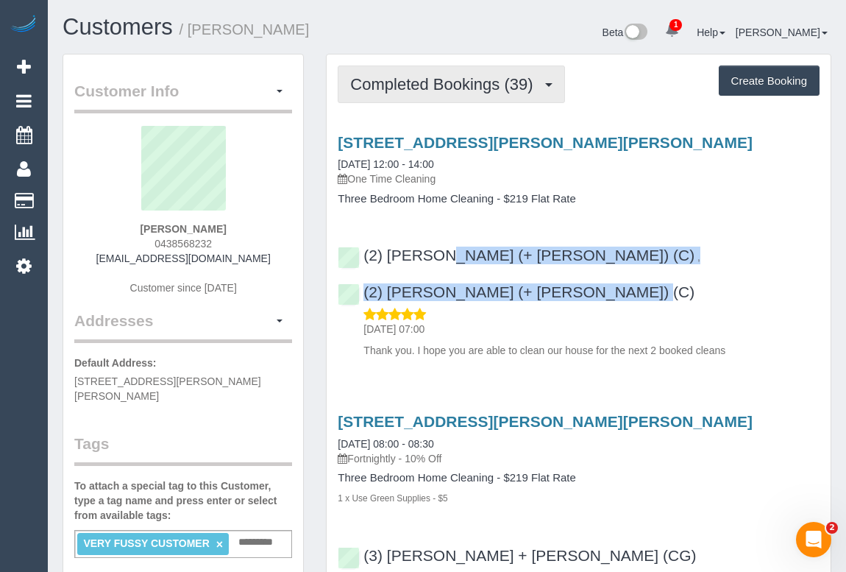
click at [412, 75] on span "Completed Bookings (39)" at bounding box center [445, 84] width 190 height 18
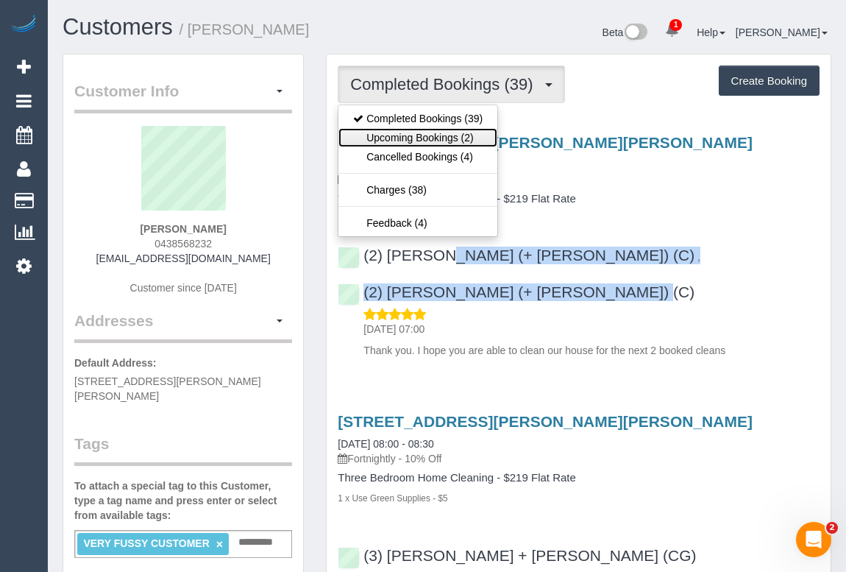
click at [415, 138] on link "Upcoming Bookings (2)" at bounding box center [418, 137] width 159 height 19
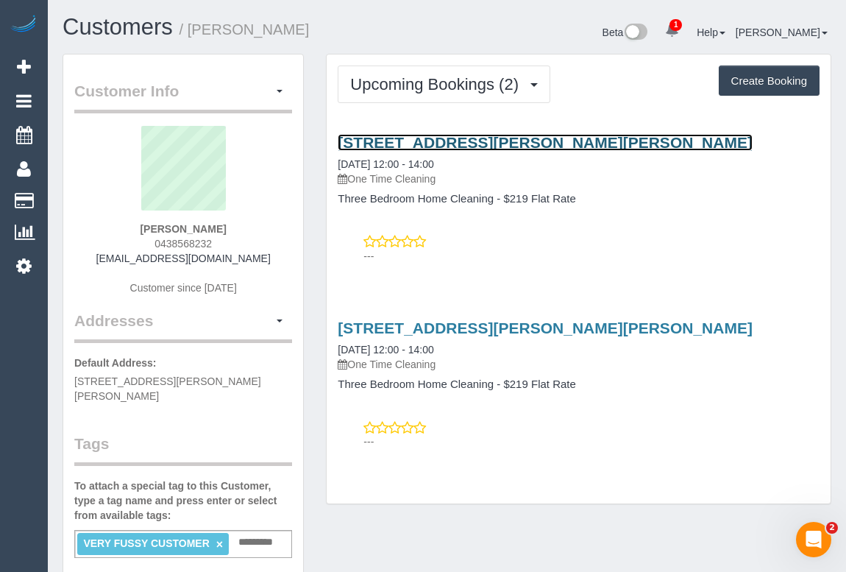
click at [484, 141] on link "29 Margaret St, Carnegie, VIC 3163" at bounding box center [545, 142] width 415 height 17
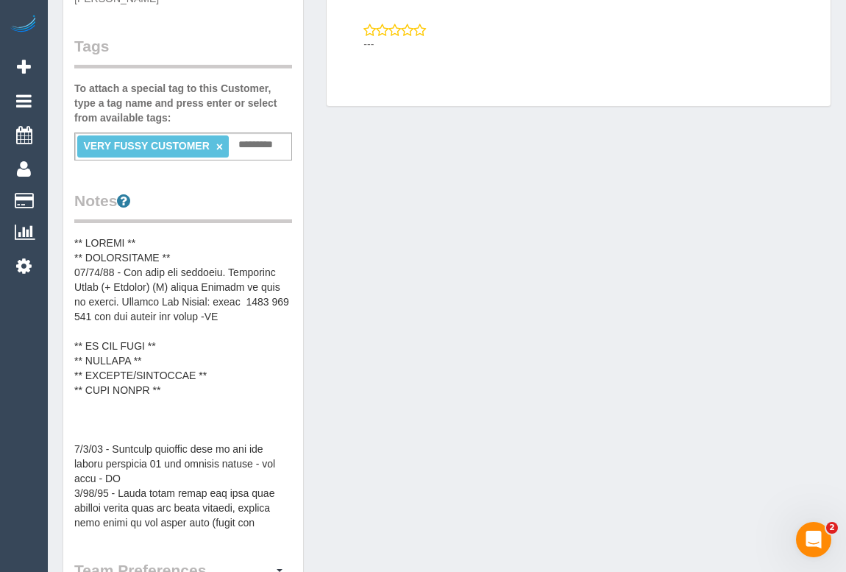
scroll to position [401, 0]
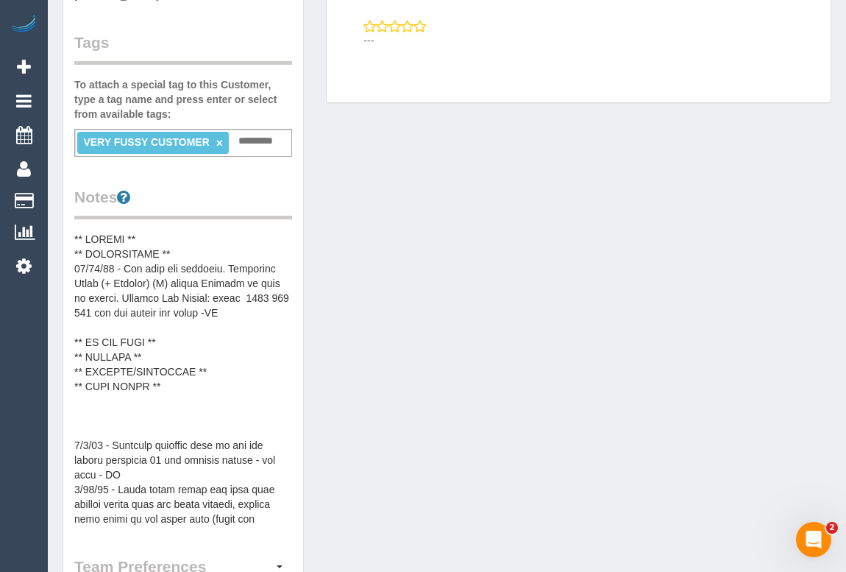
click at [508, 420] on div "Customer Info Edit Contact Info Send Message Email Preferences Special Sales Ta…" at bounding box center [447, 295] width 791 height 1284
drag, startPoint x: 507, startPoint y: 264, endPoint x: 375, endPoint y: 123, distance: 193.2
click at [507, 264] on div "Customer Info Edit Contact Info Send Message Email Preferences Special Sales Ta…" at bounding box center [447, 295] width 791 height 1284
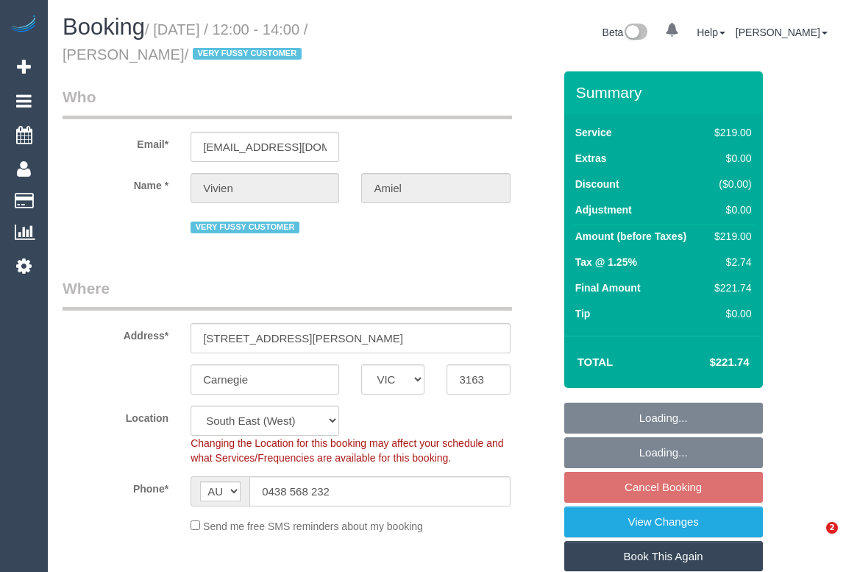
select select "VIC"
select select "number:27"
select select "number:14"
select select "number:19"
select select "object:828"
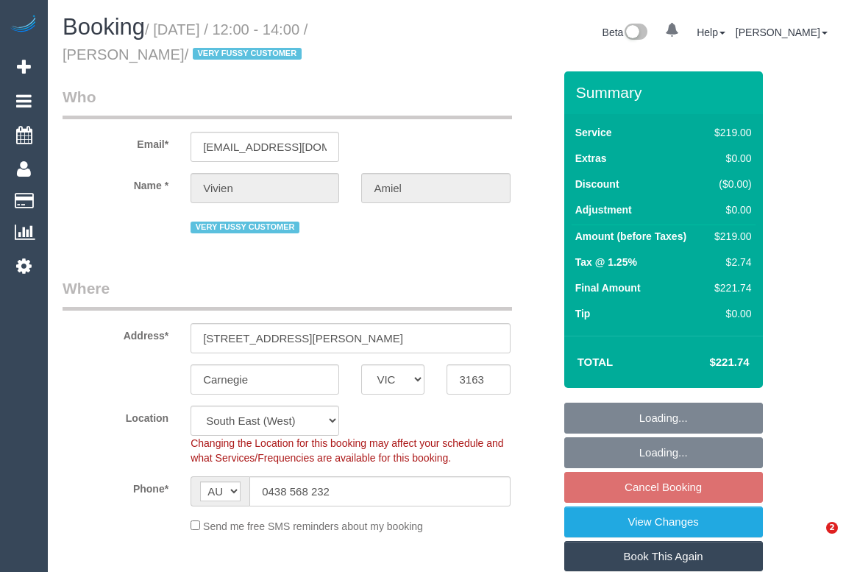
select select "spot4"
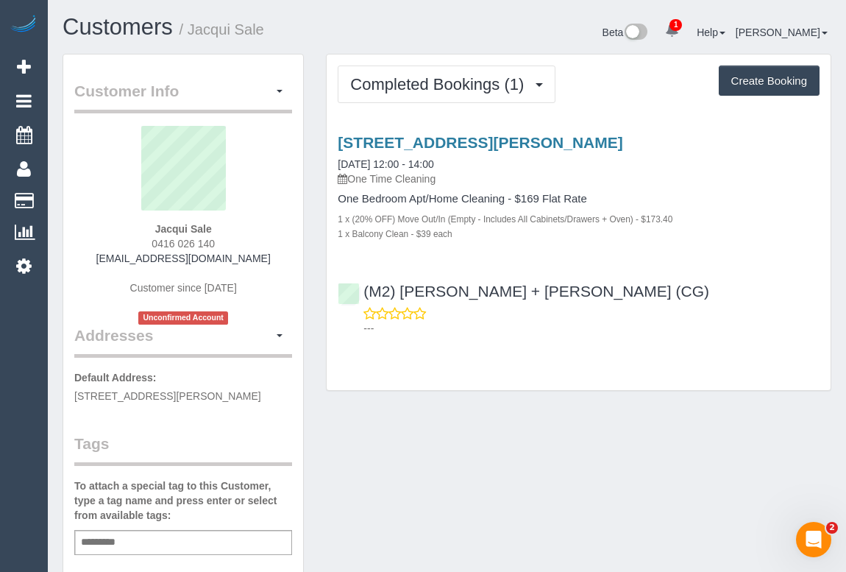
click at [471, 391] on div "Completed Bookings (1) Completed Bookings (1) Upcoming Bookings (0) Cancelled B…" at bounding box center [579, 230] width 528 height 352
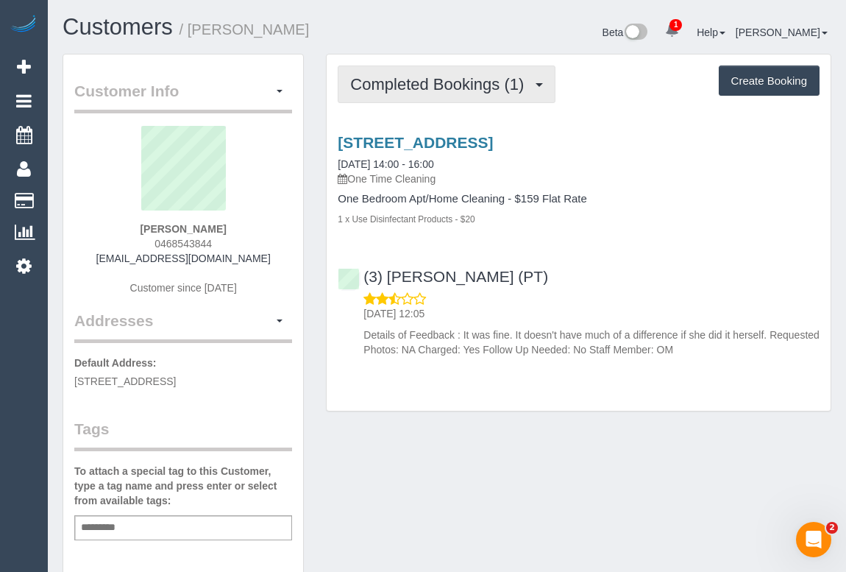
click at [441, 80] on span "Completed Bookings (1)" at bounding box center [440, 84] width 181 height 18
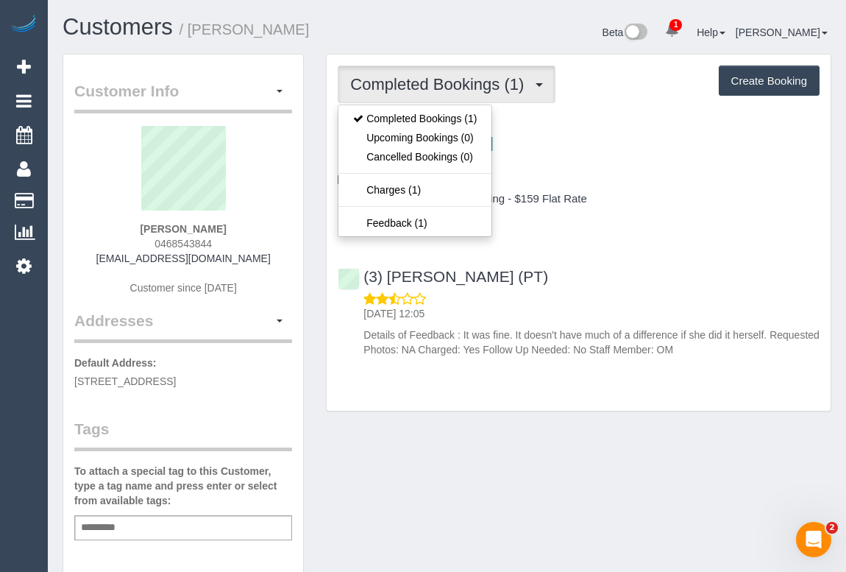
click at [715, 235] on div "[STREET_ADDRESS] [DATE] 14:00 - 16:00 One Time Cleaning One Bedroom Apt/Home Cl…" at bounding box center [579, 242] width 504 height 242
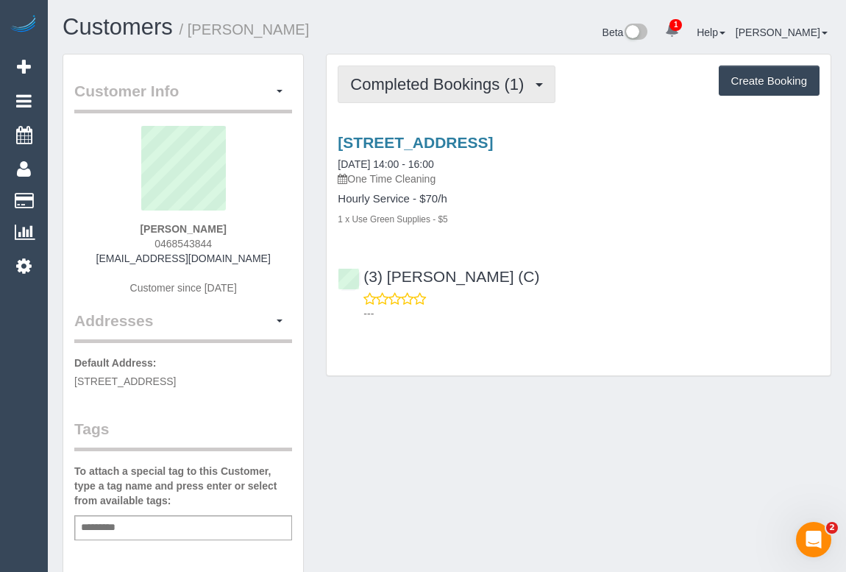
click at [408, 80] on span "Completed Bookings (1)" at bounding box center [440, 84] width 181 height 18
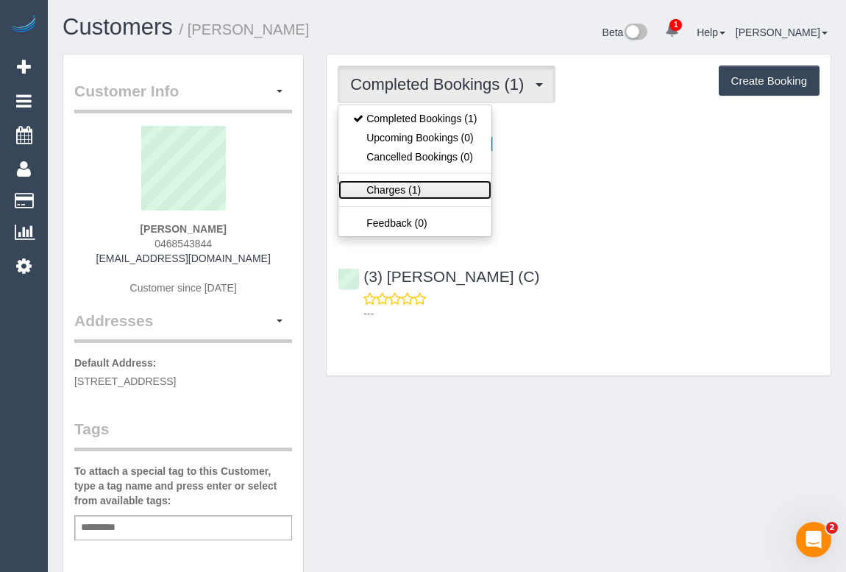
click at [387, 188] on link "Charges (1)" at bounding box center [415, 189] width 153 height 19
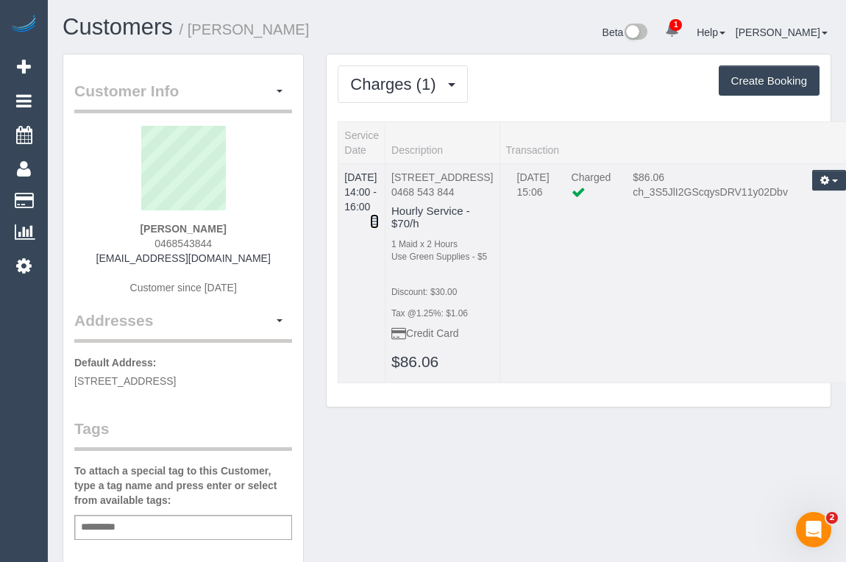
click at [379, 216] on icon at bounding box center [374, 221] width 9 height 10
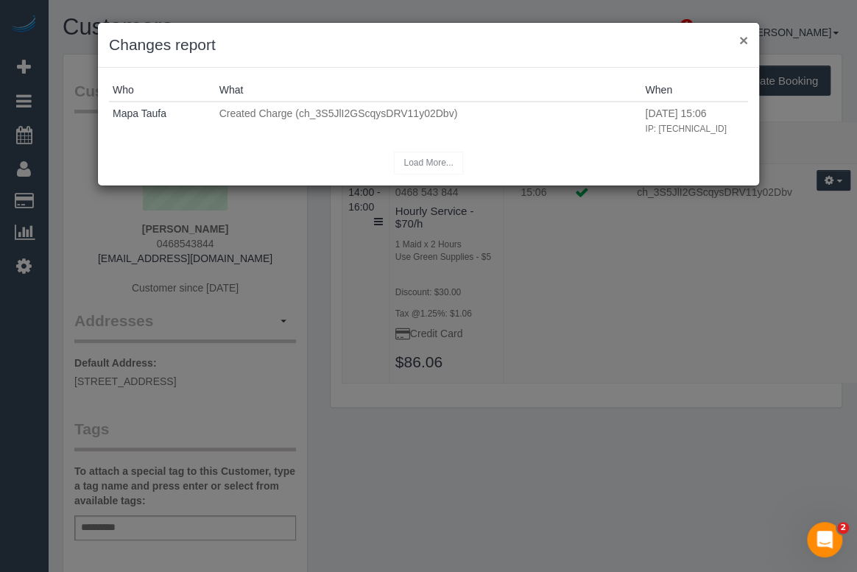
click at [746, 38] on button "×" at bounding box center [743, 39] width 9 height 15
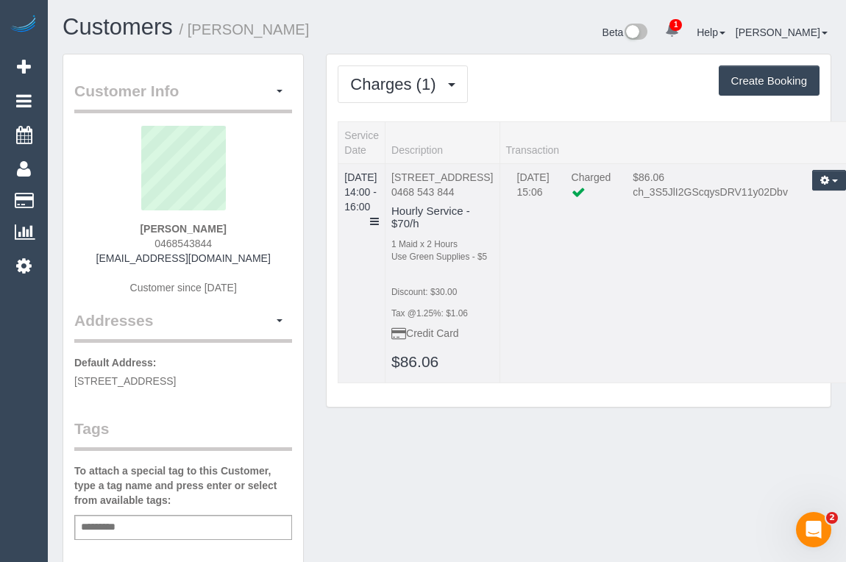
click at [385, 206] on td "08/09/2025 14:00 - 16:00" at bounding box center [362, 272] width 47 height 219
click at [379, 216] on icon at bounding box center [374, 221] width 9 height 10
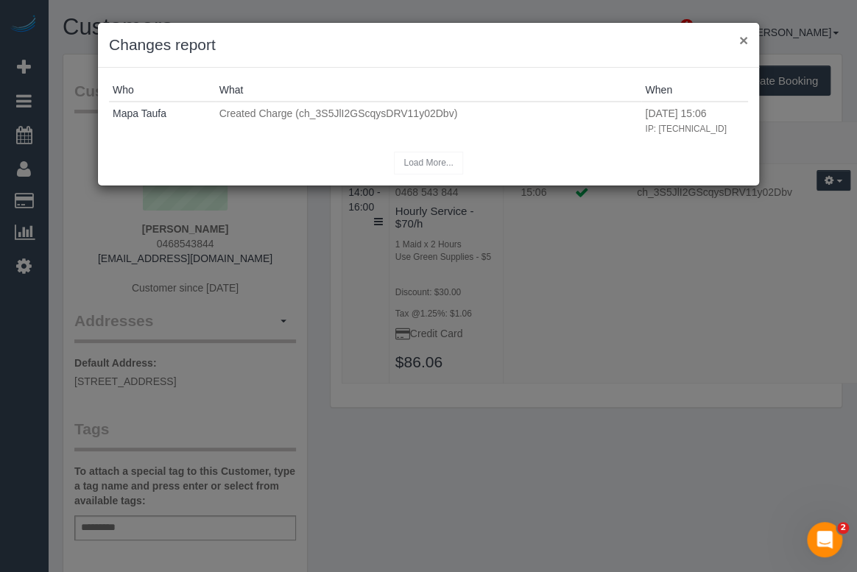
click at [742, 40] on button "×" at bounding box center [743, 39] width 9 height 15
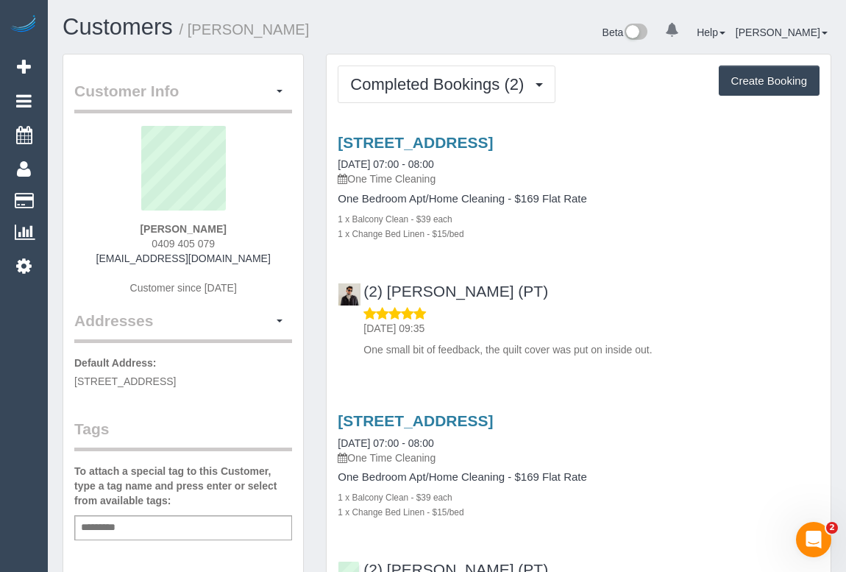
click at [634, 282] on div "(2) Azwad Raza (PT) 10/09/2025 09:35 One small bit of feedback, the quilt cover…" at bounding box center [579, 313] width 504 height 87
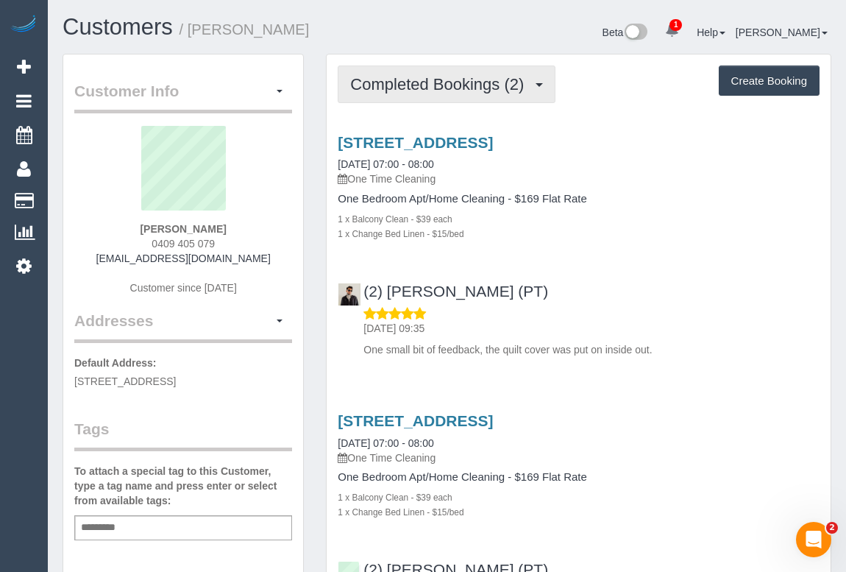
click at [426, 88] on span "Completed Bookings (2)" at bounding box center [440, 84] width 181 height 18
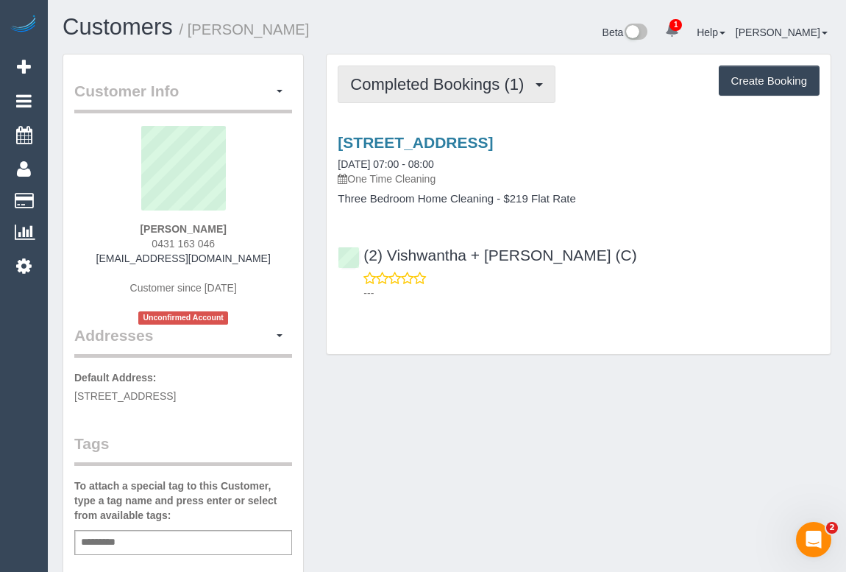
click at [446, 83] on span "Completed Bookings (1)" at bounding box center [440, 84] width 181 height 18
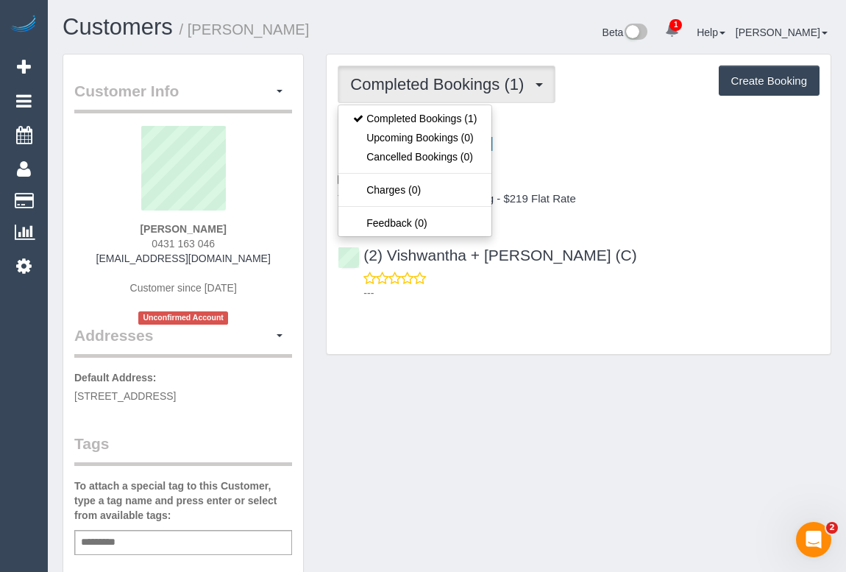
click at [677, 230] on div "[STREET_ADDRESS] [DATE] 07:00 - 08:00 One Time Cleaning Three Bedroom Home Clea…" at bounding box center [579, 213] width 504 height 185
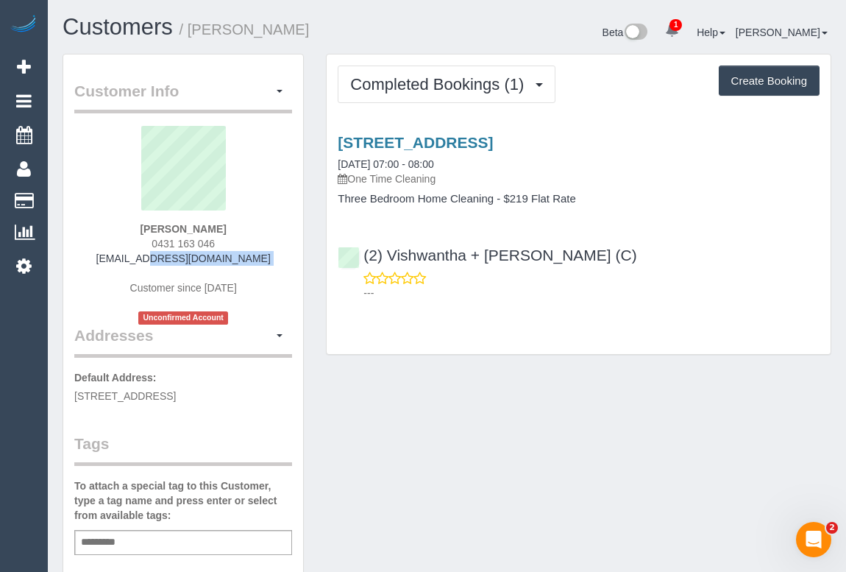
drag, startPoint x: 108, startPoint y: 258, endPoint x: 286, endPoint y: 266, distance: 177.5
click at [286, 266] on div "[PERSON_NAME] 0431 163 046 [EMAIL_ADDRESS][DOMAIN_NAME] Customer since [DATE] U…" at bounding box center [183, 225] width 218 height 199
copy div "[EMAIL_ADDRESS][DOMAIN_NAME]"
click at [369, 414] on div "Customer Info Edit Contact Info Send Message Email Preferences Special Sales Ta…" at bounding box center [447, 554] width 791 height 1001
click at [601, 397] on div "Customer Info Edit Contact Info Send Message Email Preferences Special Sales Ta…" at bounding box center [447, 554] width 791 height 1001
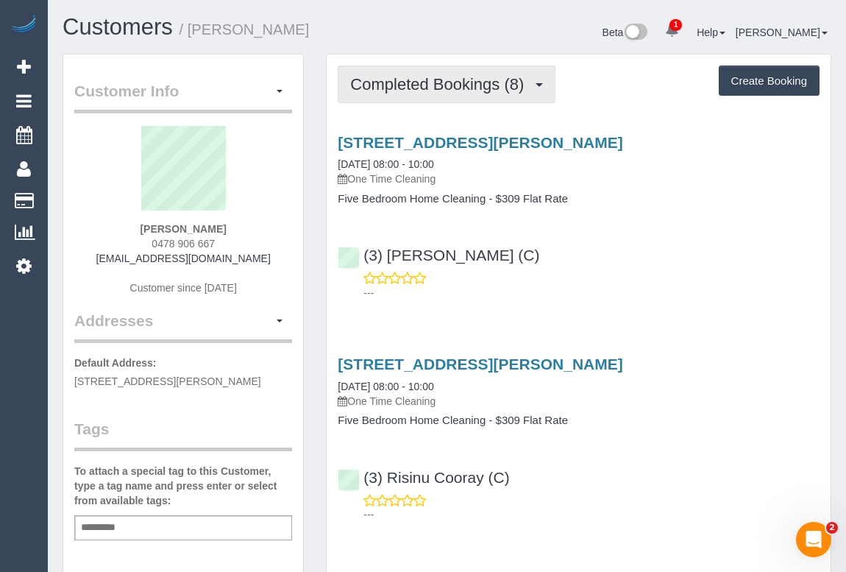
click at [420, 85] on span "Completed Bookings (8)" at bounding box center [440, 84] width 181 height 18
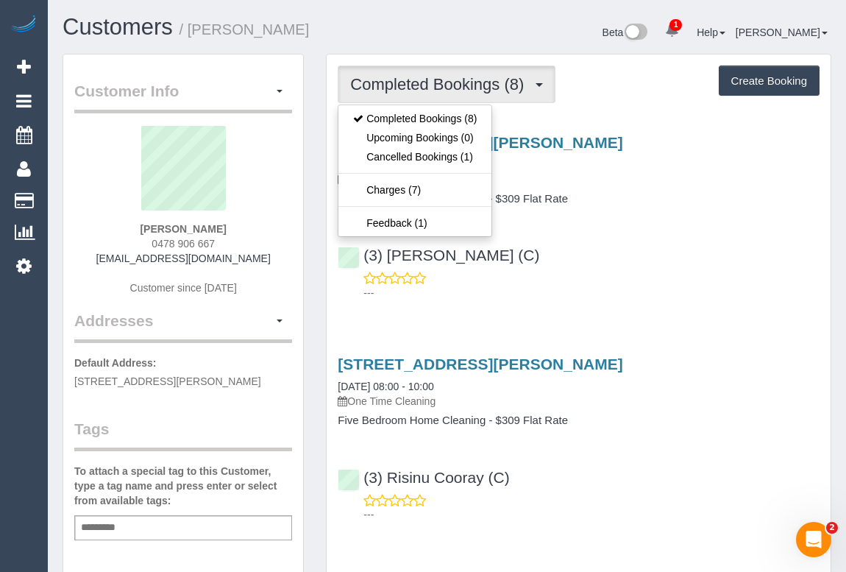
click at [603, 238] on div "(3) [PERSON_NAME] (C) ---" at bounding box center [579, 267] width 504 height 66
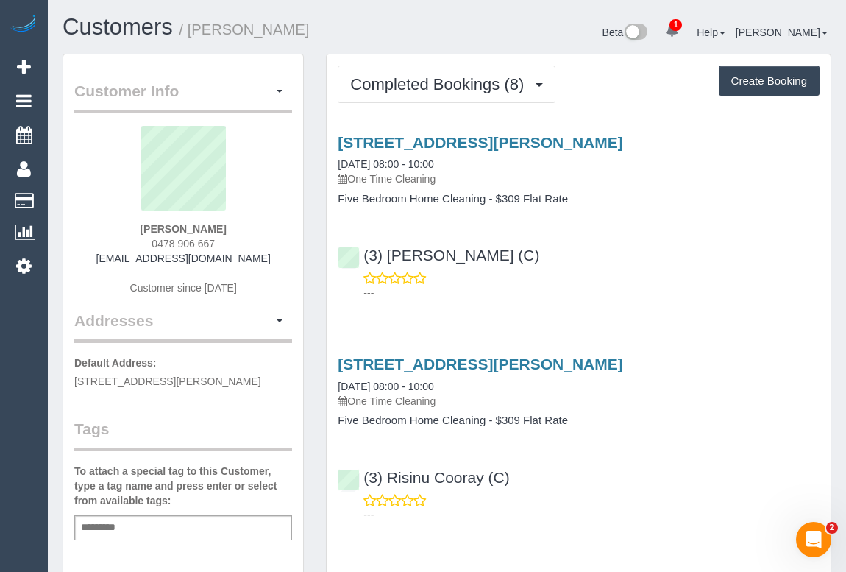
drag, startPoint x: 165, startPoint y: 245, endPoint x: 241, endPoint y: 244, distance: 75.8
click at [241, 244] on div "Jeslin Lim 0478 906 667 limeyjeslin@gmail.com Customer since 2016" at bounding box center [183, 218] width 218 height 184
copy span "0478 906 667"
click at [314, 218] on div "Customer Info Edit Contact Info Send Message Email Preferences Special Sales Ta…" at bounding box center [183, 569] width 263 height 1030
click at [678, 277] on div "---" at bounding box center [579, 285] width 482 height 29
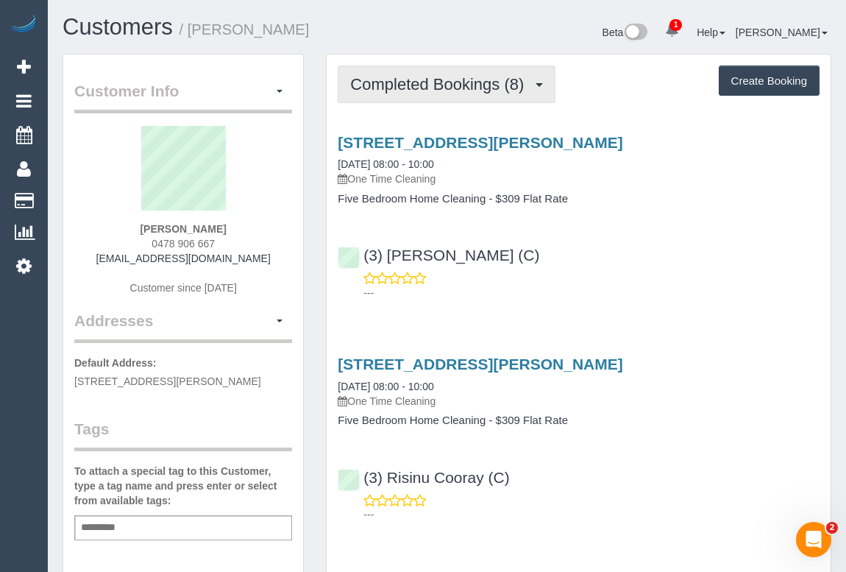
click at [438, 93] on button "Completed Bookings (8)" at bounding box center [447, 85] width 218 height 38
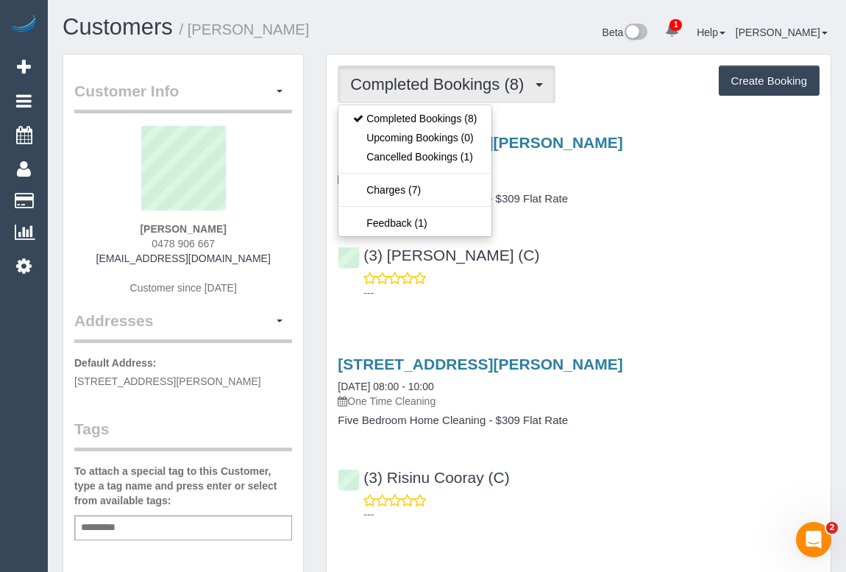
click at [627, 271] on div "---" at bounding box center [579, 285] width 482 height 29
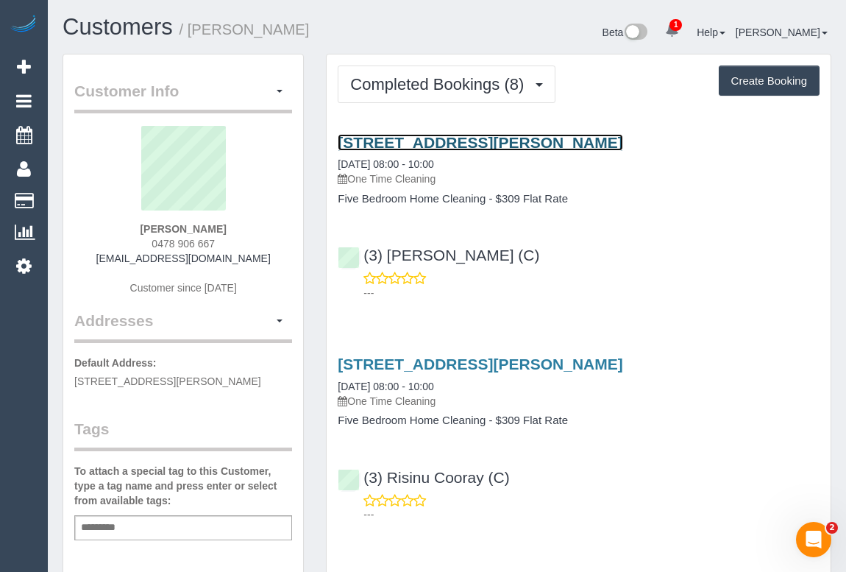
click at [492, 138] on link "9, Lichfield Grove, Mont Albert North, VIC 3129" at bounding box center [480, 142] width 285 height 17
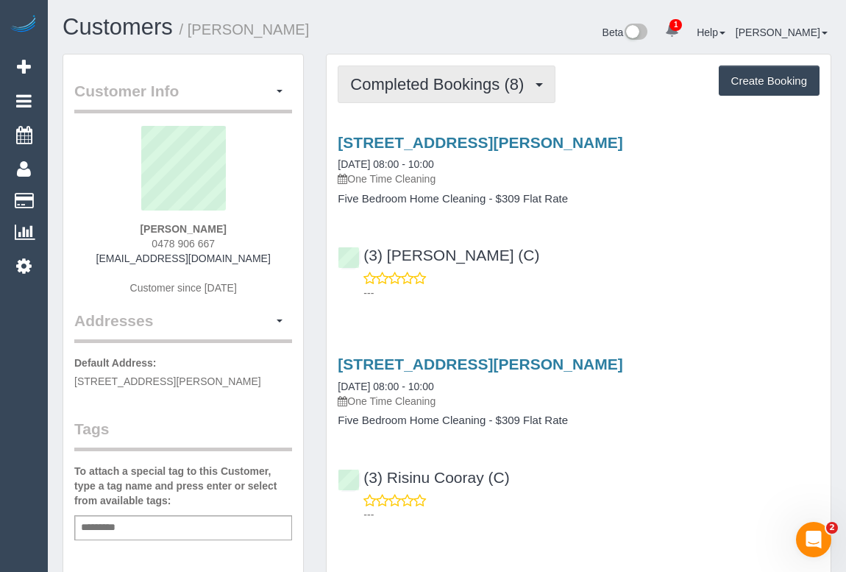
click at [447, 78] on span "Completed Bookings (8)" at bounding box center [440, 84] width 181 height 18
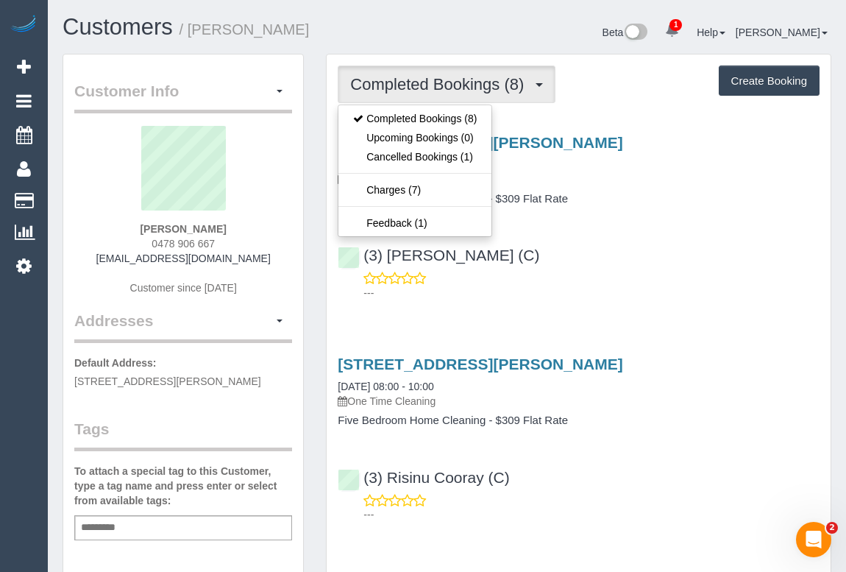
click at [606, 267] on div "(3) Kirin Miller (C) ---" at bounding box center [579, 267] width 504 height 66
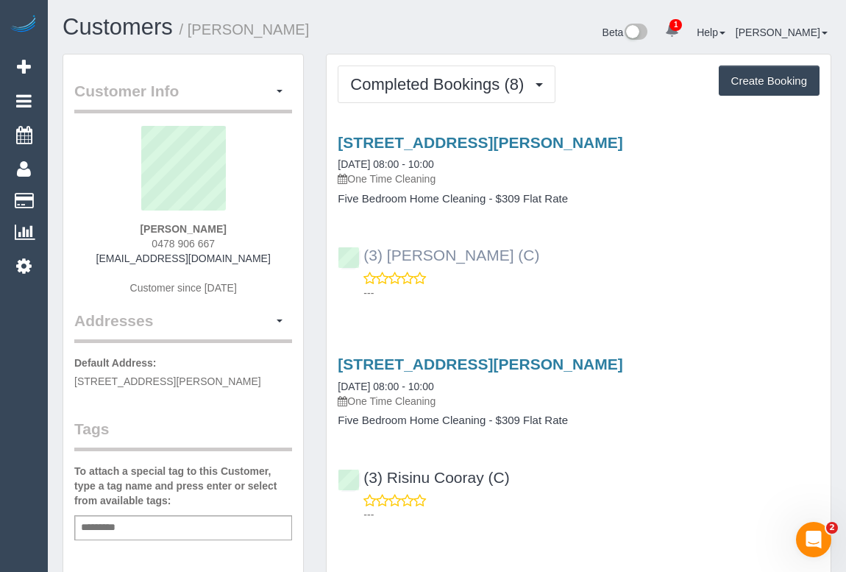
drag, startPoint x: 493, startPoint y: 258, endPoint x: 364, endPoint y: 255, distance: 128.9
click at [364, 255] on div "(3) Kirin Miller (C) ---" at bounding box center [579, 267] width 504 height 66
copy link "(3) Kirin Miller (C)"
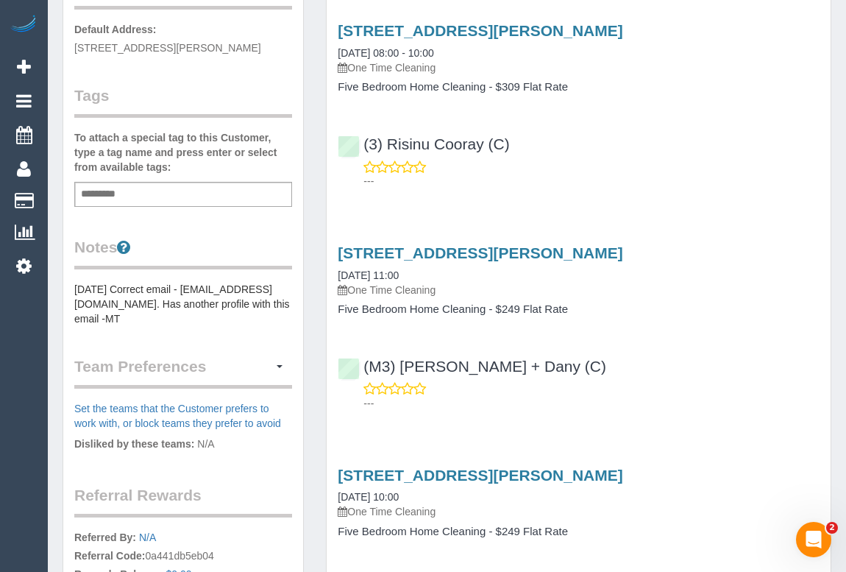
scroll to position [334, 0]
click at [280, 365] on button "button" at bounding box center [279, 366] width 25 height 23
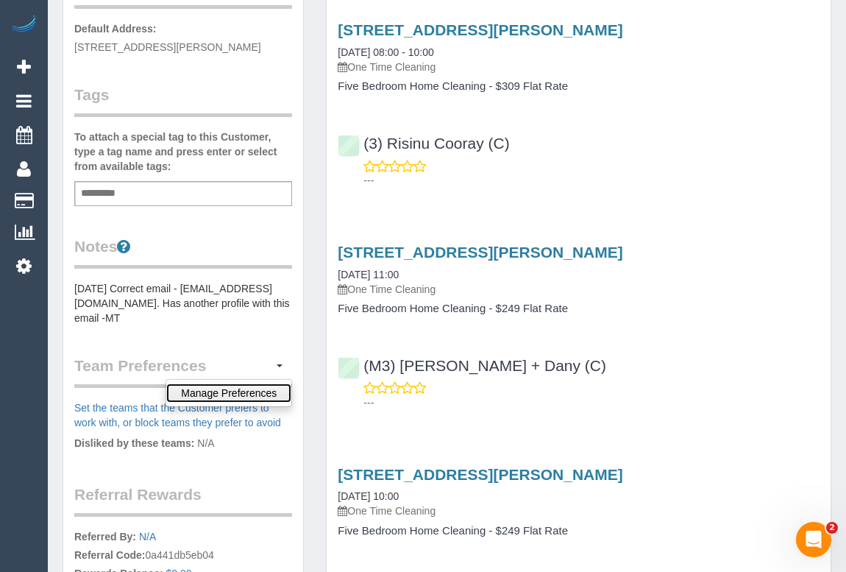
click at [238, 390] on link "Manage Preferences" at bounding box center [228, 392] width 125 height 19
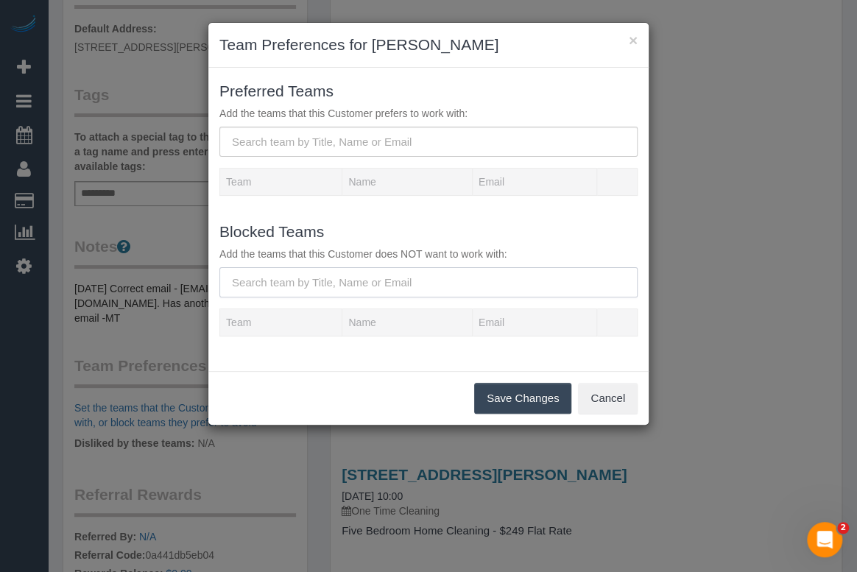
click at [280, 283] on input "text" at bounding box center [428, 282] width 418 height 30
paste input "(3) Kirin Miller (C)"
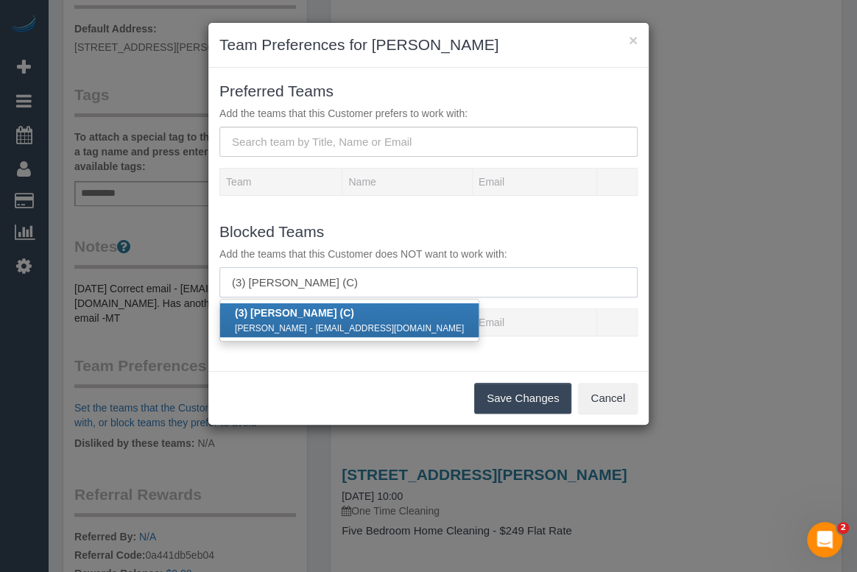
type input "(3) Kirin Miller (C)"
click at [280, 303] on link "(3) Kirin Miller (C) Kirin Miller - millerkirin@gmail.com" at bounding box center [349, 320] width 258 height 34
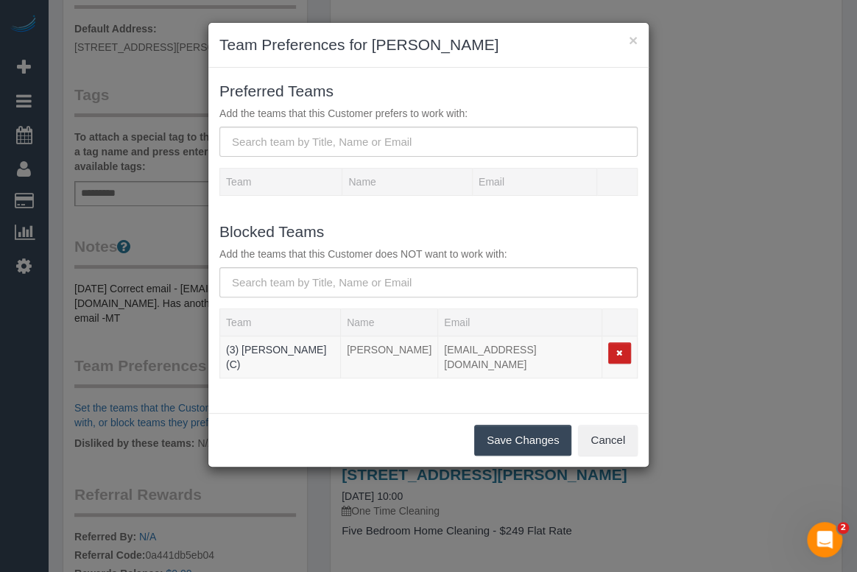
click at [506, 428] on button "Save Changes" at bounding box center [522, 440] width 97 height 31
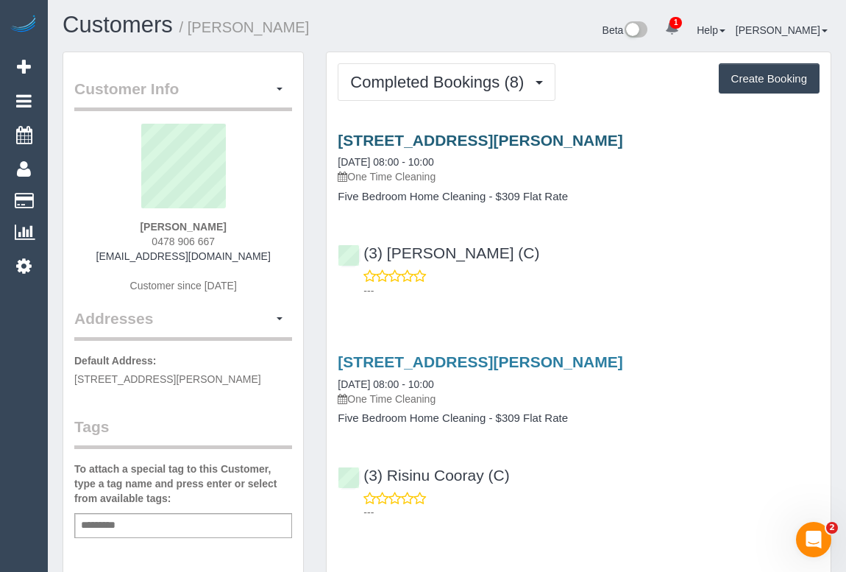
scroll to position [0, 0]
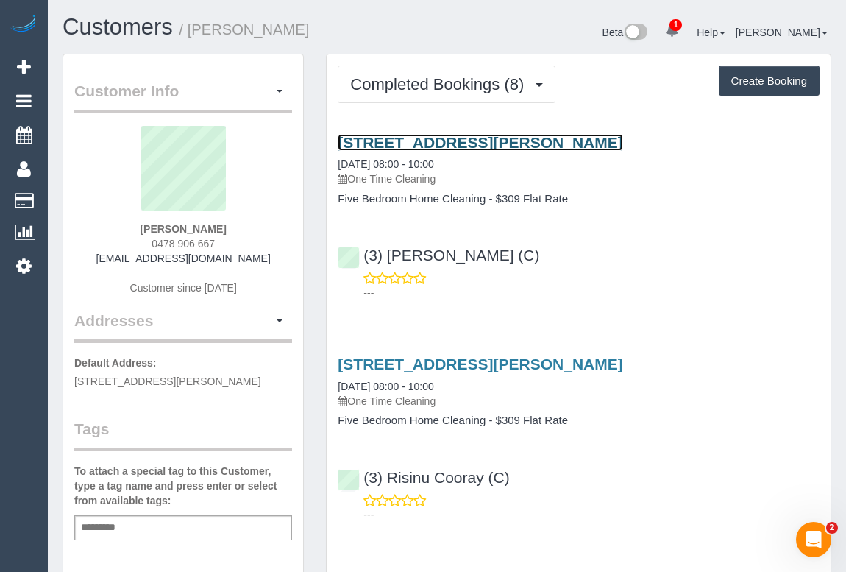
click at [440, 141] on link "9, Lichfield Grove, Mont Albert North, VIC 3129" at bounding box center [480, 142] width 285 height 17
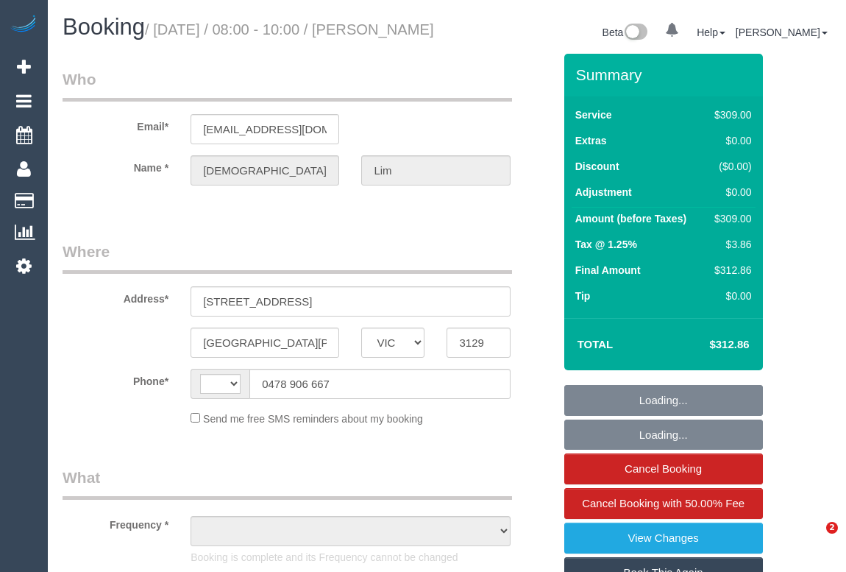
select select "VIC"
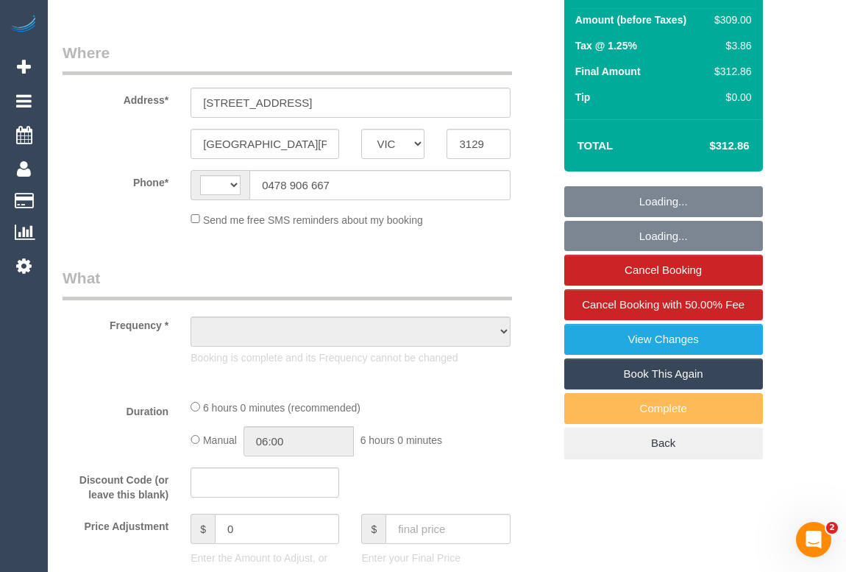
scroll to position [200, 0]
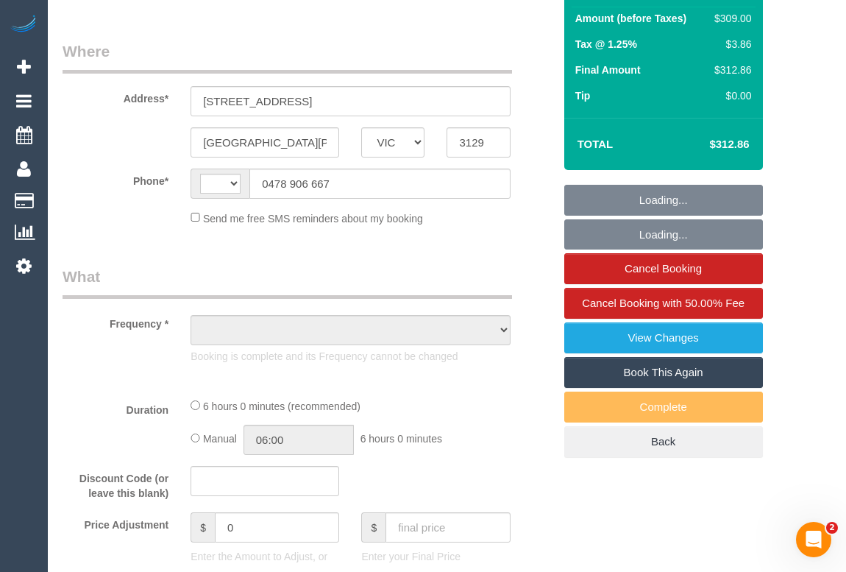
select select "object:299"
select select "string:stripe-pm_1S13ns2GScqysDRVhwKYBl9Z"
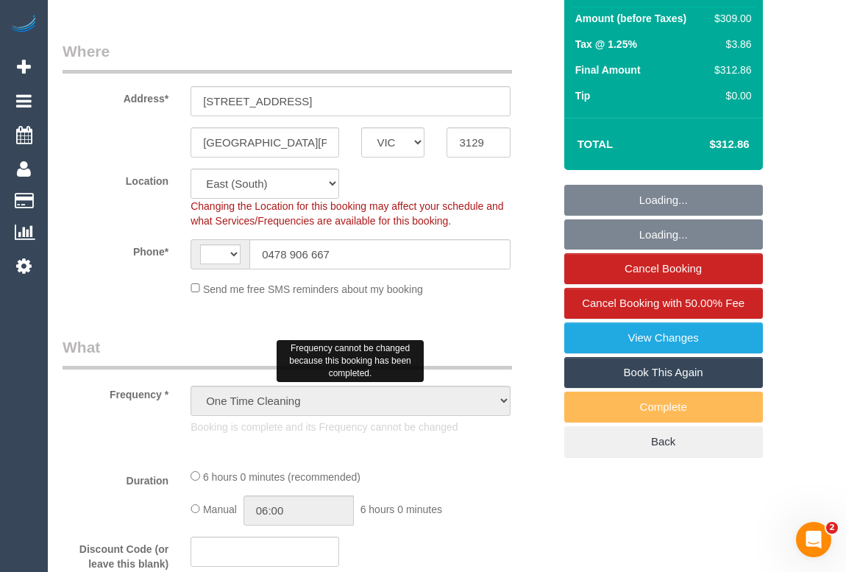
select select "object:556"
select select "string:AU"
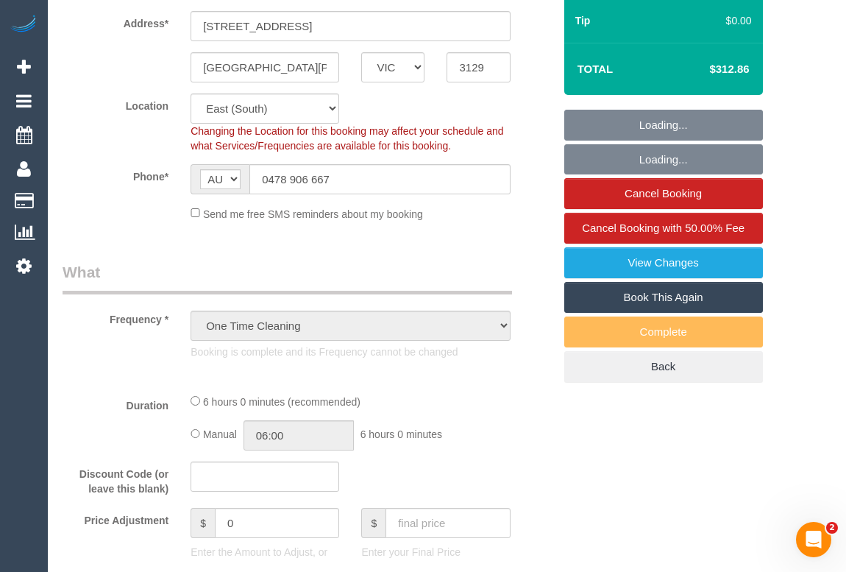
scroll to position [401, 0]
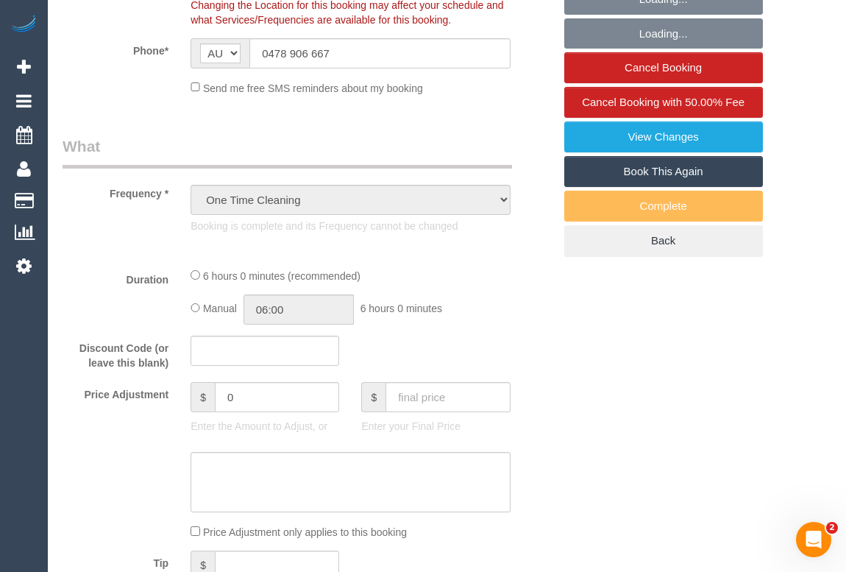
select select "number:28"
select select "number:14"
select select "number:19"
select select "number:25"
select select "number:13"
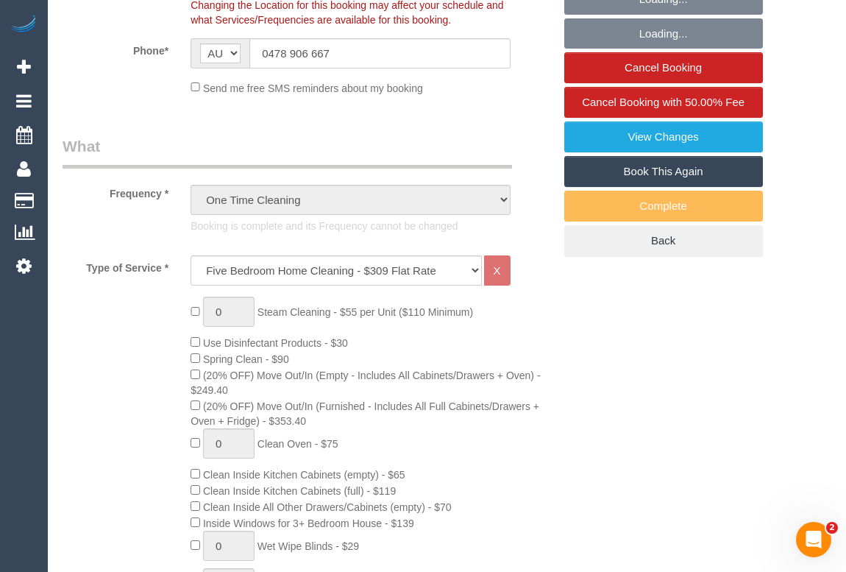
select select "spot1"
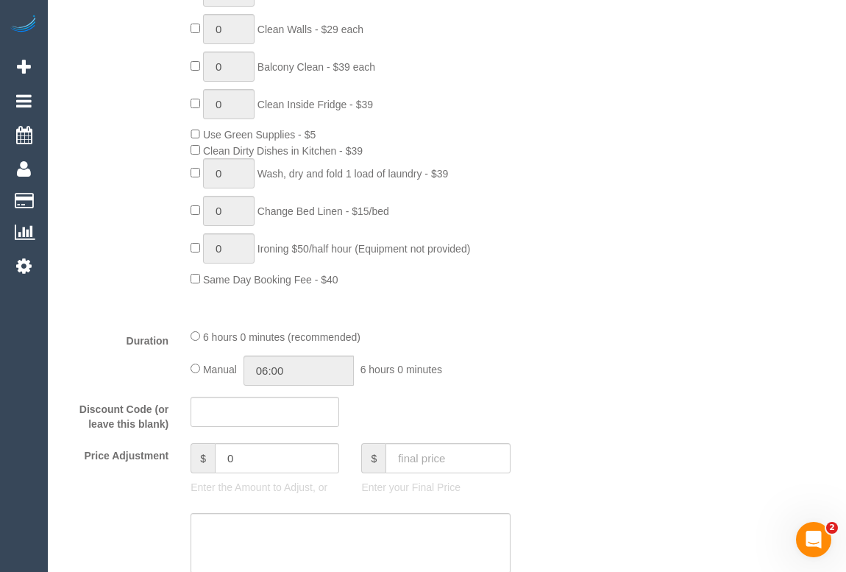
scroll to position [1070, 0]
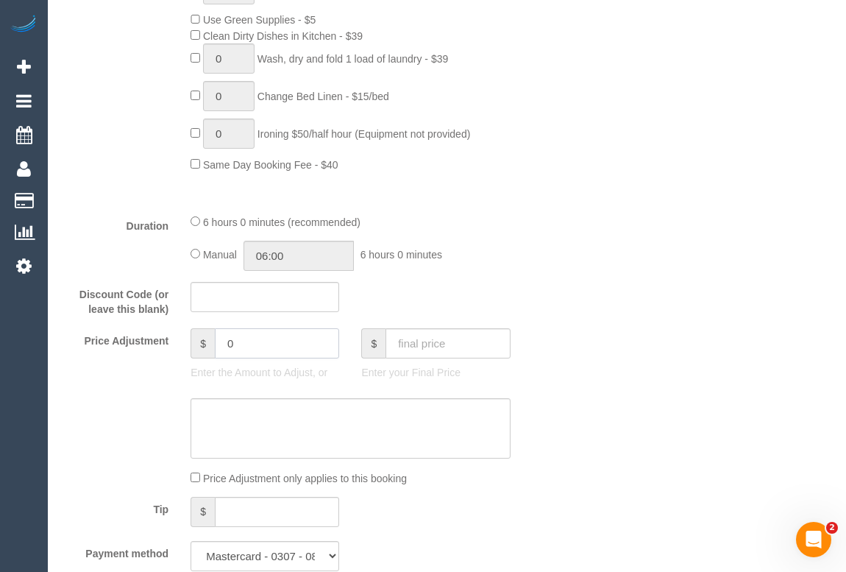
drag, startPoint x: 266, startPoint y: 371, endPoint x: 184, endPoint y: 361, distance: 83.0
click at [184, 361] on div "$ 0 Enter the Amount to Adjust, or" at bounding box center [265, 357] width 171 height 59
type input "-30"
click at [219, 443] on textarea at bounding box center [350, 428] width 319 height 60
type textarea "Added -30 for missed areas - OM"
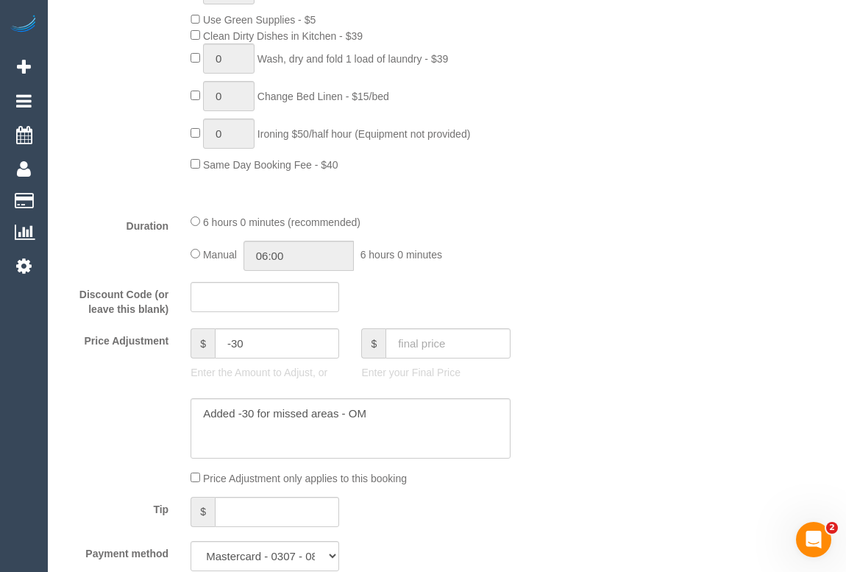
click at [667, 449] on div "Who Email* limeyjeslin@gmail.com Name * Jeslin Lim Where Address* 9, Lichfield …" at bounding box center [447, 455] width 769 height 2942
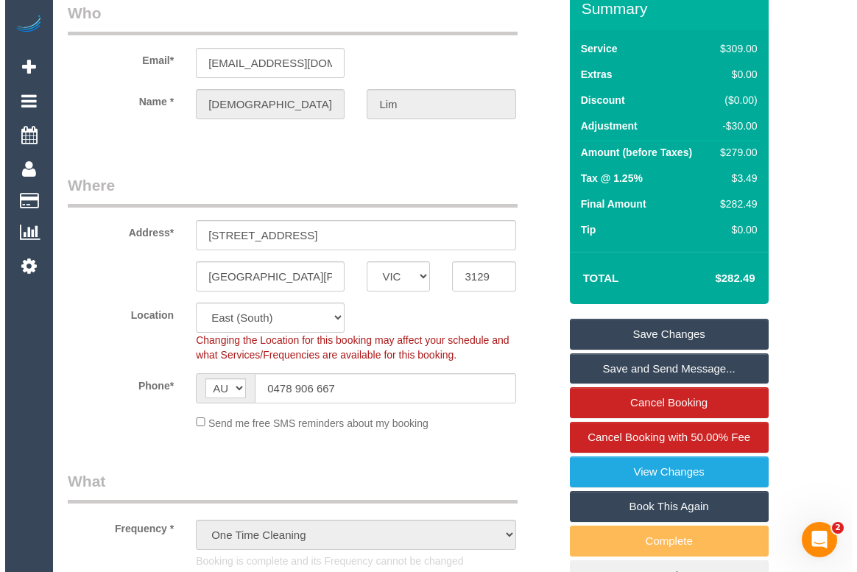
scroll to position [0, 0]
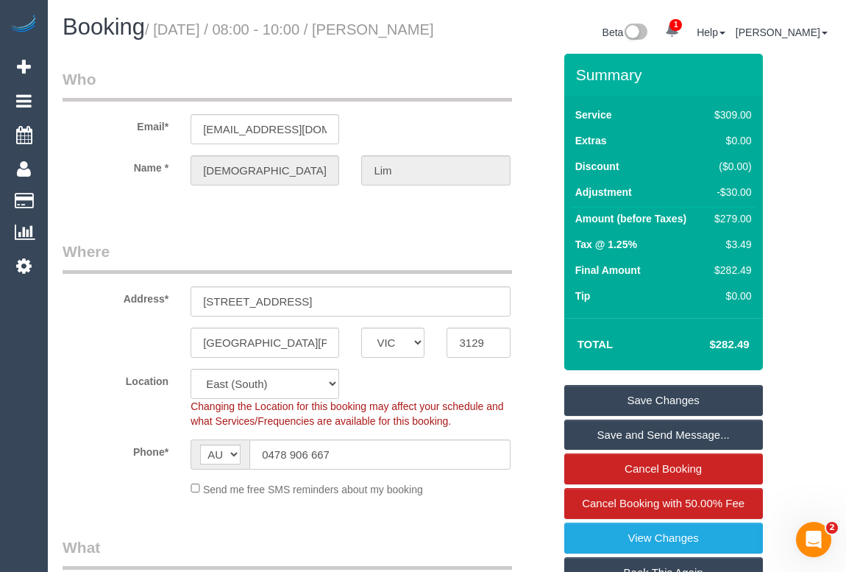
click at [642, 411] on link "Save Changes" at bounding box center [664, 400] width 199 height 31
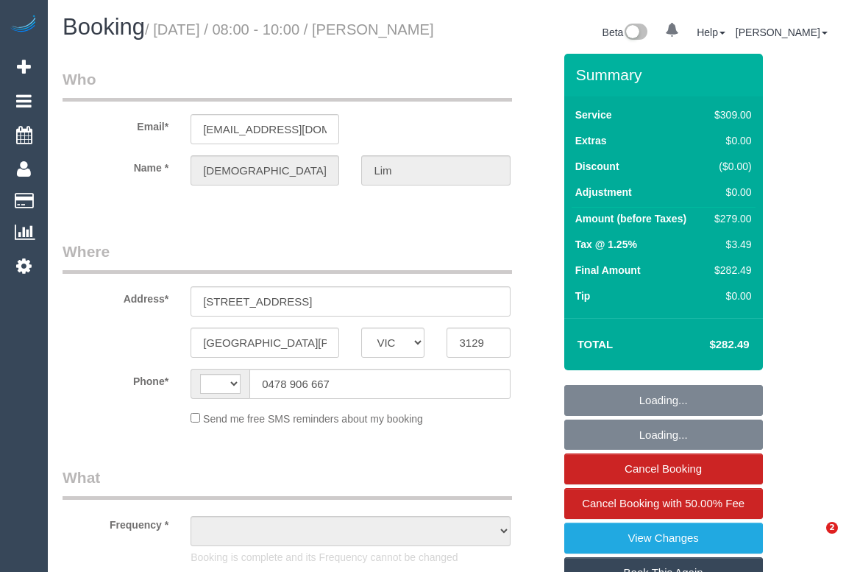
select select "VIC"
select select "string:AU"
select select "string:stripe-pm_1S13ns2GScqysDRVhwKYBl9Z"
select select "number:28"
select select "number:14"
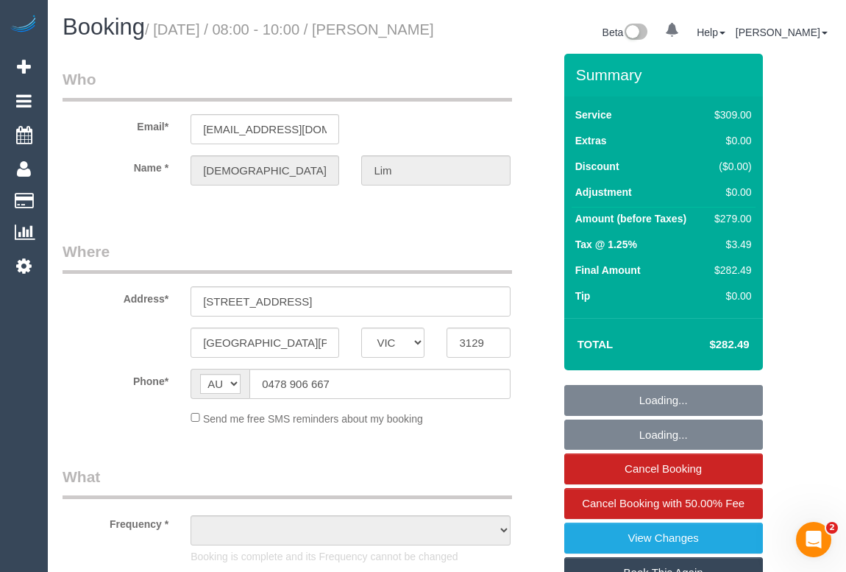
select select "number:19"
select select "number:25"
select select "number:13"
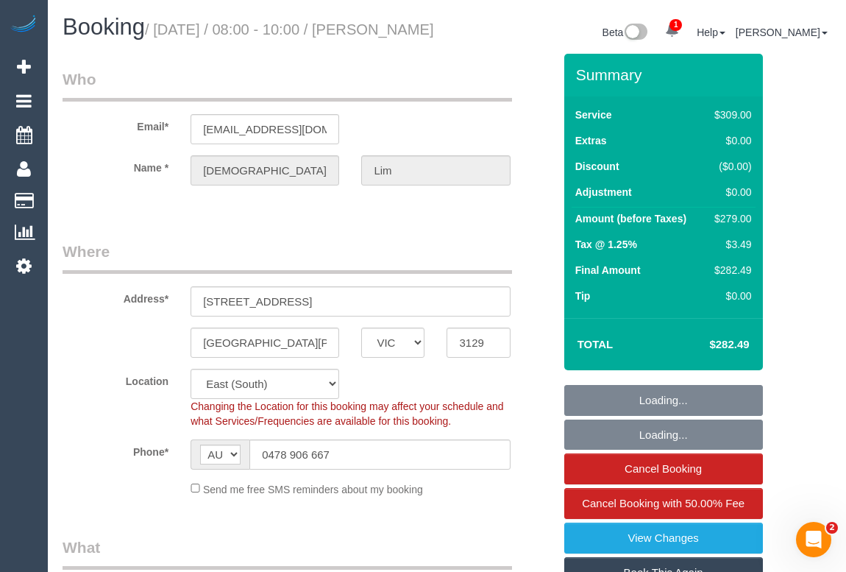
select select "object:1233"
select select "spot1"
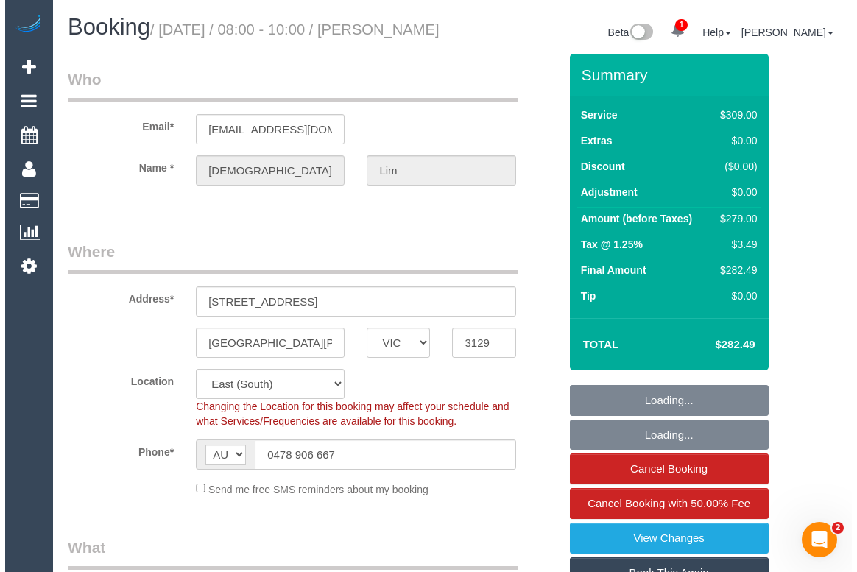
scroll to position [334, 0]
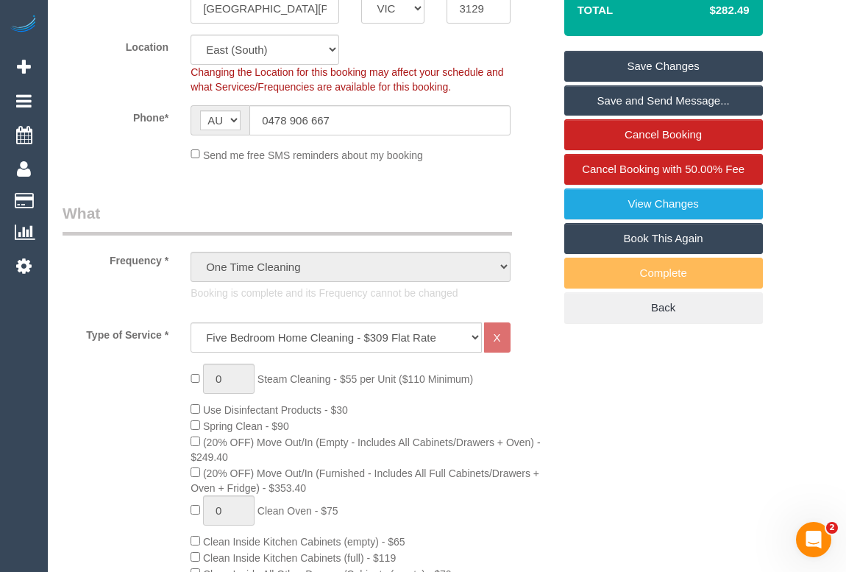
click at [652, 219] on link "View Changes" at bounding box center [664, 203] width 199 height 31
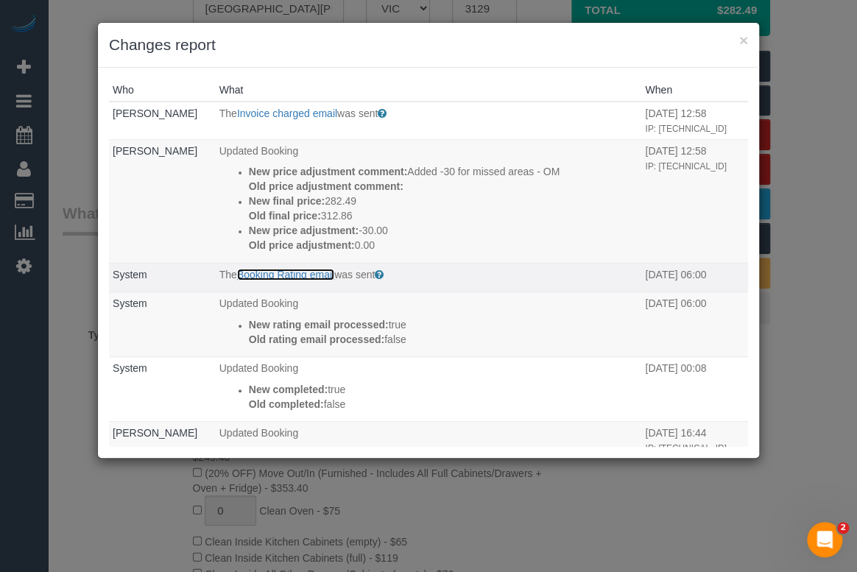
click at [271, 272] on link "Booking Rating email" at bounding box center [285, 275] width 97 height 12
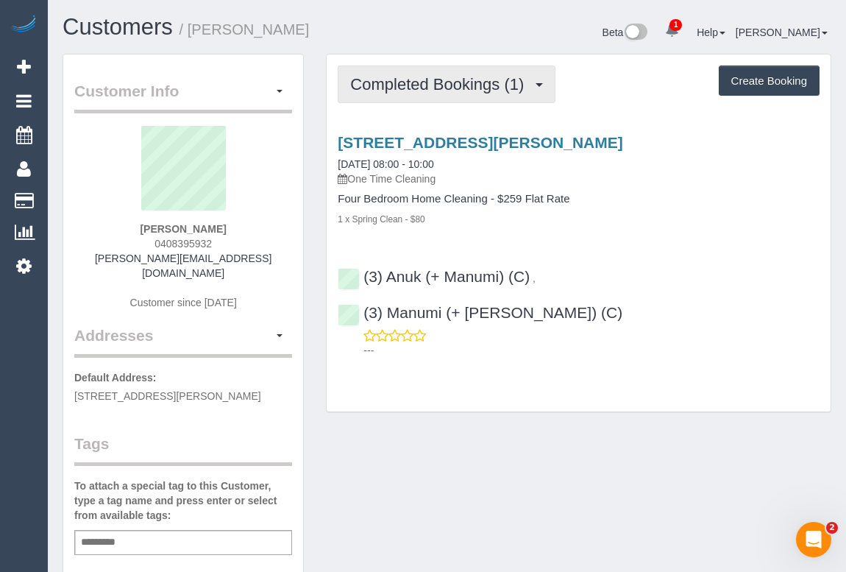
click at [449, 77] on span "Completed Bookings (1)" at bounding box center [440, 84] width 181 height 18
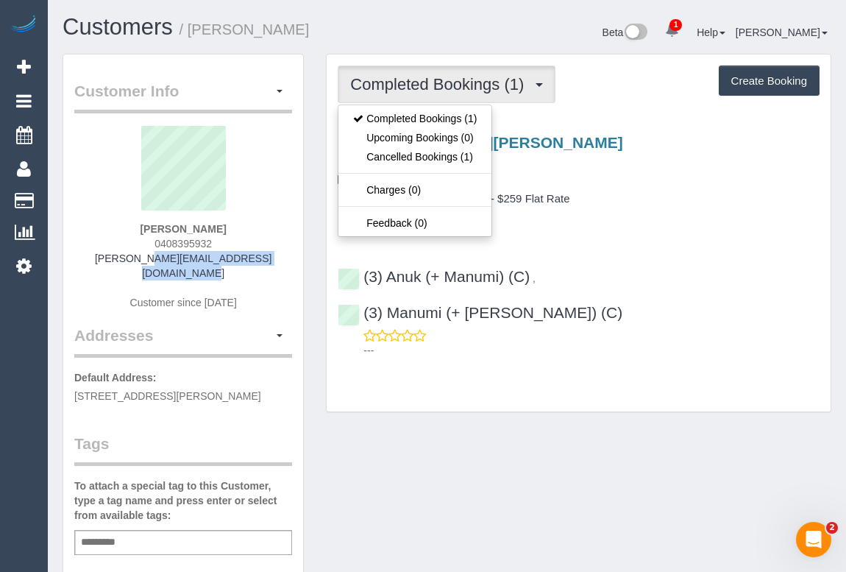
drag, startPoint x: 85, startPoint y: 263, endPoint x: 263, endPoint y: 262, distance: 178.1
click at [263, 262] on div "[PERSON_NAME] 0408395932 [PERSON_NAME][EMAIL_ADDRESS][DOMAIN_NAME] Customer sin…" at bounding box center [183, 225] width 218 height 199
copy link "[PERSON_NAME][EMAIL_ADDRESS][DOMAIN_NAME]"
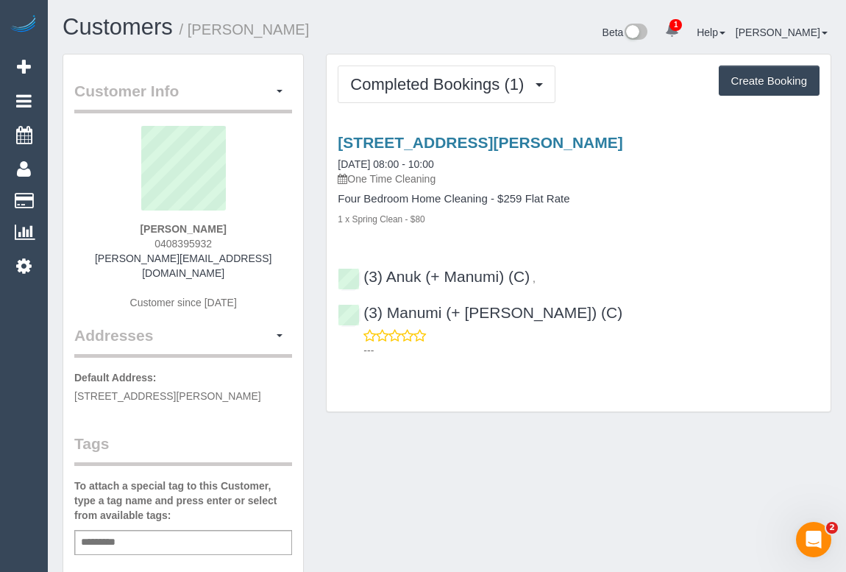
click at [449, 412] on div "Customer Info Edit Contact Info Send Message Email Preferences Special Sales Ta…" at bounding box center [447, 562] width 791 height 1016
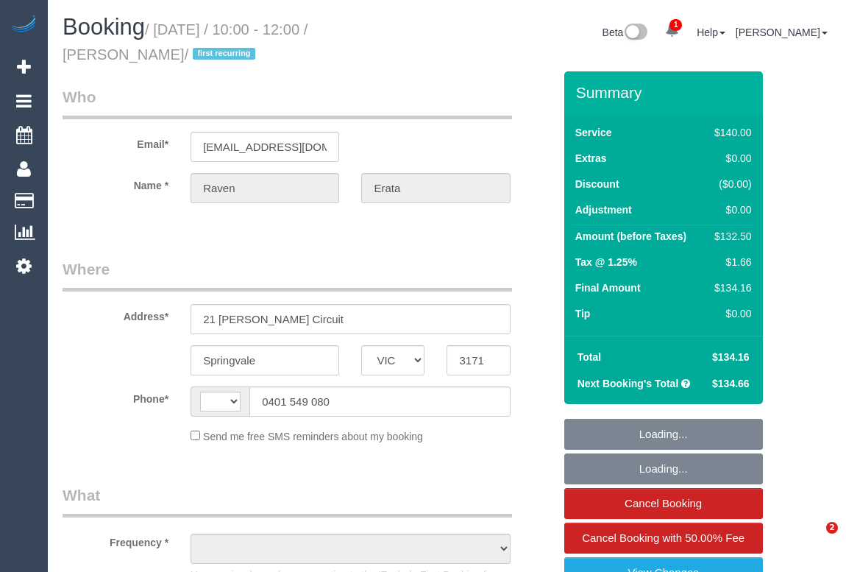
select select "VIC"
select select "string:stripe-pm_1NdMjg2GScqysDRVdUrZET4F"
select select "number:28"
select select "number:14"
select select "number:19"
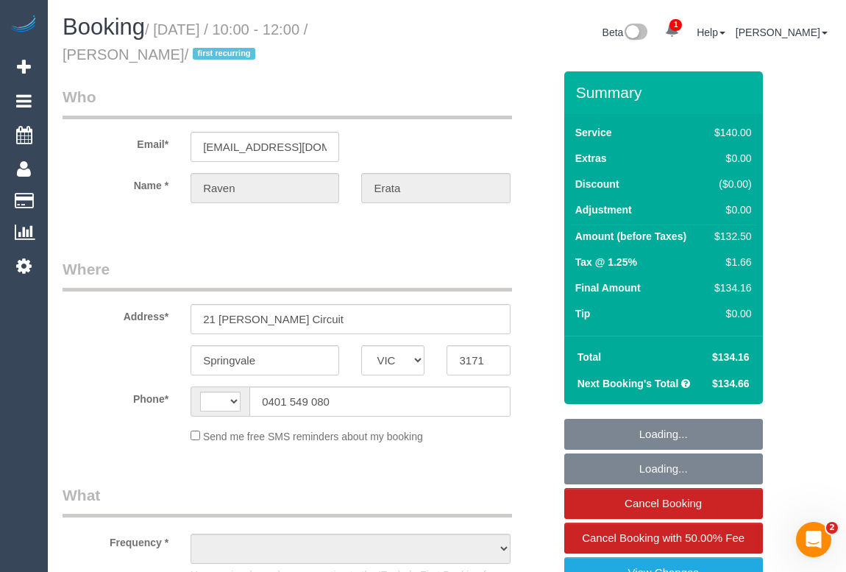
select select "number:25"
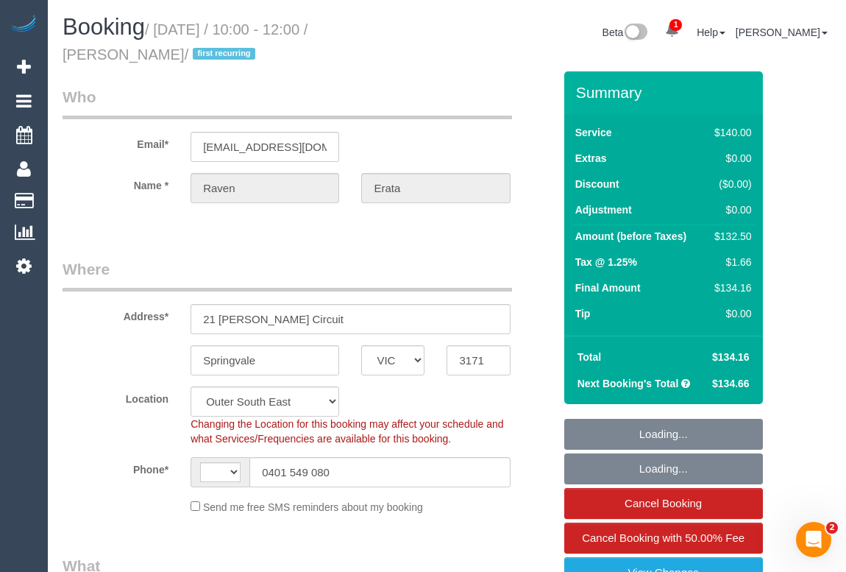
select select "string:AU"
select select "object:1239"
